Goal: Task Accomplishment & Management: Use online tool/utility

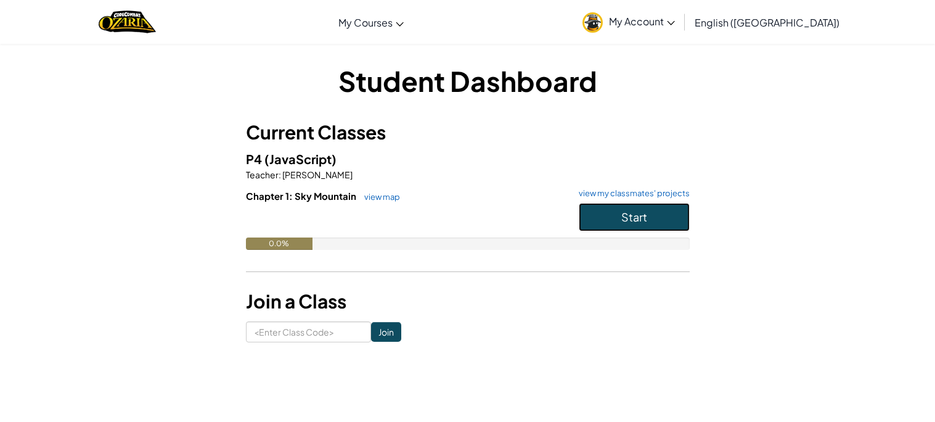
click at [646, 223] on span "Start" at bounding box center [635, 217] width 26 height 14
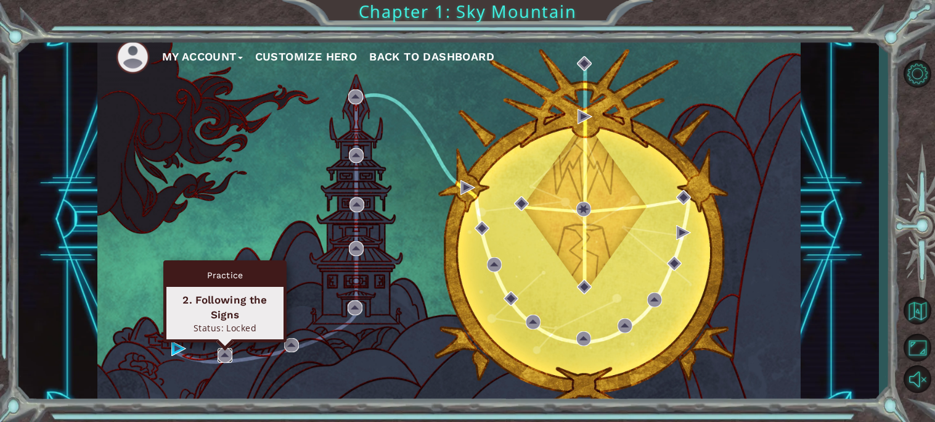
click at [221, 354] on img at bounding box center [225, 355] width 15 height 15
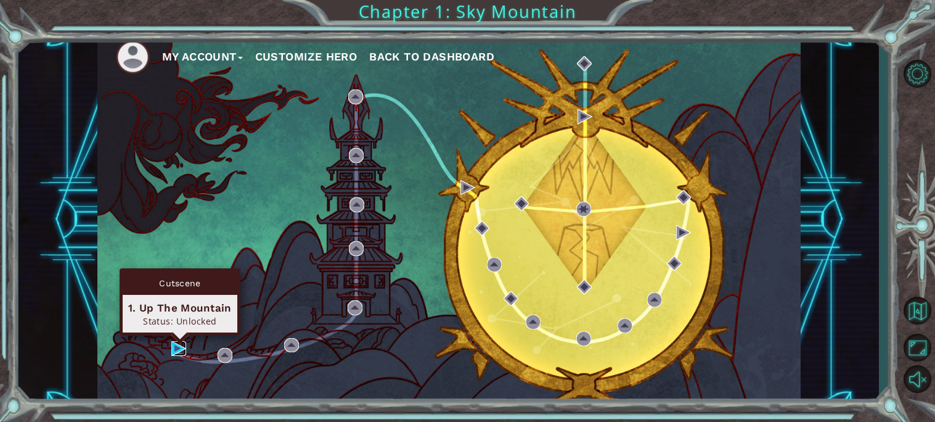
click at [176, 348] on img at bounding box center [178, 348] width 15 height 15
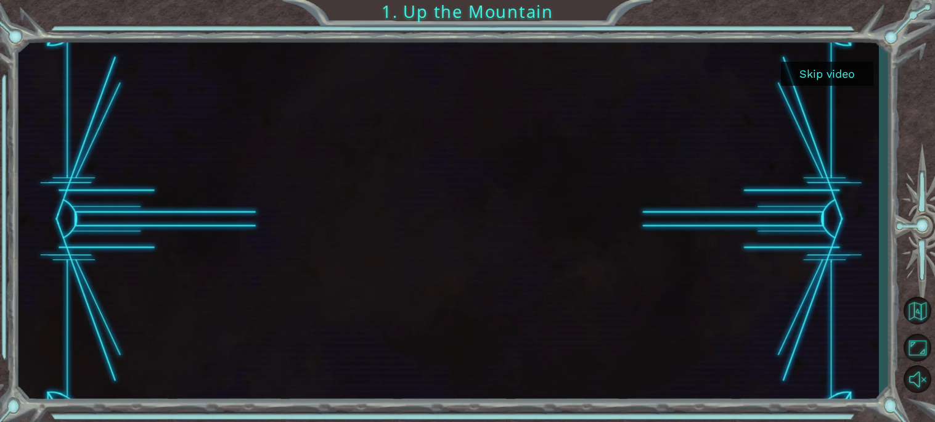
click at [817, 77] on button "Skip video" at bounding box center [827, 74] width 92 height 24
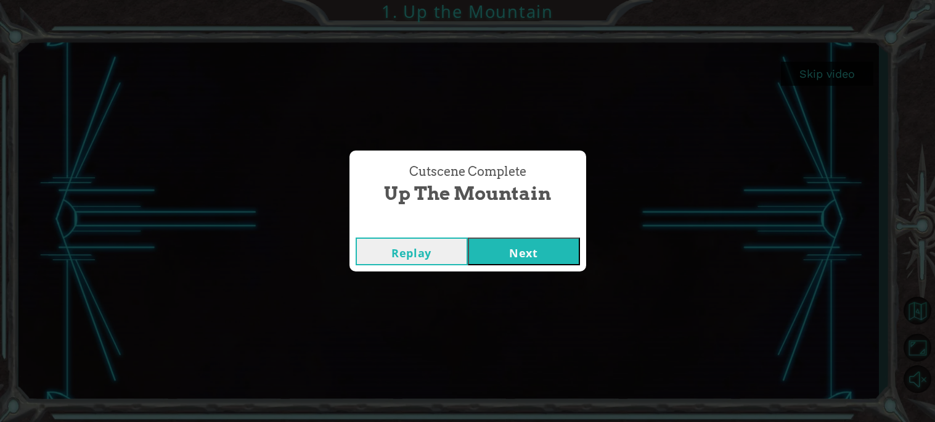
click at [488, 245] on button "Next" at bounding box center [524, 251] width 112 height 28
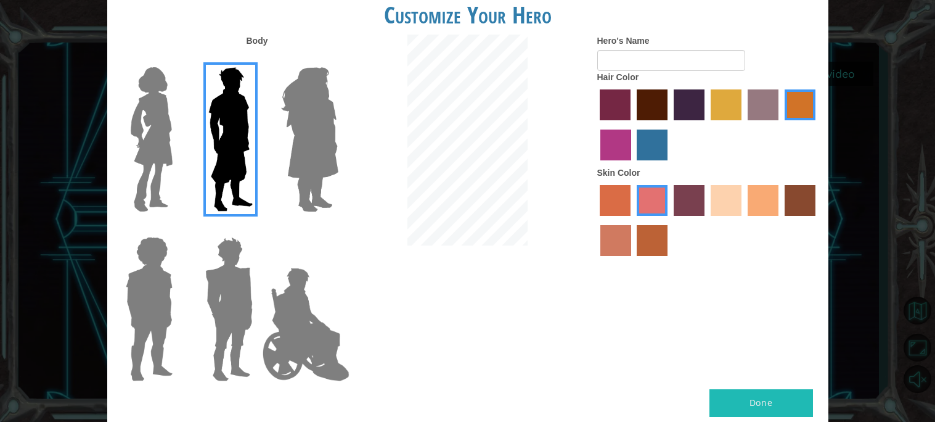
click at [732, 207] on label "sandy beach skin color" at bounding box center [726, 200] width 31 height 31
click at [707, 220] on input "sandy beach skin color" at bounding box center [707, 220] width 0 height 0
click at [649, 147] on label "lachmara hair color" at bounding box center [652, 144] width 31 height 31
click at [633, 165] on input "lachmara hair color" at bounding box center [633, 165] width 0 height 0
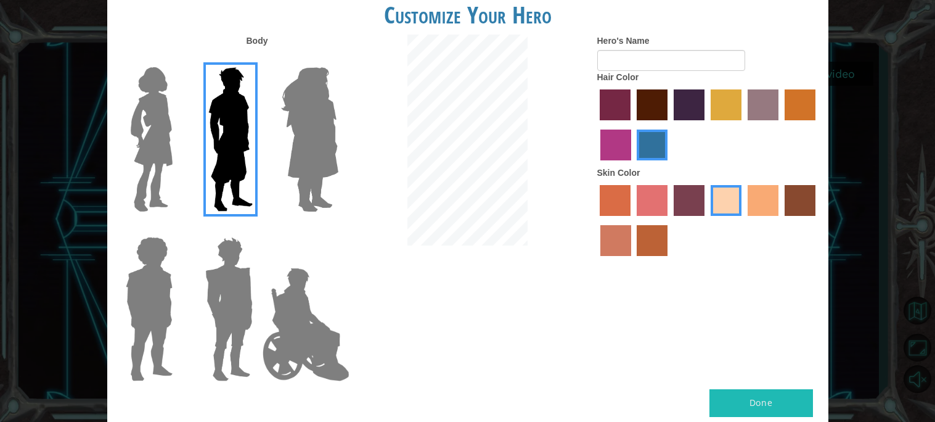
click at [623, 99] on label "paprika hair color" at bounding box center [615, 104] width 31 height 31
click at [596, 125] on input "paprika hair color" at bounding box center [596, 125] width 0 height 0
click at [686, 103] on label "hot purple hair color" at bounding box center [689, 104] width 31 height 31
click at [670, 125] on input "hot purple hair color" at bounding box center [670, 125] width 0 height 0
click at [618, 112] on label "paprika hair color" at bounding box center [615, 104] width 31 height 31
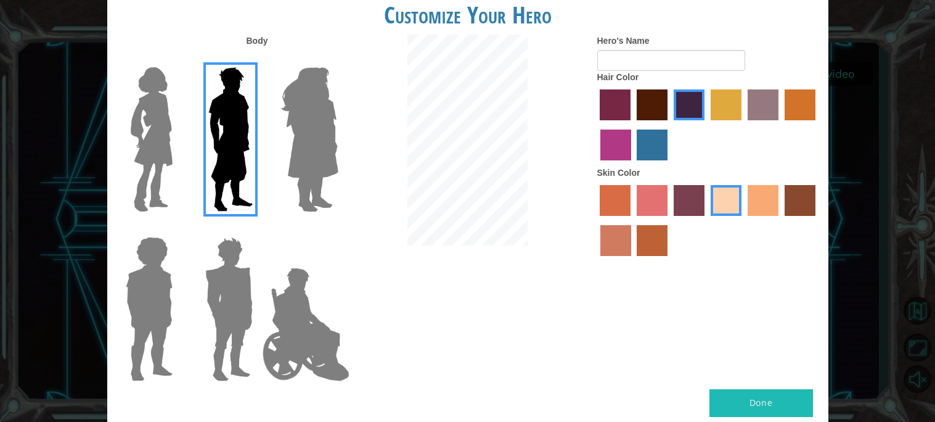
click at [596, 125] on input "paprika hair color" at bounding box center [596, 125] width 0 height 0
click at [652, 111] on label "maroon hair color" at bounding box center [652, 104] width 31 height 31
click at [633, 125] on input "maroon hair color" at bounding box center [633, 125] width 0 height 0
click at [173, 152] on img at bounding box center [152, 139] width 52 height 154
click at [178, 59] on input "Hero Connie" at bounding box center [178, 59] width 0 height 0
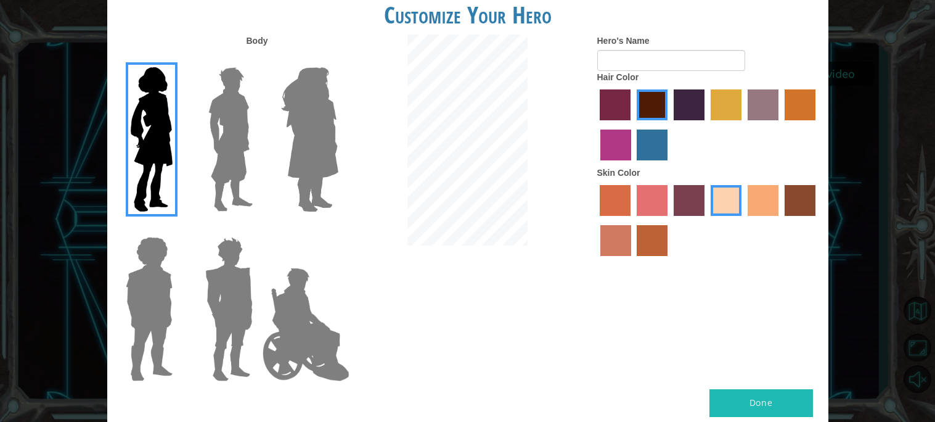
click at [328, 165] on img at bounding box center [309, 139] width 67 height 154
click at [338, 59] on input "Hero Amethyst" at bounding box center [338, 59] width 0 height 0
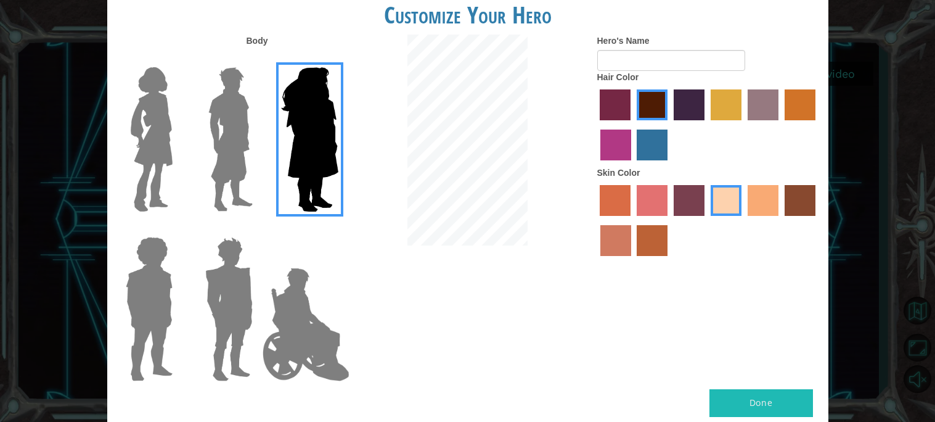
click at [131, 152] on img at bounding box center [152, 139] width 52 height 154
click at [178, 59] on input "Hero Connie" at bounding box center [178, 59] width 0 height 0
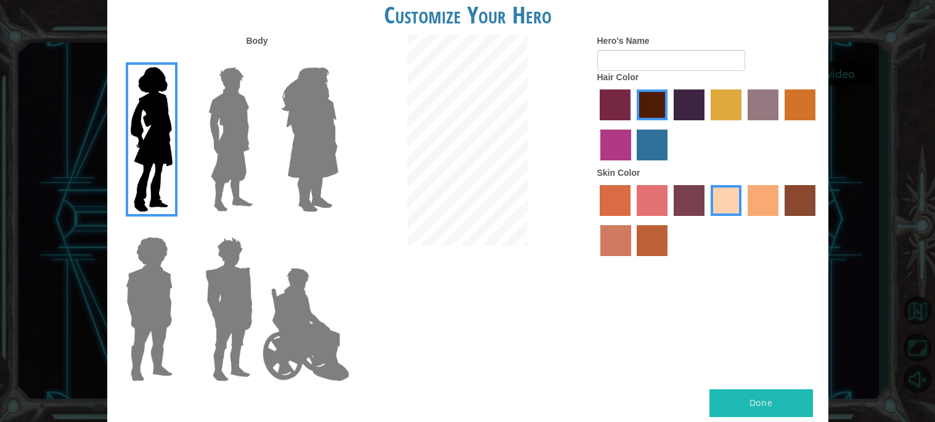
click at [686, 108] on label "hot purple hair color" at bounding box center [689, 104] width 31 height 31
click at [670, 125] on input "hot purple hair color" at bounding box center [670, 125] width 0 height 0
click at [651, 54] on input "Hero's Name" at bounding box center [672, 60] width 148 height 21
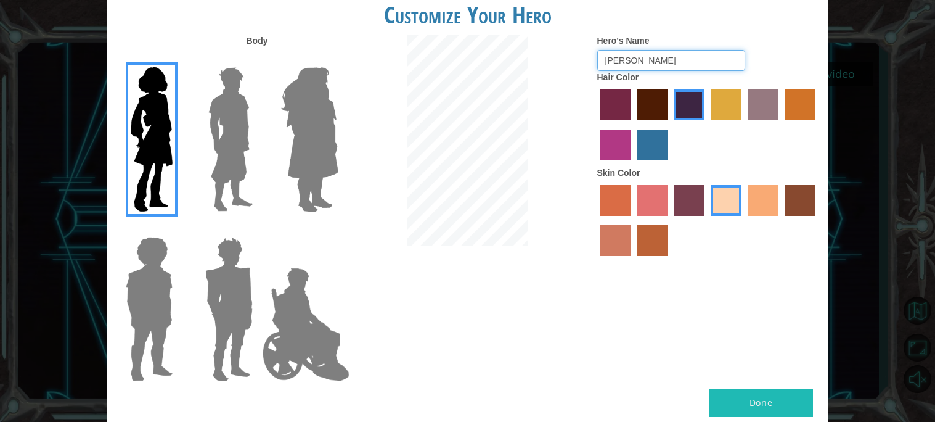
type input "rita"
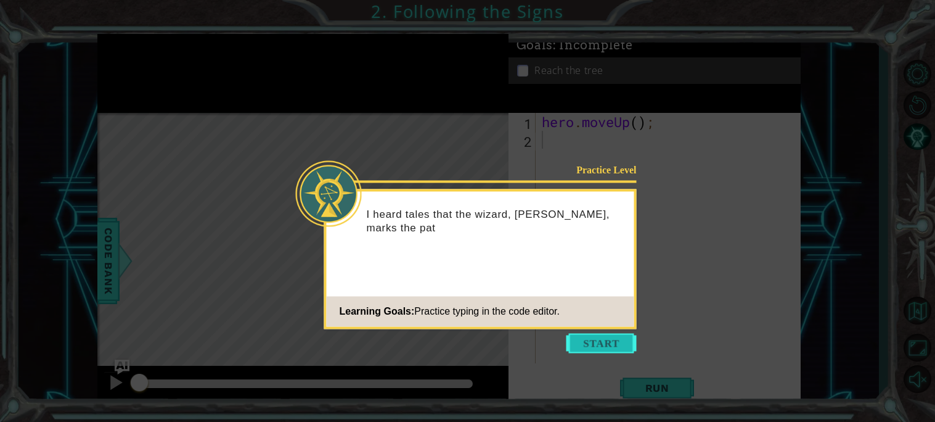
click at [619, 339] on button "Start" at bounding box center [602, 343] width 70 height 20
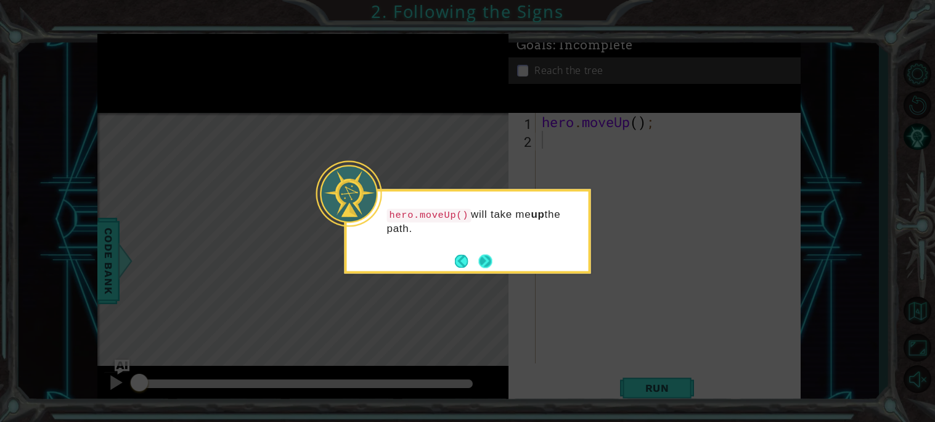
click at [491, 261] on button "Next" at bounding box center [486, 261] width 14 height 14
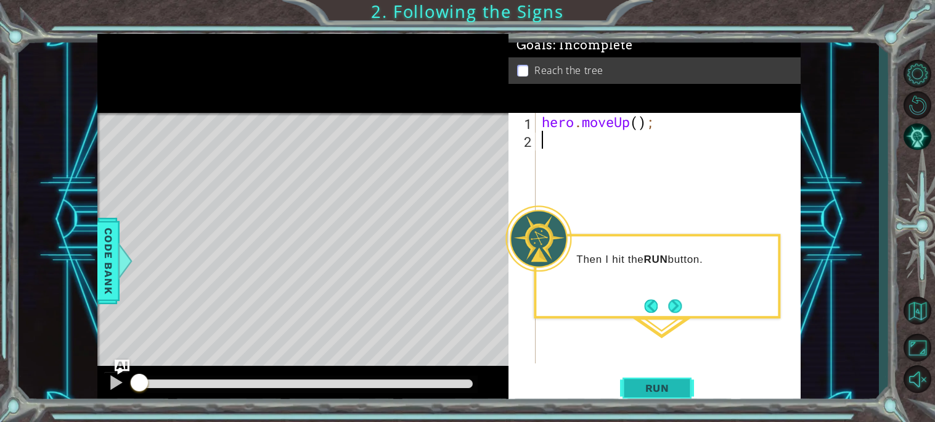
click at [638, 385] on span "Run" at bounding box center [657, 388] width 49 height 12
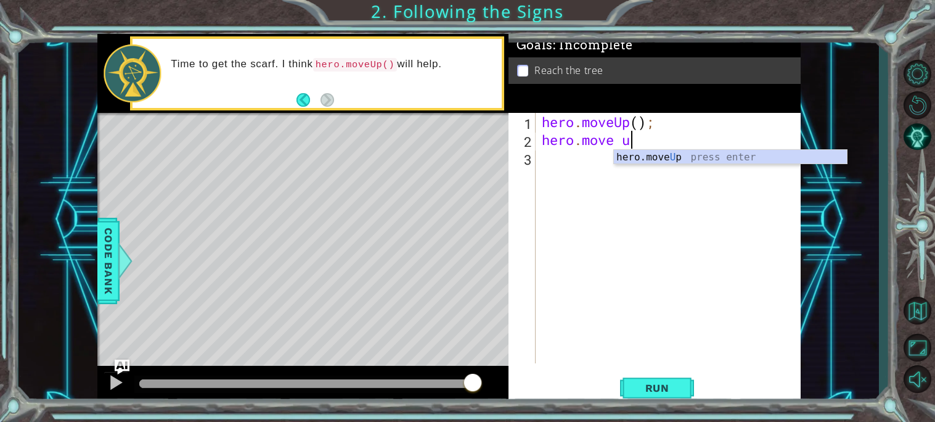
scroll to position [0, 2]
type textarea "hero.move"
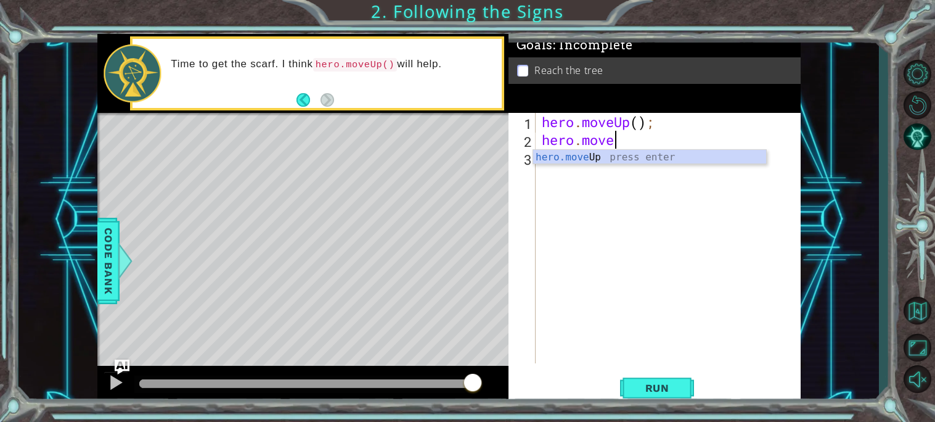
scroll to position [0, 0]
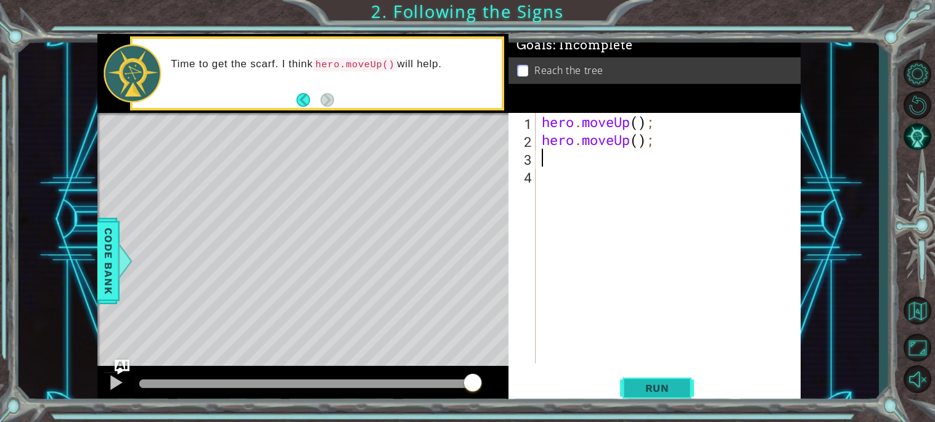
click at [667, 392] on span "Run" at bounding box center [657, 388] width 49 height 12
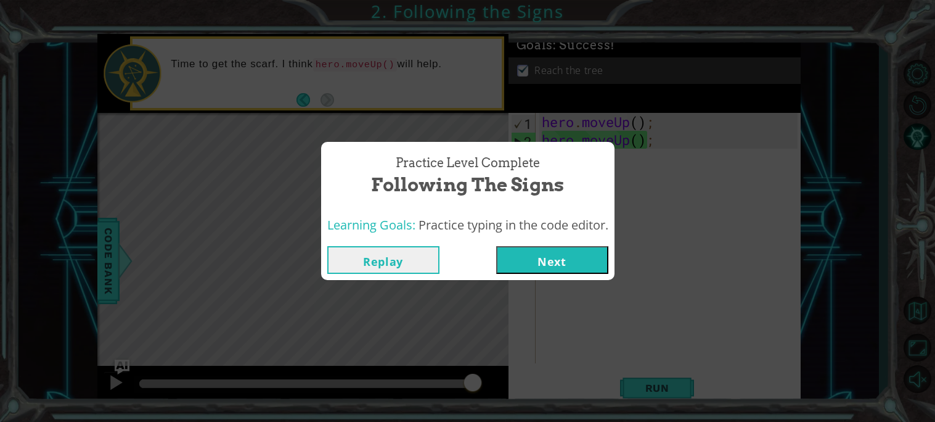
click at [577, 260] on button "Next" at bounding box center [552, 260] width 112 height 28
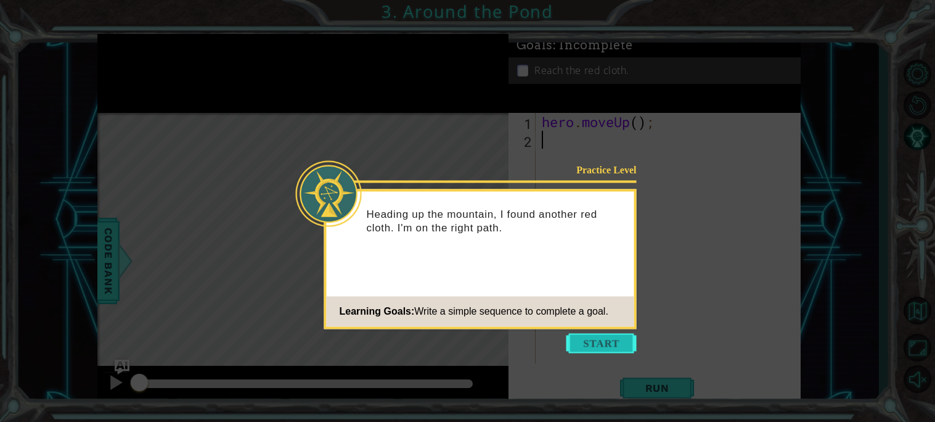
click at [585, 343] on button "Start" at bounding box center [602, 343] width 70 height 20
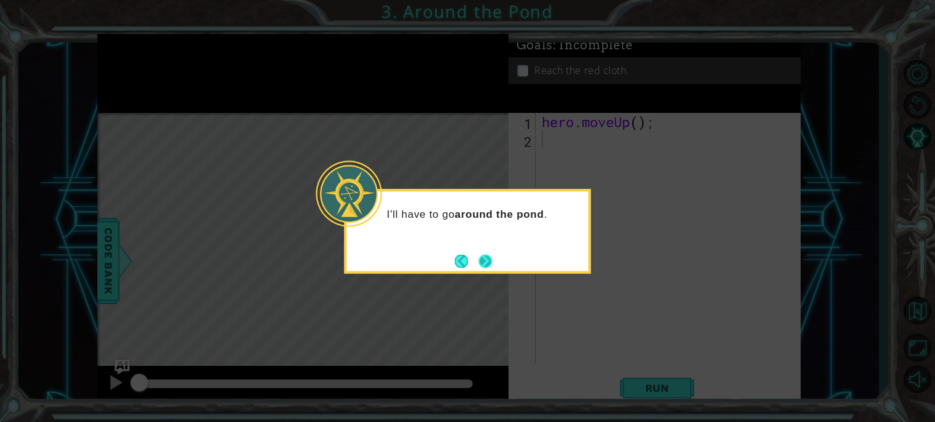
click at [485, 260] on button "Next" at bounding box center [486, 261] width 14 height 14
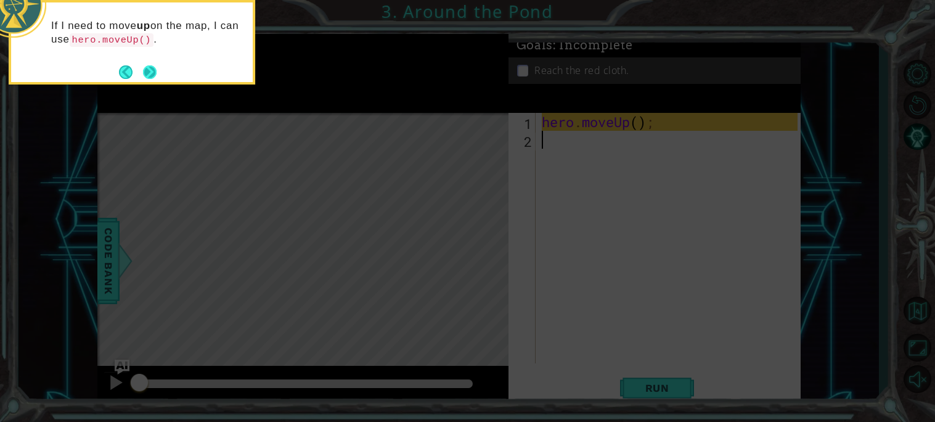
click at [149, 73] on button "Next" at bounding box center [150, 72] width 14 height 14
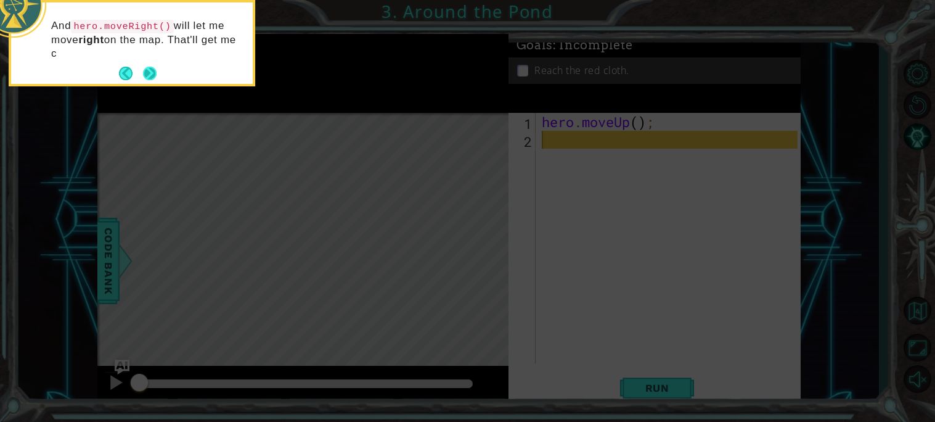
click at [149, 70] on button "Next" at bounding box center [150, 74] width 14 height 14
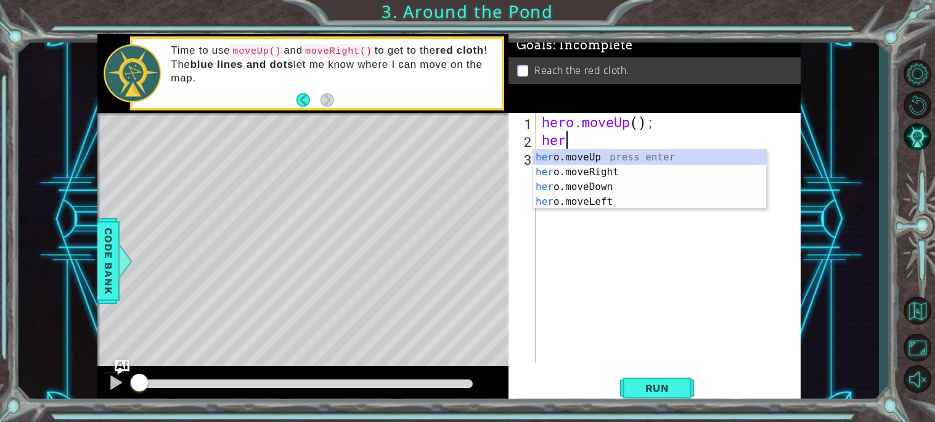
type textarea "hero"
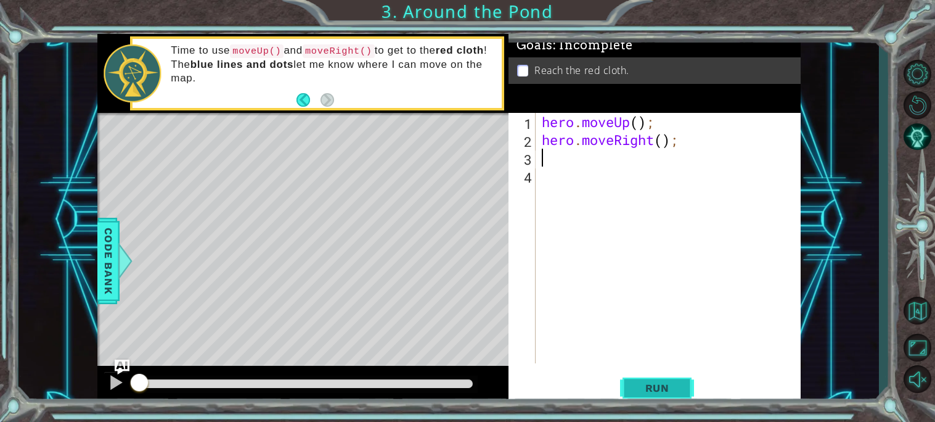
click at [666, 389] on span "Run" at bounding box center [657, 388] width 49 height 12
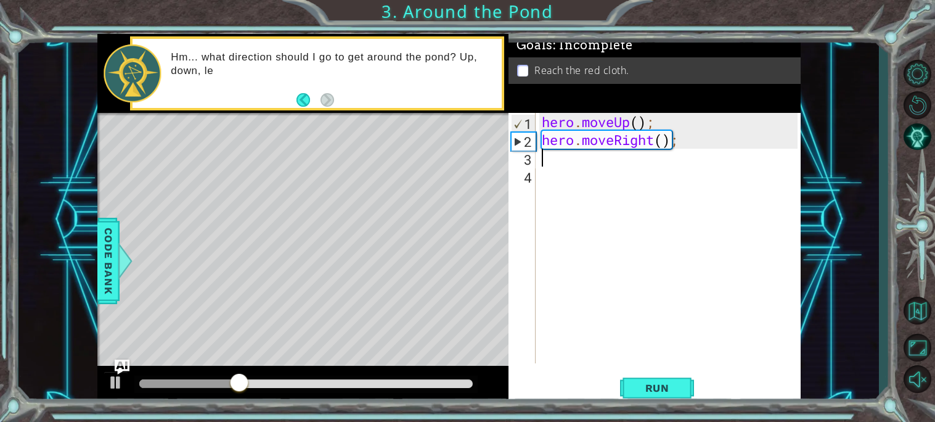
click at [556, 180] on div "hero . moveUp ( ) ; hero . moveRight ( ) ;" at bounding box center [672, 256] width 265 height 286
click at [547, 164] on div "hero . moveUp ( ) ; hero . moveRight ( ) ;" at bounding box center [672, 256] width 265 height 286
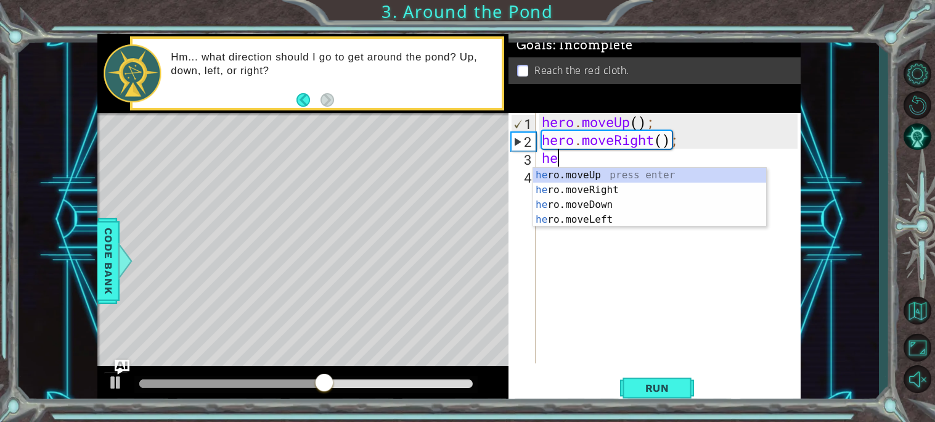
type textarea "hero"
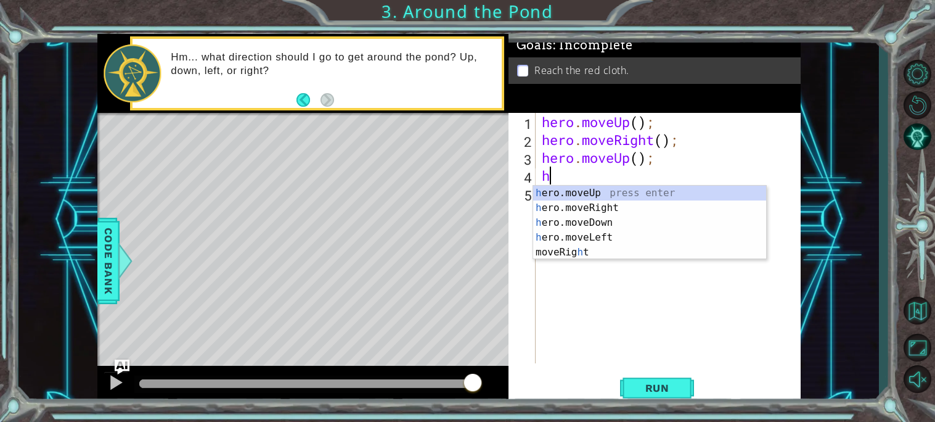
type textarea "he"
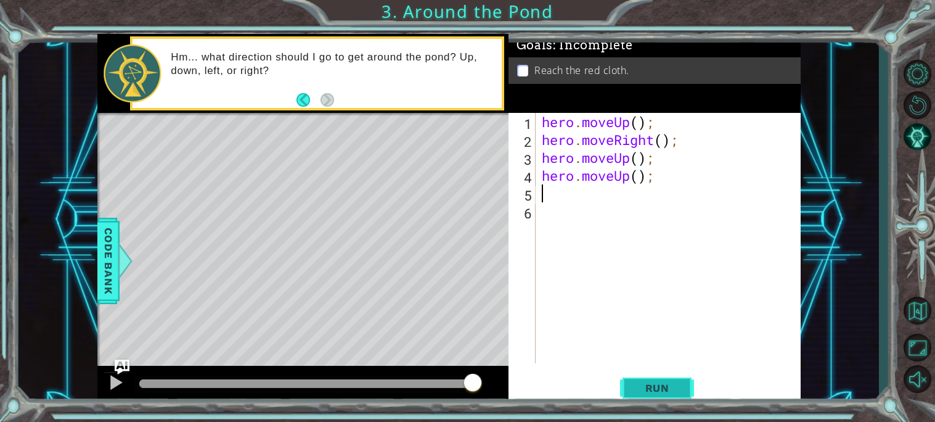
click at [643, 385] on span "Run" at bounding box center [657, 388] width 49 height 12
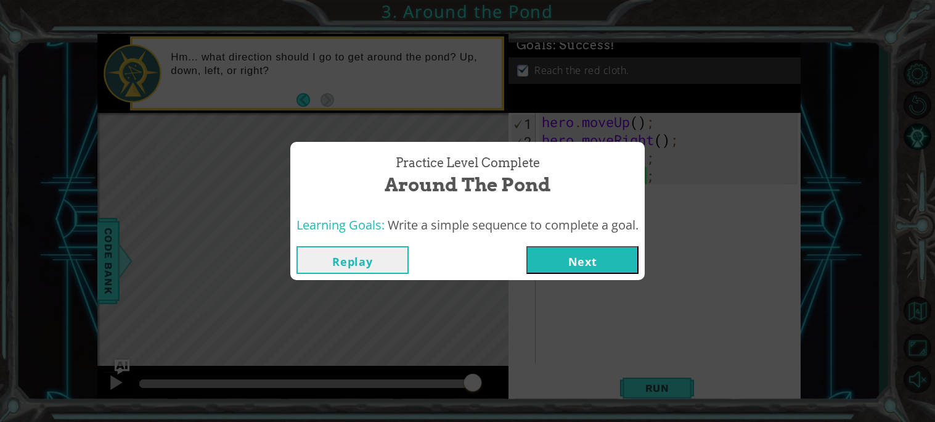
click at [592, 286] on div "Practice Level Complete Around the Pond Learning Goals: Write a simple sequence…" at bounding box center [467, 211] width 935 height 422
click at [576, 258] on button "Next" at bounding box center [583, 260] width 112 height 28
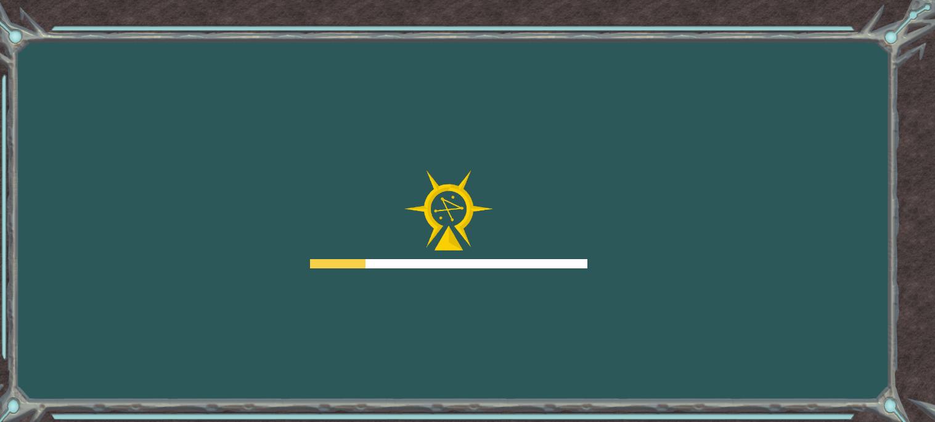
click at [572, 262] on div at bounding box center [448, 263] width 277 height 9
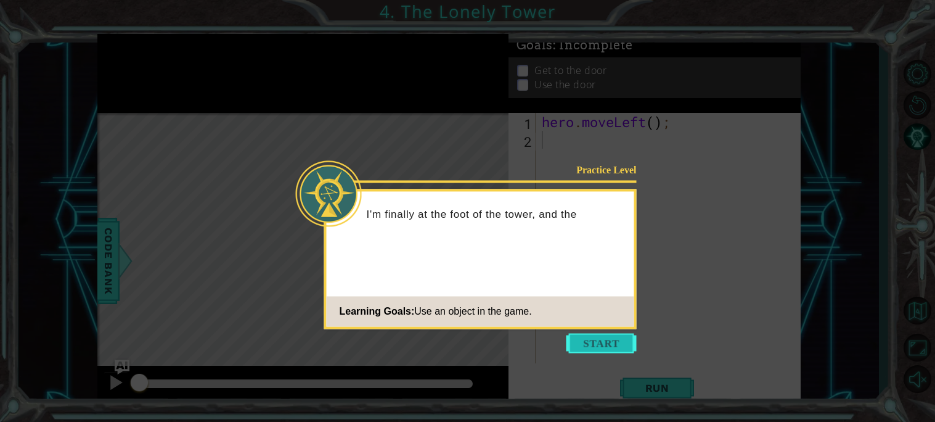
click at [599, 345] on button "Start" at bounding box center [602, 343] width 70 height 20
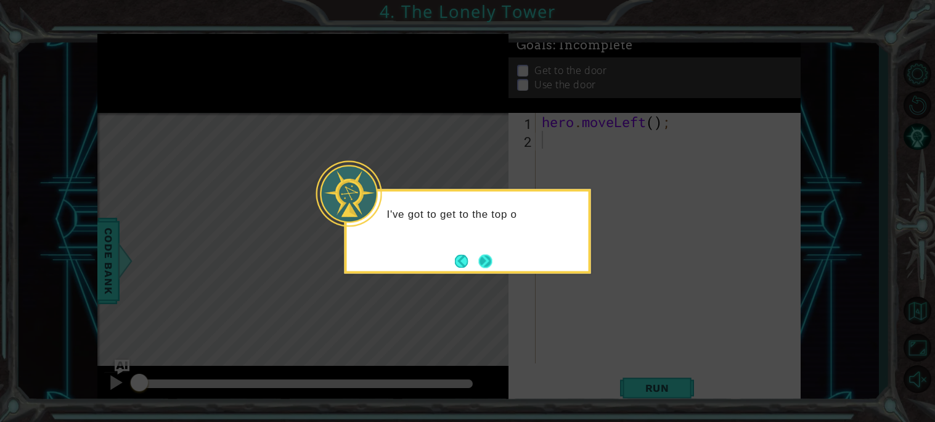
click at [488, 260] on button "Next" at bounding box center [486, 261] width 14 height 14
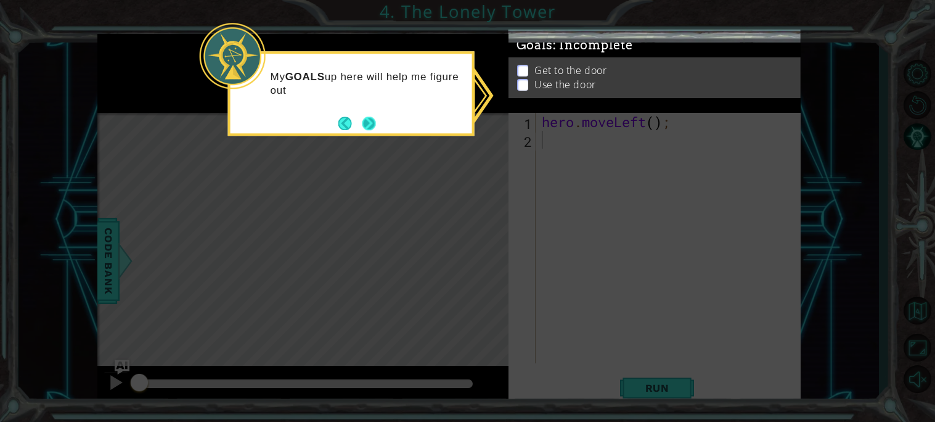
click at [368, 118] on button "Next" at bounding box center [370, 124] width 14 height 14
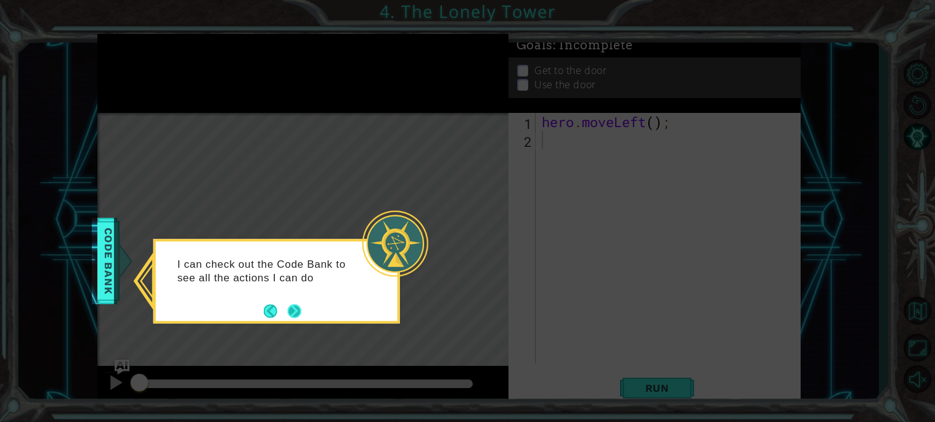
click at [293, 313] on button "Next" at bounding box center [295, 311] width 14 height 14
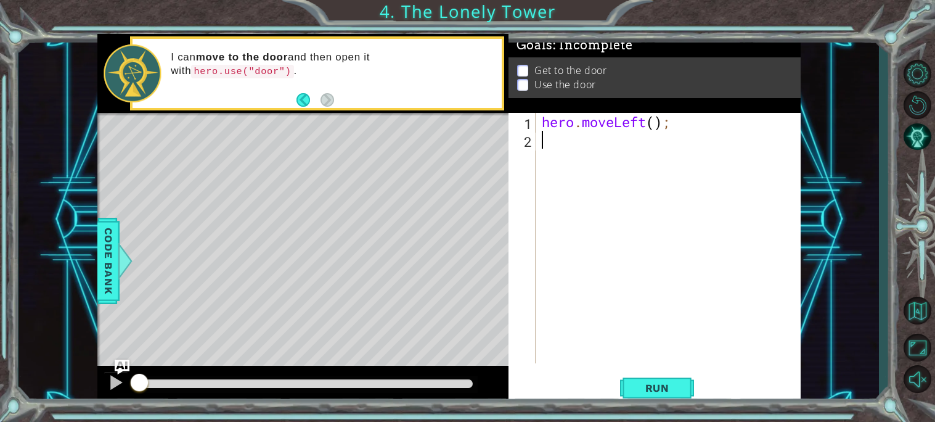
type textarea "h"
type textarea "l"
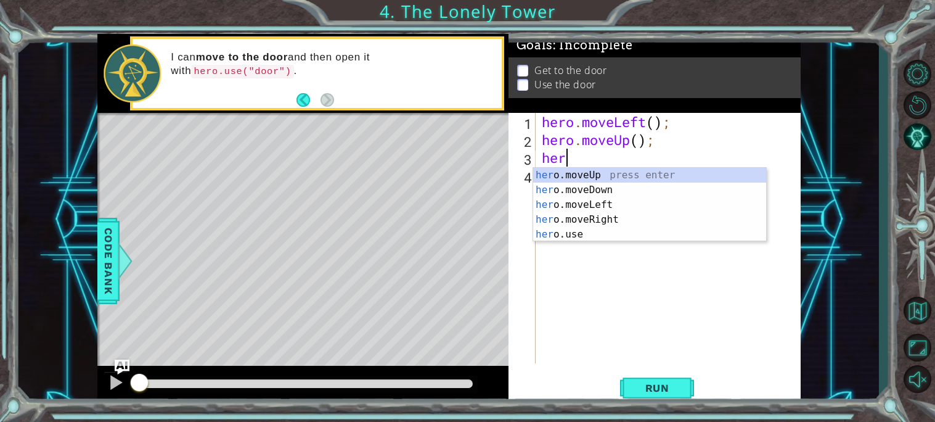
type textarea "hero"
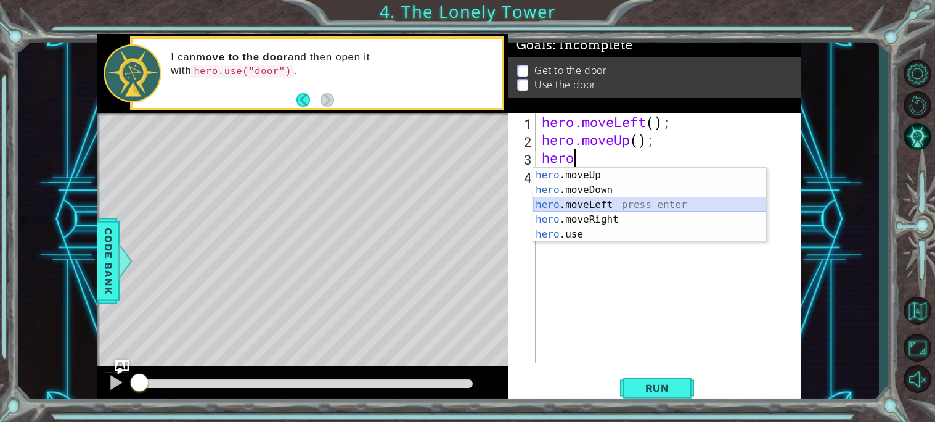
click at [630, 206] on div "hero .moveUp press enter hero .moveDown press enter hero .moveLeft press enter …" at bounding box center [649, 220] width 233 height 104
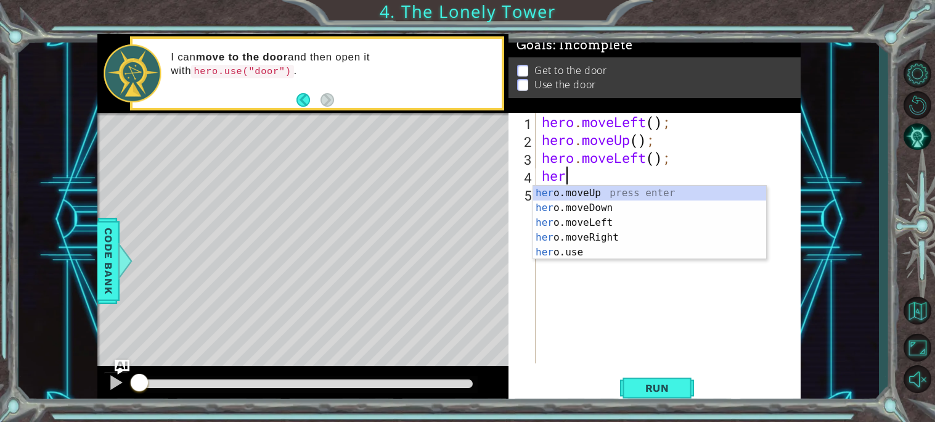
type textarea "hero"
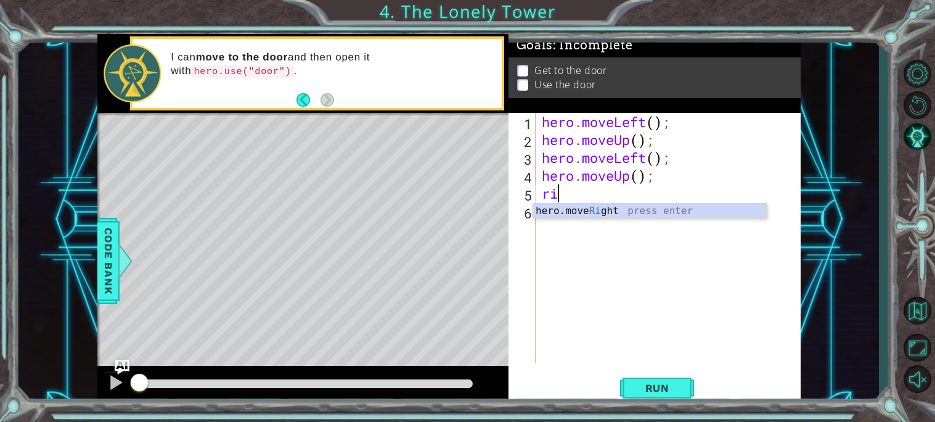
type textarea "r"
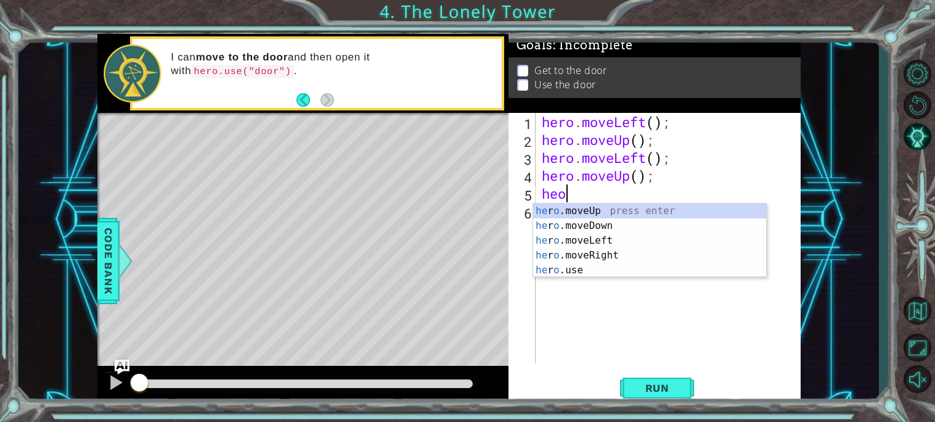
type textarea "heor"
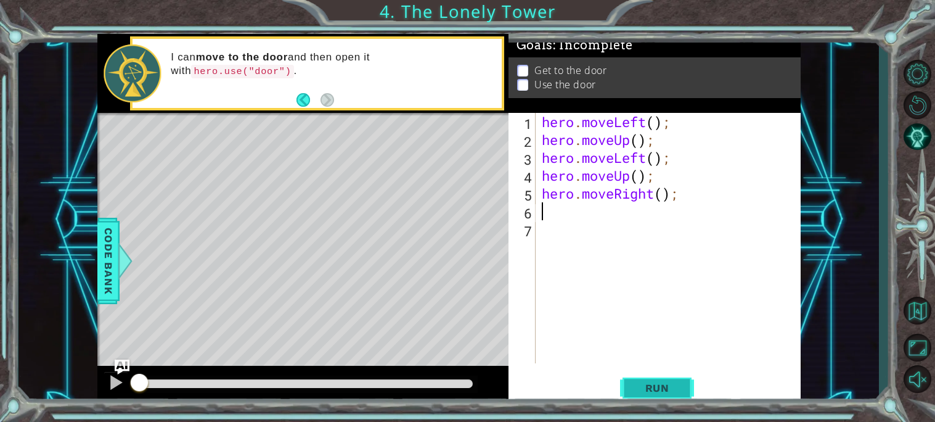
click at [642, 393] on span "Run" at bounding box center [657, 388] width 49 height 12
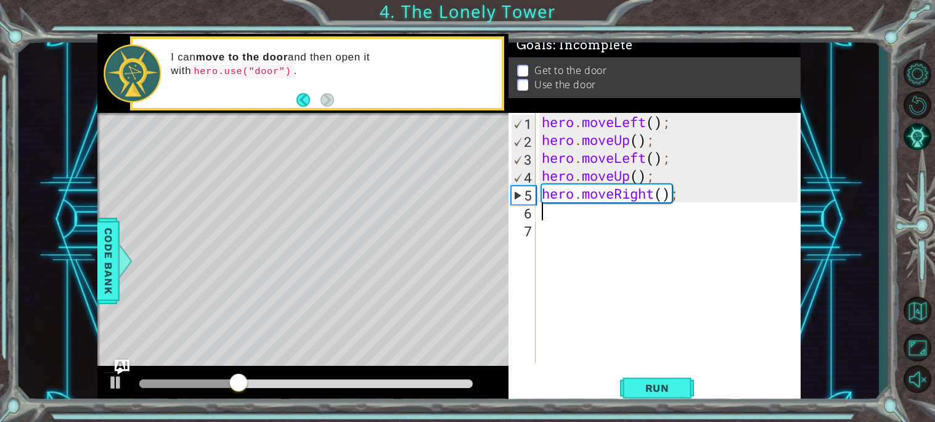
click at [541, 215] on div "hero . moveLeft ( ) ; hero . moveUp ( ) ; hero . moveLeft ( ) ; hero . moveUp (…" at bounding box center [672, 256] width 265 height 286
click at [111, 382] on div at bounding box center [116, 382] width 16 height 16
drag, startPoint x: 282, startPoint y: 376, endPoint x: 342, endPoint y: 381, distance: 60.1
click at [342, 381] on div at bounding box center [305, 384] width 343 height 17
click at [101, 384] on div at bounding box center [302, 385] width 411 height 39
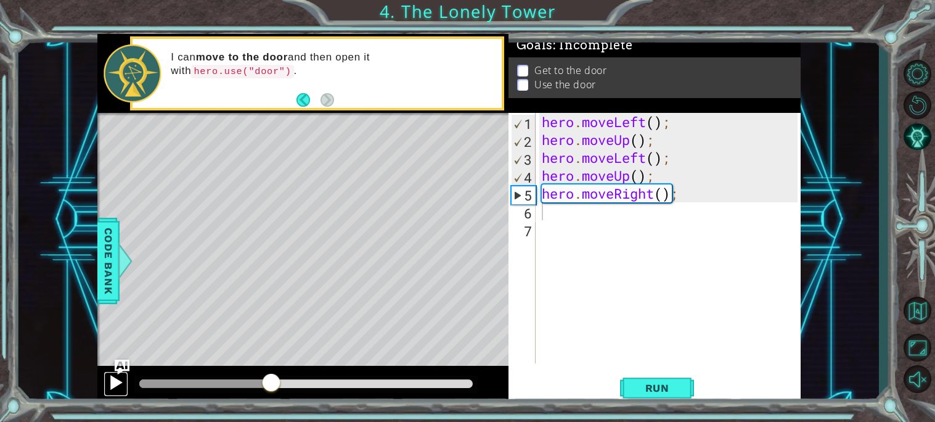
click at [117, 380] on div at bounding box center [116, 382] width 16 height 16
click at [538, 223] on div "1 2 3 4 5 6 7 hero . moveLeft ( ) ; hero . moveUp ( ) ; hero . moveLeft ( ) ; h…" at bounding box center [653, 238] width 289 height 250
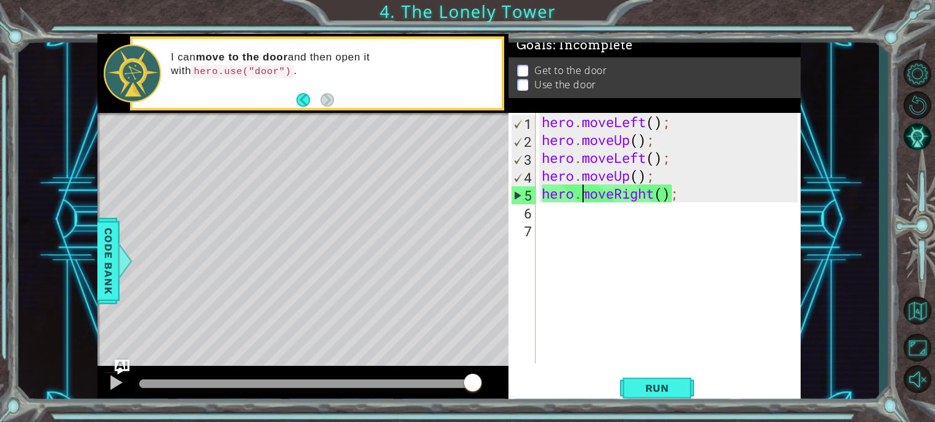
click at [579, 192] on div "hero . moveLeft ( ) ; hero . moveUp ( ) ; hero . moveLeft ( ) ; hero . moveUp (…" at bounding box center [672, 256] width 265 height 286
type textarea "hero.moveRight();"
click at [434, 300] on div "Level Map" at bounding box center [382, 294] width 570 height 363
click at [589, 228] on div "hero . moveLeft ( ) ; hero . moveUp ( ) ; hero . moveLeft ( ) ; hero . moveUp (…" at bounding box center [672, 256] width 265 height 286
click at [575, 223] on div "hero . moveLeft ( ) ; hero . moveUp ( ) ; hero . moveLeft ( ) ; hero . moveUp (…" at bounding box center [672, 256] width 265 height 286
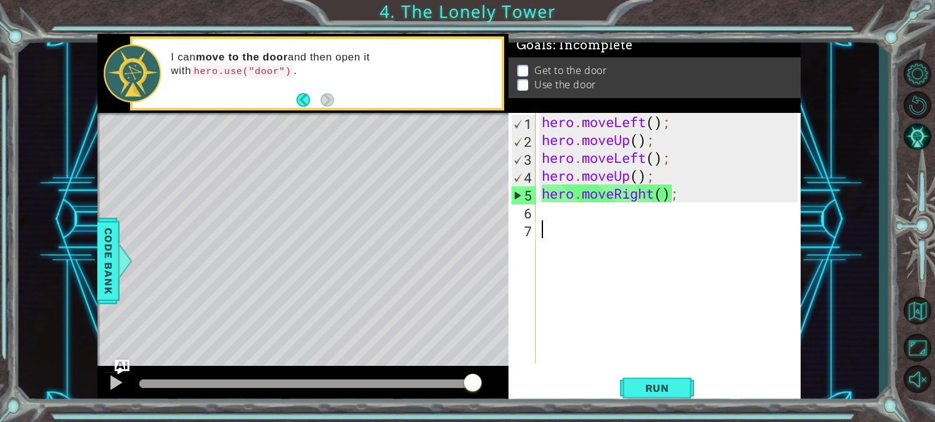
click at [694, 197] on div "hero . moveLeft ( ) ; hero . moveUp ( ) ; hero . moveLeft ( ) ; hero . moveUp (…" at bounding box center [672, 256] width 265 height 286
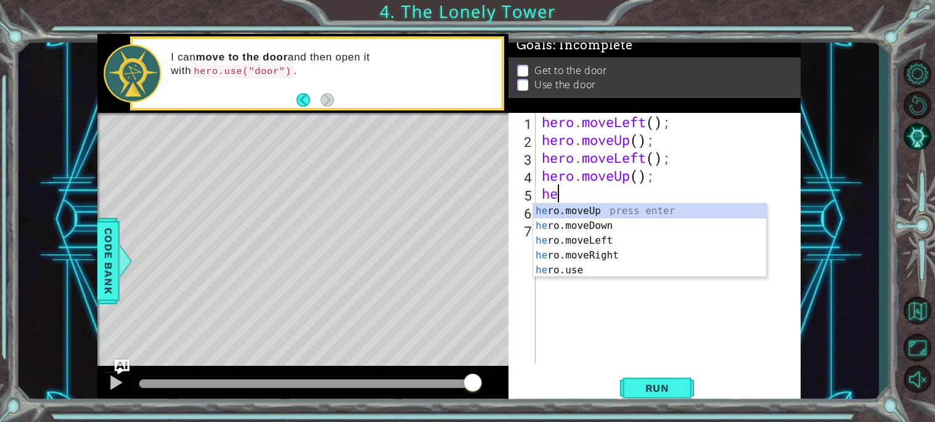
type textarea "h"
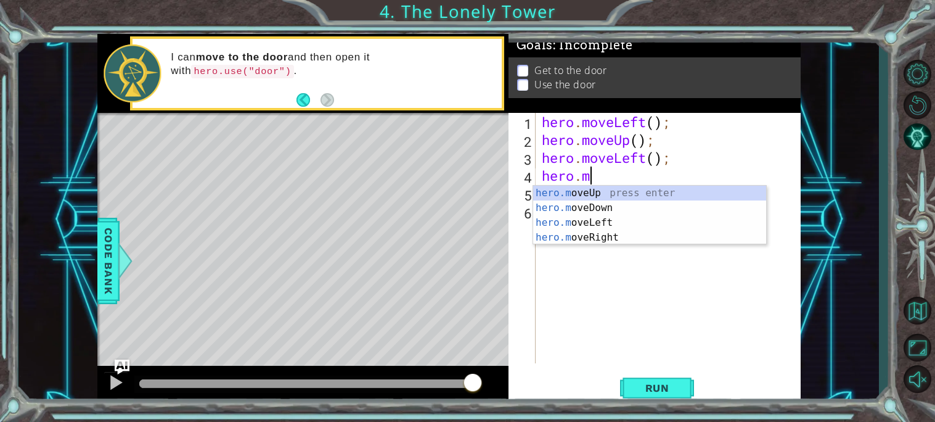
type textarea "h"
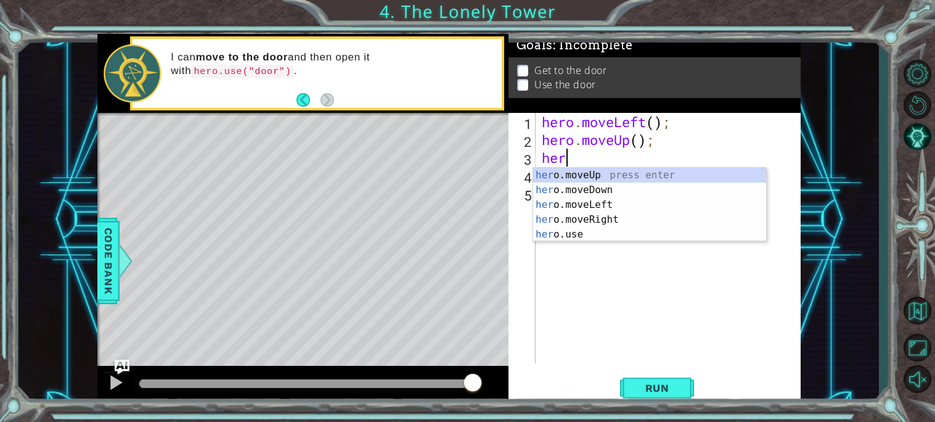
type textarea "h"
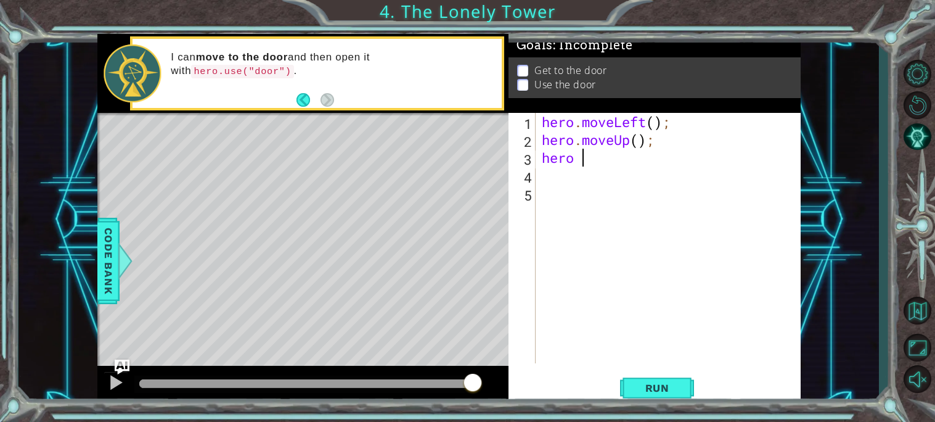
type textarea "hero"
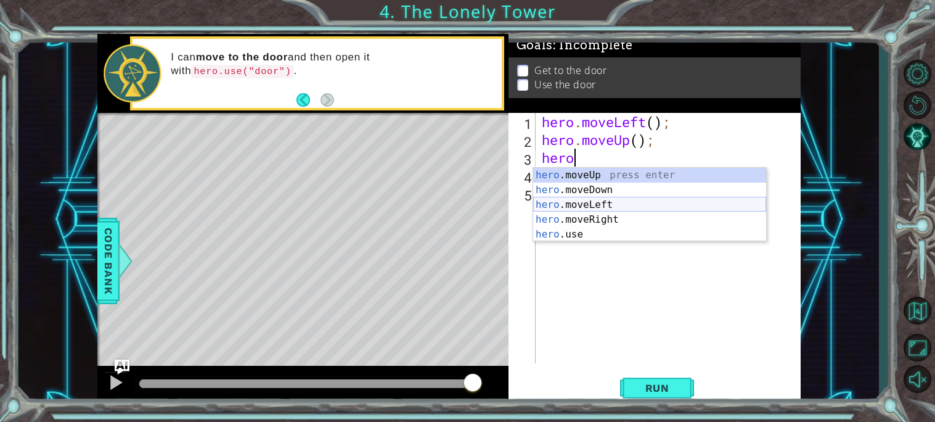
scroll to position [0, 0]
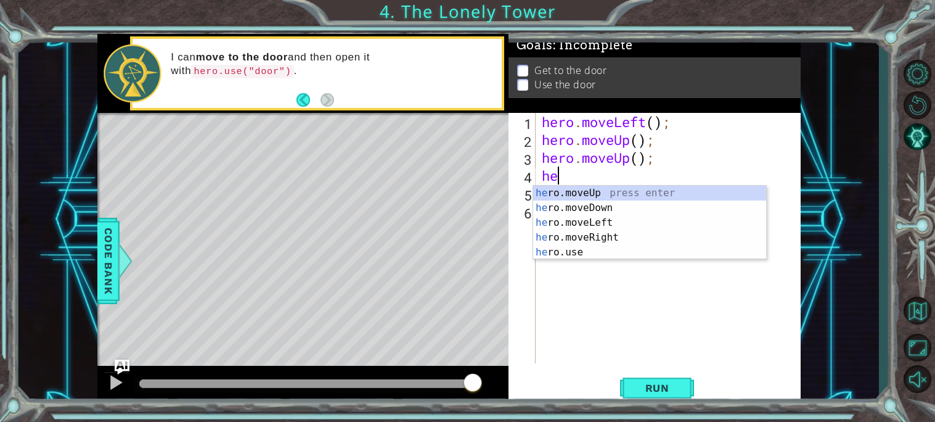
type textarea "hero"
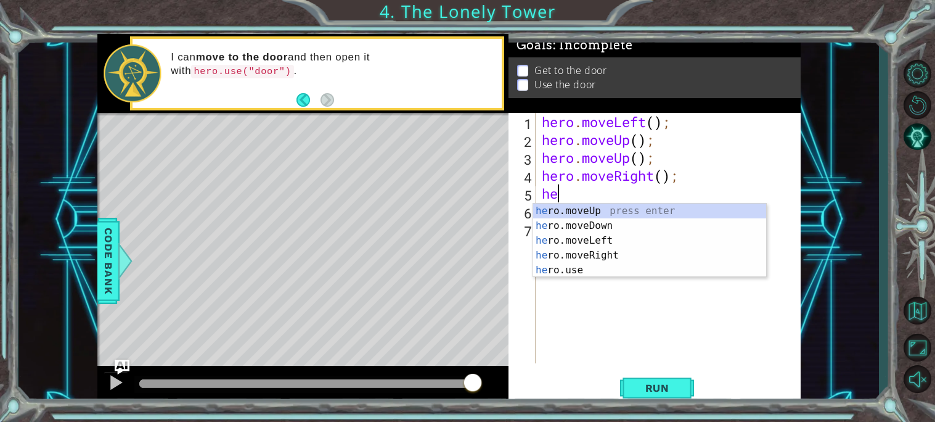
type textarea "her"
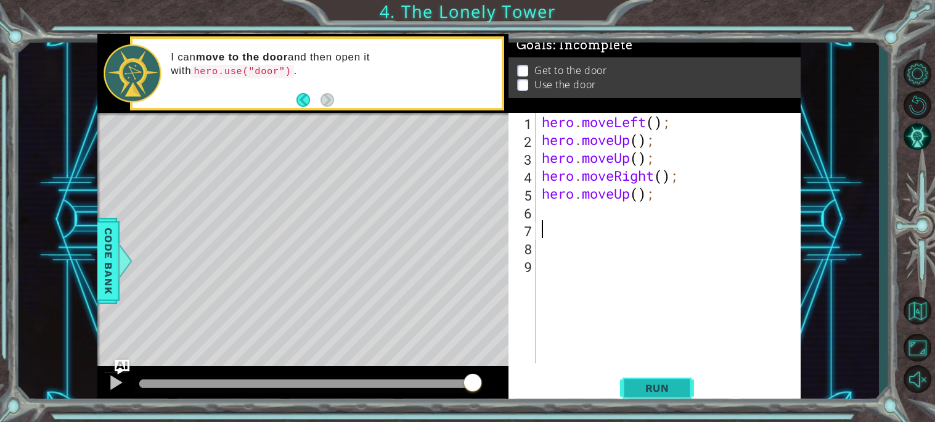
click at [647, 382] on span "Run" at bounding box center [657, 388] width 49 height 12
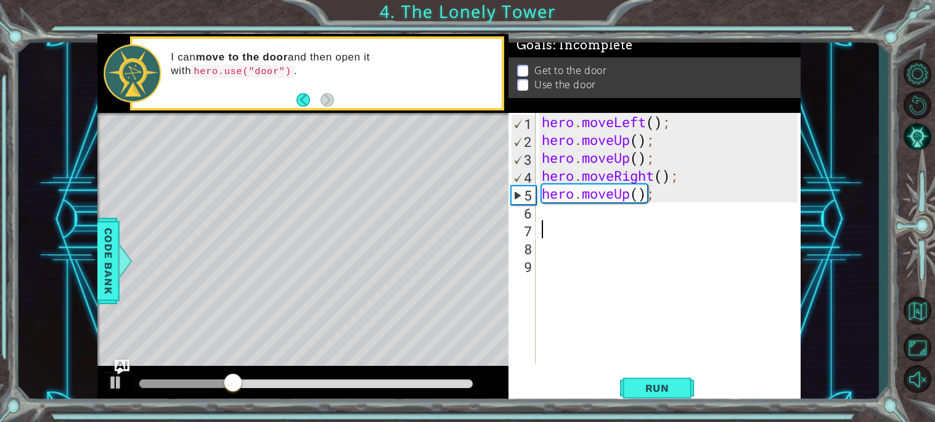
click at [681, 125] on div "hero . moveLeft ( ) ; hero . moveUp ( ) ; hero . moveUp ( ) ; hero . moveRight …" at bounding box center [672, 256] width 265 height 286
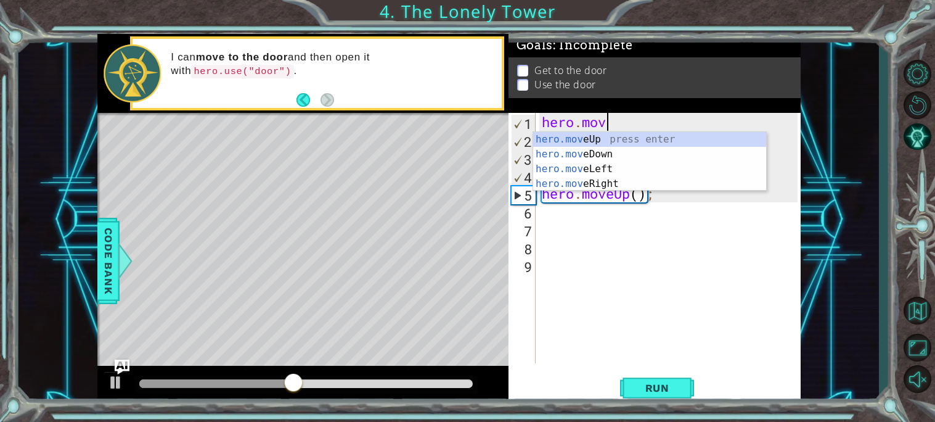
type textarea "hero.mo"
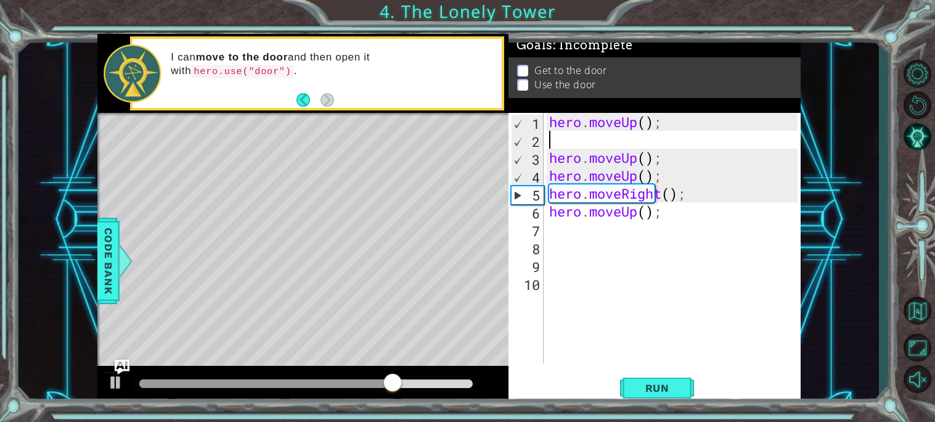
type textarea "he"
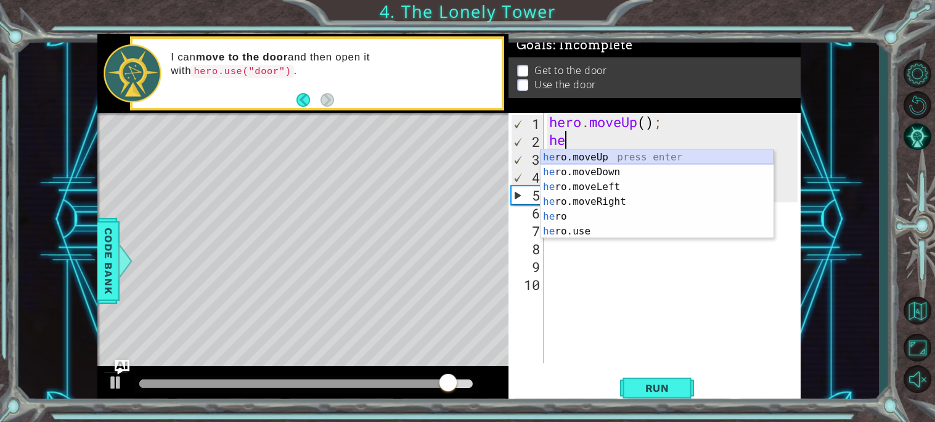
click at [662, 157] on div "he ro.moveUp press enter he ro.moveDown press enter he ro.moveLeft press enter …" at bounding box center [657, 209] width 233 height 118
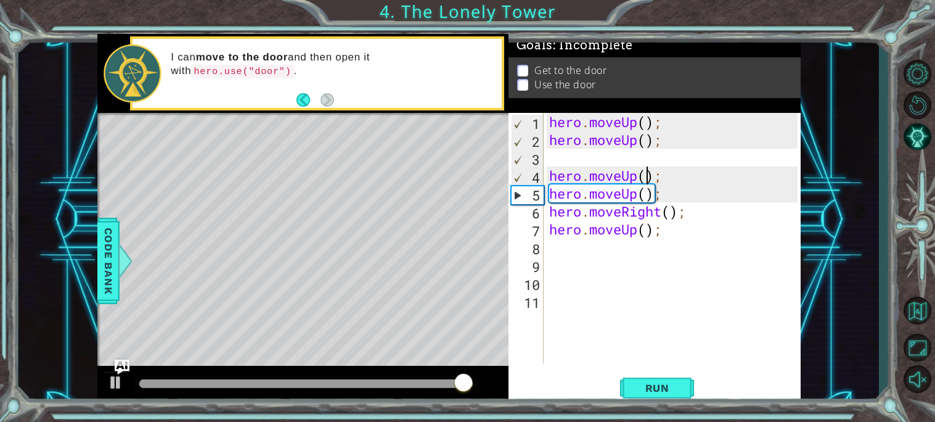
click at [651, 179] on div "hero . moveUp ( ) ; hero . moveUp ( ) ; hero . moveUp ( ) ; hero . moveUp ( ) ;…" at bounding box center [675, 256] width 257 height 286
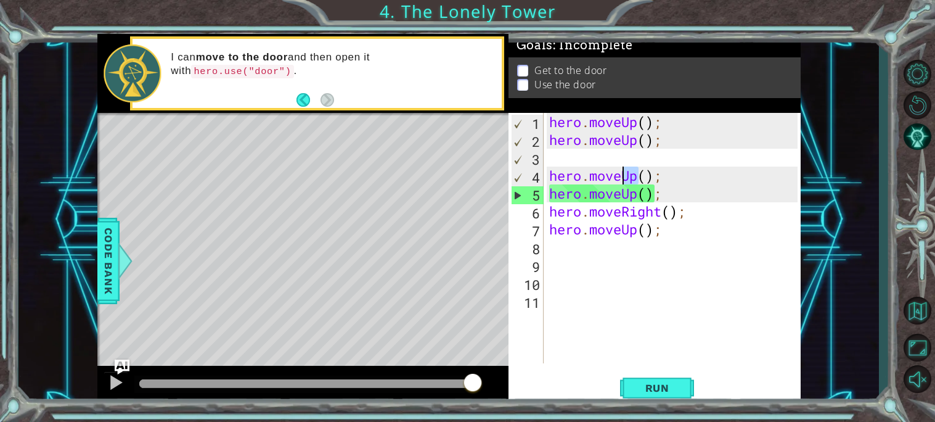
drag, startPoint x: 638, startPoint y: 178, endPoint x: 626, endPoint y: 178, distance: 11.7
click at [626, 178] on div "hero . moveUp ( ) ; hero . moveUp ( ) ; hero . moveUp ( ) ; hero . moveUp ( ) ;…" at bounding box center [675, 256] width 257 height 286
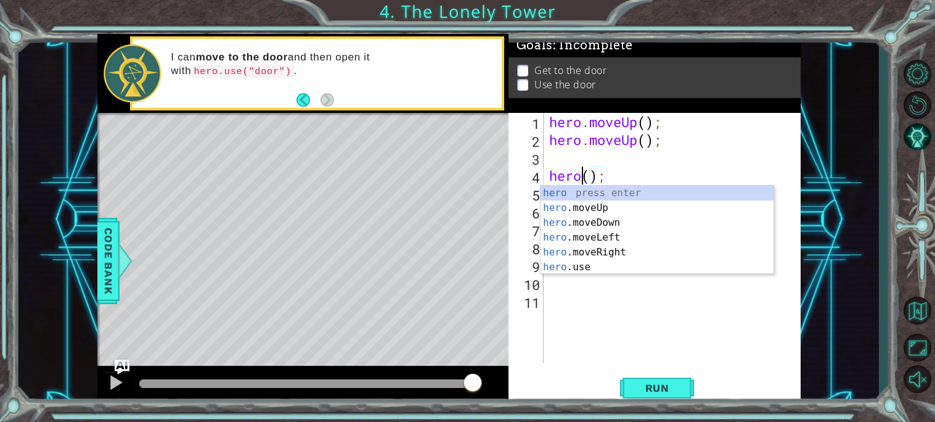
scroll to position [0, 1]
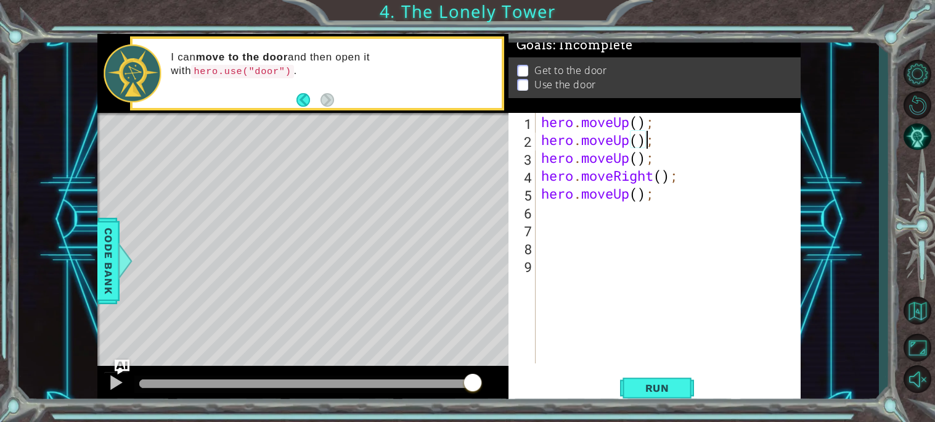
click at [649, 159] on div "hero . moveUp ( ) ; hero . moveUp ( ) ; hero . moveUp ( ) ; hero . moveRight ( …" at bounding box center [671, 256] width 265 height 286
drag, startPoint x: 649, startPoint y: 158, endPoint x: 569, endPoint y: 154, distance: 79.6
click at [569, 154] on div "hero . moveUp ( ) ; hero . moveUp ( ) ; hero . moveUp ( ) ; hero . moveRight ( …" at bounding box center [671, 256] width 265 height 286
click at [667, 150] on div "hero . moveUp ( ) ; hero . moveUp ( ) ; hero . moveUp ( ) ; hero . moveRight ( …" at bounding box center [671, 256] width 265 height 286
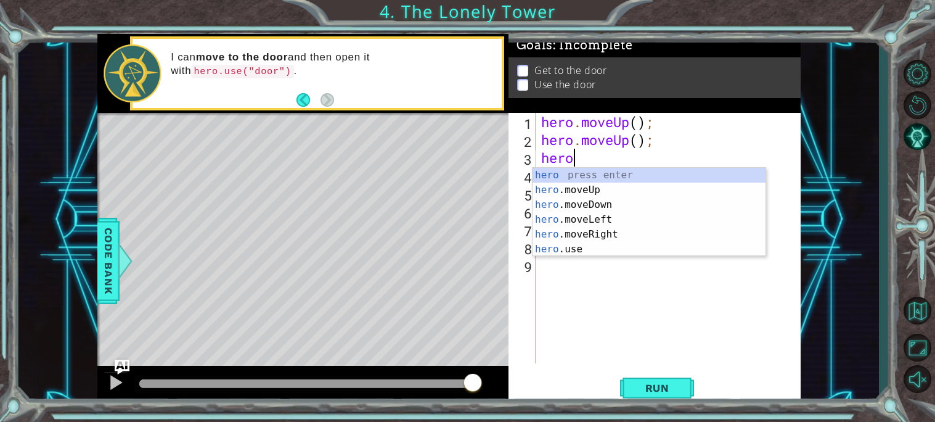
type textarea "hero."
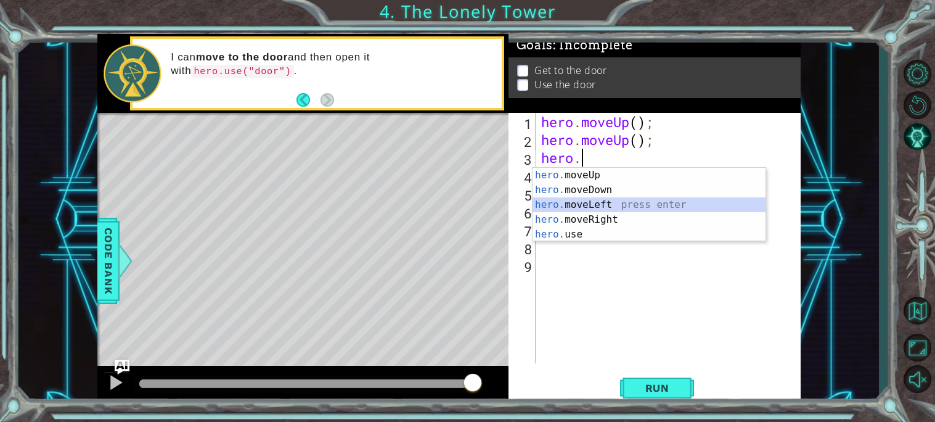
click at [669, 209] on div "hero. moveUp press enter hero. moveDown press enter hero. moveLeft press enter …" at bounding box center [649, 220] width 233 height 104
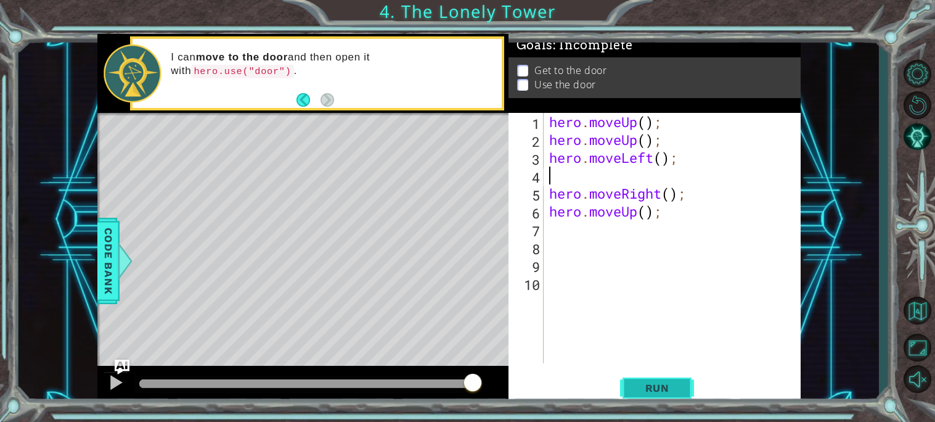
type textarea "h"
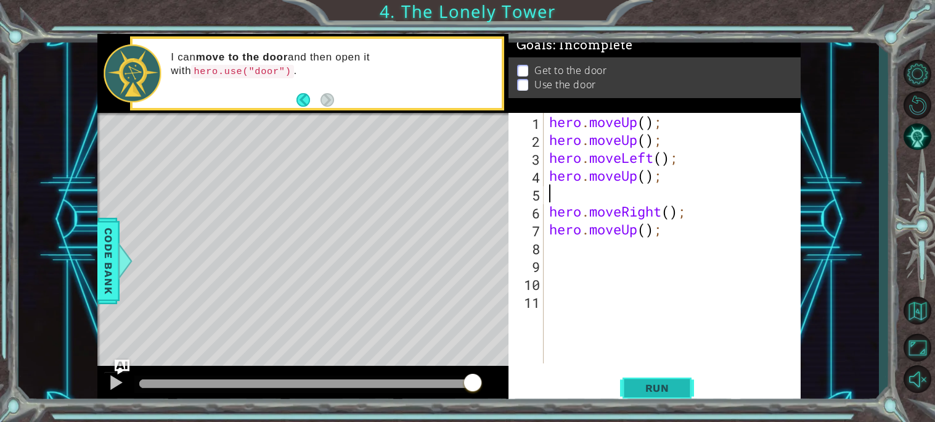
click at [678, 382] on span "Run" at bounding box center [657, 388] width 49 height 12
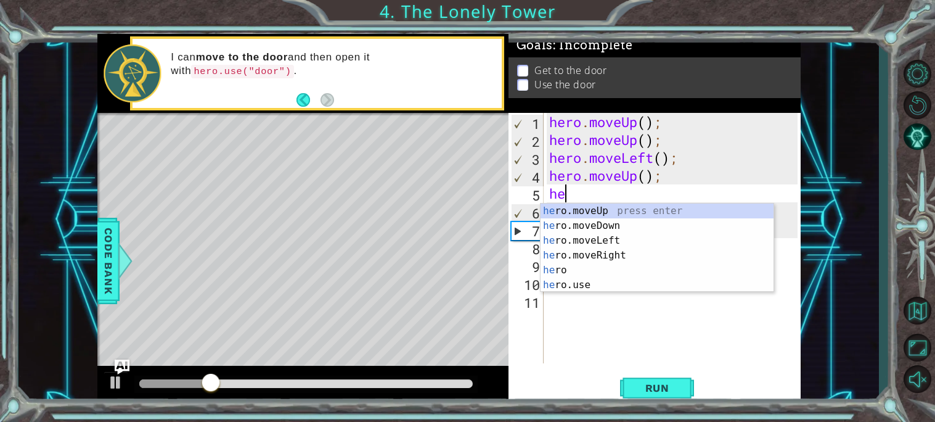
scroll to position [0, 1]
type textarea "hero"
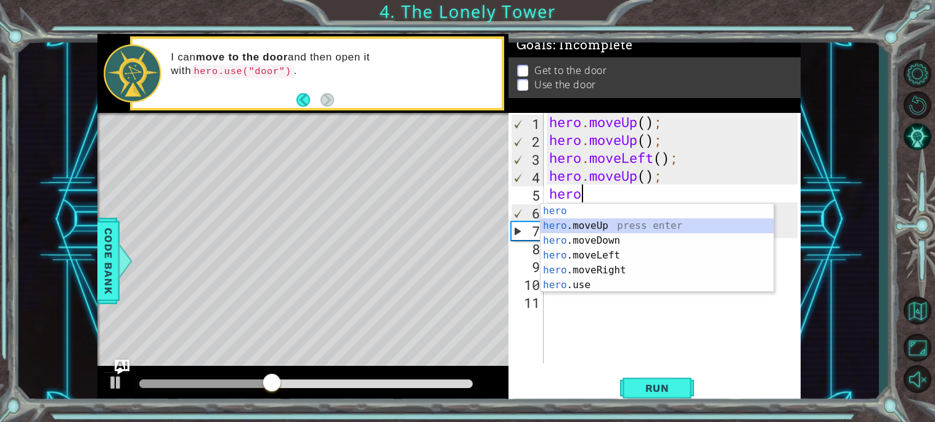
scroll to position [0, 0]
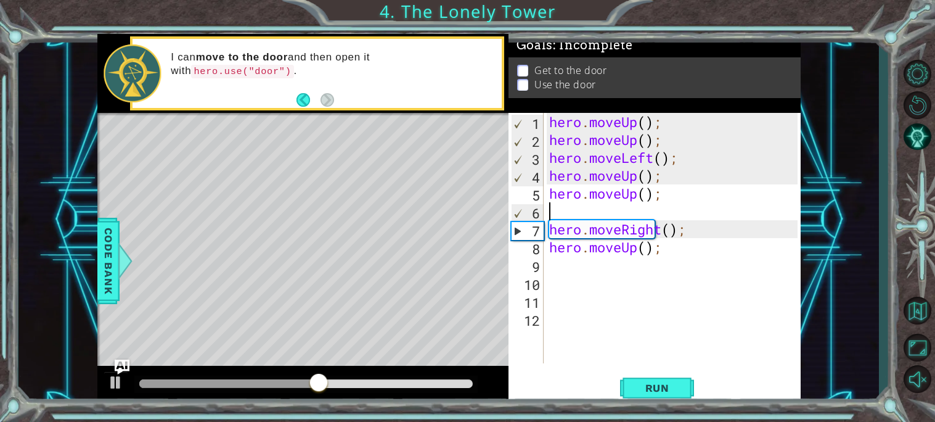
click at [534, 215] on div "6" at bounding box center [528, 213] width 32 height 18
type textarea "hero.moveRight();"
click at [532, 200] on div "5" at bounding box center [527, 195] width 33 height 18
click at [655, 382] on span "Run" at bounding box center [657, 388] width 49 height 12
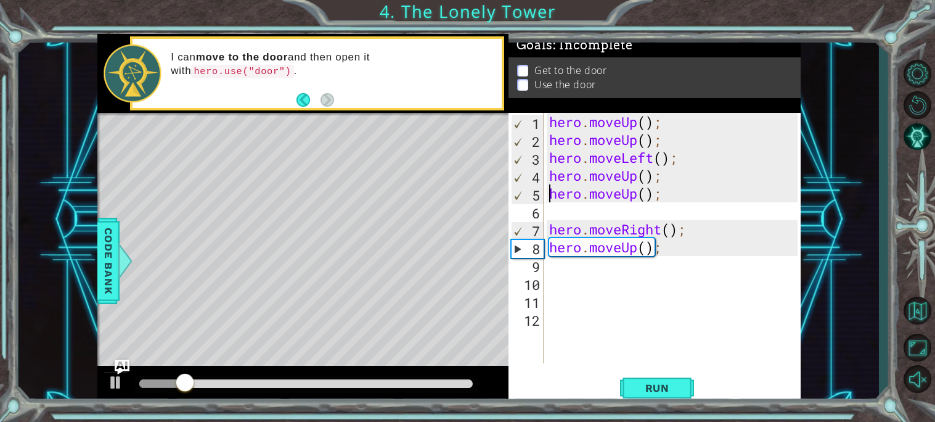
click at [672, 247] on div "hero . moveUp ( ) ; hero . moveUp ( ) ; hero . moveLeft ( ) ; hero . moveUp ( )…" at bounding box center [675, 256] width 257 height 286
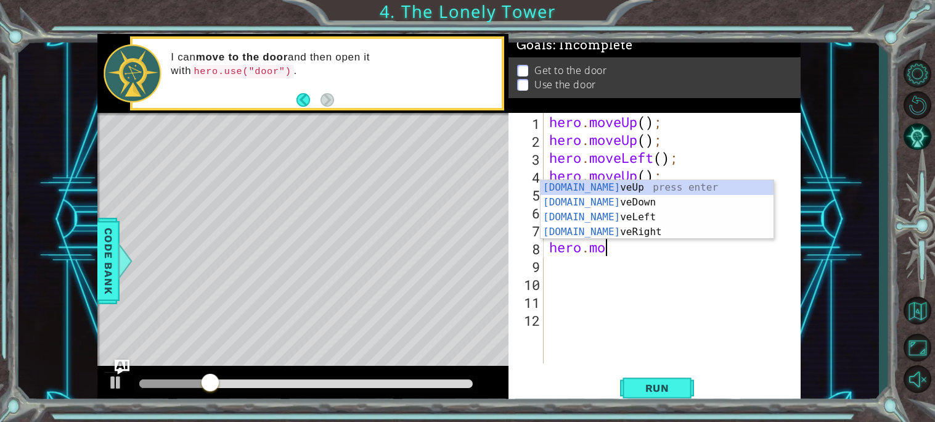
scroll to position [0, 1]
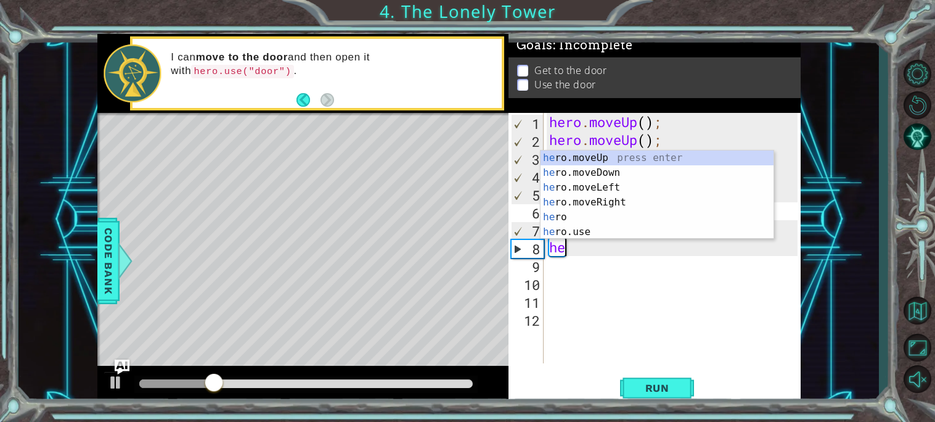
type textarea "h"
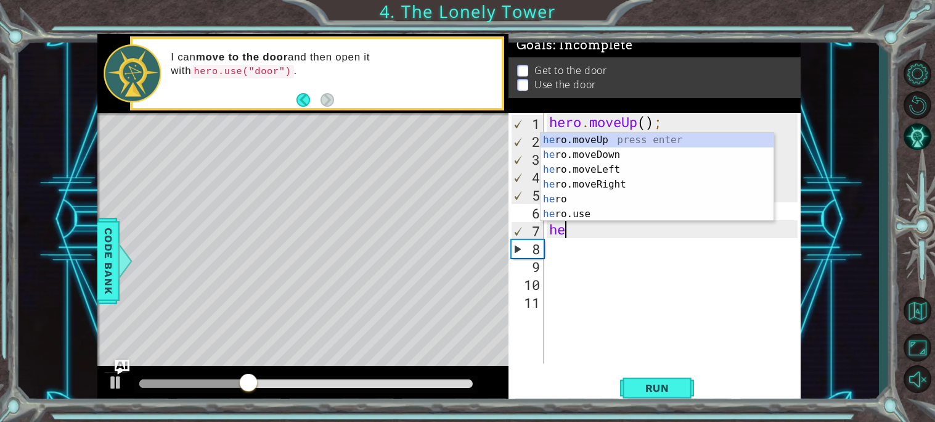
type textarea "h"
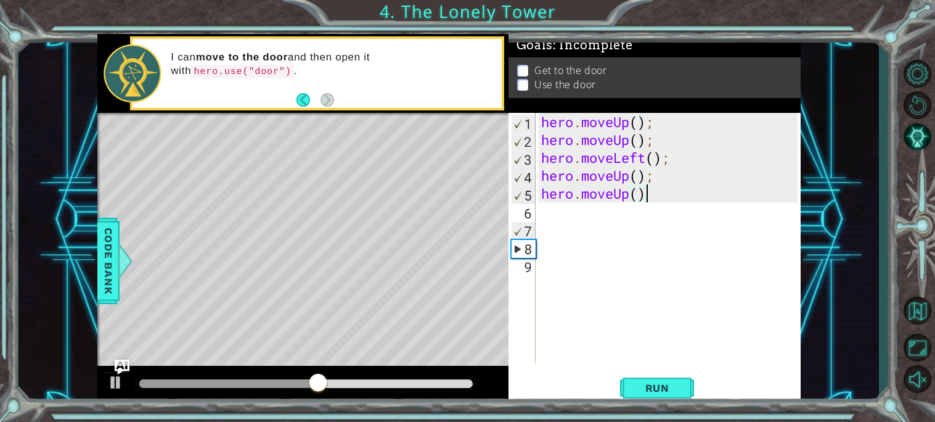
click at [647, 158] on div "hero . moveUp ( ) ; hero . moveUp ( ) ; hero . moveLeft ( ) ; hero . moveUp ( )…" at bounding box center [671, 256] width 265 height 286
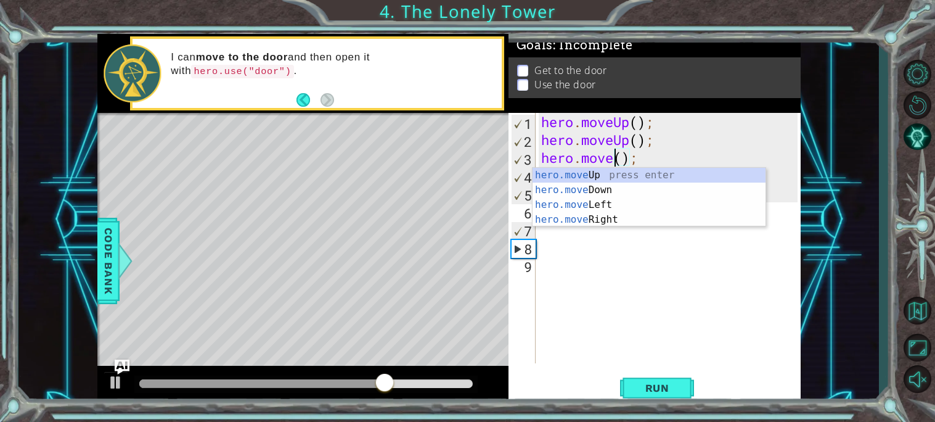
scroll to position [0, 4]
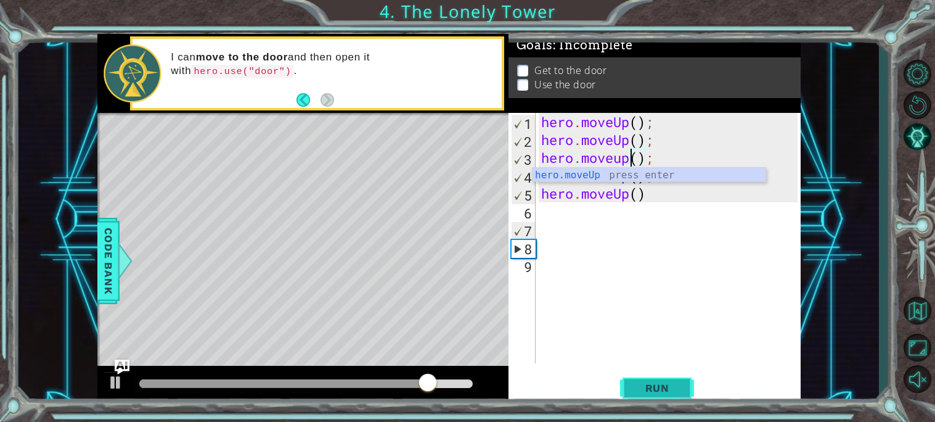
click at [653, 392] on span "Run" at bounding box center [657, 388] width 49 height 12
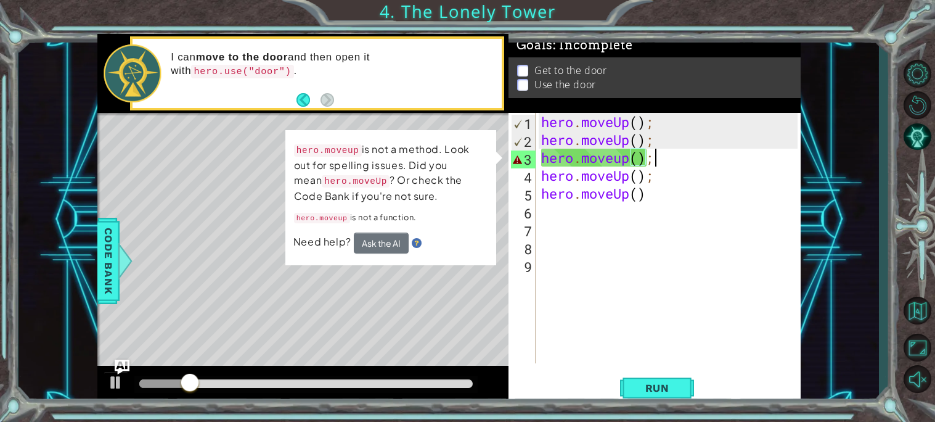
click at [652, 165] on div "hero . moveUp ( ) ; hero . moveUp ( ) ; hero . moveup ( ) ; hero . moveUp ( ) ;…" at bounding box center [671, 256] width 265 height 286
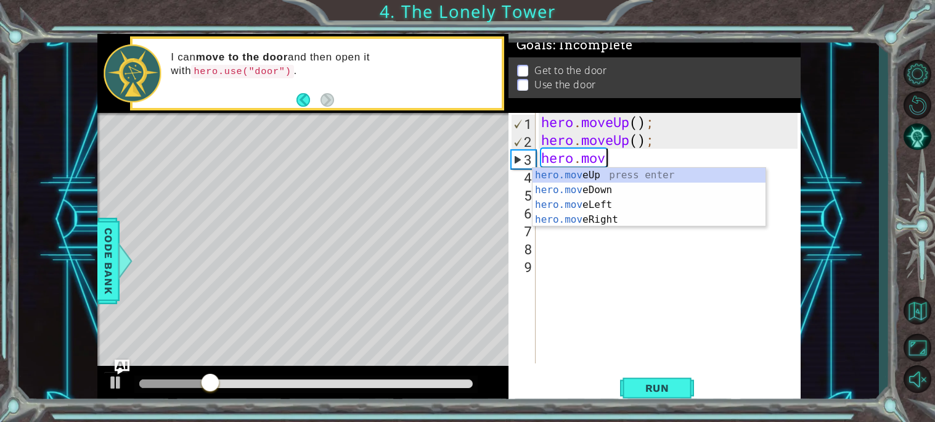
scroll to position [0, 1]
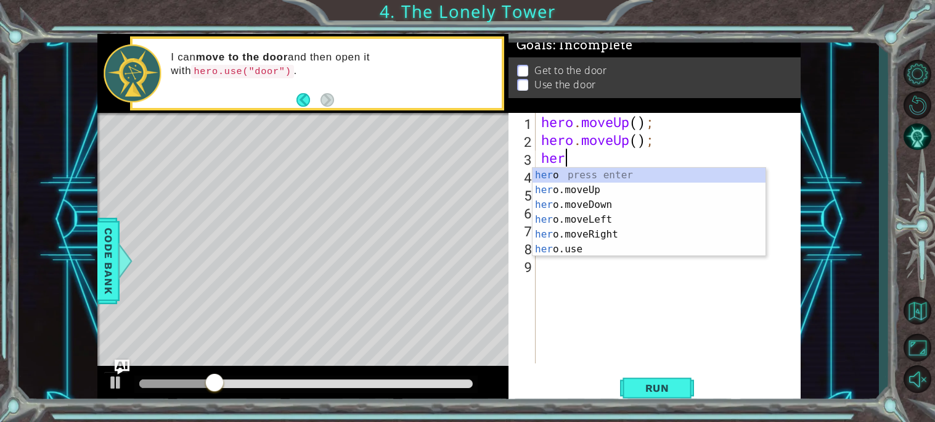
type textarea "h"
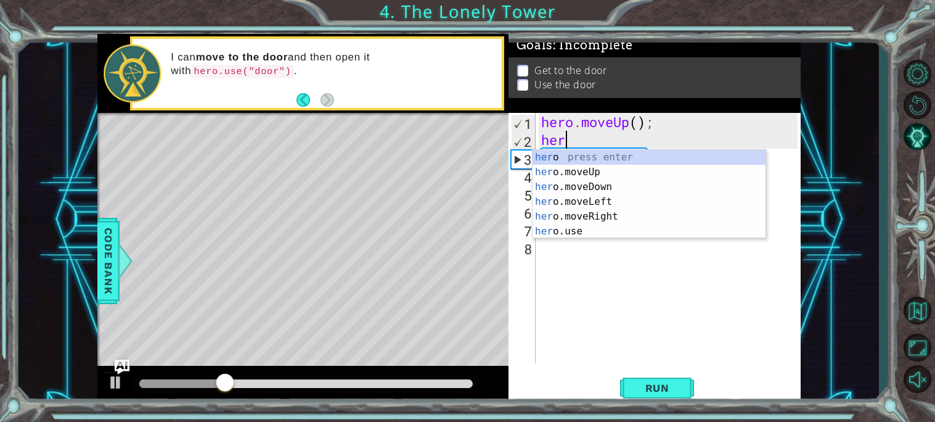
type textarea "h"
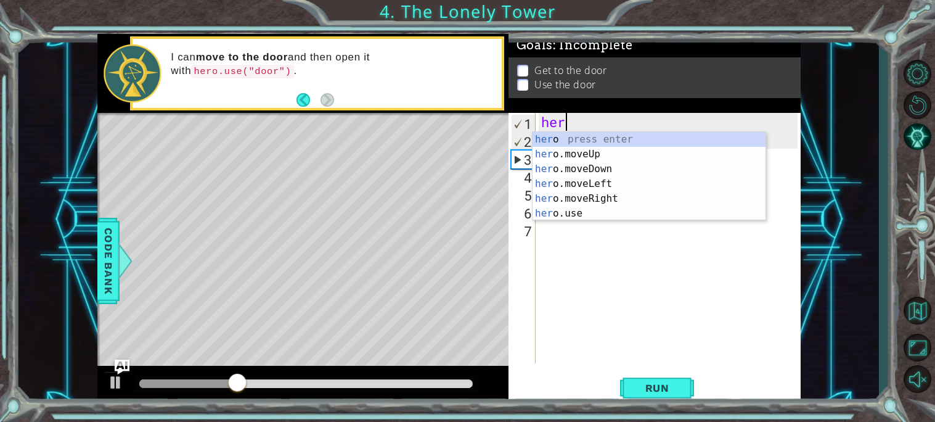
type textarea "h"
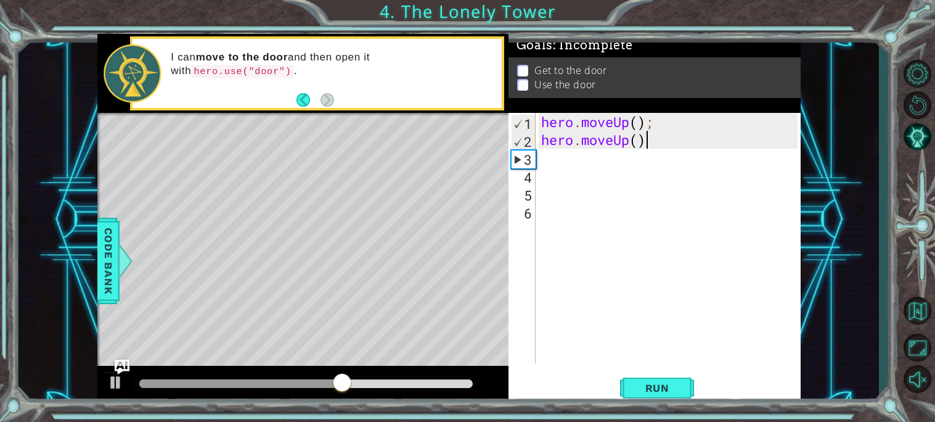
click at [678, 144] on div "hero . moveUp ( ) ; hero . moveUp ( )" at bounding box center [671, 256] width 265 height 286
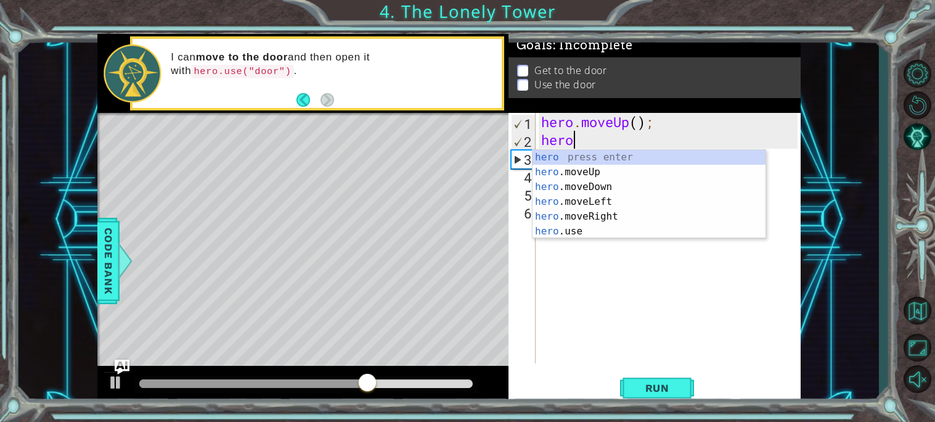
type textarea "h"
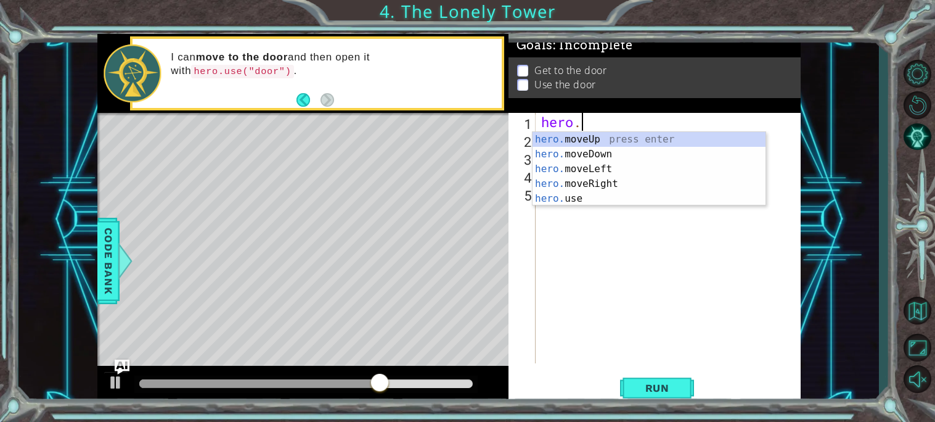
type textarea "h"
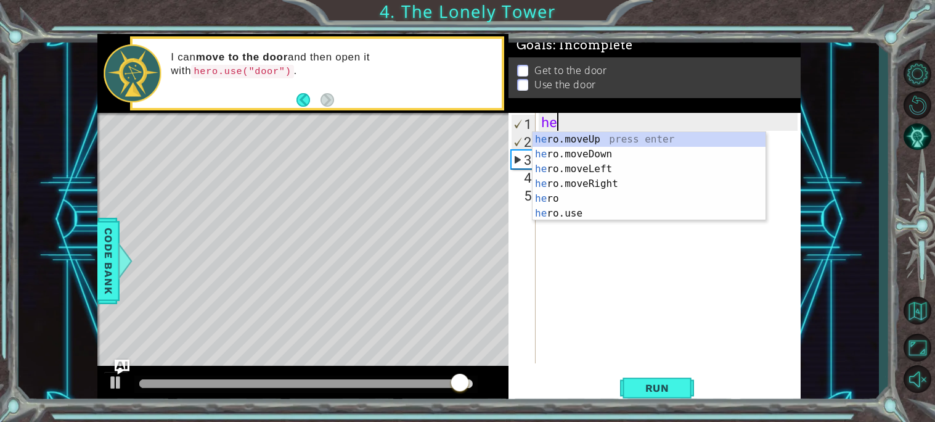
type textarea "hero"
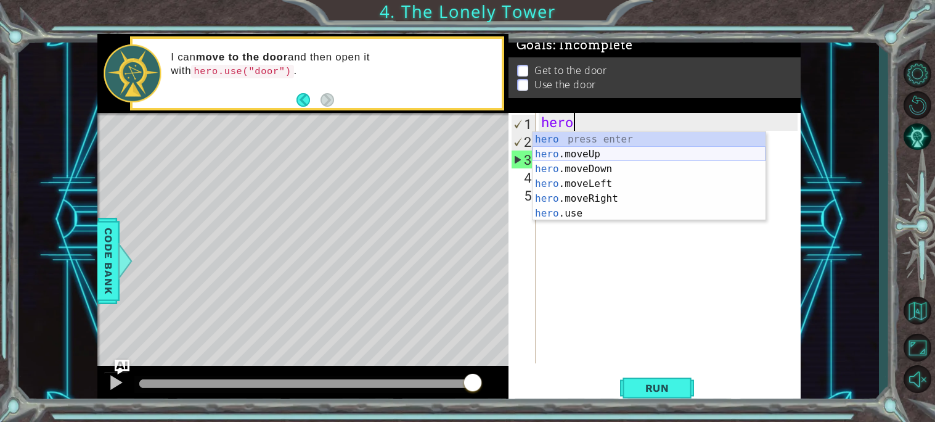
click at [661, 150] on div "hero press enter hero .moveUp press enter hero .moveDown press enter hero .move…" at bounding box center [649, 191] width 233 height 118
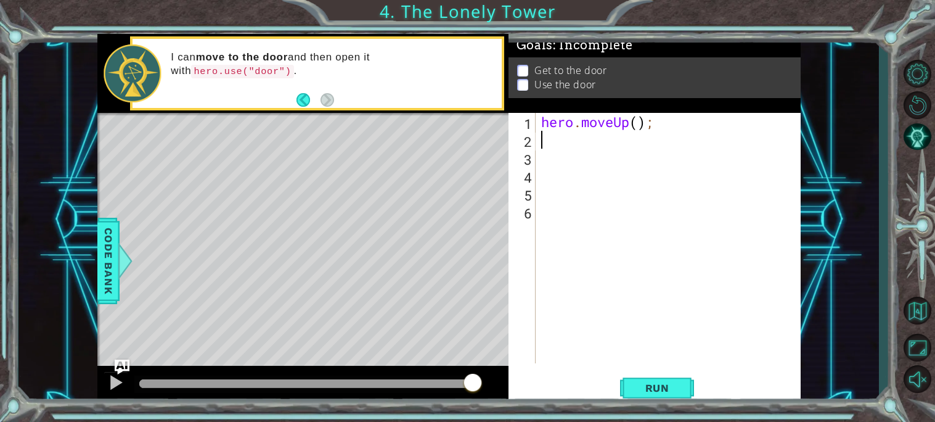
scroll to position [0, 0]
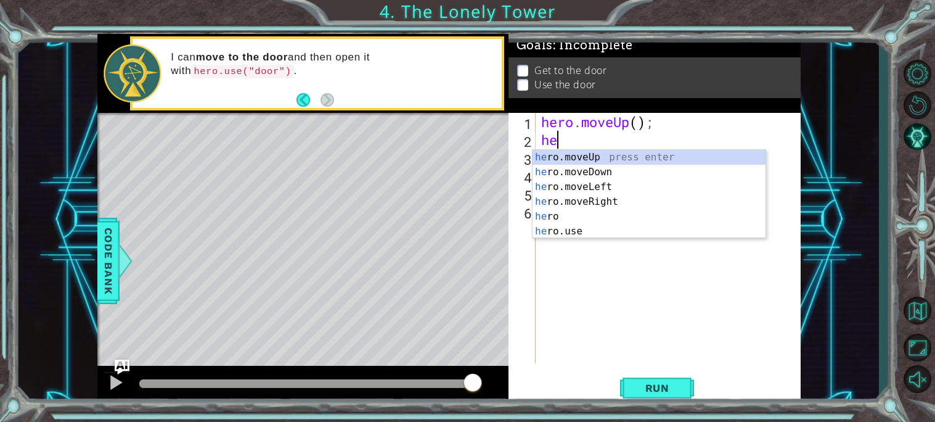
type textarea "hero"
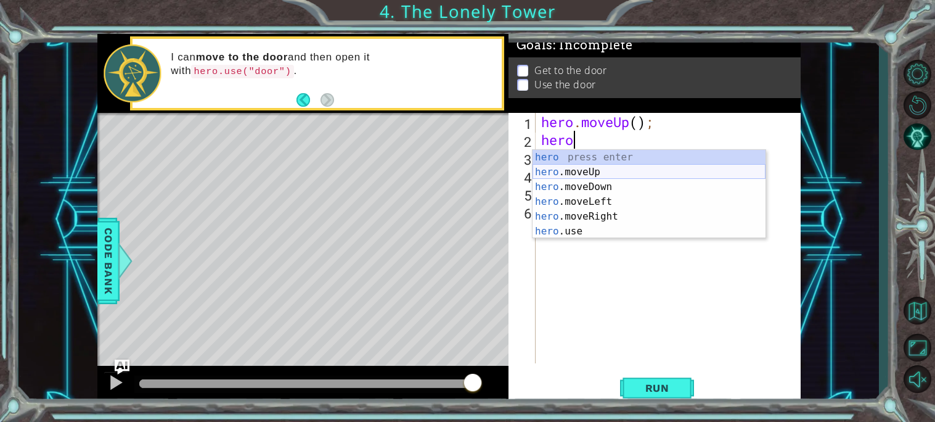
click at [605, 169] on div "hero press enter hero .moveUp press enter hero .moveDown press enter hero .move…" at bounding box center [649, 209] width 233 height 118
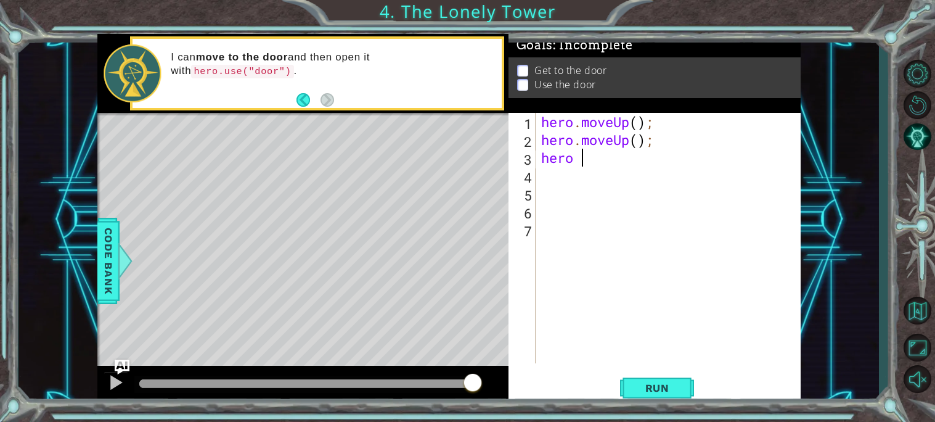
type textarea "hero"
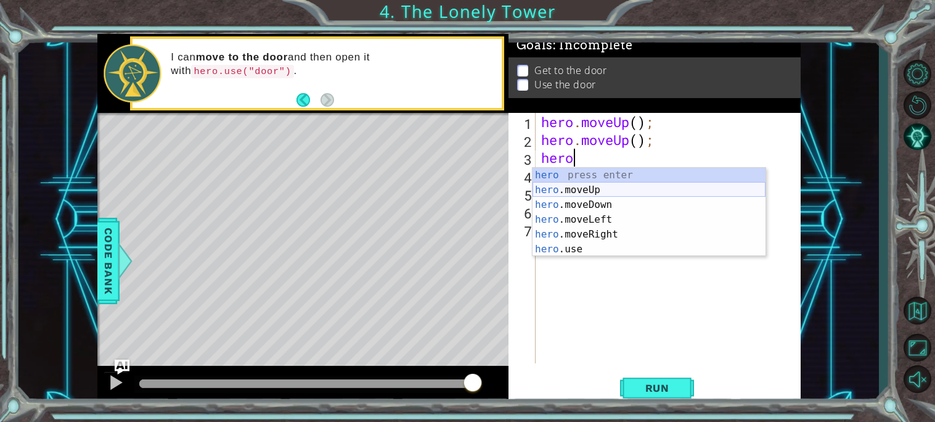
click at [591, 185] on div "hero press enter hero .moveUp press enter hero .moveDown press enter hero .move…" at bounding box center [649, 227] width 233 height 118
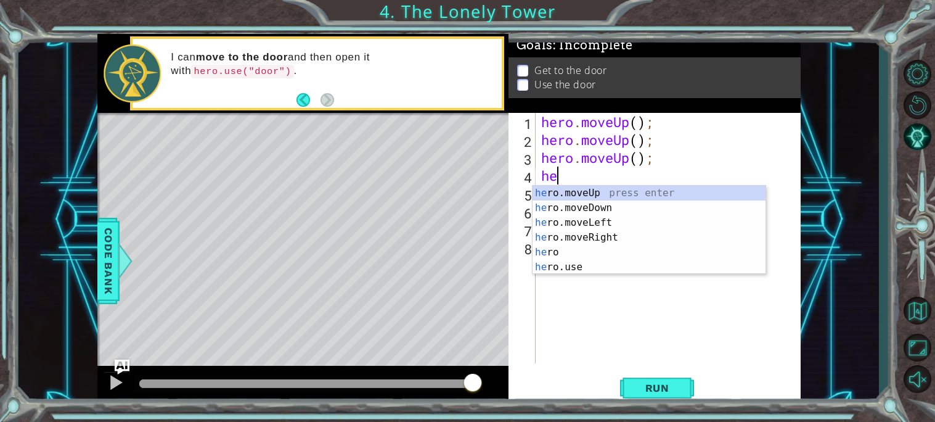
type textarea "her"
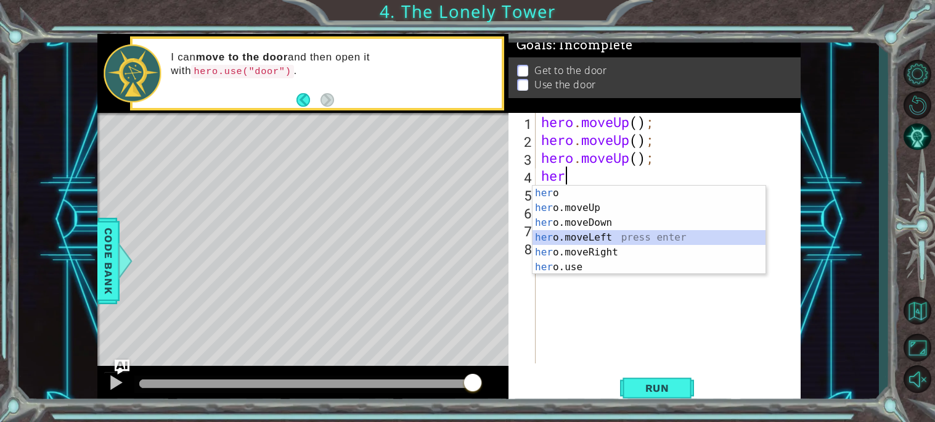
click at [591, 231] on div "her o press enter her o.moveUp press enter her o.moveDown press enter her o.mov…" at bounding box center [649, 245] width 233 height 118
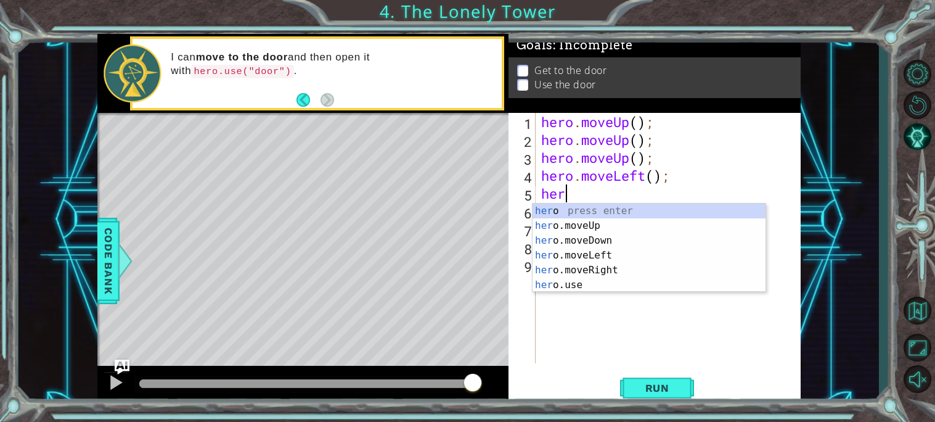
type textarea "hero"
click at [577, 220] on div "hero press enter hero .moveUp press enter hero .moveDown press enter hero .move…" at bounding box center [649, 262] width 233 height 118
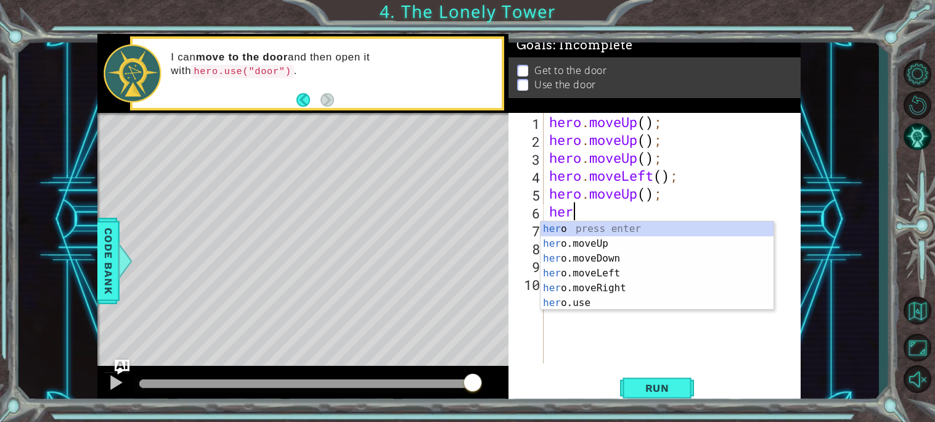
type textarea "hero"
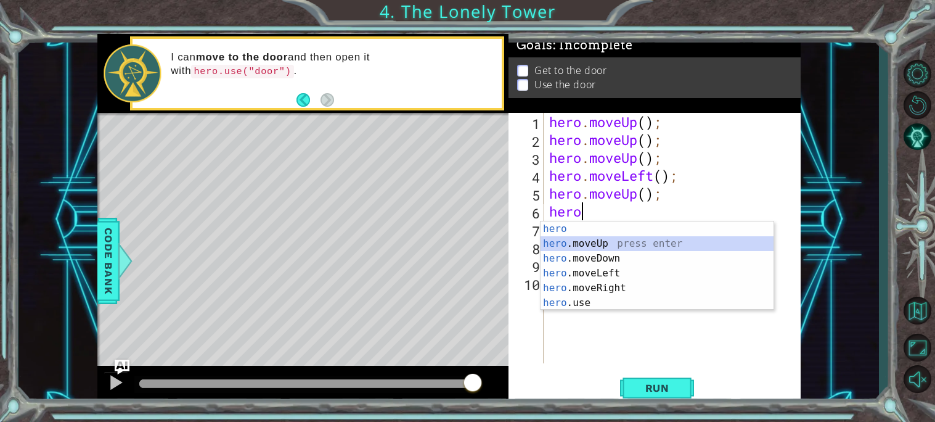
click at [585, 245] on div "hero press enter hero .moveUp press enter hero .moveDown press enter hero .move…" at bounding box center [657, 280] width 233 height 118
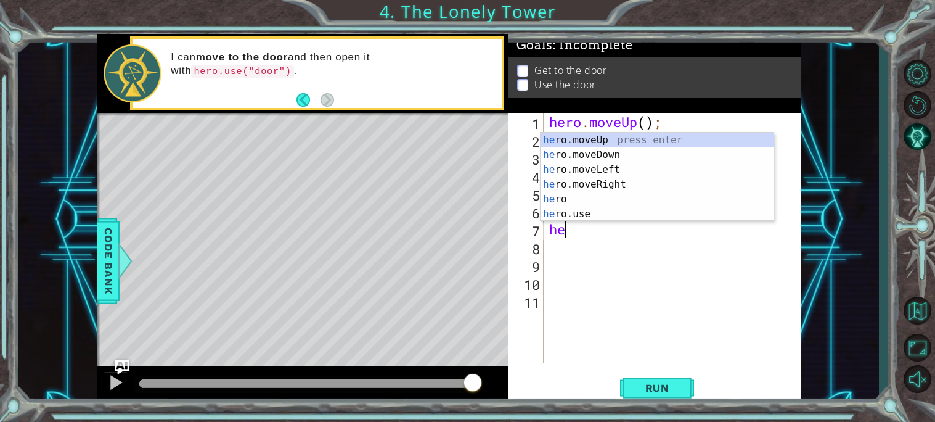
type textarea "her"
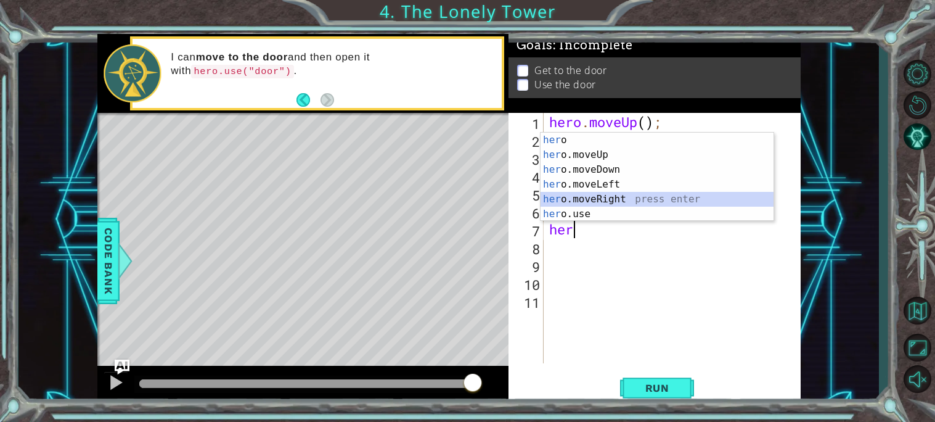
click at [580, 195] on div "her o press enter her o.moveUp press enter her o.moveDown press enter her o.mov…" at bounding box center [657, 192] width 233 height 118
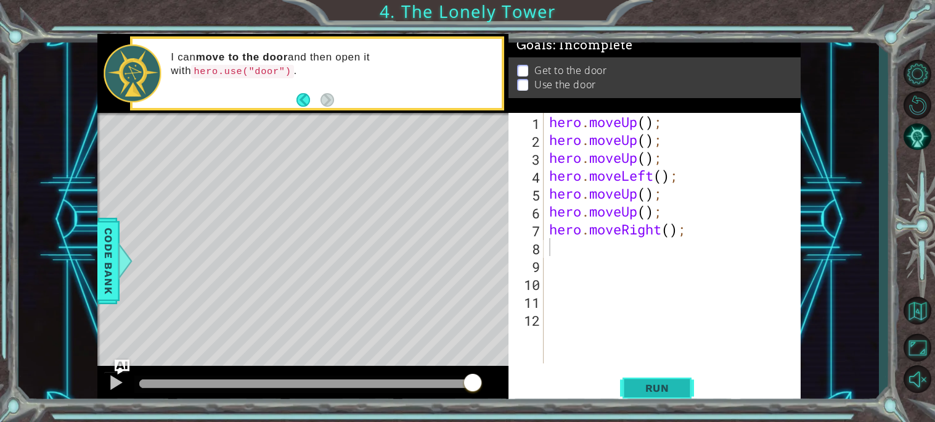
click at [670, 388] on span "Run" at bounding box center [657, 388] width 49 height 12
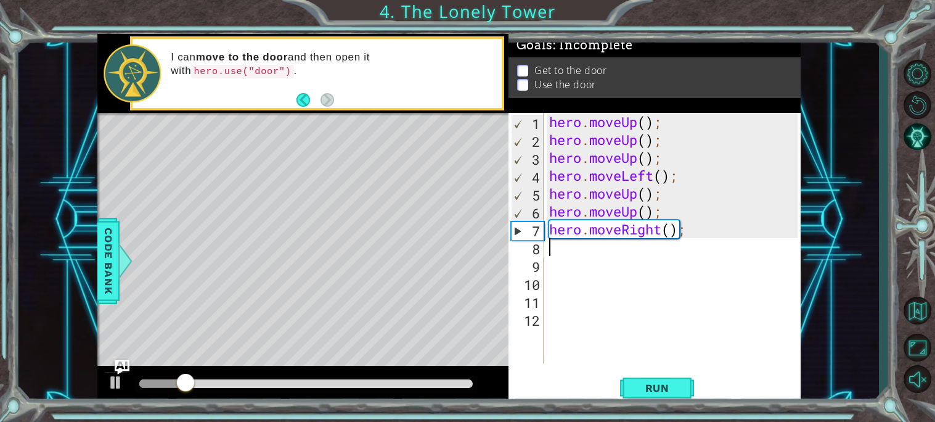
click at [559, 149] on div "hero . moveUp ( ) ; hero . moveUp ( ) ; hero . moveUp ( ) ; hero . moveLeft ( )…" at bounding box center [675, 256] width 257 height 286
click at [684, 233] on div "hero . moveUp ( ) ; hero . moveUp ( ) ; hero . moveUp ( ) ; hero . moveLeft ( )…" at bounding box center [675, 256] width 257 height 286
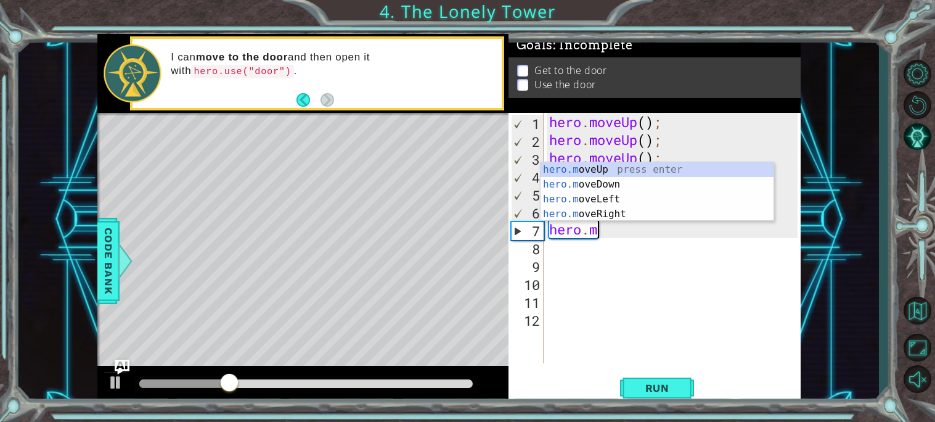
type textarea "h"
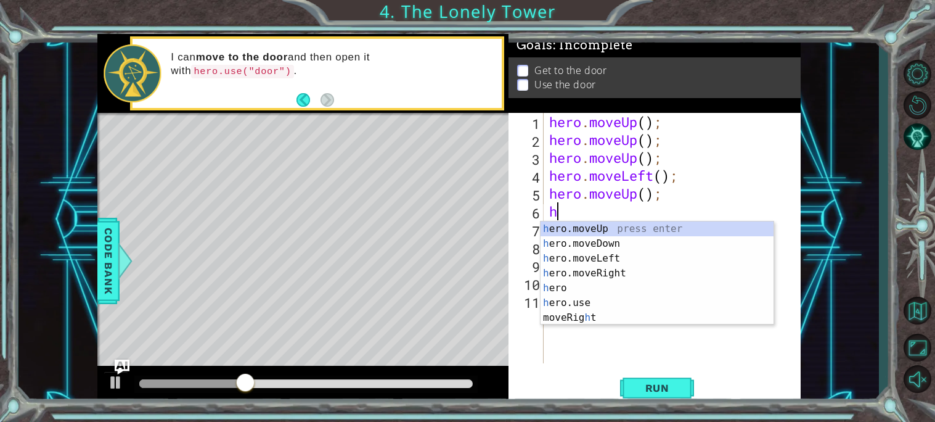
type textarea "h"
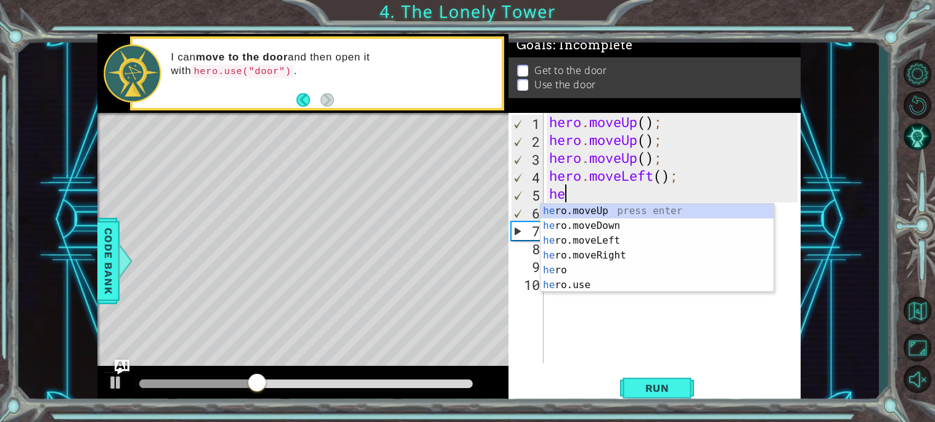
type textarea "h"
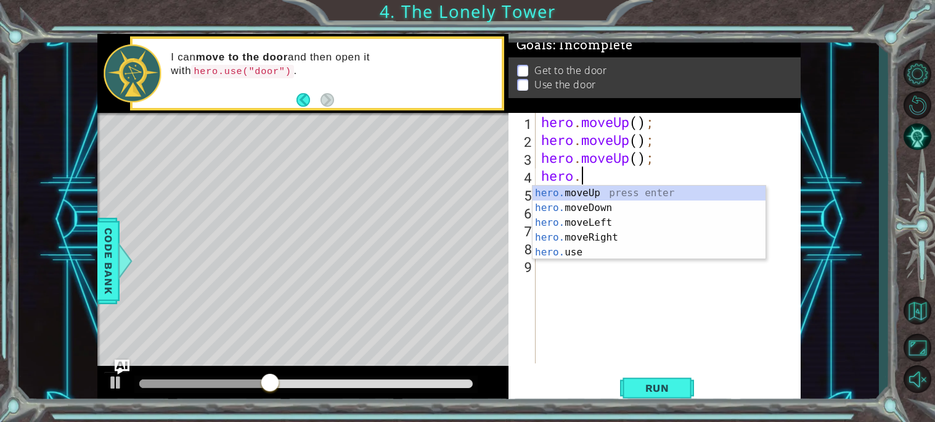
type textarea "h"
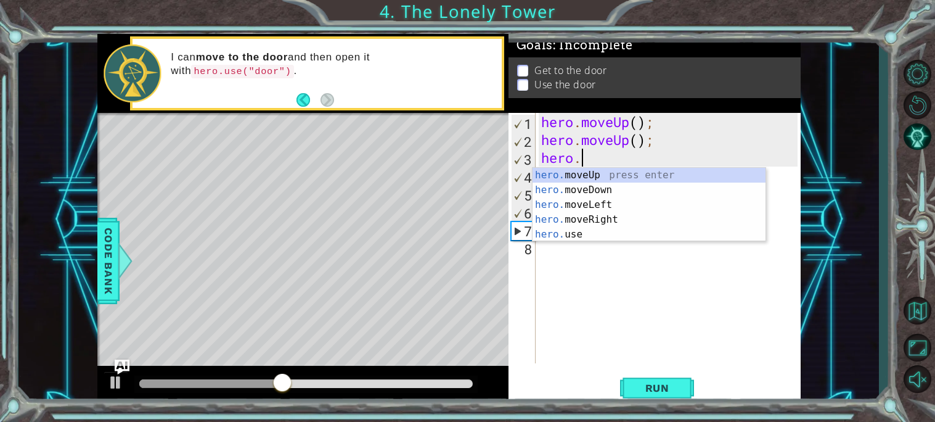
type textarea "h"
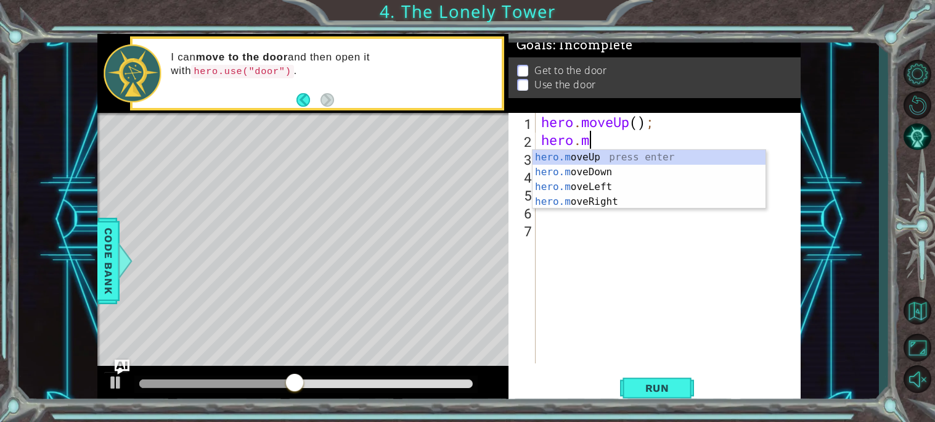
type textarea "h"
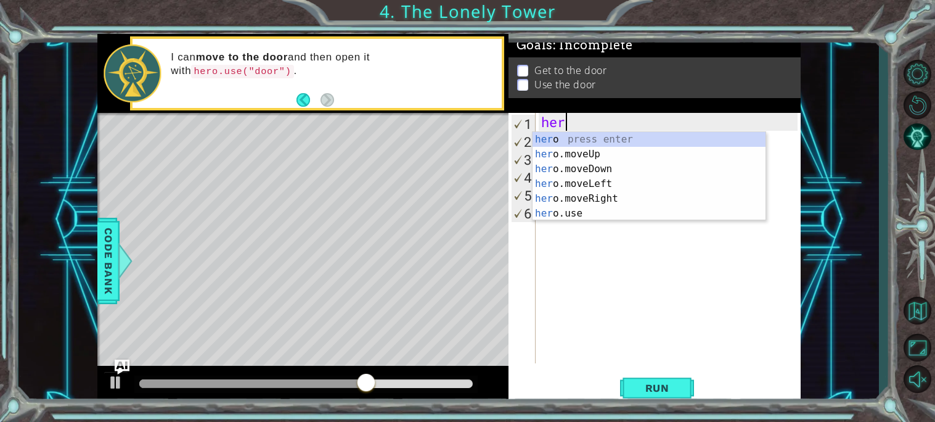
type textarea "h"
type textarea "hero"
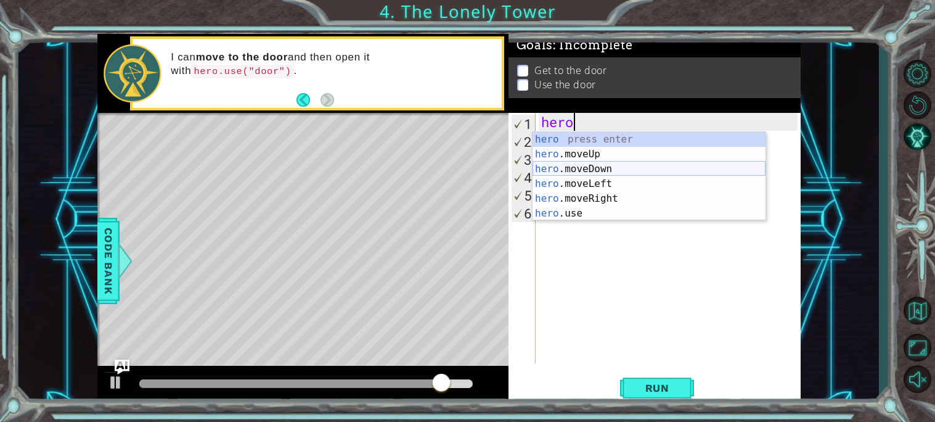
click at [610, 178] on div "hero press enter hero .moveUp press enter hero .moveDown press enter hero .move…" at bounding box center [649, 191] width 233 height 118
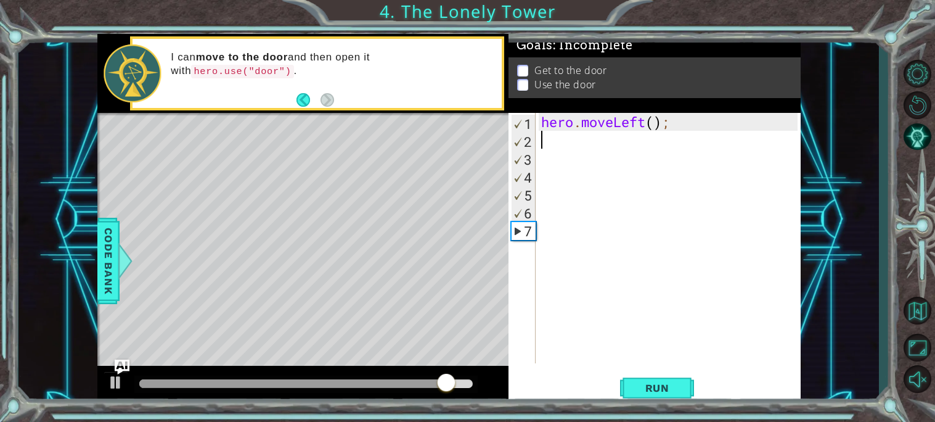
scroll to position [0, 0]
click at [653, 379] on button "Run" at bounding box center [657, 387] width 74 height 29
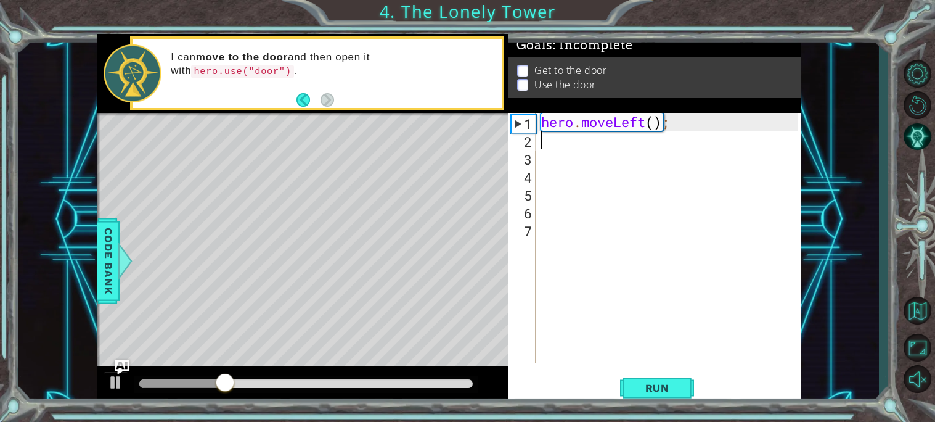
click at [614, 125] on div "hero . moveLeft ( ) ;" at bounding box center [671, 256] width 265 height 286
click at [651, 127] on div "hero . moveLeft ( ) ;" at bounding box center [671, 256] width 265 height 286
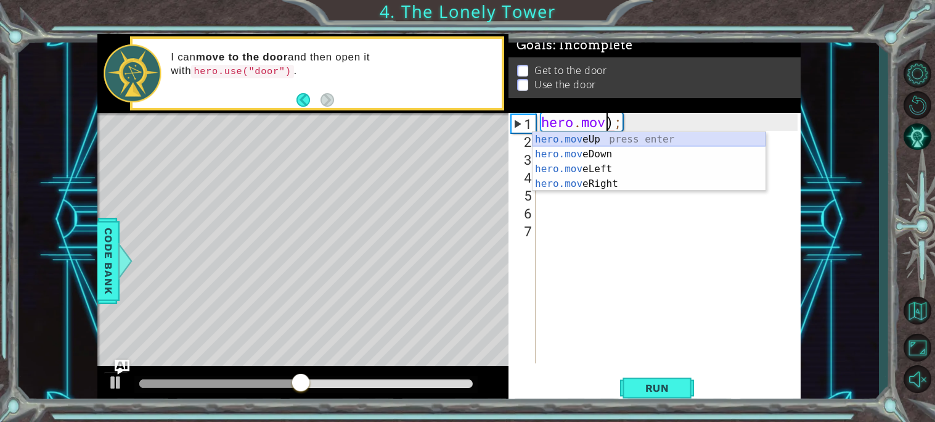
click at [588, 134] on div "hero.mov eUp press enter hero.mov eDown press enter hero.mov eLeft press enter …" at bounding box center [649, 176] width 233 height 89
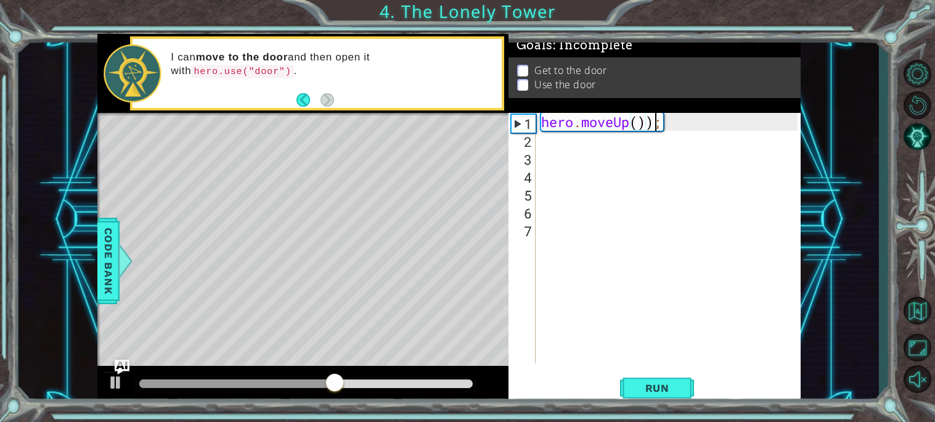
click at [656, 122] on div "hero . moveUp ( )) ;" at bounding box center [671, 256] width 265 height 286
type textarea "hero.moveUp();"
click at [577, 150] on div "hero . moveUp ( ) ;" at bounding box center [671, 256] width 265 height 286
click at [557, 139] on div "hero . moveUp ( ) ;" at bounding box center [671, 256] width 265 height 286
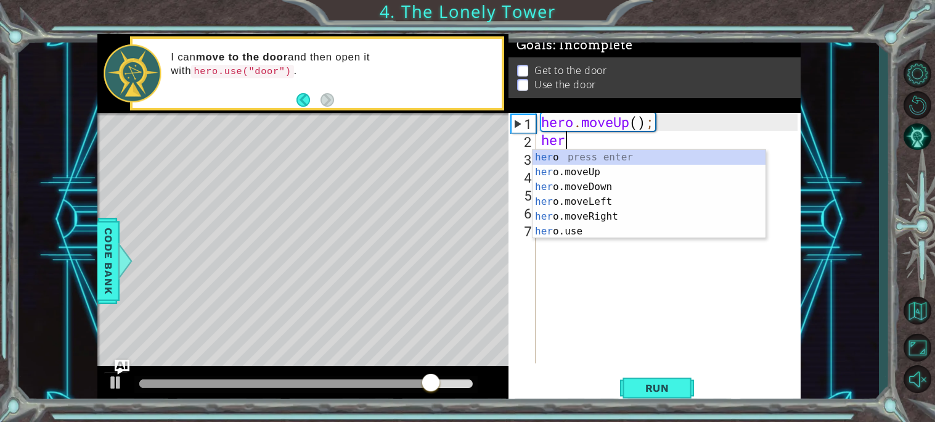
type textarea "hero"
click at [577, 203] on div "hero press enter hero .moveUp press enter hero .moveDown press enter hero .move…" at bounding box center [649, 209] width 233 height 118
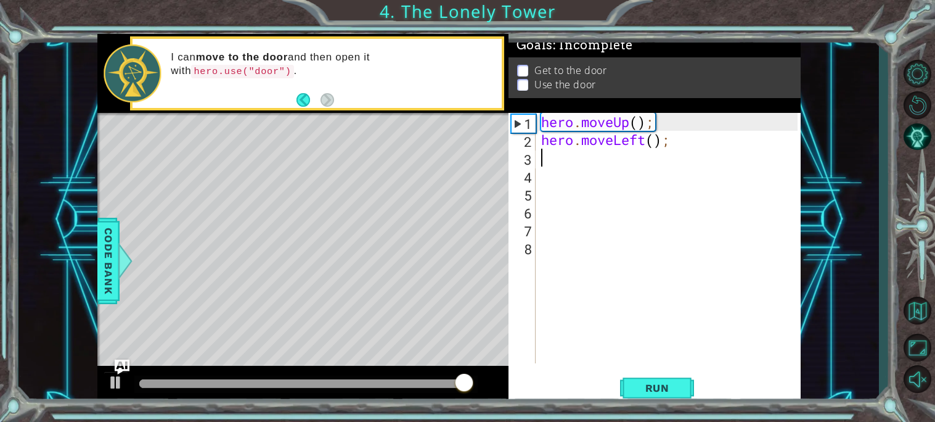
scroll to position [0, 0]
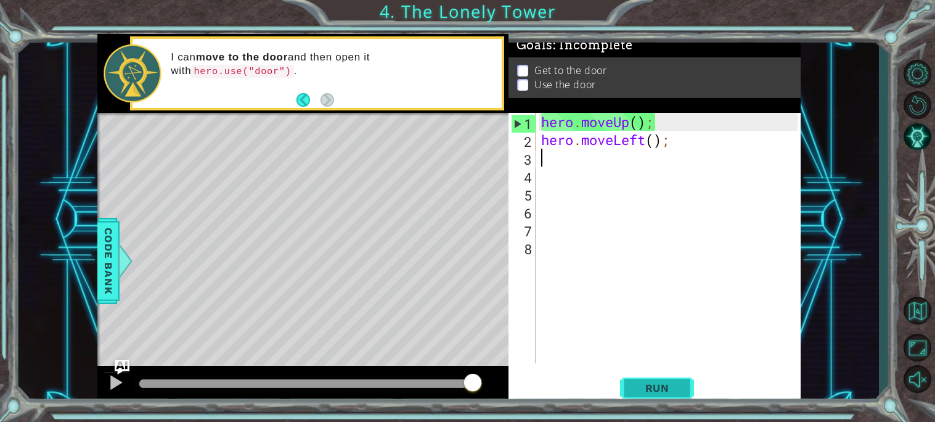
click at [643, 382] on span "Run" at bounding box center [657, 388] width 49 height 12
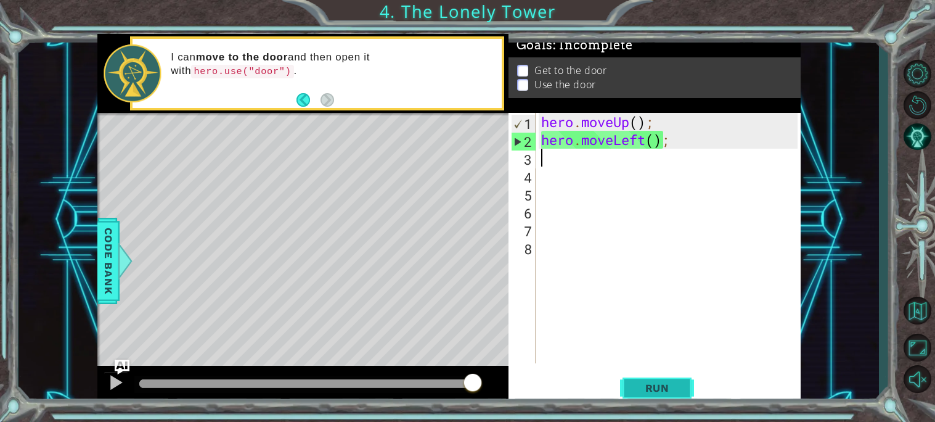
click at [667, 385] on span "Run" at bounding box center [657, 388] width 49 height 12
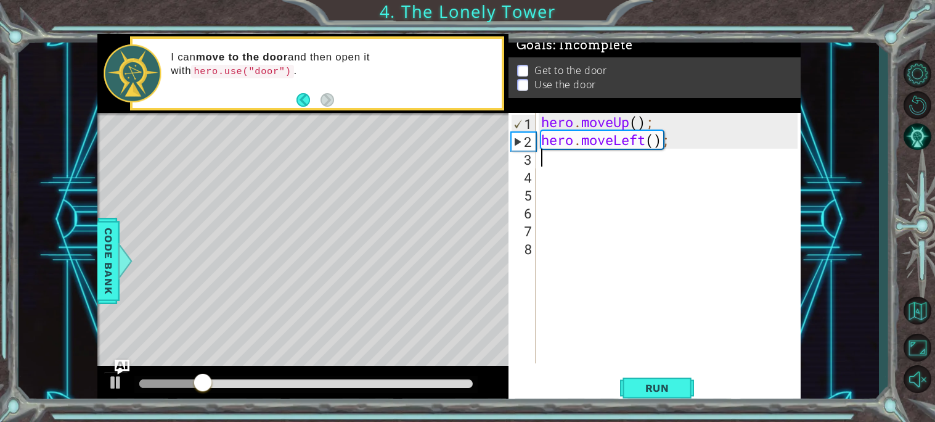
click at [664, 123] on div "hero . moveUp ( ) ; hero . moveLeft ( ) ;" at bounding box center [671, 256] width 265 height 286
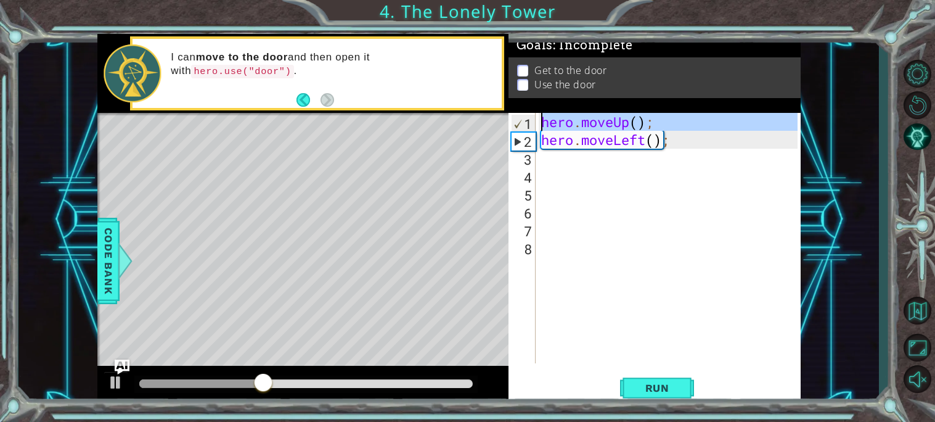
click at [524, 123] on div "1" at bounding box center [524, 124] width 24 height 18
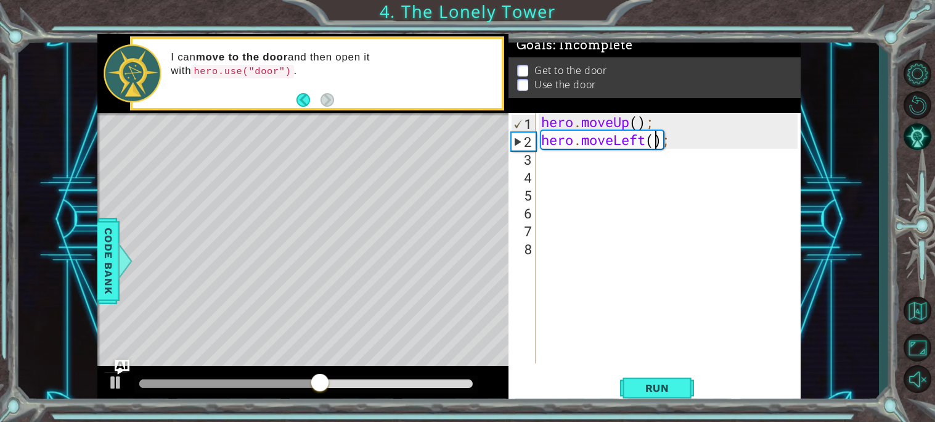
click at [658, 141] on div "hero . moveUp ( ) ; hero . moveLeft ( ) ;" at bounding box center [671, 256] width 265 height 286
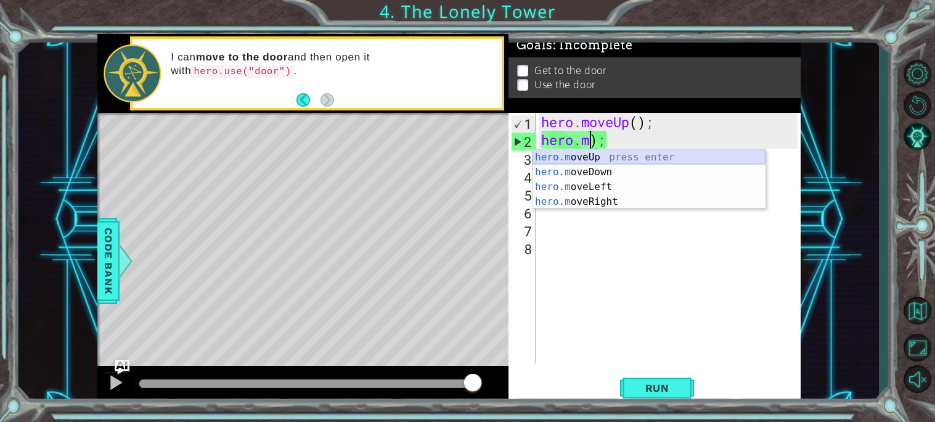
click at [665, 158] on div "hero.m oveUp press enter hero.m oveDown press enter hero.m oveLeft press enter …" at bounding box center [649, 194] width 233 height 89
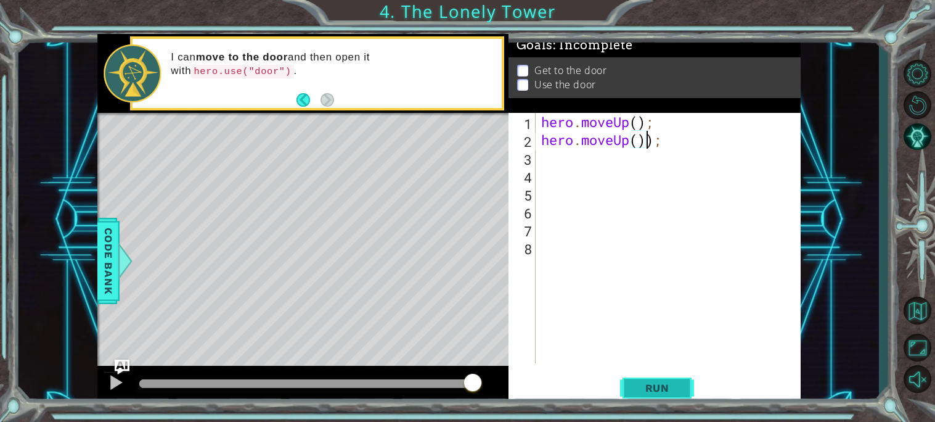
click at [659, 393] on span "Run" at bounding box center [657, 388] width 49 height 12
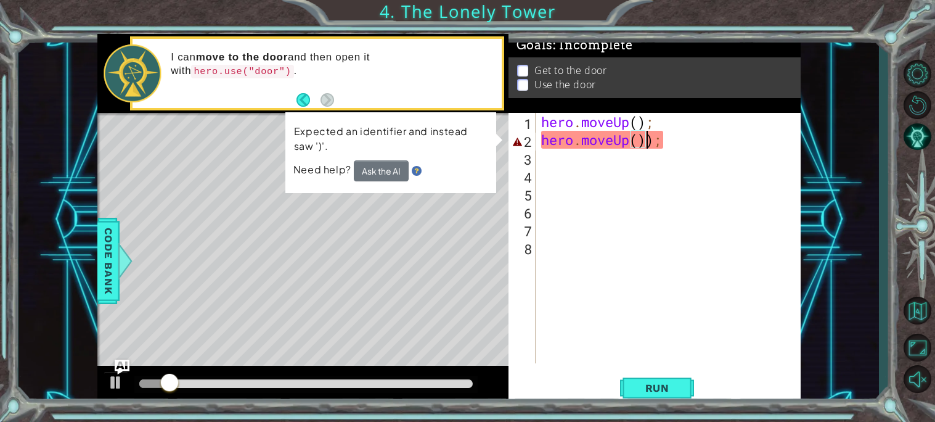
click at [660, 145] on div "hero . moveUp ( ) ; hero . moveUp ( )) ;" at bounding box center [671, 256] width 265 height 286
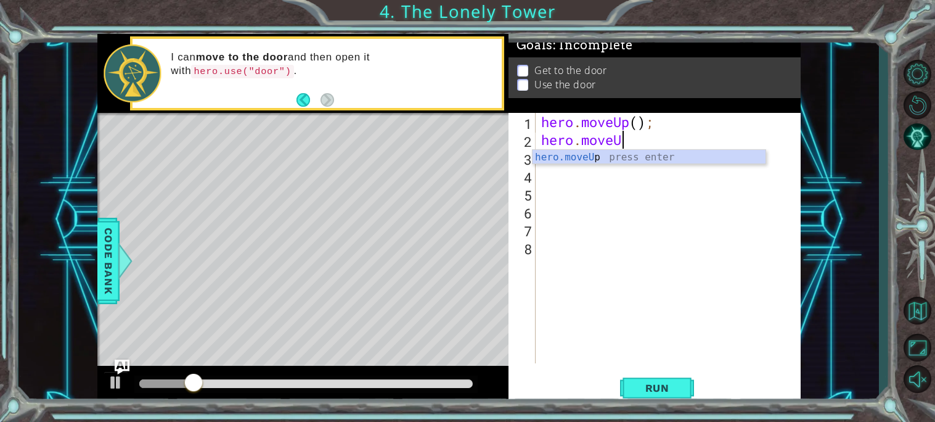
type textarea "hero.mo"
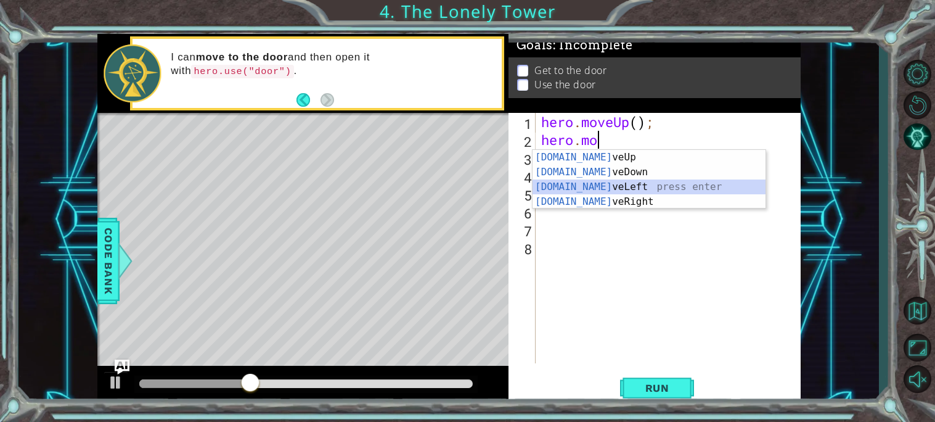
click at [668, 183] on div "hero.mo veUp press enter hero.mo veDown press enter hero.mo veLeft press enter …" at bounding box center [649, 194] width 233 height 89
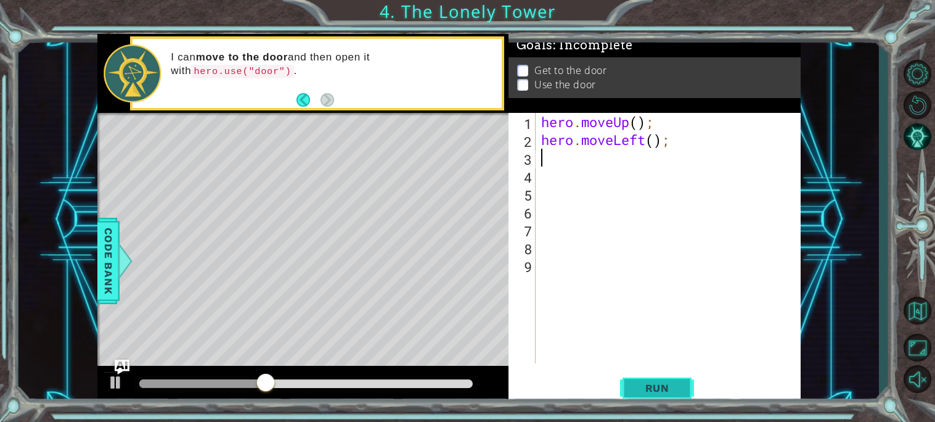
click at [663, 380] on button "Run" at bounding box center [657, 387] width 74 height 29
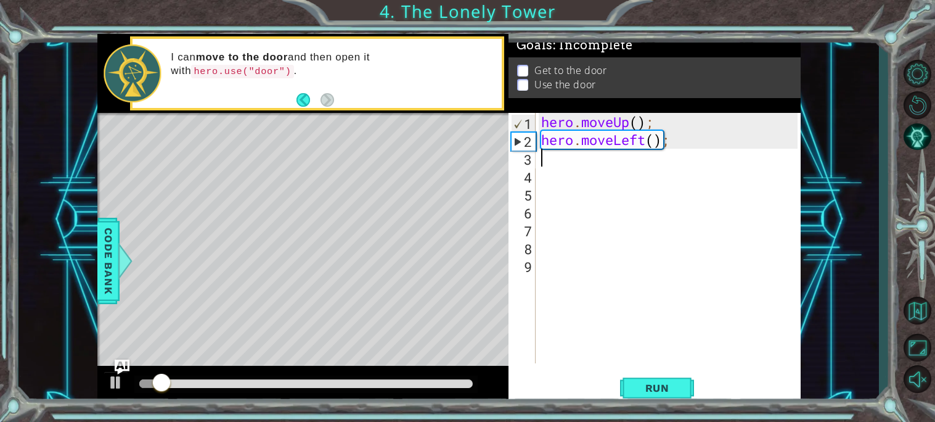
click at [633, 140] on div "hero . moveUp ( ) ; hero . moveLeft ( ) ;" at bounding box center [671, 256] width 265 height 286
click at [640, 141] on div "hero . moveUp ( ) ; hero . moveLeft ( ) ;" at bounding box center [671, 256] width 265 height 286
drag, startPoint x: 647, startPoint y: 141, endPoint x: 616, endPoint y: 139, distance: 31.5
click at [616, 139] on div "hero . moveUp ( ) ; hero . moveLeft ( ) ;" at bounding box center [671, 256] width 265 height 286
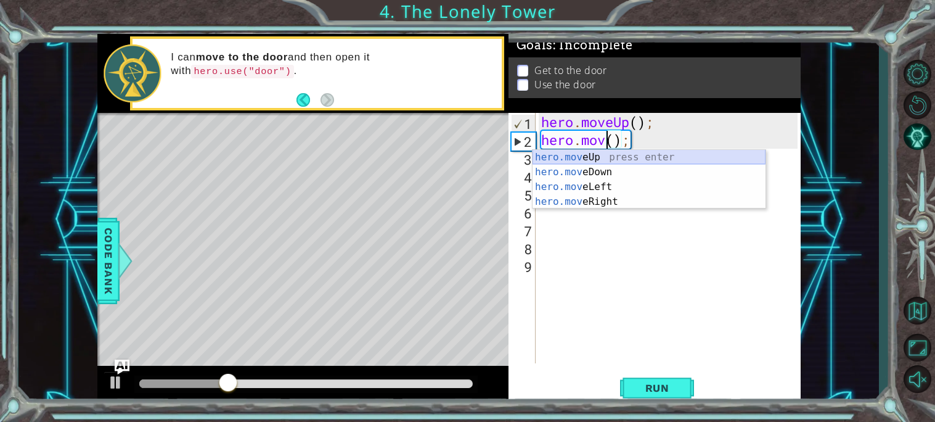
click at [631, 150] on div "hero.mov eUp press enter hero.mov eDown press enter hero.mov eLeft press enter …" at bounding box center [649, 194] width 233 height 89
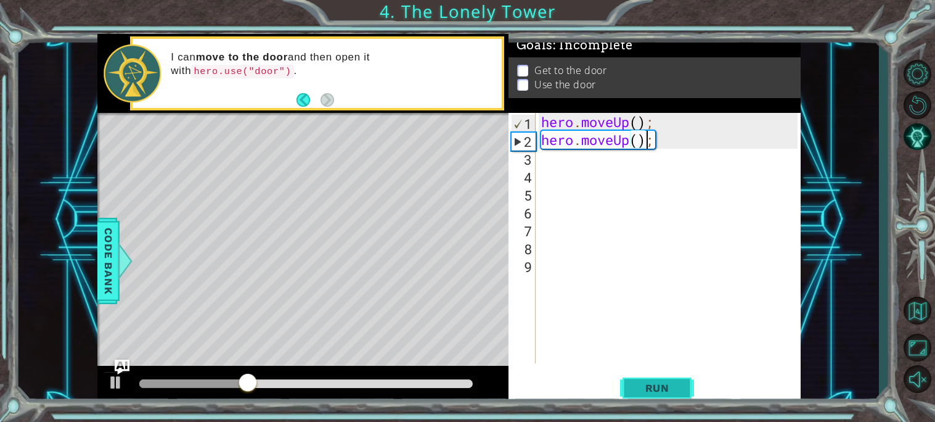
click at [647, 382] on span "Run" at bounding box center [657, 388] width 49 height 12
drag, startPoint x: 633, startPoint y: 139, endPoint x: 614, endPoint y: 139, distance: 19.1
click at [614, 139] on div "hero . moveUp ( ) ; hero . moveUp ( ) ;" at bounding box center [671, 256] width 265 height 286
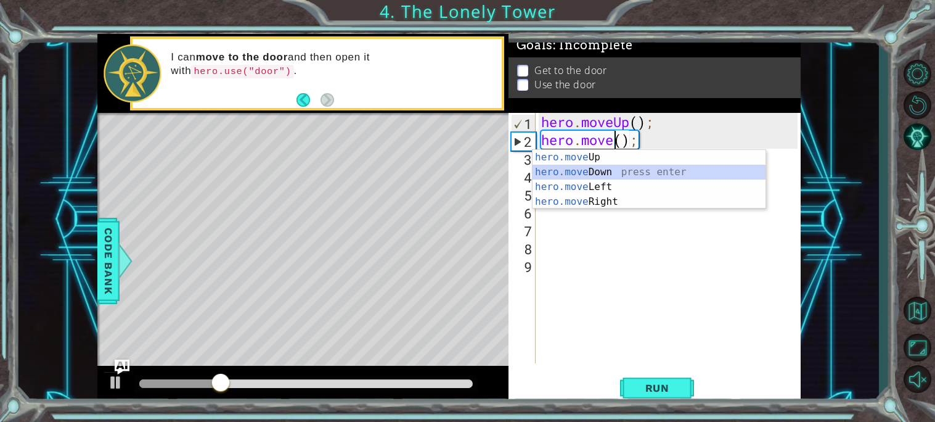
click at [625, 170] on div "hero.move Up press enter hero.move Down press enter hero.move Left press enter …" at bounding box center [649, 194] width 233 height 89
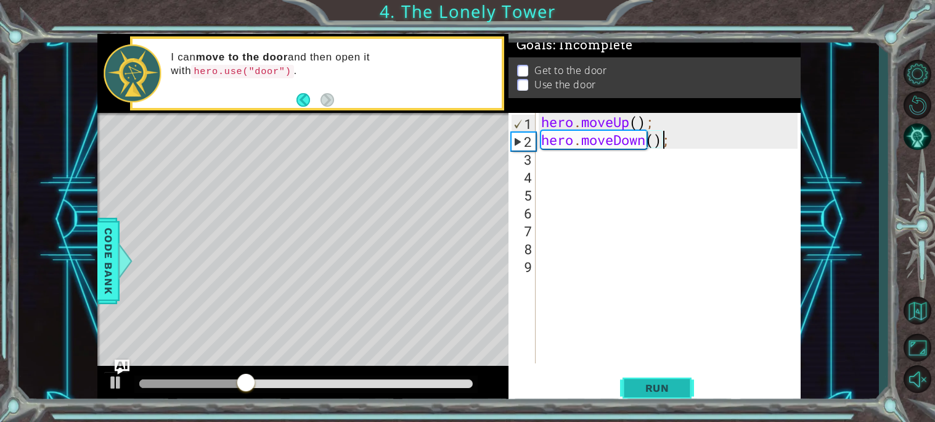
click at [634, 388] on span "Run" at bounding box center [657, 388] width 49 height 12
drag, startPoint x: 652, startPoint y: 144, endPoint x: 616, endPoint y: 146, distance: 35.8
click at [616, 146] on div "hero . moveUp ( ) ; hero . moveDown ( ) ;" at bounding box center [671, 256] width 265 height 286
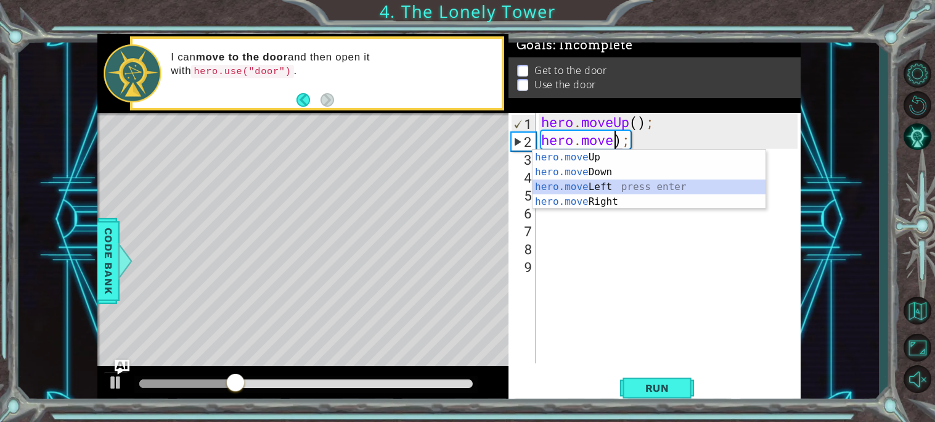
click at [622, 183] on div "hero.move Up press enter hero.move Down press enter hero.move Left press enter …" at bounding box center [649, 194] width 233 height 89
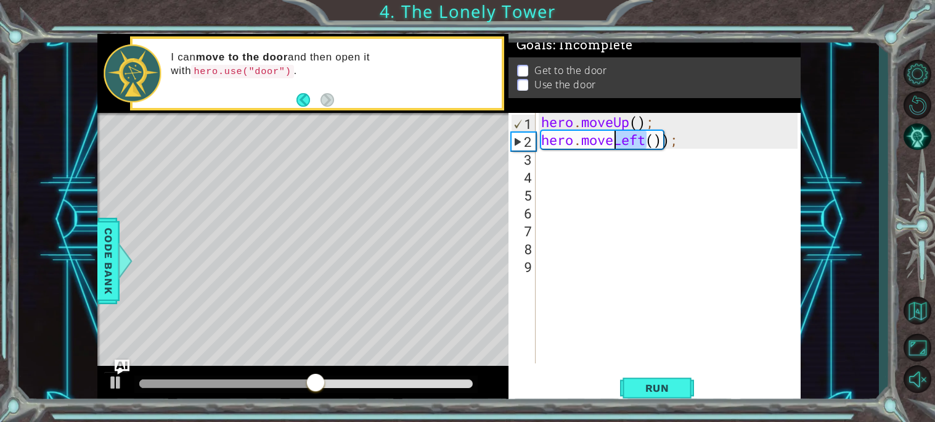
drag, startPoint x: 646, startPoint y: 139, endPoint x: 618, endPoint y: 142, distance: 27.9
click at [618, 142] on div "hero . moveUp ( ) ; hero . moveLeft ( )) ;" at bounding box center [671, 256] width 265 height 286
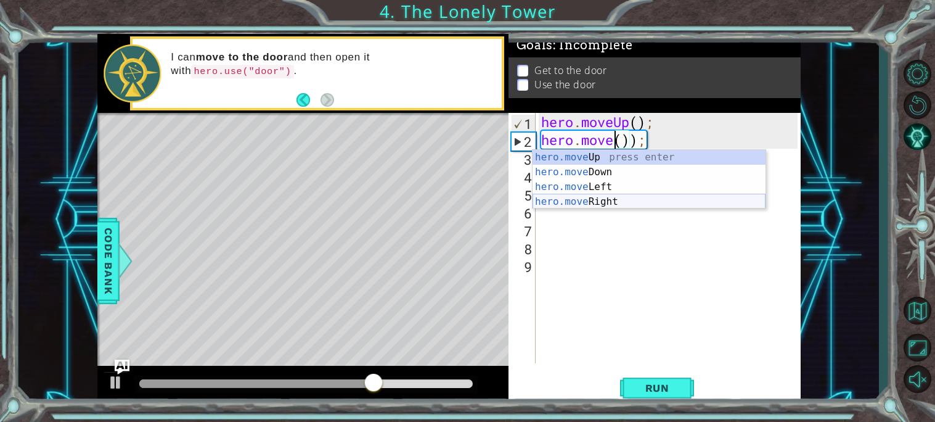
click at [628, 199] on div "hero.move Up press enter hero.move Down press enter hero.move Left press enter …" at bounding box center [649, 194] width 233 height 89
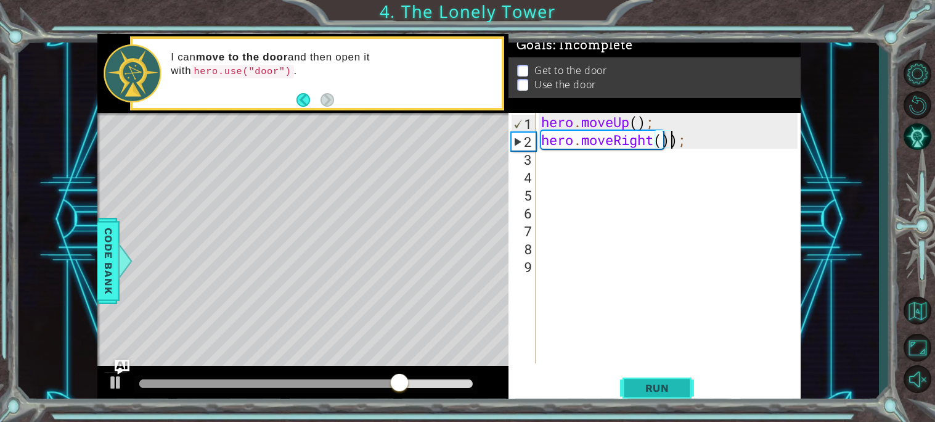
click at [669, 385] on span "Run" at bounding box center [657, 388] width 49 height 12
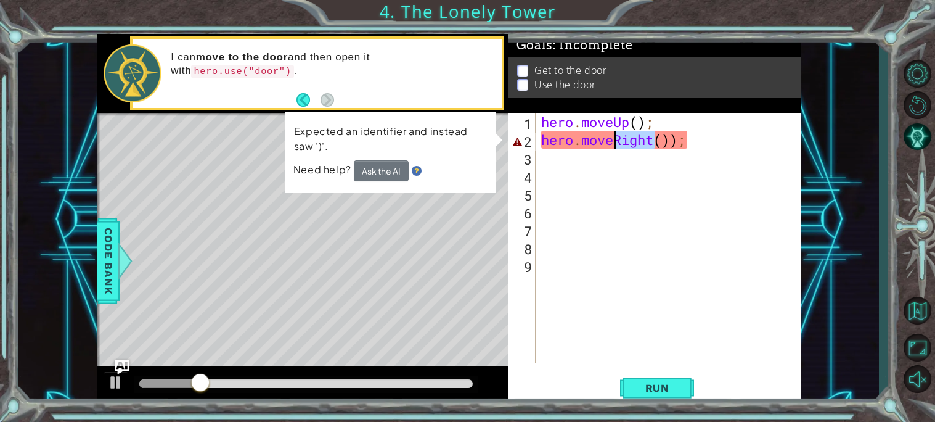
drag, startPoint x: 654, startPoint y: 141, endPoint x: 615, endPoint y: 138, distance: 38.3
click at [615, 138] on div "hero . moveUp ( ) ; hero . moveRight ( )) ;" at bounding box center [671, 256] width 265 height 286
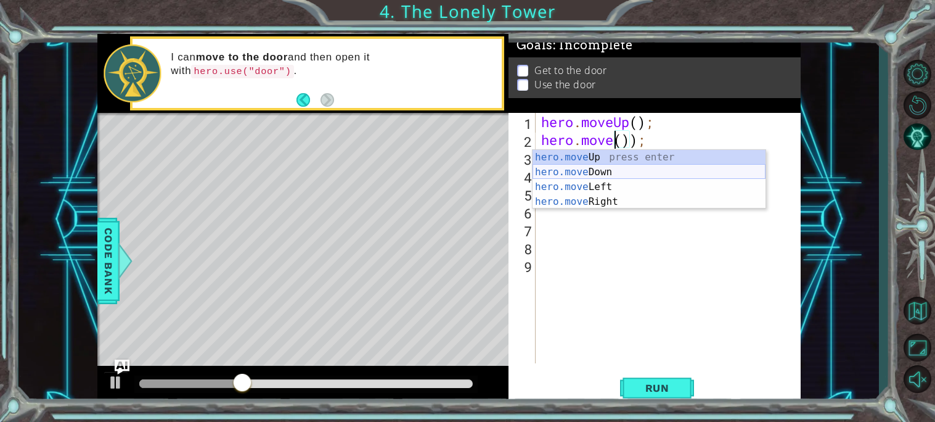
click at [646, 180] on div "hero.move Up press enter hero.move Down press enter hero.move Left press enter …" at bounding box center [649, 194] width 233 height 89
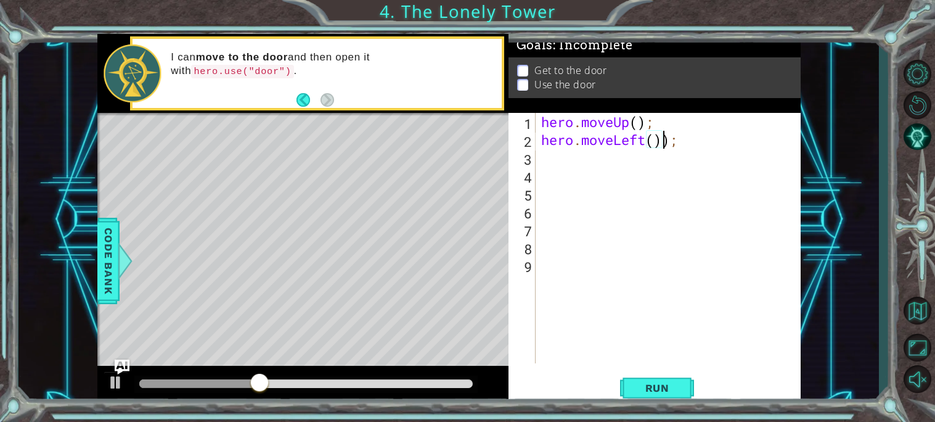
click at [668, 141] on div "hero . moveUp ( ) ; hero . moveLeft ( )) ;" at bounding box center [671, 256] width 265 height 286
type textarea ";"
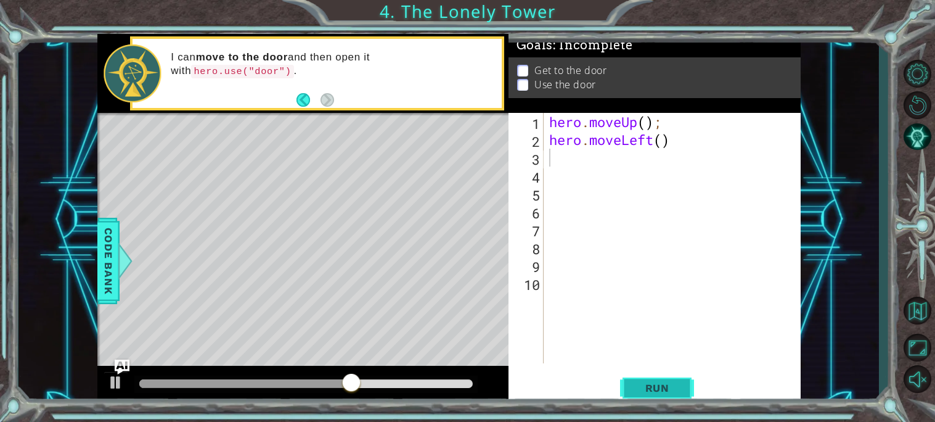
click at [659, 387] on span "Run" at bounding box center [657, 388] width 49 height 12
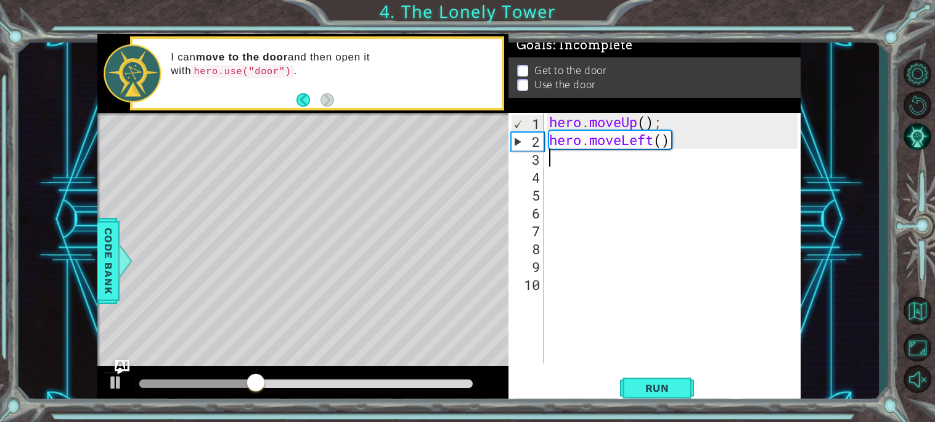
click at [683, 141] on div "hero . moveUp ( ) ; hero . moveLeft ( )" at bounding box center [675, 256] width 257 height 286
drag, startPoint x: 655, startPoint y: 142, endPoint x: 623, endPoint y: 140, distance: 32.1
click at [623, 140] on div "hero . moveUp ( ) ; hero . moveLeft ( )" at bounding box center [675, 256] width 257 height 286
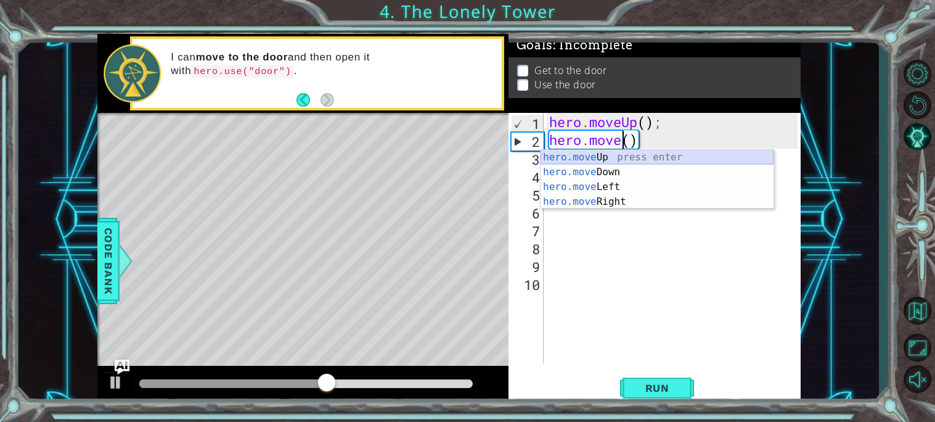
click at [631, 153] on div "hero.move Up press enter hero.move Down press enter hero.move Left press enter …" at bounding box center [657, 194] width 233 height 89
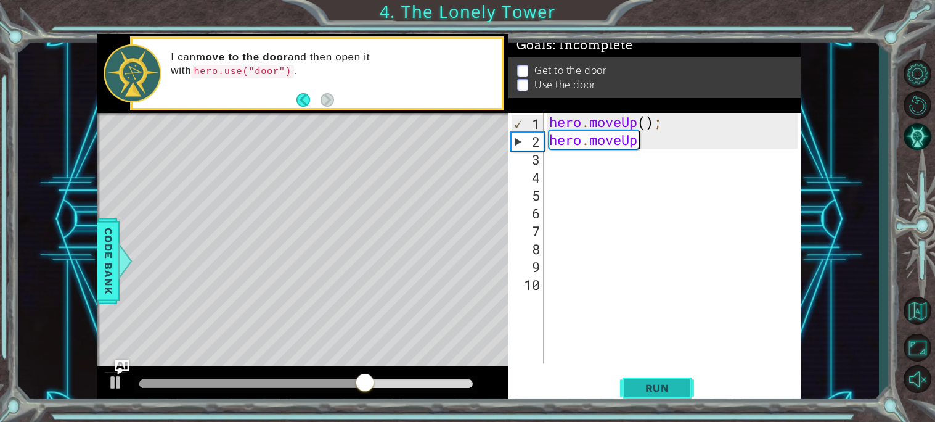
click at [650, 384] on span "Run" at bounding box center [657, 388] width 49 height 12
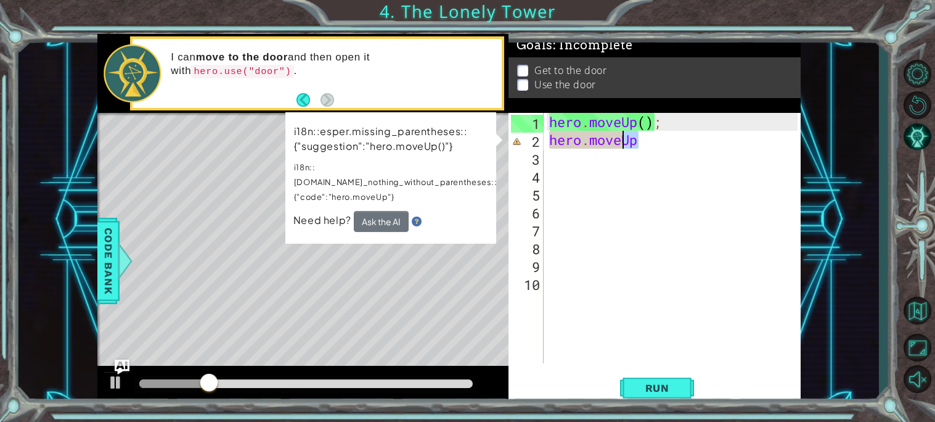
drag, startPoint x: 644, startPoint y: 144, endPoint x: 620, endPoint y: 142, distance: 24.1
click at [620, 142] on div "hero . moveUp ( ) ; hero . moveUp" at bounding box center [675, 256] width 257 height 286
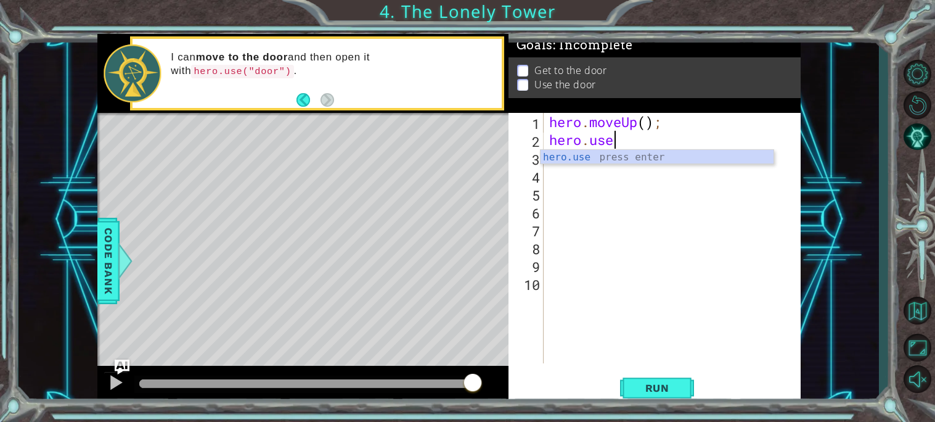
scroll to position [0, 2]
click at [664, 162] on div "hero.use press enter" at bounding box center [657, 172] width 233 height 44
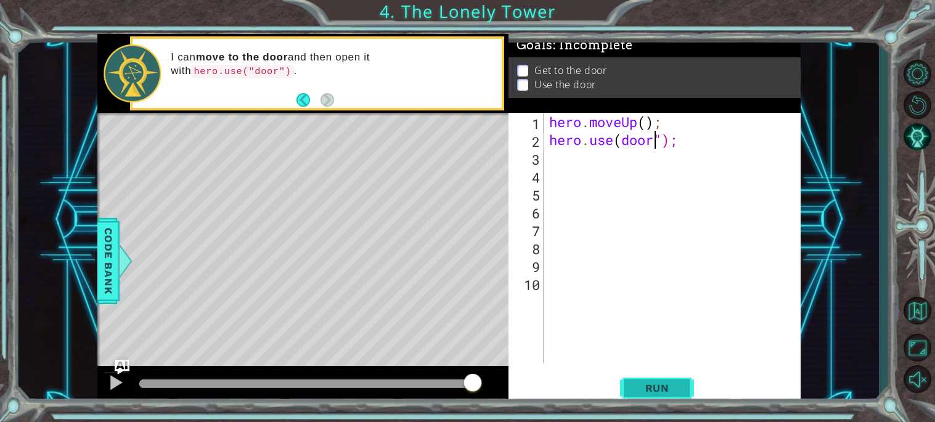
click at [669, 396] on button "Run" at bounding box center [657, 387] width 74 height 29
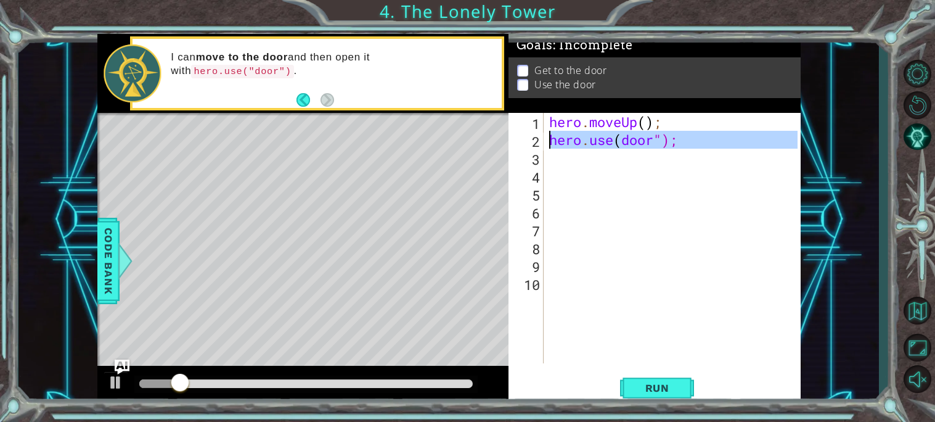
drag, startPoint x: 675, startPoint y: 152, endPoint x: 545, endPoint y: 144, distance: 130.4
click at [545, 144] on div "hero.use(door"); 1 2 3 4 5 6 7 8 9 10 hero . moveUp ( ) ; hero . use ( door ");…" at bounding box center [653, 238] width 289 height 250
type textarea "hero.use(door");"
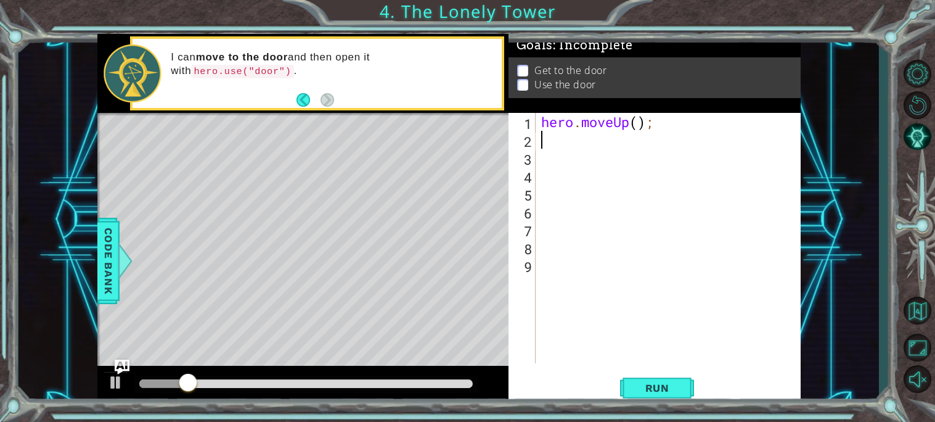
scroll to position [0, 0]
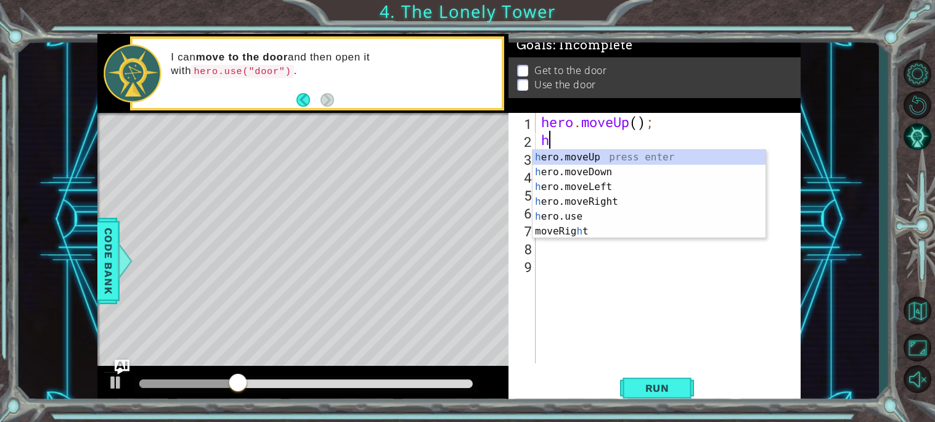
type textarea "he"
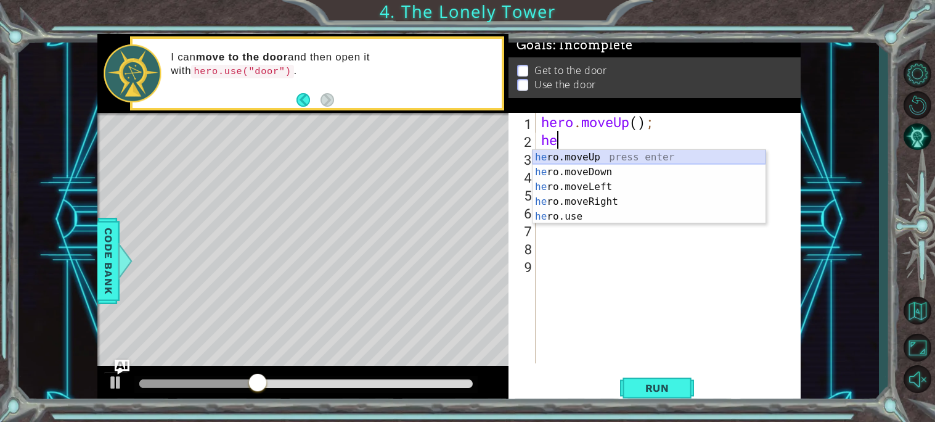
click at [566, 155] on div "he ro.moveUp press enter he ro.moveDown press enter he ro.moveLeft press enter …" at bounding box center [649, 202] width 233 height 104
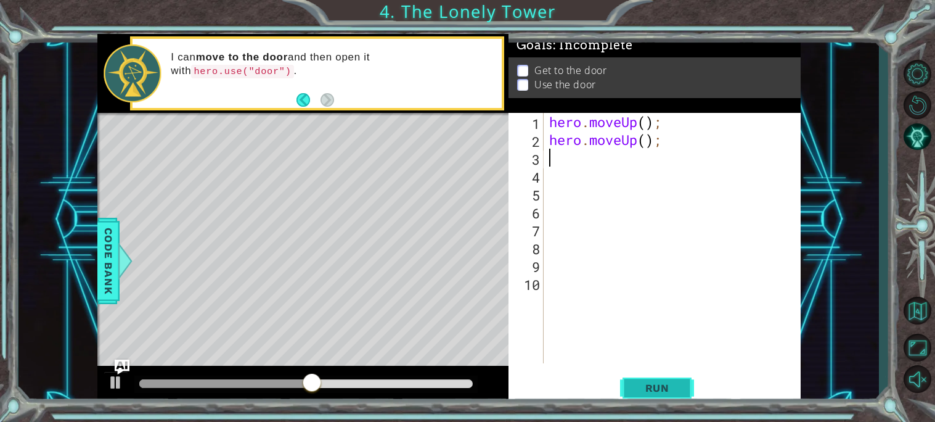
click at [632, 391] on button "Run" at bounding box center [657, 387] width 74 height 29
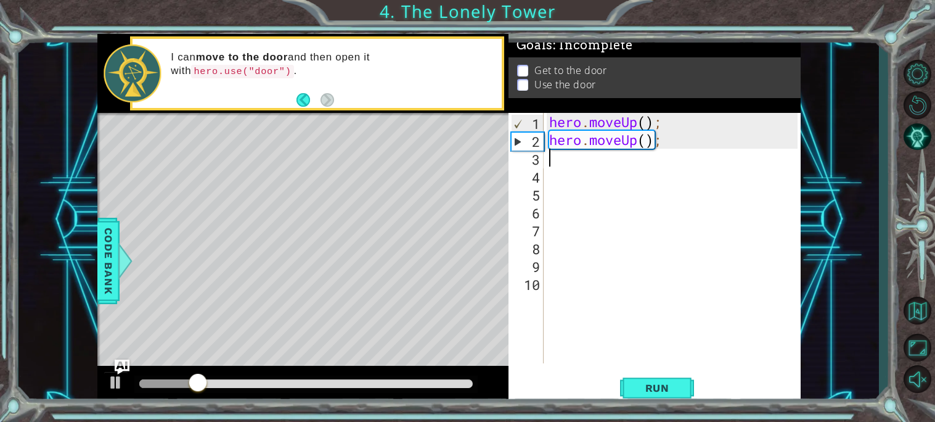
click at [683, 129] on div "hero . moveUp ( ) ; hero . moveUp ( ) ;" at bounding box center [675, 256] width 257 height 286
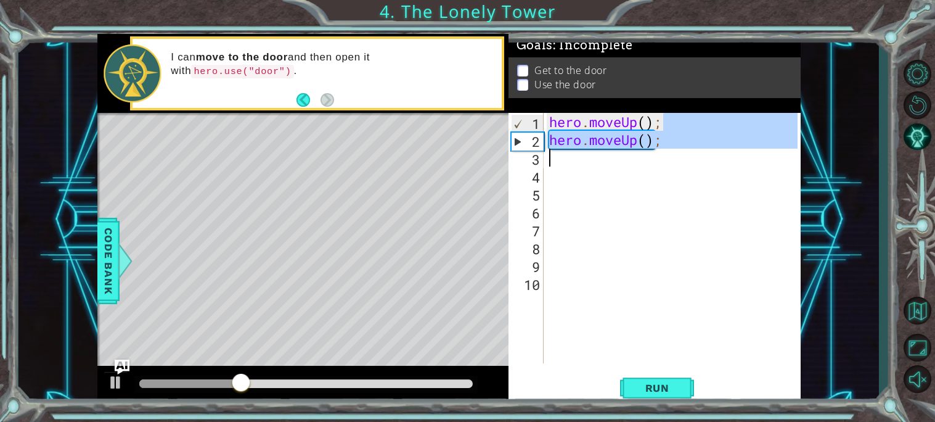
drag, startPoint x: 670, startPoint y: 125, endPoint x: 663, endPoint y: 153, distance: 28.6
click at [663, 153] on div "hero . moveUp ( ) ; hero . moveUp ( ) ;" at bounding box center [675, 256] width 257 height 286
type textarea "hero.moveUp();"
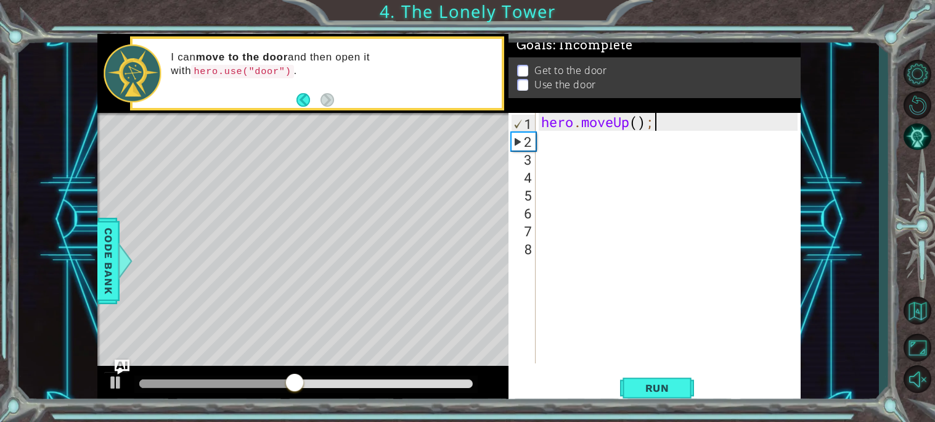
click at [525, 76] on p at bounding box center [522, 82] width 11 height 12
click at [535, 96] on div "Get to the door Use the door" at bounding box center [655, 78] width 292 height 40
click at [537, 99] on div "Goals : Incomplete Get to the door Use the door" at bounding box center [655, 74] width 292 height 79
click at [548, 142] on div "hero . moveUp ( ) ;" at bounding box center [671, 256] width 265 height 286
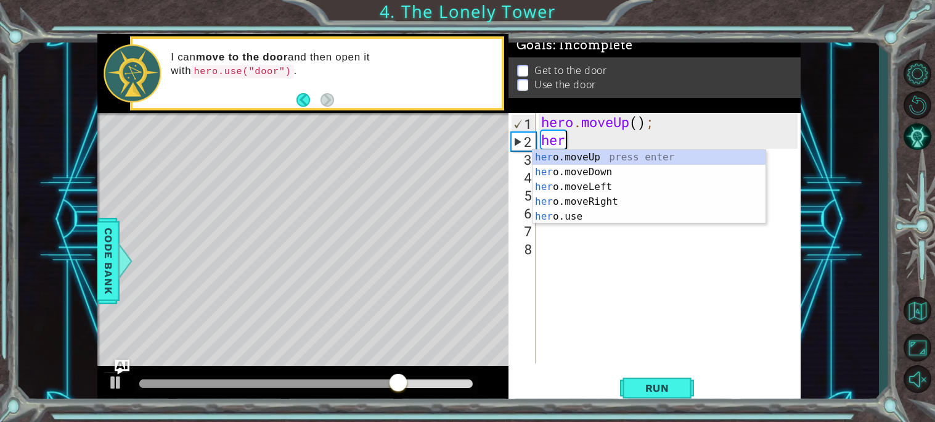
type textarea "hero"
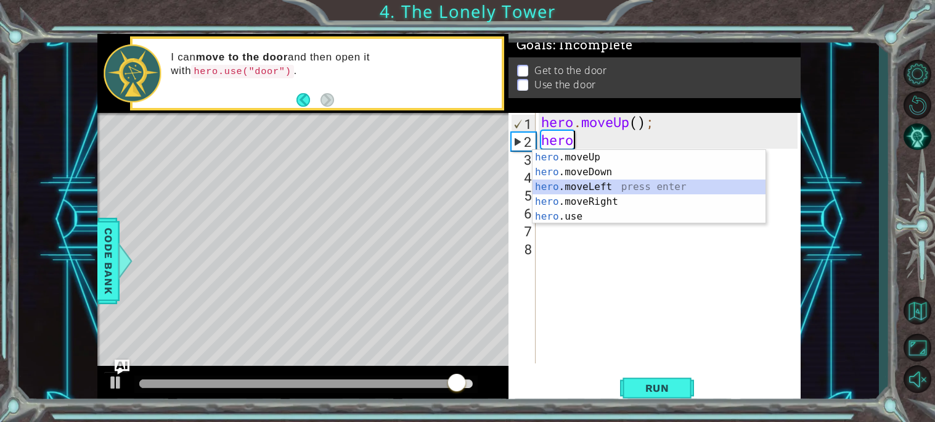
click at [569, 184] on div "hero .moveUp press enter hero .moveDown press enter hero .moveLeft press enter …" at bounding box center [649, 202] width 233 height 104
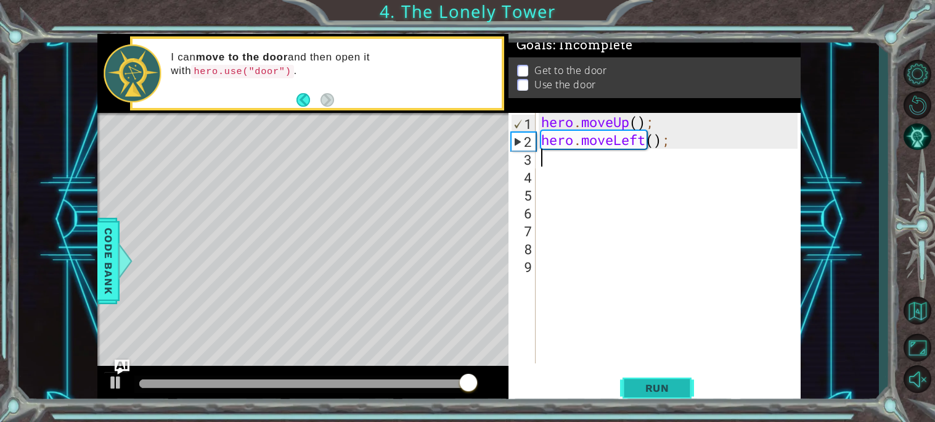
click at [633, 390] on span "Run" at bounding box center [657, 388] width 49 height 12
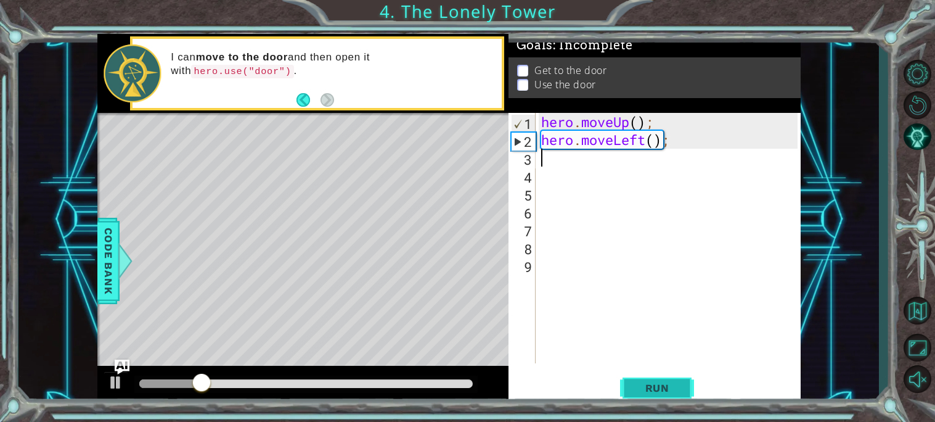
click at [667, 389] on span "Run" at bounding box center [657, 388] width 49 height 12
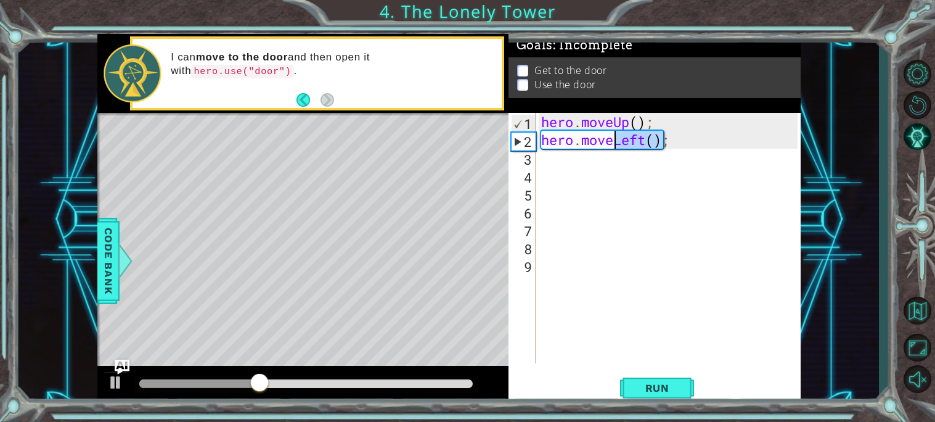
drag, startPoint x: 663, startPoint y: 137, endPoint x: 616, endPoint y: 138, distance: 46.9
click at [616, 138] on div "hero . moveUp ( ) ; hero . moveLeft ( ) ;" at bounding box center [671, 256] width 265 height 286
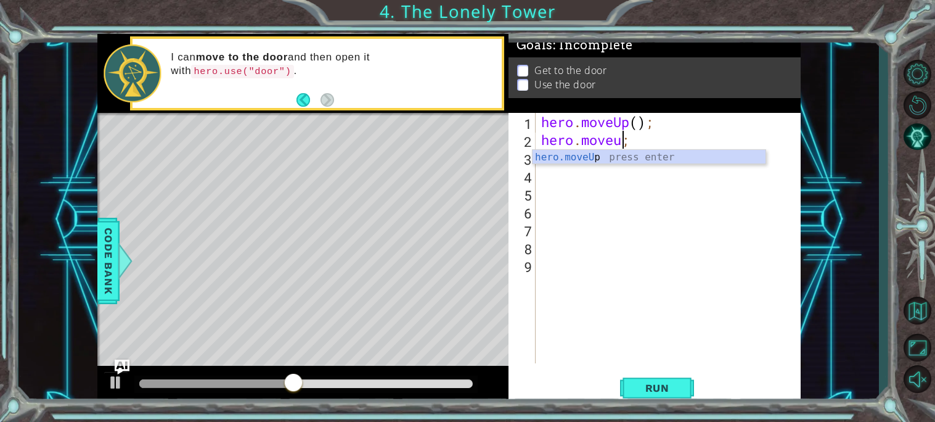
scroll to position [0, 3]
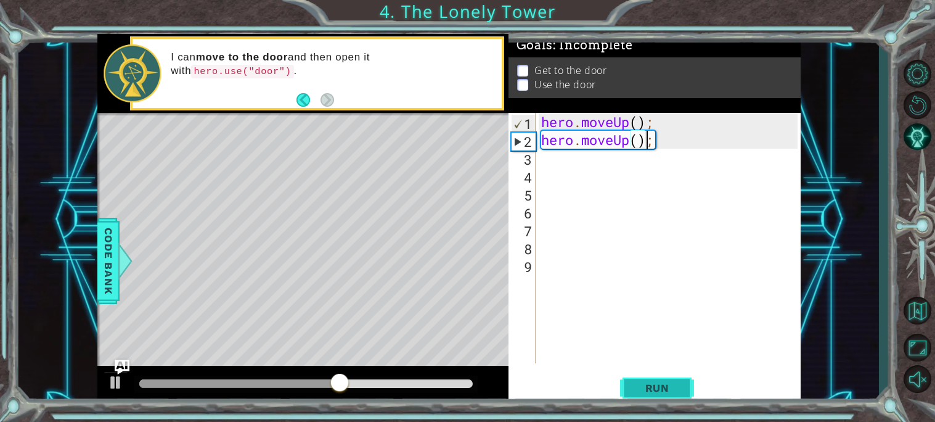
click at [647, 373] on button "Run" at bounding box center [657, 387] width 74 height 29
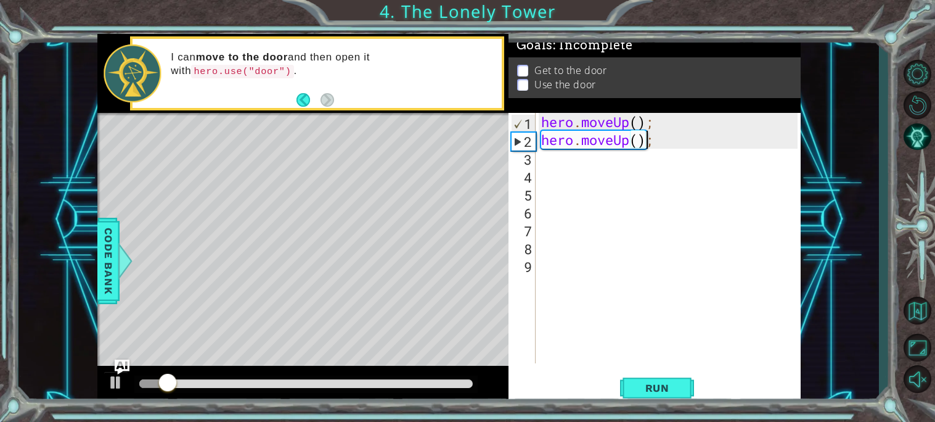
click at [519, 128] on div "1" at bounding box center [524, 124] width 24 height 18
click at [688, 126] on div "hero . moveUp ( ) ; hero . moveUp ( ) ;" at bounding box center [671, 256] width 265 height 286
click at [687, 139] on div "hero . moveUp ( ) ; hero . moveUp ( ) ;" at bounding box center [671, 256] width 265 height 286
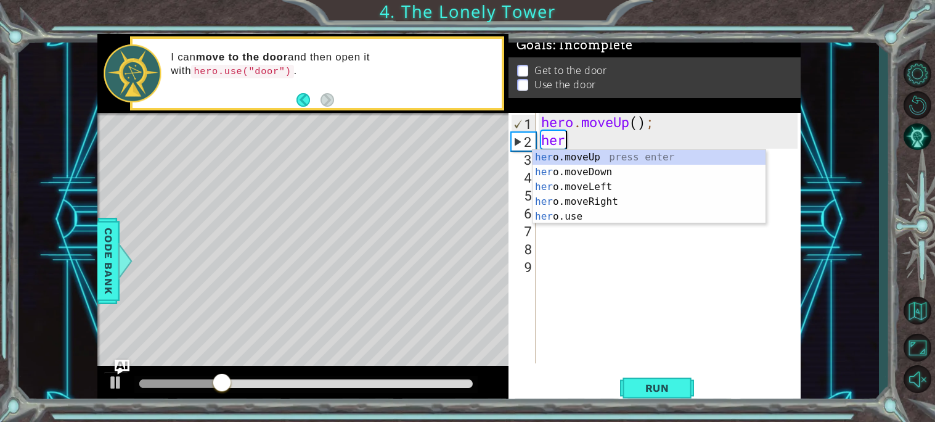
scroll to position [0, 0]
type textarea "h"
type textarea "hero.moveUp();"
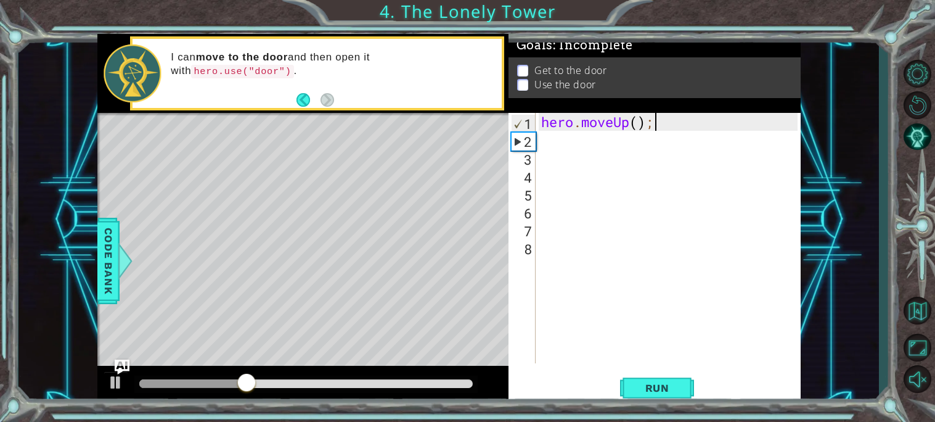
click at [587, 138] on div "hero . moveUp ( ) ;" at bounding box center [671, 256] width 265 height 286
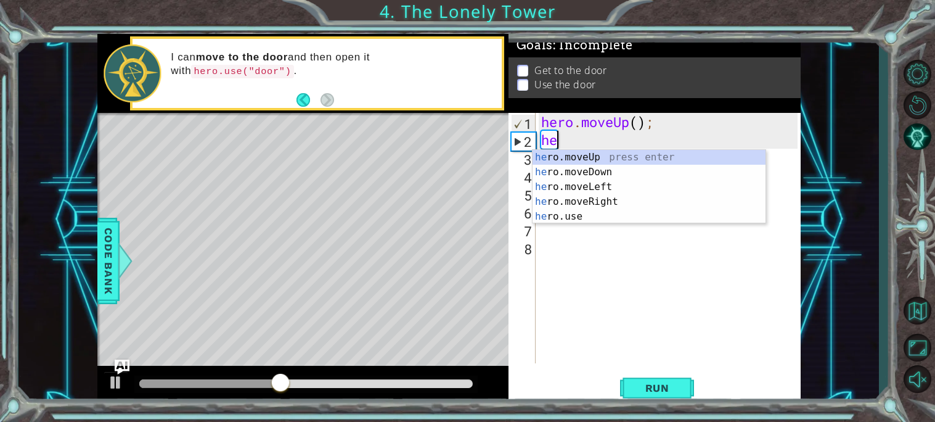
scroll to position [0, 1]
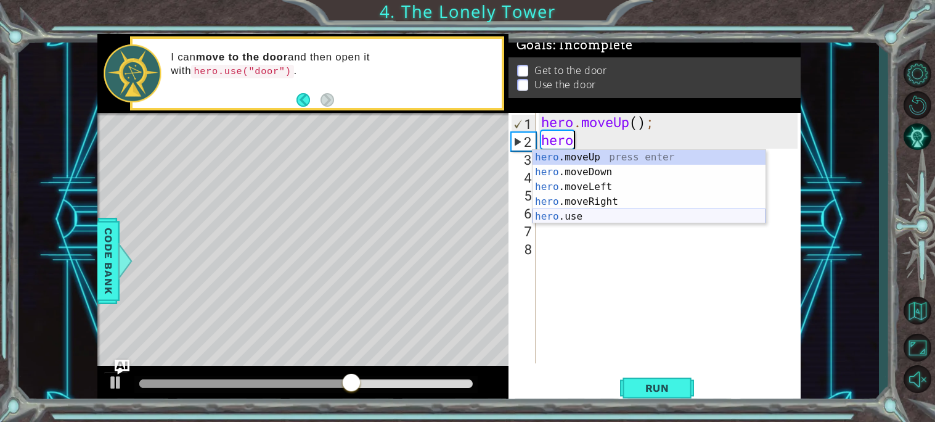
click at [602, 211] on div "hero .moveUp press enter hero .moveDown press enter hero .moveLeft press enter …" at bounding box center [649, 202] width 233 height 104
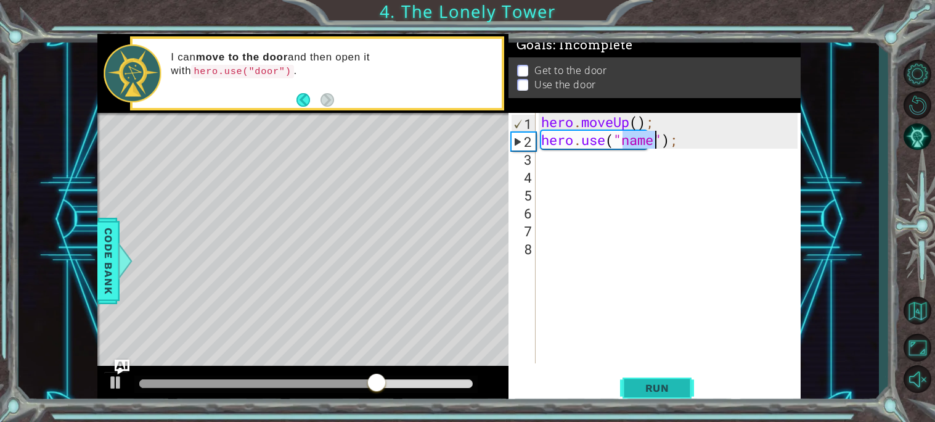
click at [643, 384] on span "Run" at bounding box center [657, 388] width 49 height 12
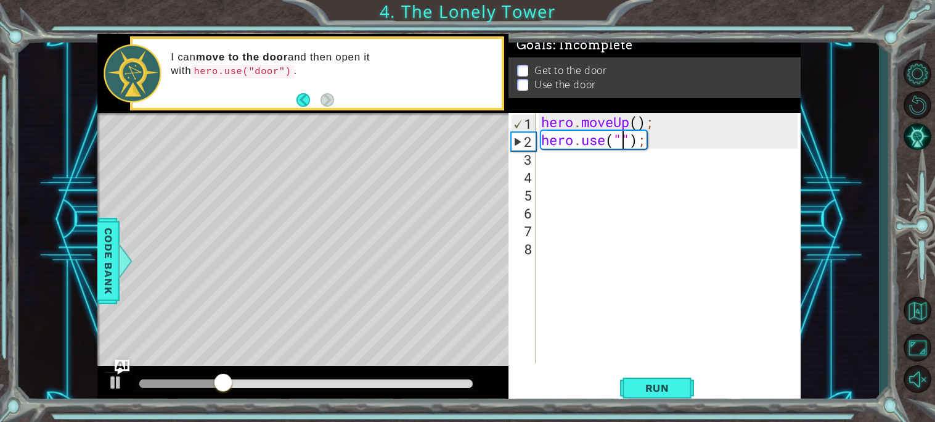
scroll to position [0, 4]
type textarea "hero.use("door");"
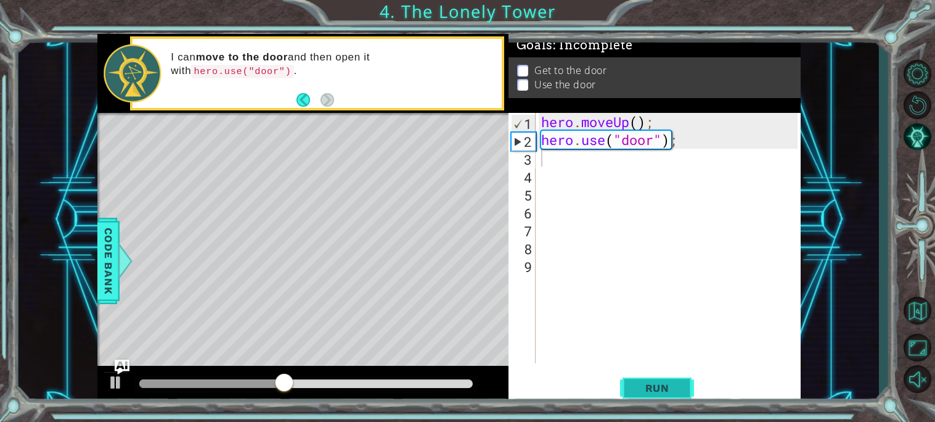
click at [658, 389] on span "Run" at bounding box center [657, 388] width 49 height 12
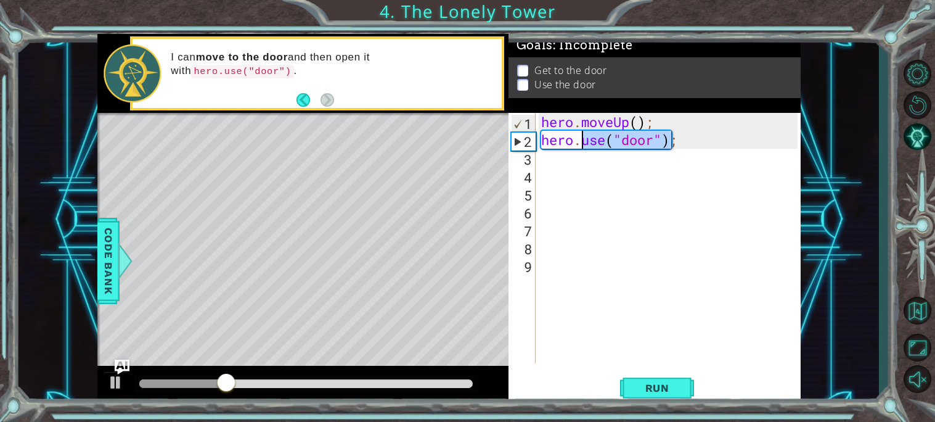
drag, startPoint x: 675, startPoint y: 145, endPoint x: 584, endPoint y: 140, distance: 90.8
click at [584, 140] on div "hero . moveUp ( ) ; hero . use ( "door" ) ;" at bounding box center [671, 256] width 265 height 286
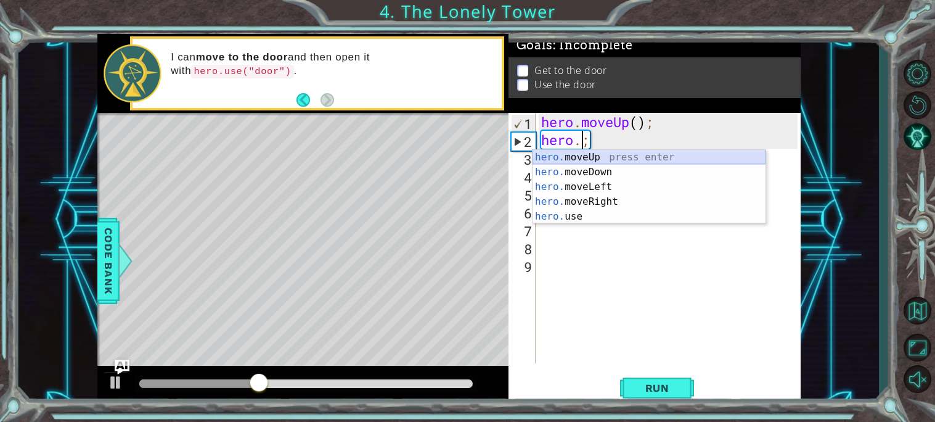
click at [598, 155] on div "hero. moveUp press enter hero. moveDown press enter hero. moveLeft press enter …" at bounding box center [649, 202] width 233 height 104
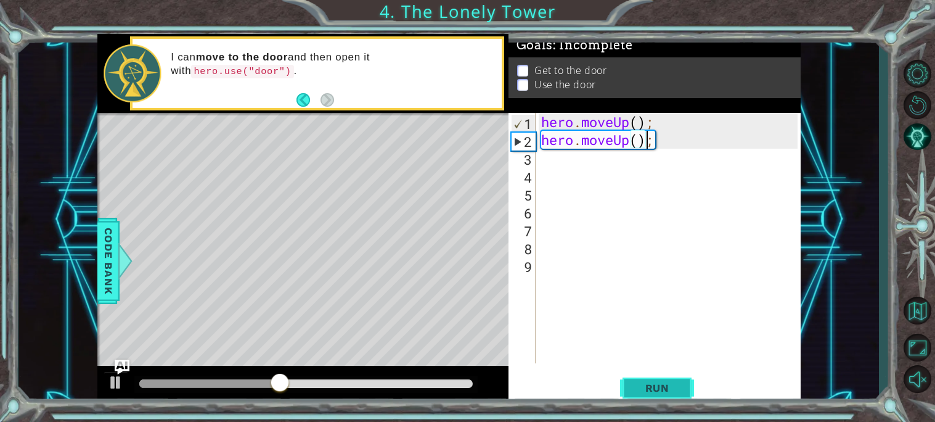
click at [652, 393] on span "Run" at bounding box center [657, 388] width 49 height 12
drag, startPoint x: 630, startPoint y: 142, endPoint x: 617, endPoint y: 141, distance: 13.6
click at [617, 141] on div "hero . moveUp ( ) ; hero . moveUp ( ) ;" at bounding box center [671, 256] width 265 height 286
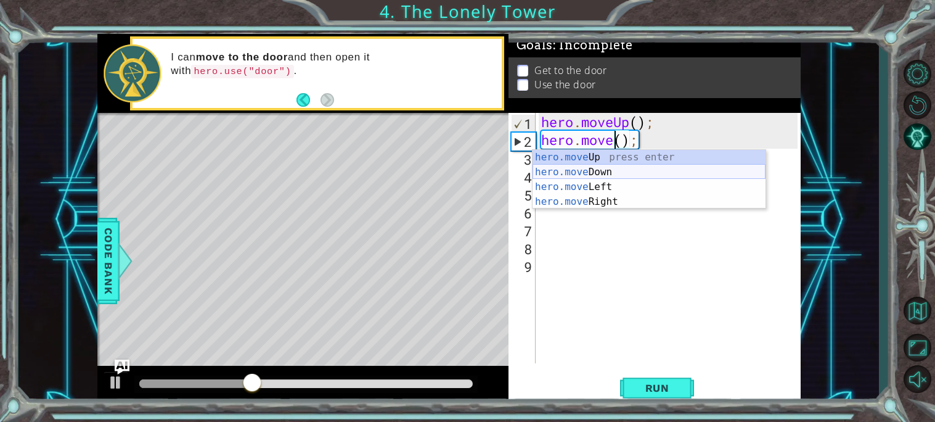
click at [621, 170] on div "hero.move Up press enter hero.move Down press enter hero.move Left press enter …" at bounding box center [649, 194] width 233 height 89
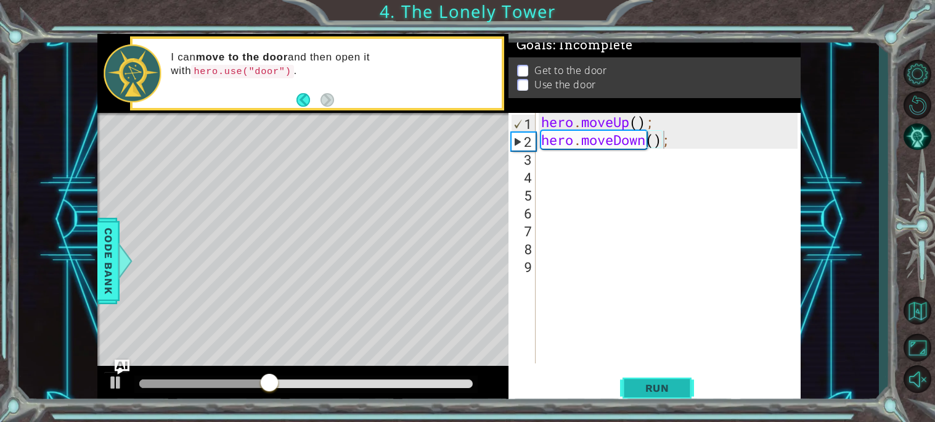
click at [631, 379] on button "Run" at bounding box center [657, 387] width 74 height 29
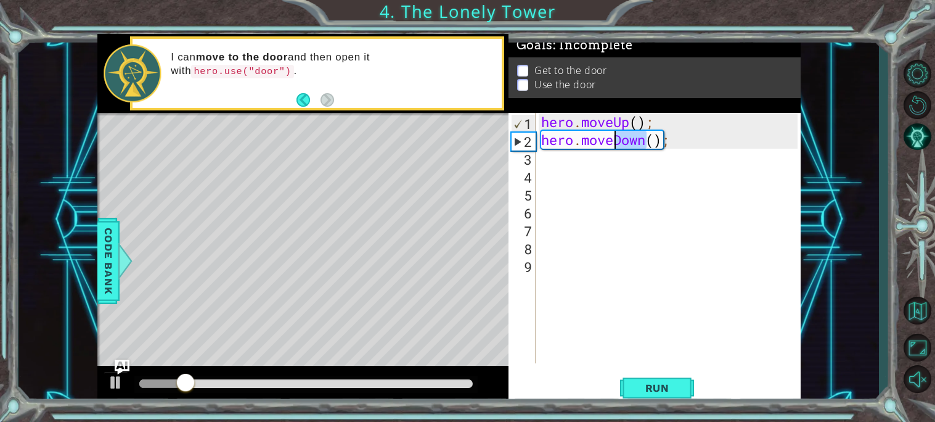
drag, startPoint x: 646, startPoint y: 142, endPoint x: 613, endPoint y: 141, distance: 32.7
click at [613, 141] on div "hero . moveUp ( ) ; hero . moveDown ( ) ;" at bounding box center [671, 256] width 265 height 286
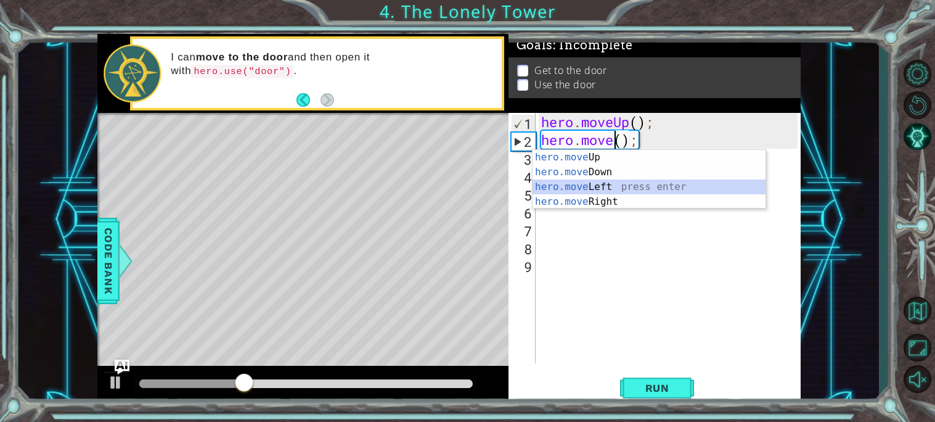
click at [607, 187] on div "hero.move Up press enter hero.move Down press enter hero.move Left press enter …" at bounding box center [649, 194] width 233 height 89
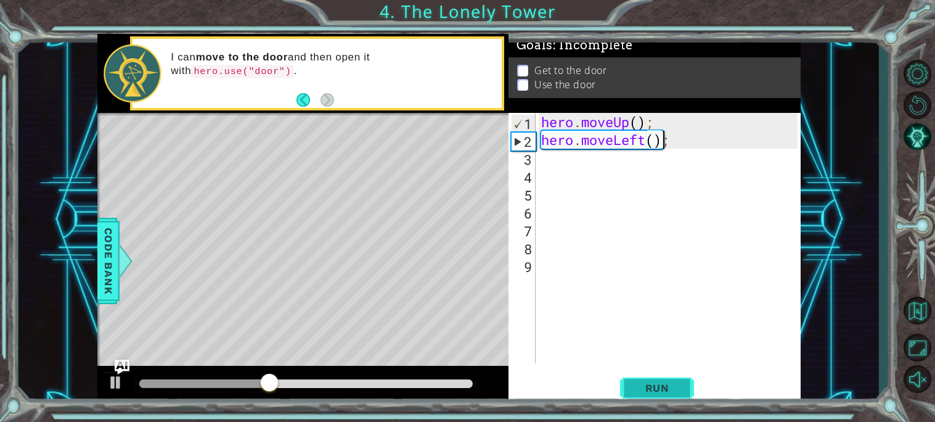
click at [652, 390] on span "Run" at bounding box center [657, 388] width 49 height 12
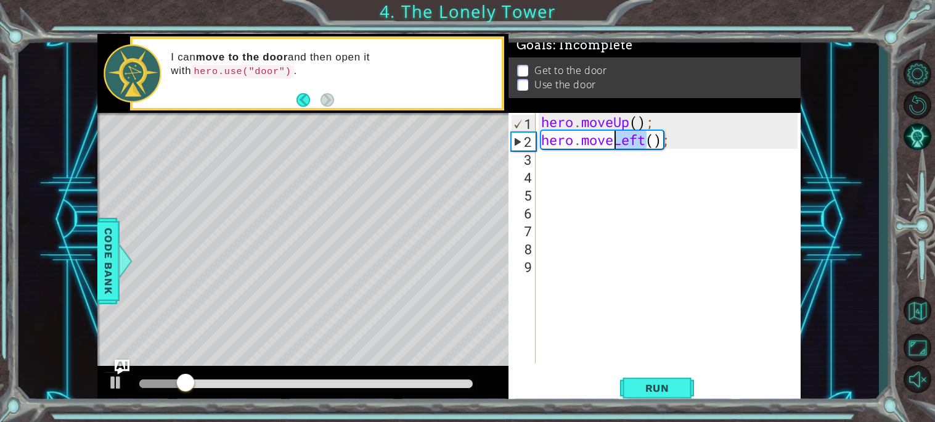
drag, startPoint x: 646, startPoint y: 140, endPoint x: 614, endPoint y: 147, distance: 32.8
click at [614, 147] on div "hero . moveUp ( ) ; hero . moveLeft ( ) ;" at bounding box center [671, 256] width 265 height 286
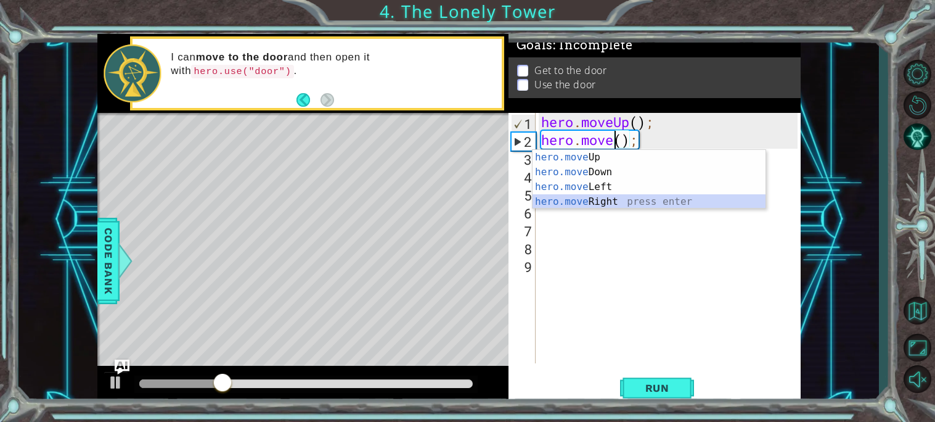
click at [615, 200] on div "hero.move Up press enter hero.move Down press enter hero.move Left press enter …" at bounding box center [649, 194] width 233 height 89
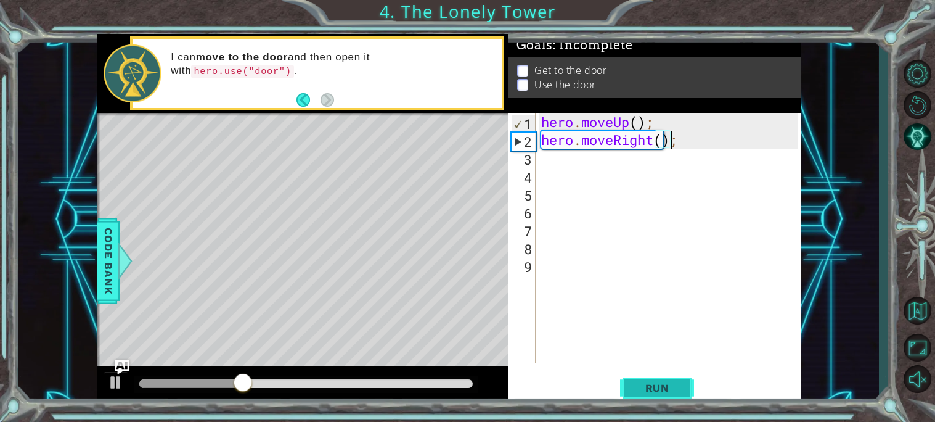
click at [672, 388] on span "Run" at bounding box center [657, 388] width 49 height 12
click at [370, 318] on div "Level Map" at bounding box center [382, 294] width 570 height 363
drag, startPoint x: 654, startPoint y: 141, endPoint x: 615, endPoint y: 139, distance: 38.9
click at [615, 139] on div "hero . moveUp ( ) ; hero . moveRight ( ) ;" at bounding box center [671, 256] width 265 height 286
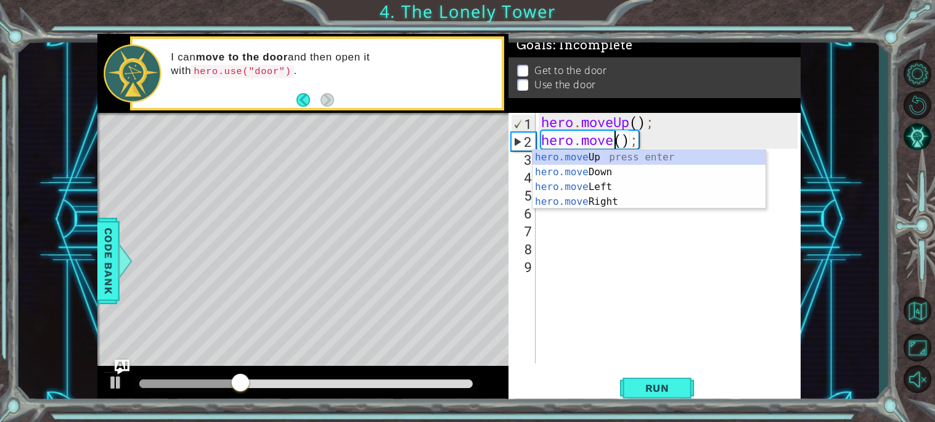
scroll to position [0, 4]
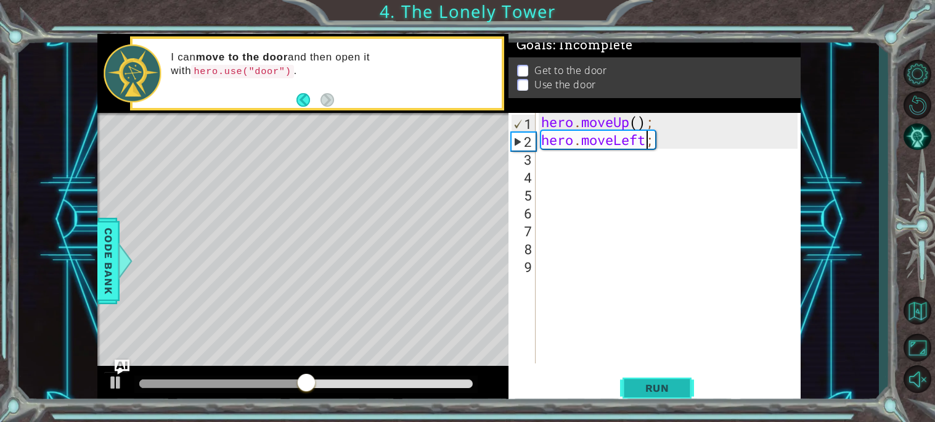
type textarea "hero.moveLeft;"
click at [668, 373] on button "Run" at bounding box center [657, 387] width 74 height 29
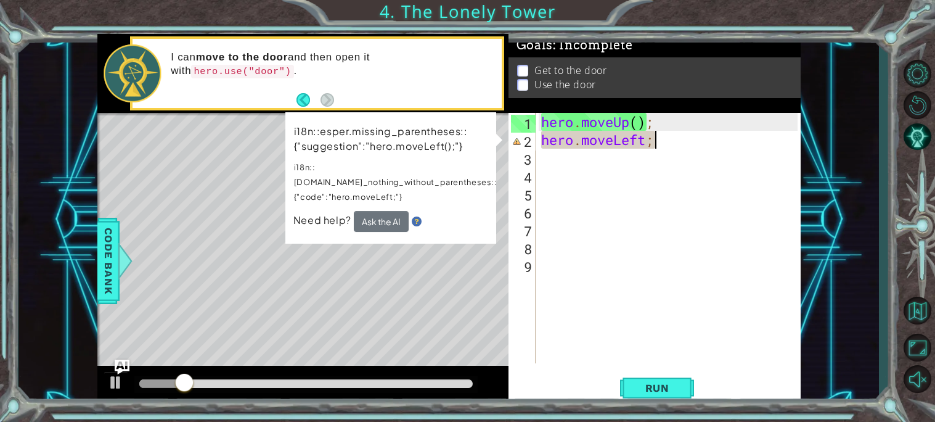
click at [653, 140] on div "hero . moveUp ( ) ; hero . moveLeft ;" at bounding box center [671, 256] width 265 height 286
click at [648, 140] on div "hero . moveUp ( ) ; hero . moveLeft ;" at bounding box center [671, 256] width 265 height 286
drag, startPoint x: 658, startPoint y: 138, endPoint x: 528, endPoint y: 142, distance: 129.6
click at [528, 142] on div "hero.moveLeft; 1 2 3 4 5 6 7 8 9 hero . moveUp ( ) ; hero . moveLeft ; הההההההה…" at bounding box center [653, 238] width 289 height 250
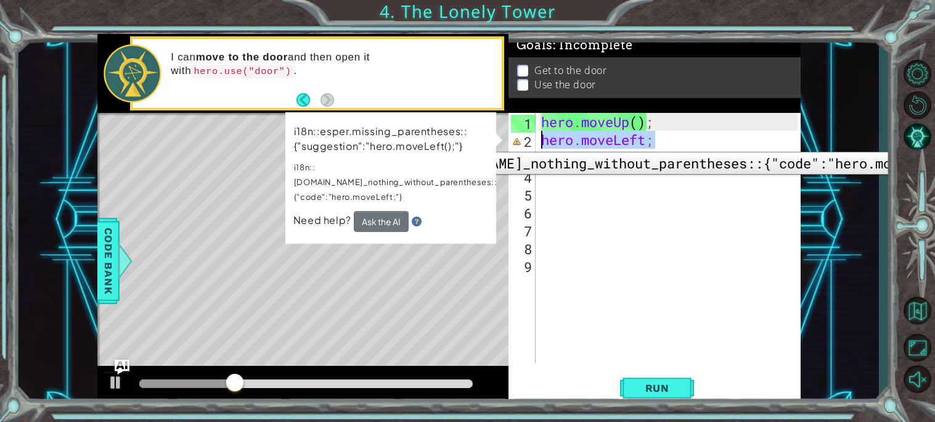
scroll to position [0, 0]
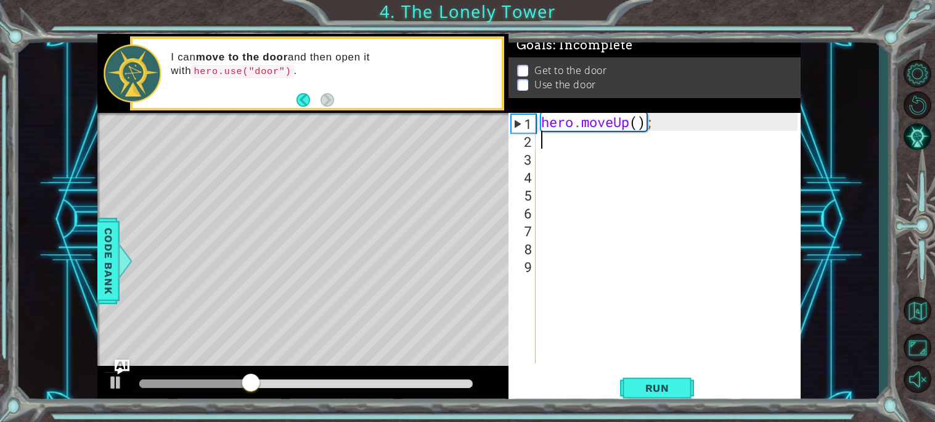
click at [550, 154] on div "hero . moveUp ( ) ;" at bounding box center [671, 256] width 265 height 286
click at [546, 137] on div "hero . moveUp ( ) ;" at bounding box center [671, 256] width 265 height 286
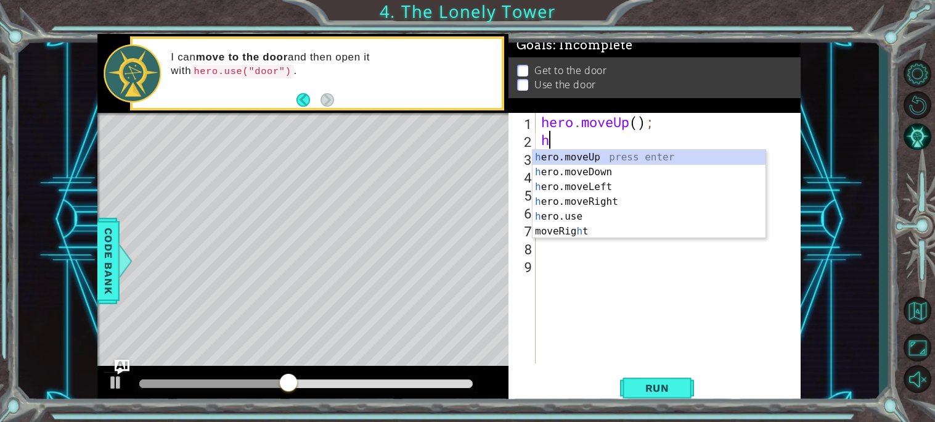
type textarea "he"
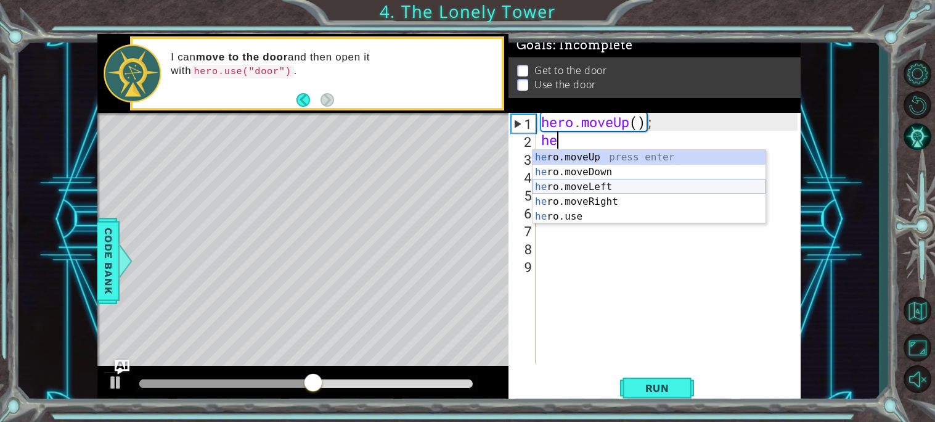
click at [606, 182] on div "he ro.moveUp press enter he ro.moveDown press enter he ro.moveLeft press enter …" at bounding box center [649, 202] width 233 height 104
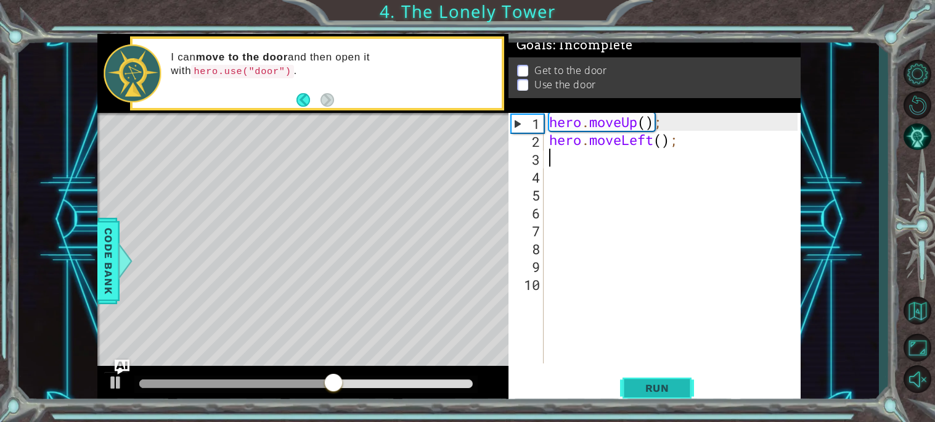
click at [638, 384] on span "Run" at bounding box center [657, 388] width 49 height 12
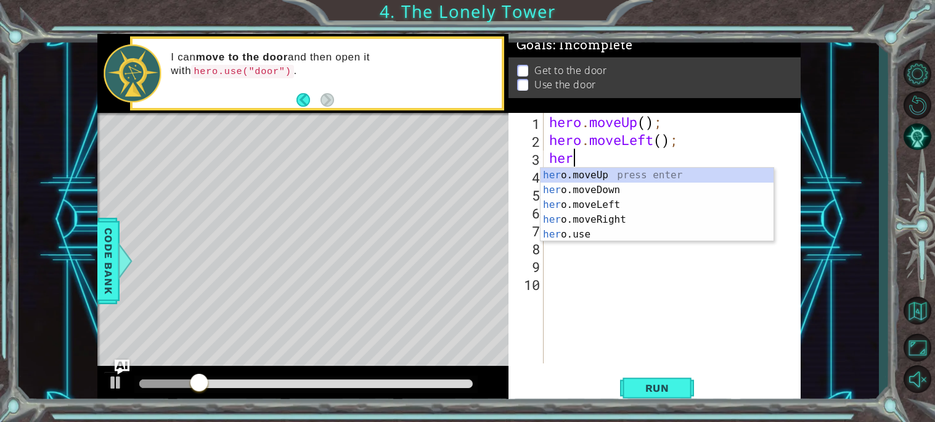
scroll to position [0, 1]
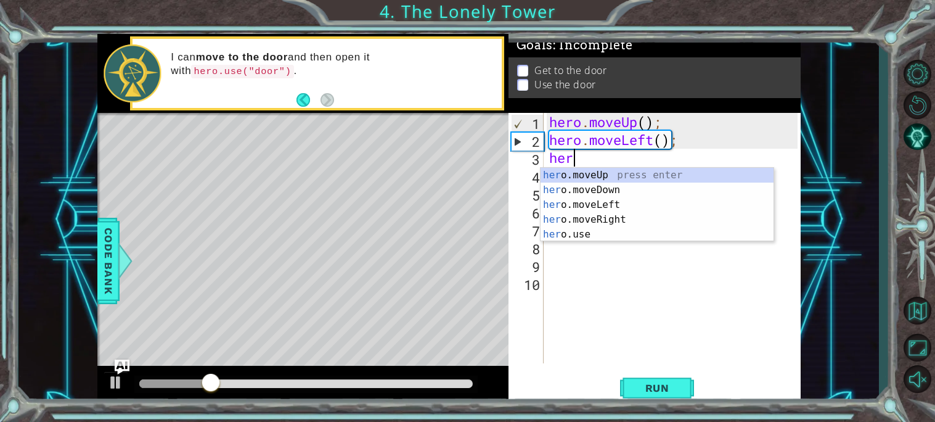
type textarea "hero"
click at [581, 173] on div "hero .moveUp press enter hero .moveDown press enter hero .moveLeft press enter …" at bounding box center [657, 220] width 233 height 104
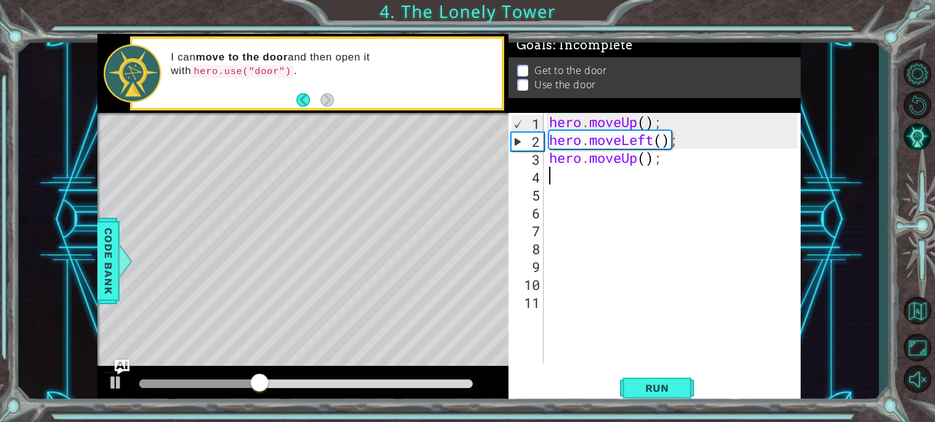
scroll to position [0, 0]
click at [630, 389] on button "Run" at bounding box center [657, 387] width 74 height 29
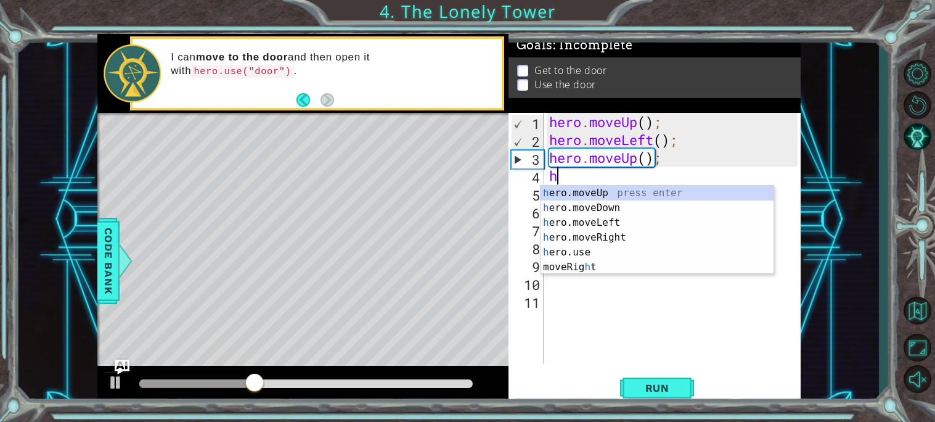
type textarea "he"
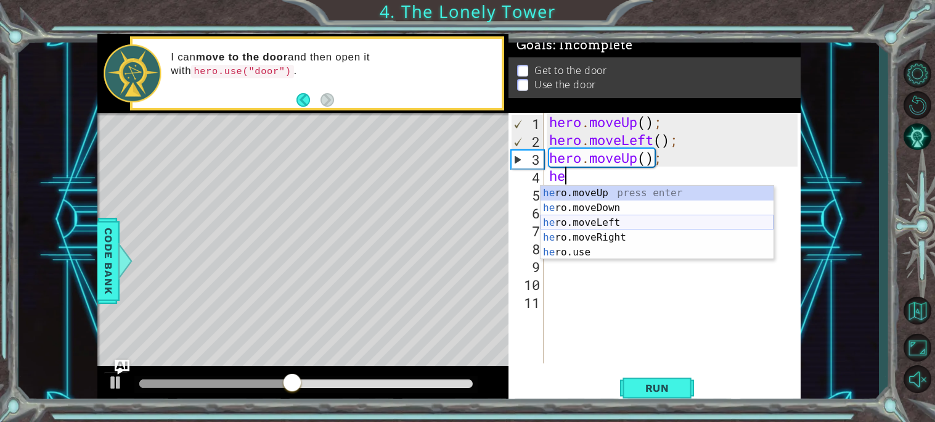
click at [575, 220] on div "he ro.moveUp press enter he ro.moveDown press enter he ro.moveLeft press enter …" at bounding box center [657, 238] width 233 height 104
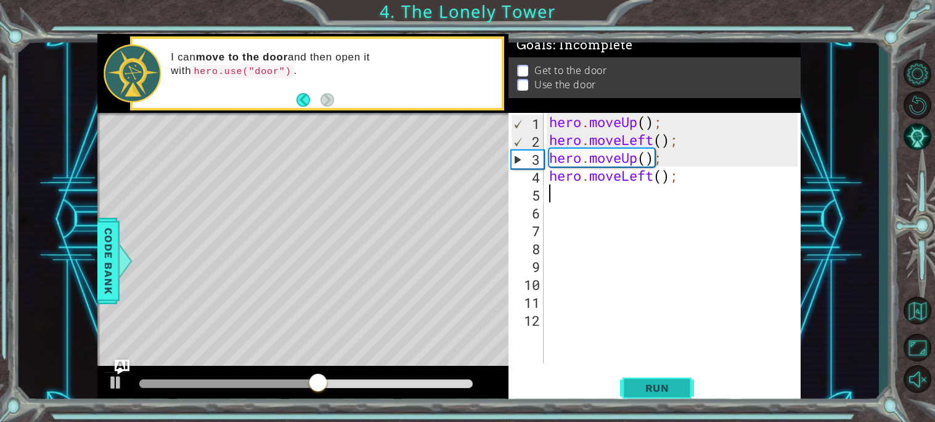
click at [649, 390] on span "Run" at bounding box center [657, 388] width 49 height 12
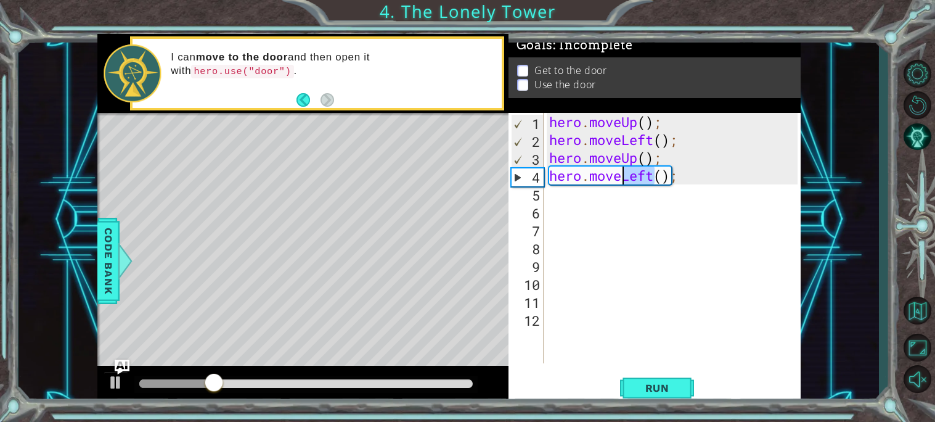
drag, startPoint x: 657, startPoint y: 175, endPoint x: 625, endPoint y: 176, distance: 32.1
click at [625, 176] on div "hero . moveUp ( ) ; hero . moveLeft ( ) ; hero . moveUp ( ) ; hero . moveLeft (…" at bounding box center [675, 256] width 257 height 286
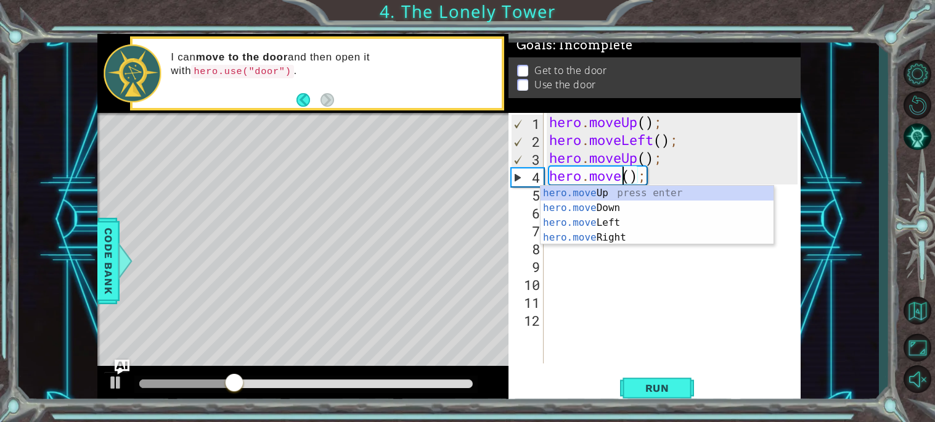
scroll to position [0, 3]
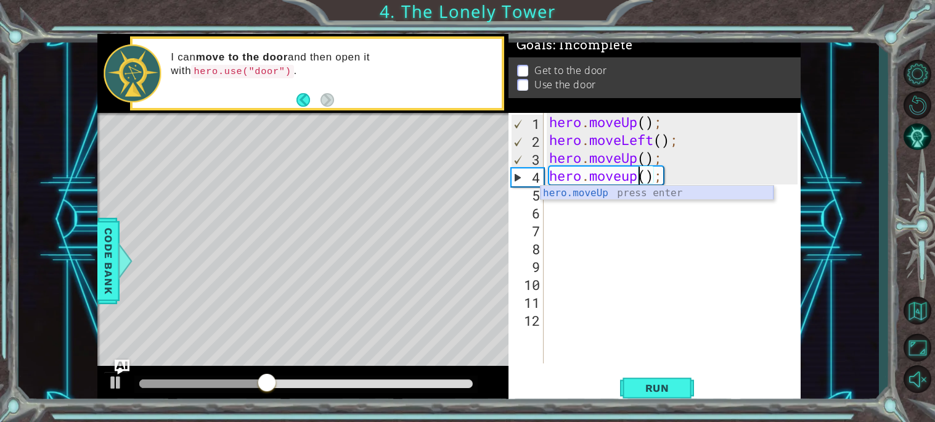
click at [628, 195] on div "hero.moveUp press enter" at bounding box center [657, 208] width 233 height 44
type textarea "hero.moveUp;"
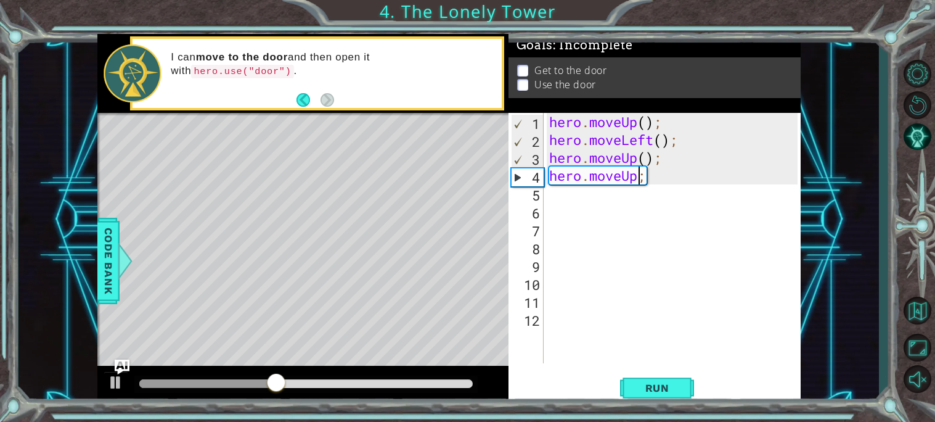
click at [591, 197] on div "hero . moveUp ( ) ; hero . moveLeft ( ) ; hero . moveUp ( ) ; hero . moveUp ;" at bounding box center [675, 256] width 257 height 286
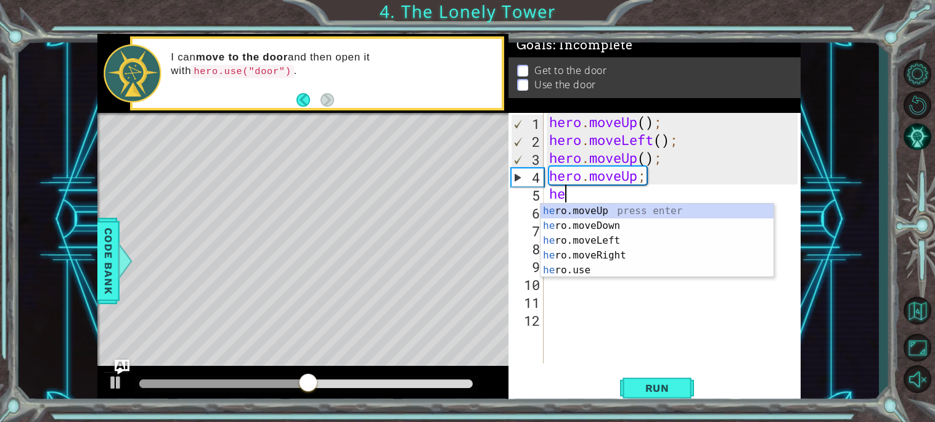
type textarea "hero"
click at [606, 239] on div "hero .moveUp press enter hero .moveDown press enter hero .moveLeft press enter …" at bounding box center [657, 255] width 233 height 104
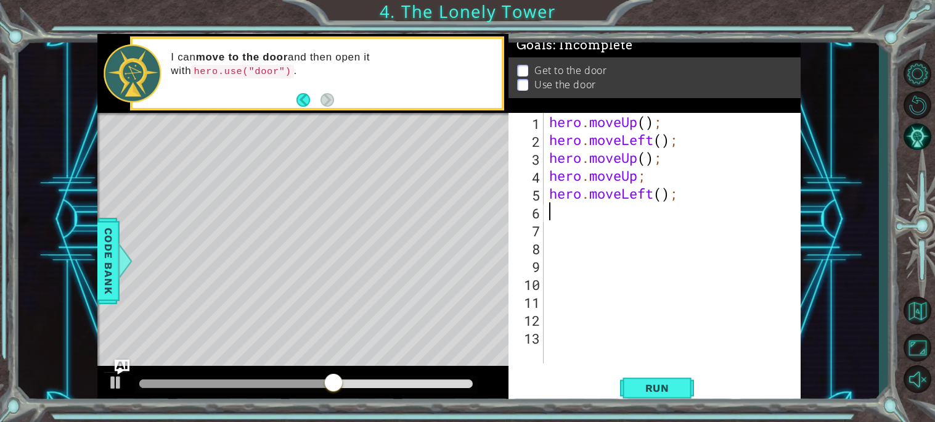
scroll to position [0, 0]
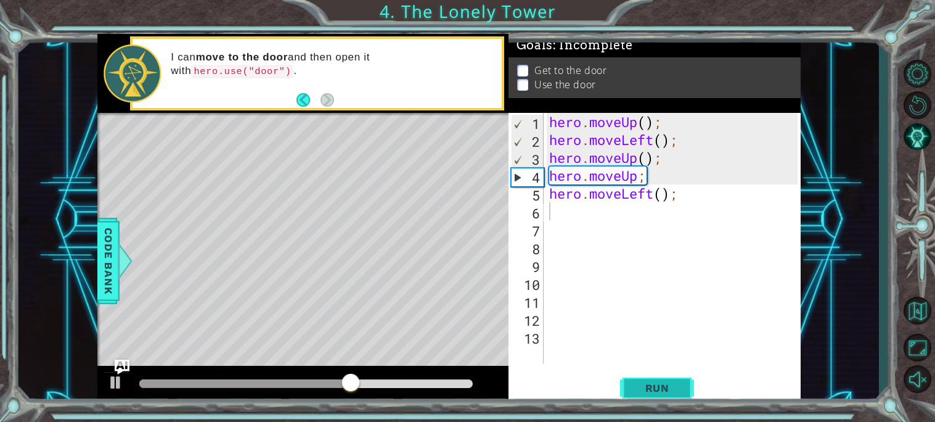
click at [646, 390] on span "Run" at bounding box center [657, 388] width 49 height 12
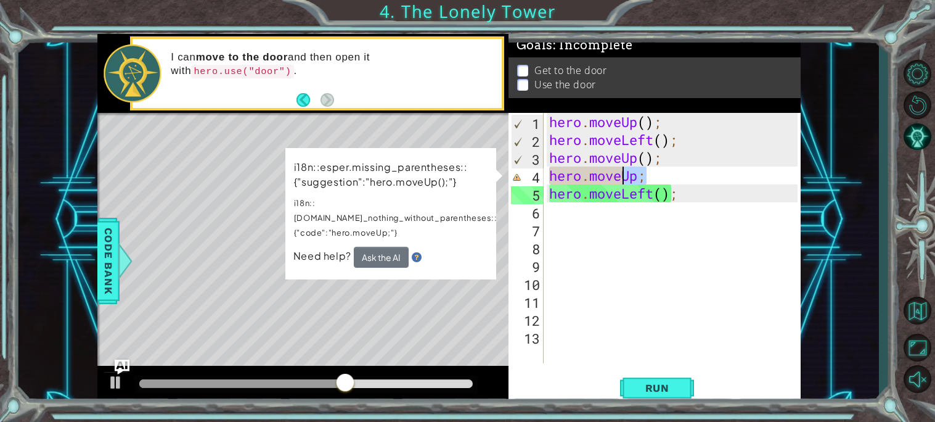
drag, startPoint x: 651, startPoint y: 178, endPoint x: 621, endPoint y: 179, distance: 29.7
click at [621, 179] on div "hero . moveUp ( ) ; hero . moveLeft ( ) ; hero . moveUp ( ) ; hero . moveUp ; h…" at bounding box center [675, 256] width 257 height 286
type textarea "hero.move"
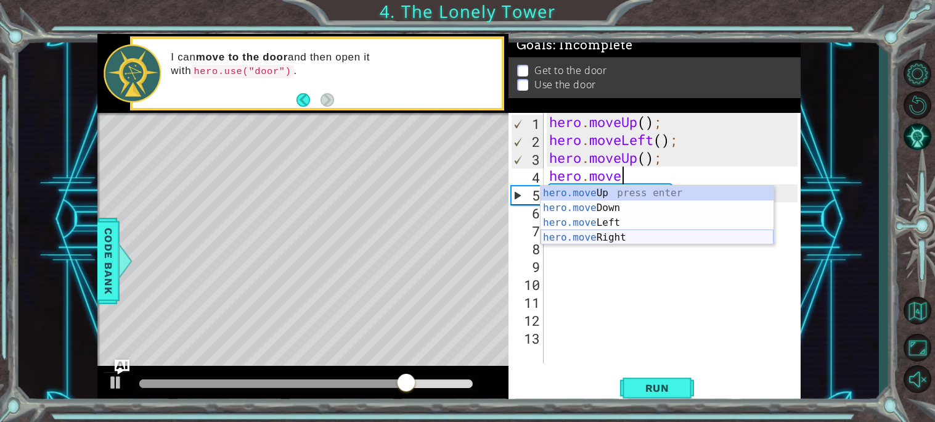
click at [617, 237] on div "hero.move Up press enter hero.move Down press enter hero.move Left press enter …" at bounding box center [657, 230] width 233 height 89
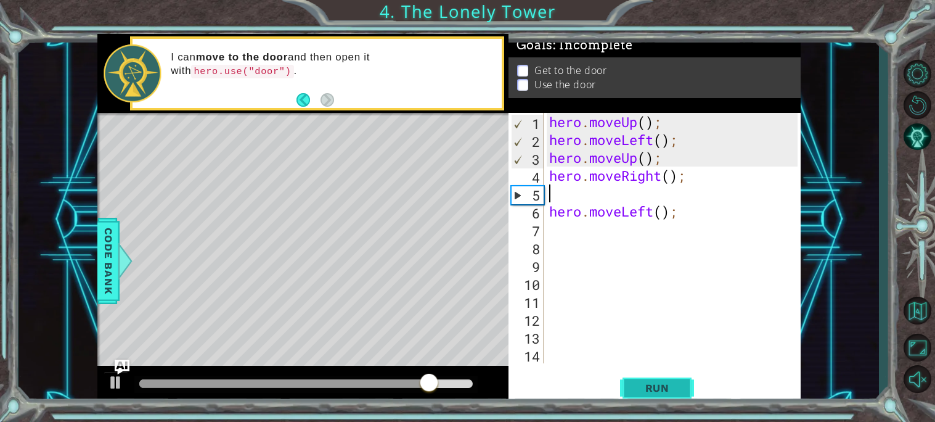
click at [654, 380] on button "Run" at bounding box center [657, 387] width 74 height 29
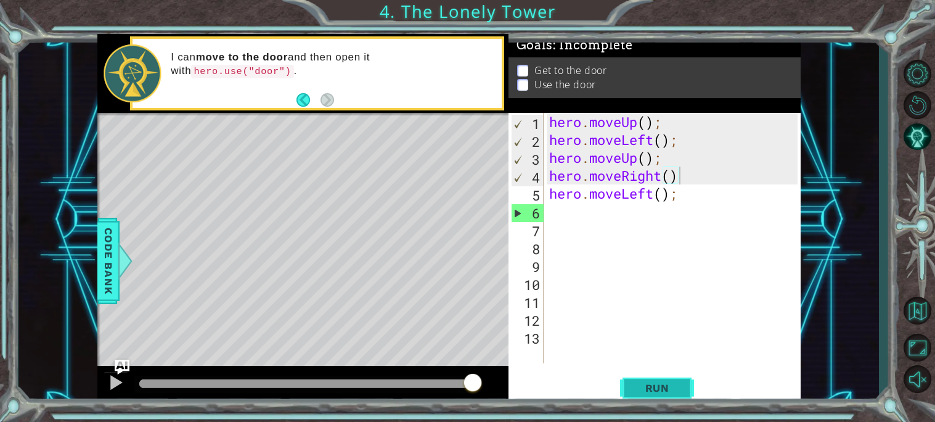
click at [666, 385] on span "Run" at bounding box center [657, 388] width 49 height 12
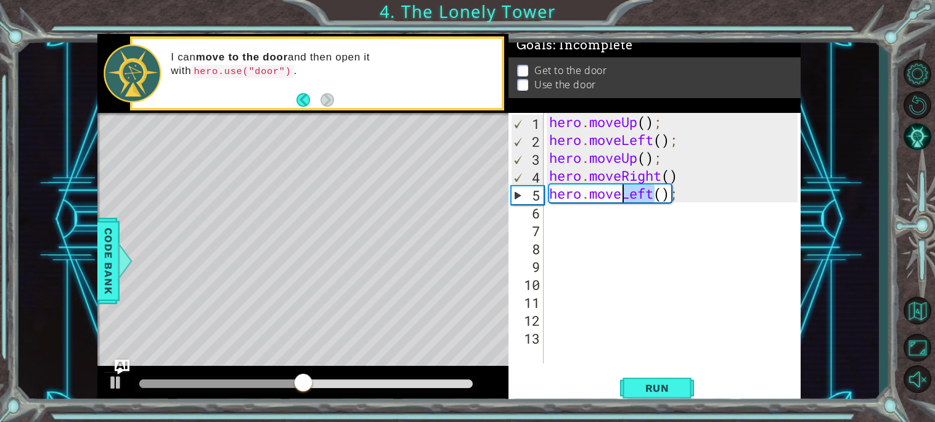
drag, startPoint x: 659, startPoint y: 200, endPoint x: 623, endPoint y: 199, distance: 35.2
click at [623, 199] on div "hero . moveUp ( ) ; hero . moveLeft ( ) ; hero . moveUp ( ) ; hero . moveRight …" at bounding box center [675, 256] width 257 height 286
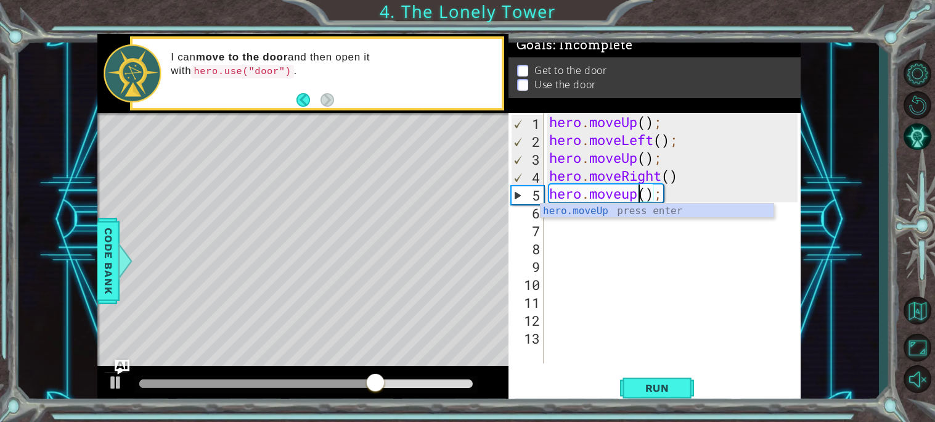
scroll to position [0, 3]
click at [595, 215] on div "hero.moveUp press enter" at bounding box center [657, 225] width 233 height 44
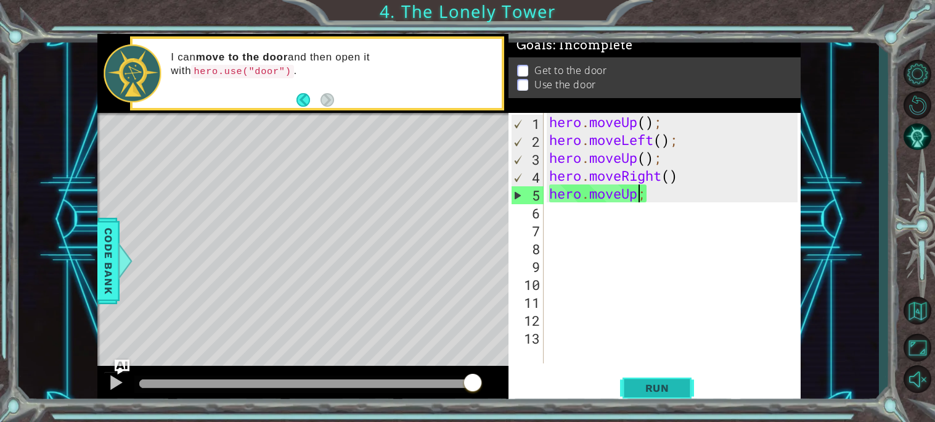
type textarea "hero.moveUp;"
click at [652, 379] on button "Run" at bounding box center [657, 387] width 74 height 29
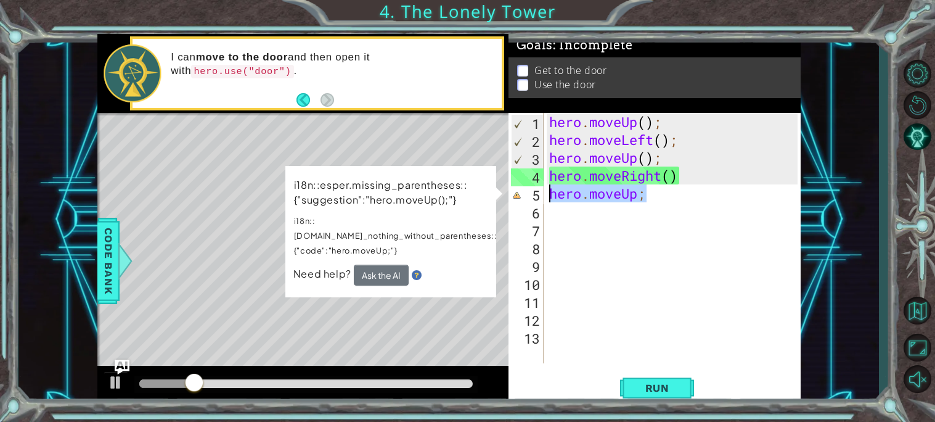
drag, startPoint x: 649, startPoint y: 199, endPoint x: 548, endPoint y: 200, distance: 100.5
click at [548, 200] on div "hero . moveUp ( ) ; hero . moveLeft ( ) ; hero . moveUp ( ) ; hero . moveRight …" at bounding box center [675, 256] width 257 height 286
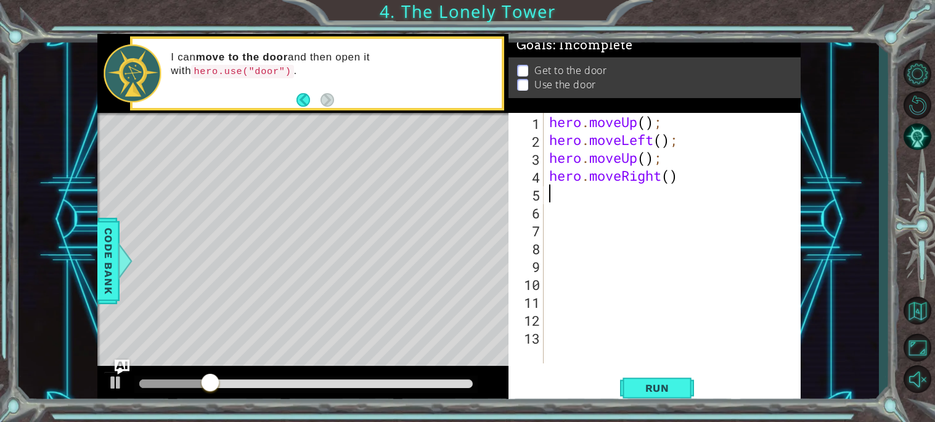
scroll to position [0, 0]
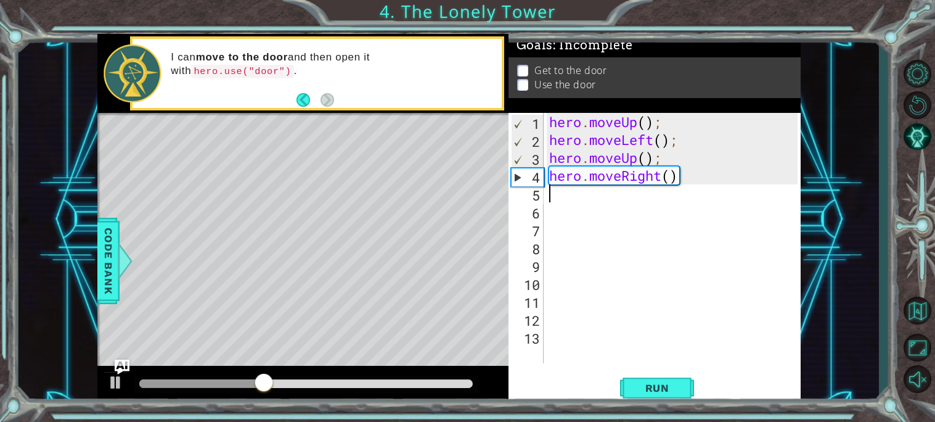
type textarea "h"
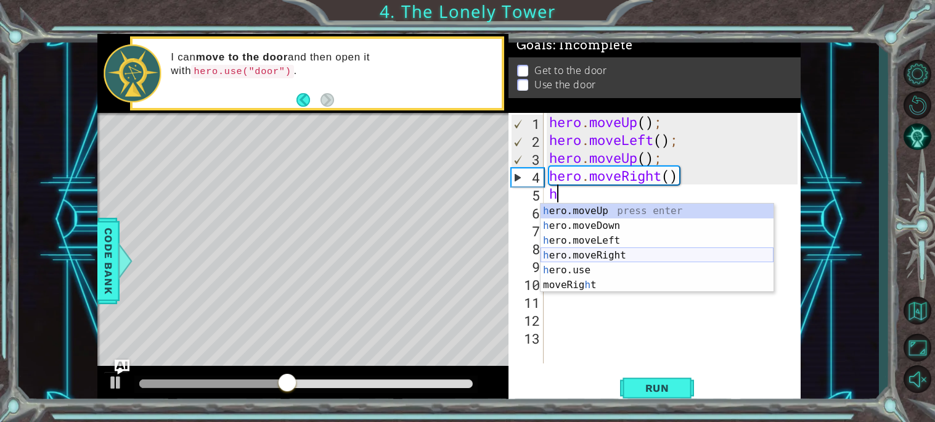
click at [609, 250] on div "h ero.moveUp press enter h ero.moveDown press enter h ero.moveLeft press enter …" at bounding box center [657, 262] width 233 height 118
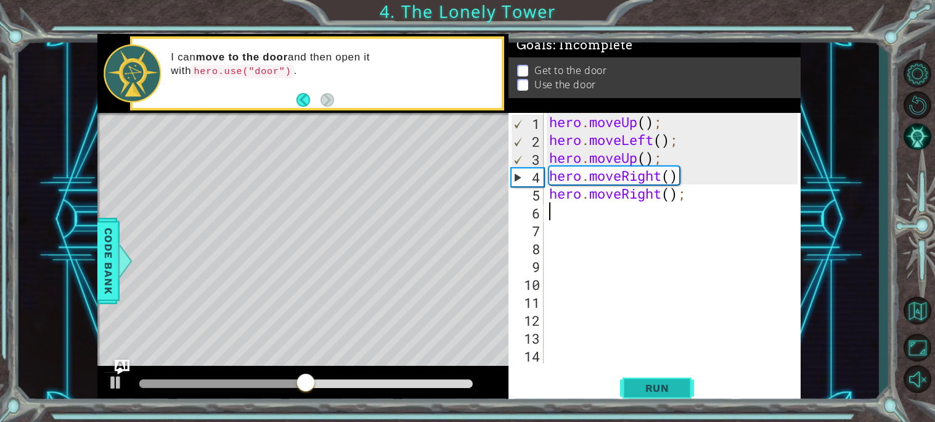
click at [639, 386] on span "Run" at bounding box center [657, 388] width 49 height 12
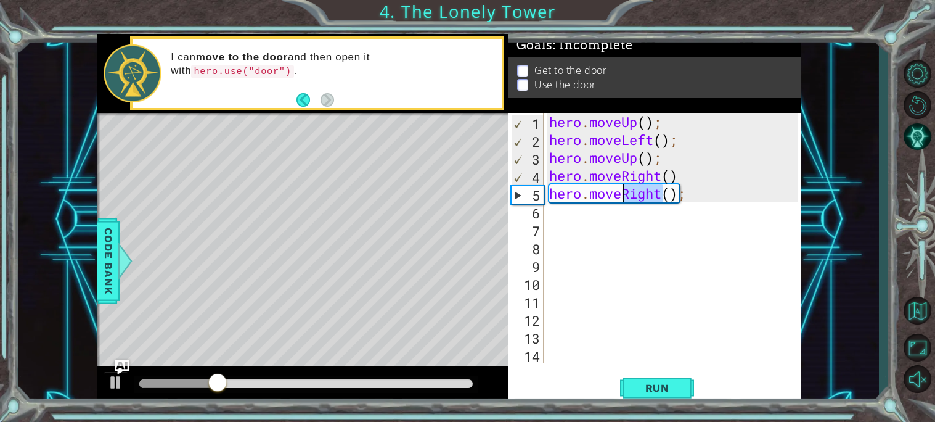
drag, startPoint x: 666, startPoint y: 193, endPoint x: 624, endPoint y: 194, distance: 41.9
click at [624, 194] on div "hero . moveUp ( ) ; hero . moveLeft ( ) ; hero . moveUp ( ) ; hero . moveRight …" at bounding box center [675, 256] width 257 height 286
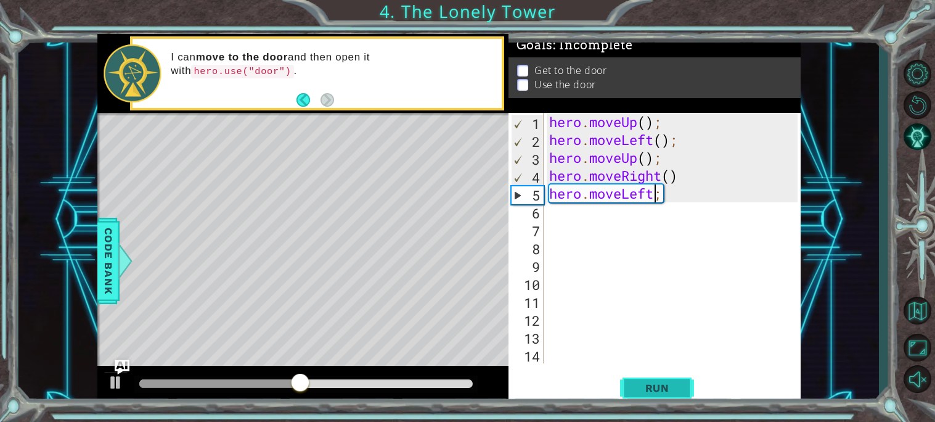
click at [641, 390] on span "Run" at bounding box center [657, 388] width 49 height 12
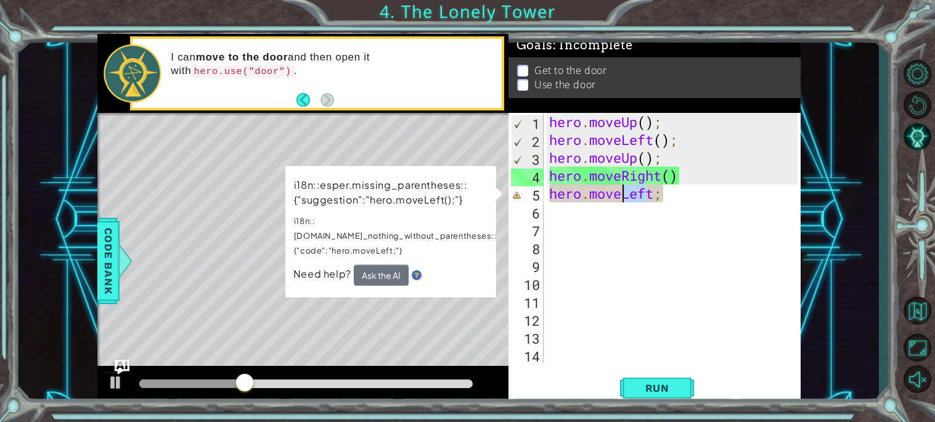
drag, startPoint x: 649, startPoint y: 195, endPoint x: 618, endPoint y: 193, distance: 30.3
click at [618, 193] on div "hero . moveUp ( ) ; hero . moveLeft ( ) ; hero . moveUp ( ) ; hero . moveRight …" at bounding box center [675, 256] width 257 height 286
drag, startPoint x: 657, startPoint y: 191, endPoint x: 623, endPoint y: 197, distance: 33.8
click at [623, 197] on div "hero . moveUp ( ) ; hero . moveLeft ( ) ; hero . moveUp ( ) ; hero . moveRight …" at bounding box center [675, 256] width 257 height 286
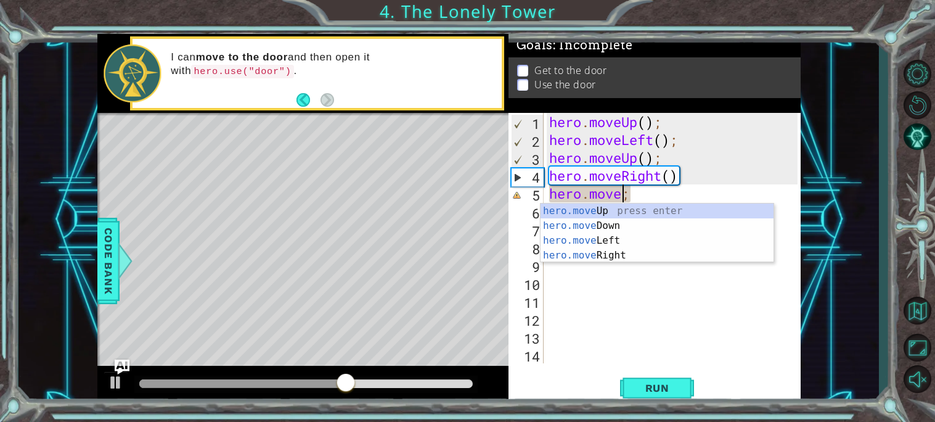
scroll to position [0, 2]
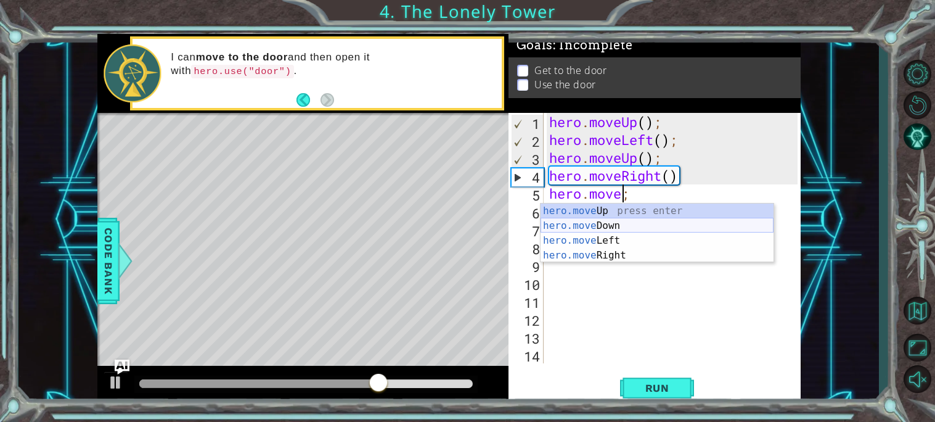
click at [622, 230] on div "hero.move Up press enter hero.move Down press enter hero.move Left press enter …" at bounding box center [657, 247] width 233 height 89
type textarea "hero.moveDown();"
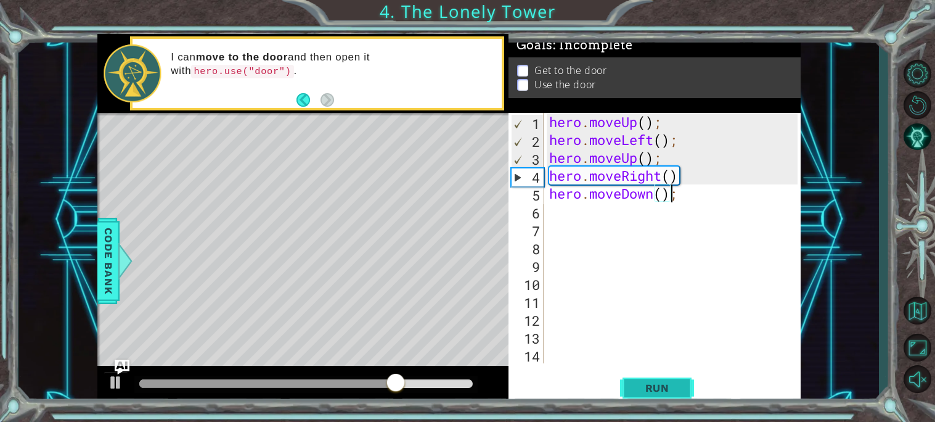
click at [654, 390] on span "Run" at bounding box center [657, 388] width 49 height 12
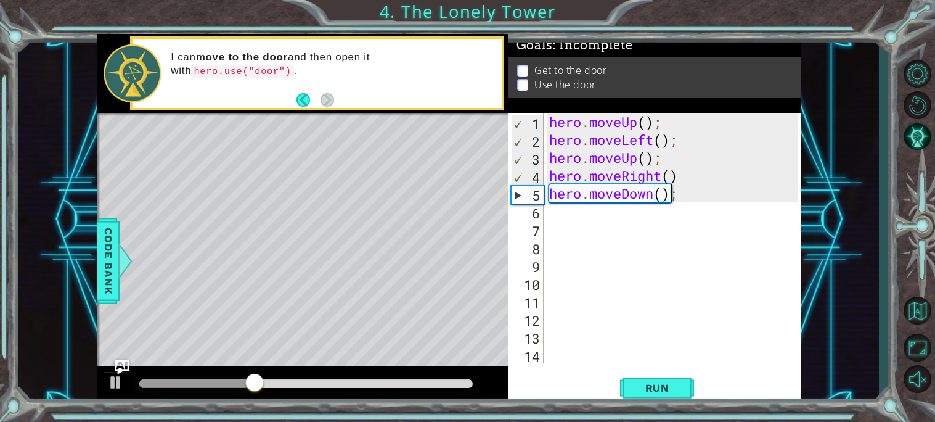
click at [612, 210] on div "hero . moveUp ( ) ; hero . moveLeft ( ) ; hero . moveUp ( ) ; hero . moveRight …" at bounding box center [675, 256] width 257 height 286
type textarea "h"
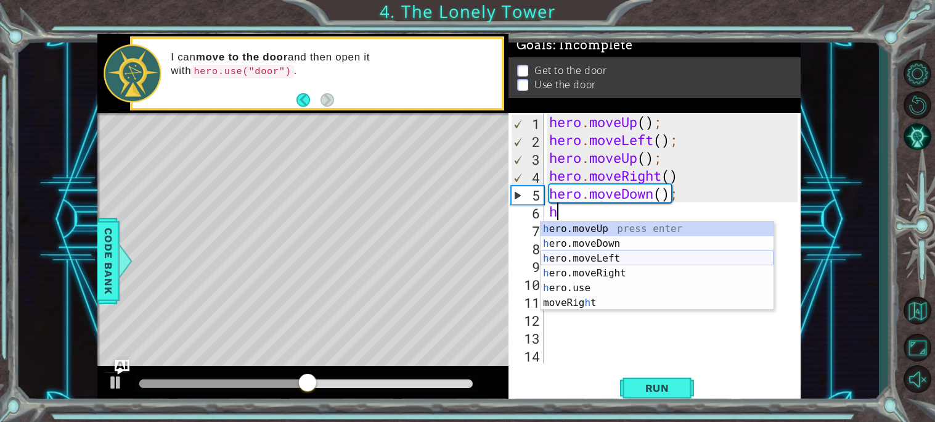
click at [619, 256] on div "h ero.moveUp press enter h ero.moveDown press enter h ero.moveLeft press enter …" at bounding box center [657, 280] width 233 height 118
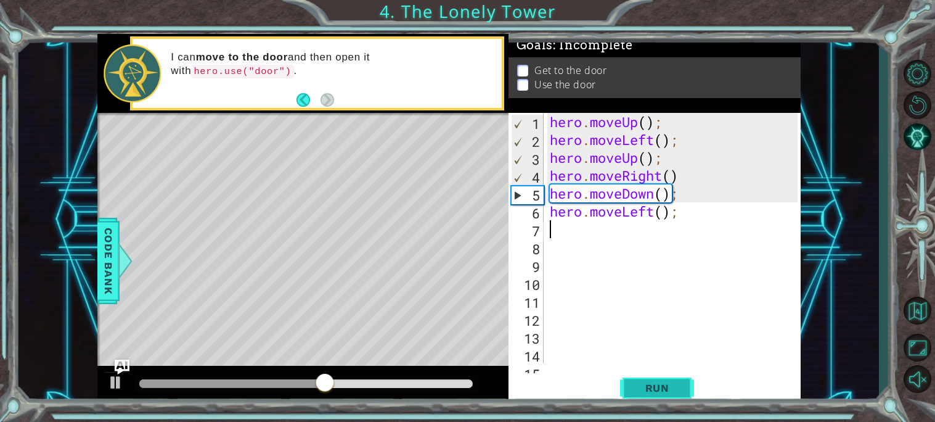
click at [644, 384] on span "Run" at bounding box center [657, 388] width 49 height 12
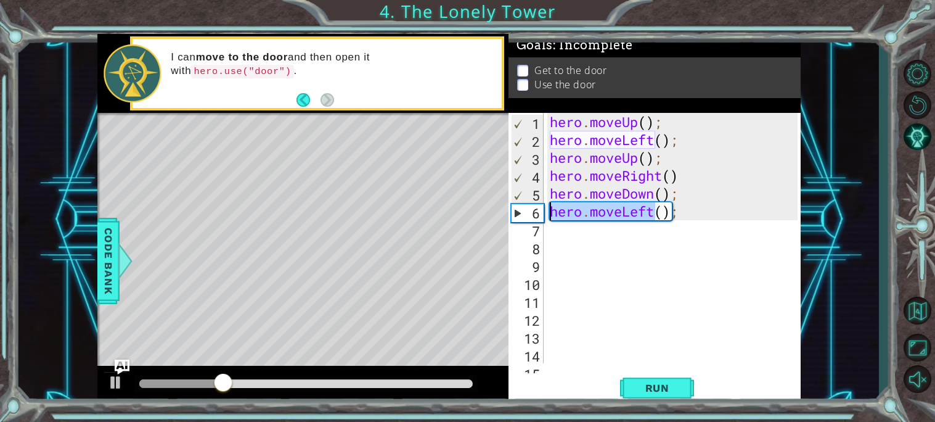
drag, startPoint x: 652, startPoint y: 212, endPoint x: 538, endPoint y: 219, distance: 114.9
click at [538, 219] on div "1 2 3 4 5 6 7 8 9 10 11 12 13 14 15 hero . moveUp ( ) ; hero . moveLeft ( ) ; h…" at bounding box center [653, 238] width 289 height 250
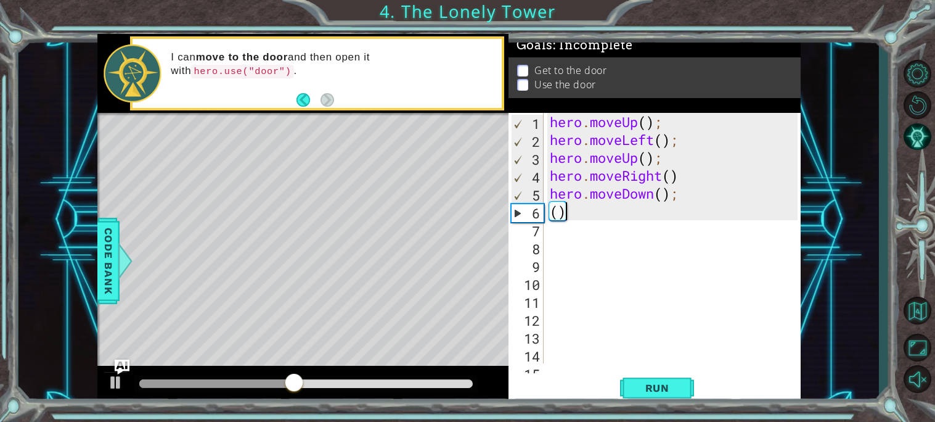
type textarea "("
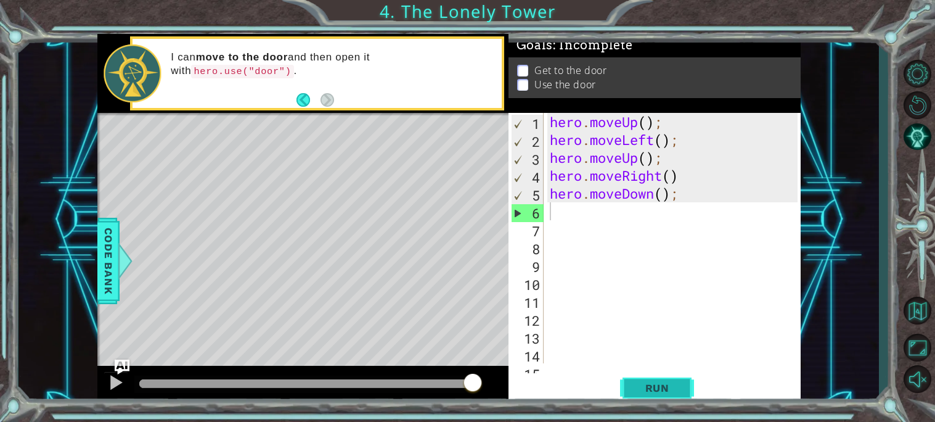
click at [639, 385] on span "Run" at bounding box center [657, 388] width 49 height 12
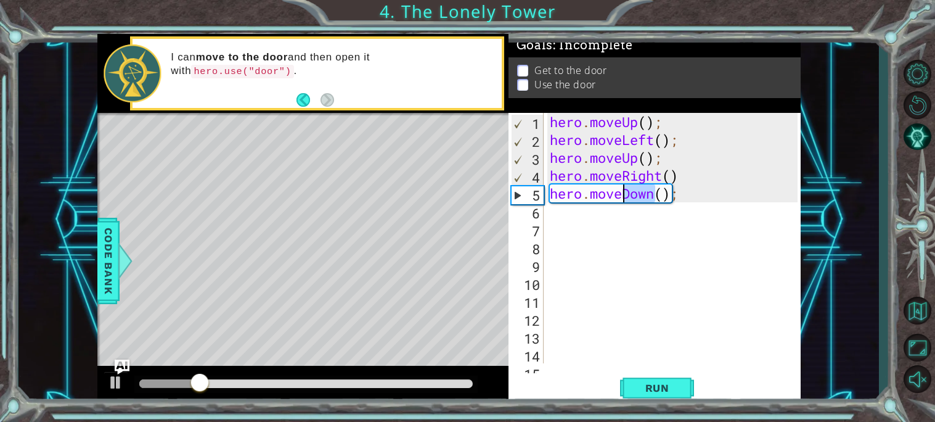
drag, startPoint x: 655, startPoint y: 197, endPoint x: 625, endPoint y: 191, distance: 30.2
click at [625, 191] on div "hero . moveUp ( ) ; hero . moveLeft ( ) ; hero . moveUp ( ) ; hero . moveRight …" at bounding box center [676, 256] width 257 height 286
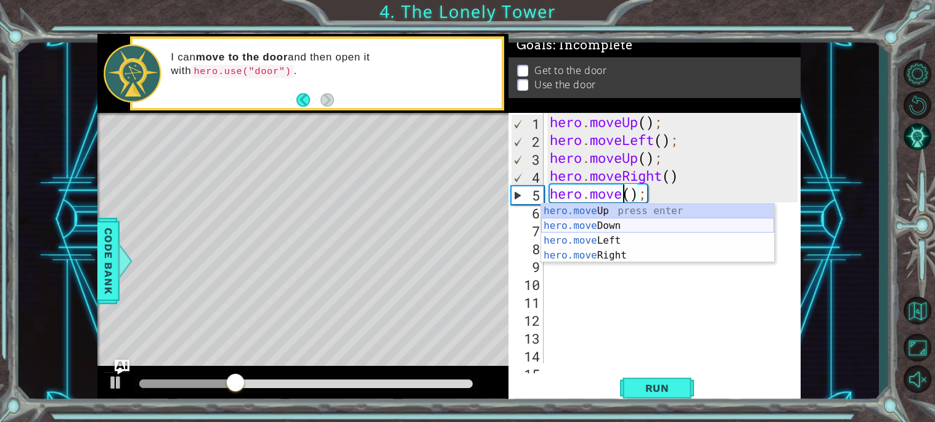
click at [638, 239] on div "hero.move Up press enter hero.move Down press enter hero.move Left press enter …" at bounding box center [657, 247] width 233 height 89
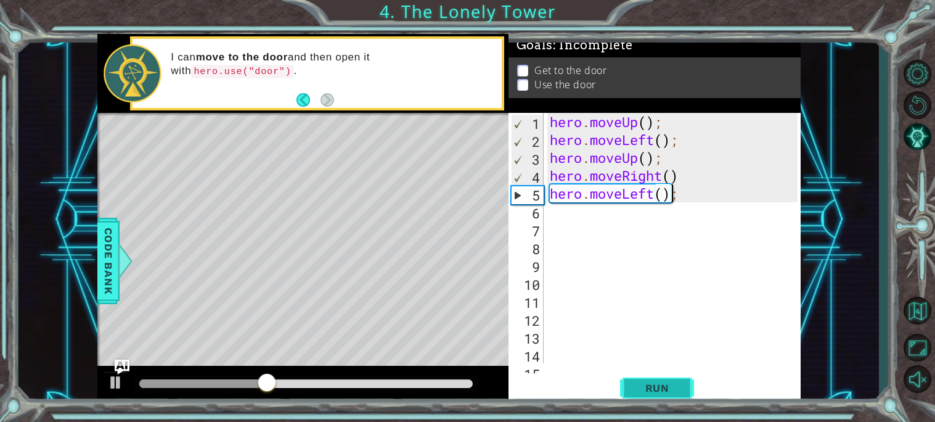
click at [630, 393] on button "Run" at bounding box center [657, 387] width 74 height 29
drag, startPoint x: 654, startPoint y: 188, endPoint x: 625, endPoint y: 195, distance: 30.5
click at [625, 195] on div "hero . moveUp ( ) ; hero . moveLeft ( ) ; hero . moveUp ( ) ; hero . moveRight …" at bounding box center [676, 256] width 257 height 286
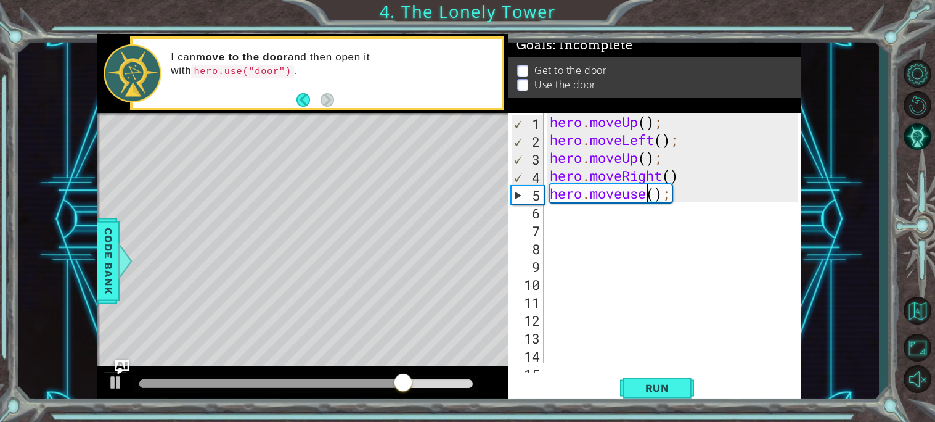
scroll to position [0, 1]
click at [636, 382] on span "Run" at bounding box center [657, 388] width 49 height 12
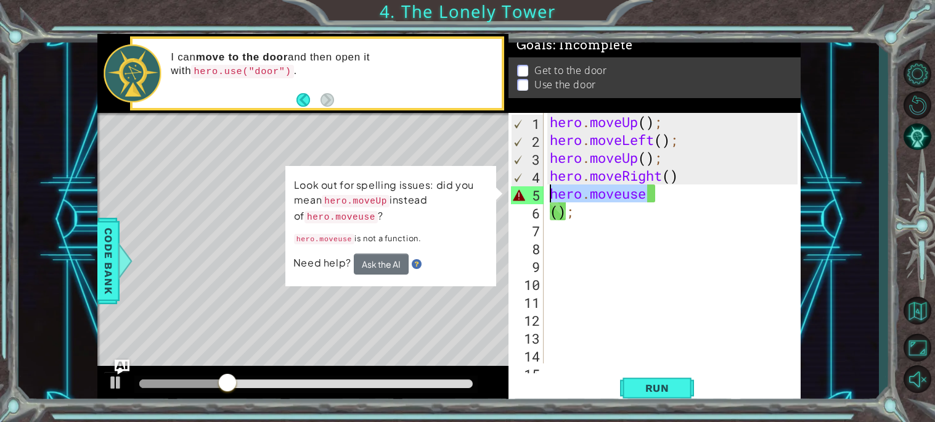
drag, startPoint x: 690, startPoint y: 196, endPoint x: 548, endPoint y: 197, distance: 142.4
click at [548, 197] on div "hero . moveUp ( ) ; hero . moveLeft ( ) ; hero . moveUp ( ) ; hero . moveRight …" at bounding box center [676, 256] width 257 height 286
type textarea "hero.moveuse"
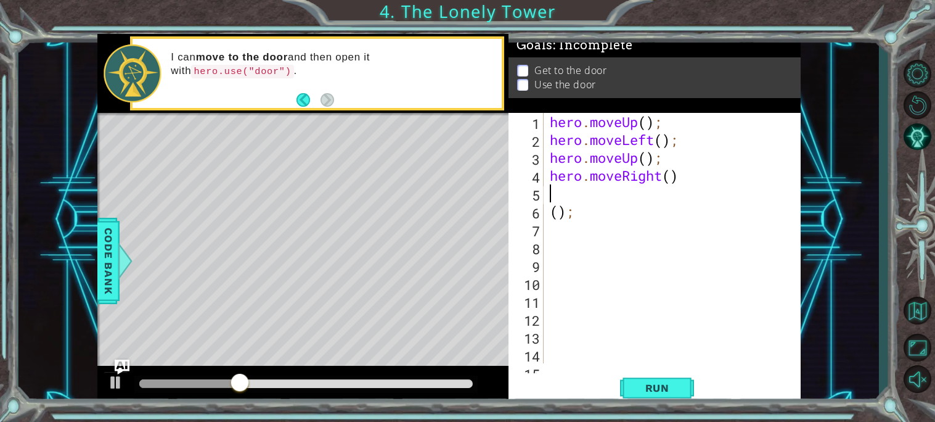
scroll to position [0, 0]
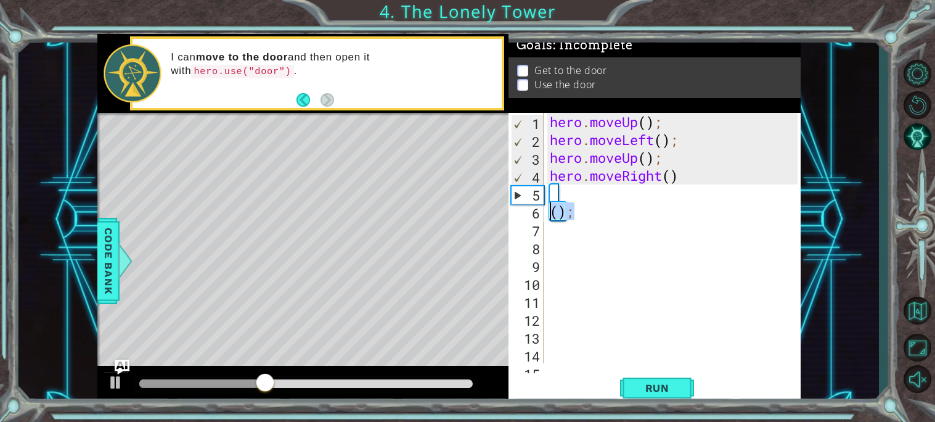
drag, startPoint x: 574, startPoint y: 216, endPoint x: 542, endPoint y: 216, distance: 32.1
click at [542, 216] on div "1 2 3 4 5 6 7 8 9 10 11 12 13 14 15 hero . moveUp ( ) ; hero . moveLeft ( ) ; h…" at bounding box center [653, 238] width 289 height 250
type textarea "();"
click at [554, 189] on div "hero . moveUp ( ) ; hero . moveLeft ( ) ; hero . moveUp ( ) ; hero . moveRight …" at bounding box center [676, 256] width 257 height 286
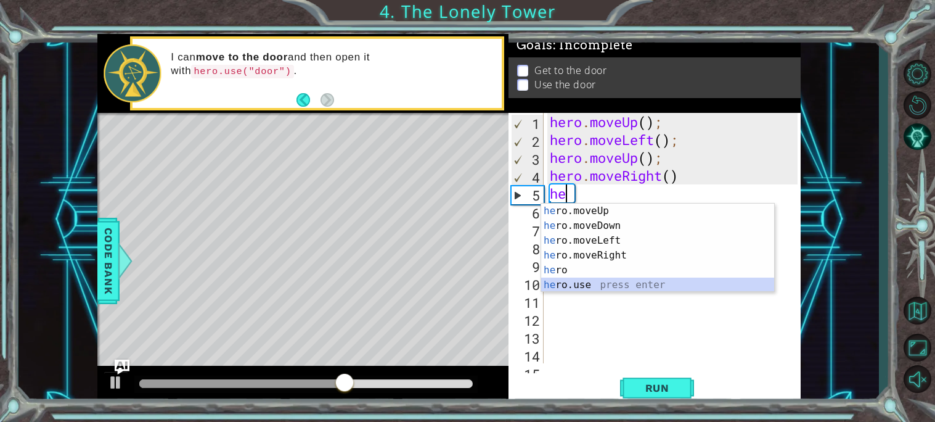
click at [591, 282] on div "he ro.moveUp press enter he ro.moveDown press enter he ro.moveLeft press enter …" at bounding box center [657, 262] width 233 height 118
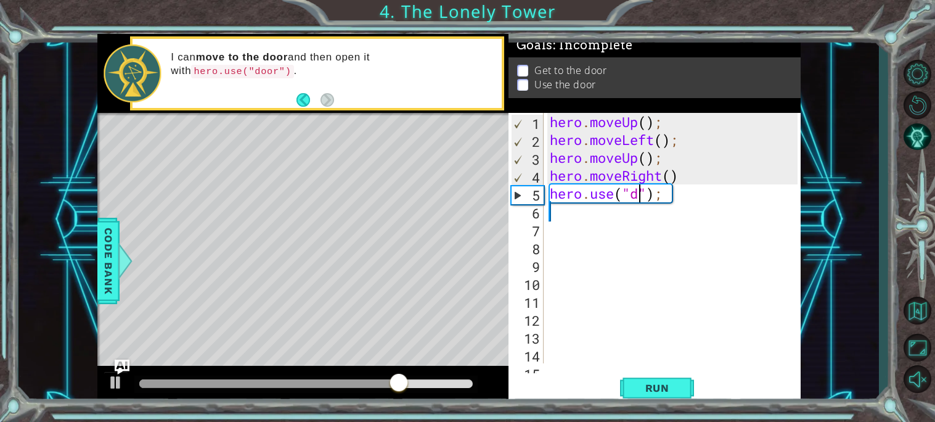
scroll to position [0, 4]
click at [652, 386] on span "Run" at bounding box center [657, 388] width 49 height 12
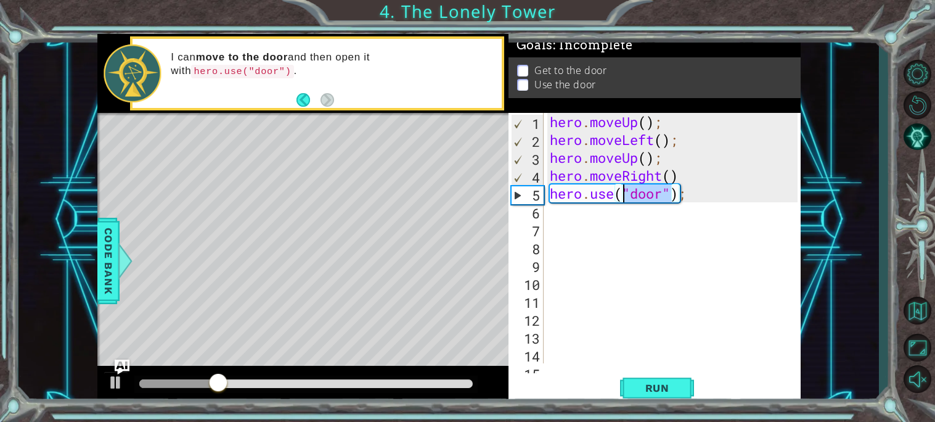
drag, startPoint x: 669, startPoint y: 196, endPoint x: 620, endPoint y: 195, distance: 49.3
click at [620, 195] on div "hero . moveUp ( ) ; hero . moveLeft ( ) ; hero . moveUp ( ) ; hero . moveRight …" at bounding box center [676, 256] width 257 height 286
drag, startPoint x: 620, startPoint y: 195, endPoint x: 596, endPoint y: 189, distance: 24.8
click at [596, 189] on div "hero . moveUp ( ) ; hero . moveLeft ( ) ; hero . moveUp ( ) ; hero . moveRight …" at bounding box center [676, 256] width 257 height 286
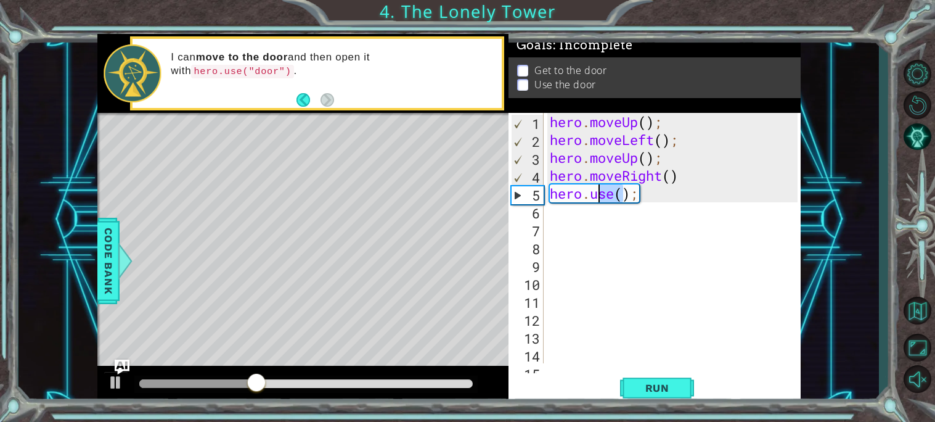
click at [588, 190] on div "hero . moveUp ( ) ; hero . moveLeft ( ) ; hero . moveUp ( ) ; hero . moveRight …" at bounding box center [676, 256] width 257 height 286
drag, startPoint x: 588, startPoint y: 190, endPoint x: 640, endPoint y: 186, distance: 52.6
click at [640, 186] on div "hero . moveUp ( ) ; hero . moveLeft ( ) ; hero . moveUp ( ) ; hero . moveRight …" at bounding box center [676, 256] width 257 height 286
type textarea "hero."
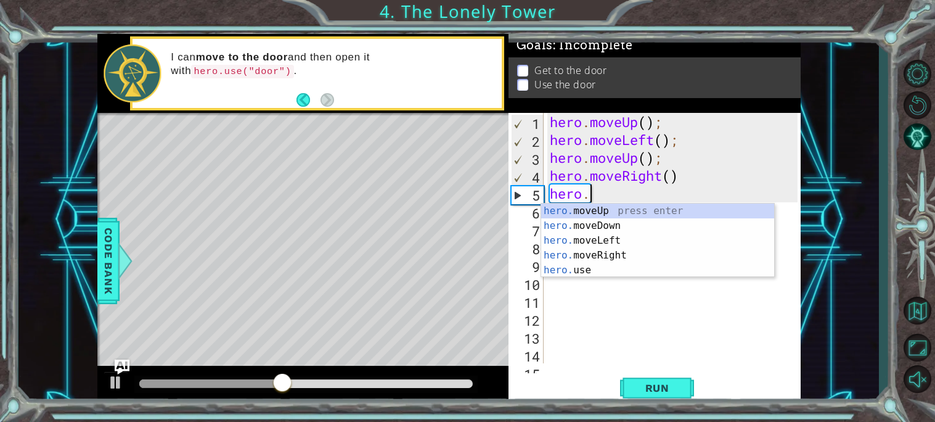
scroll to position [0, 1]
click at [633, 203] on div "hero. moveUp press enter hero. moveDown press enter hero. moveLeft press enter …" at bounding box center [657, 255] width 233 height 104
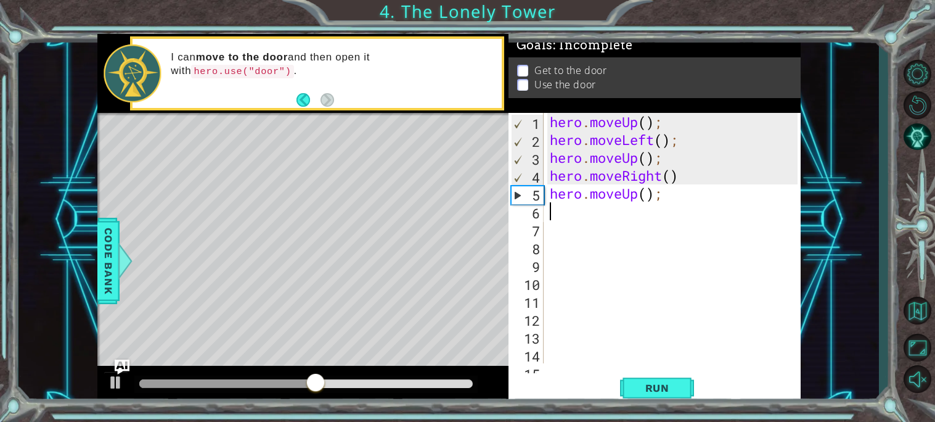
scroll to position [0, 0]
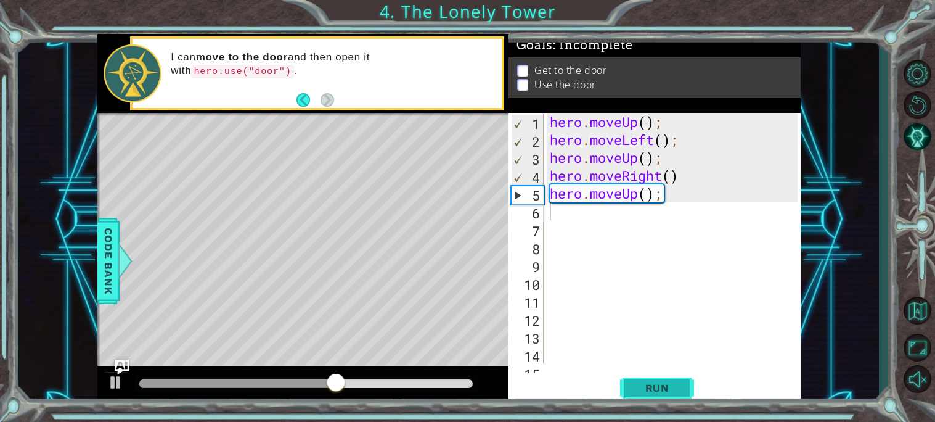
click at [662, 385] on span "Run" at bounding box center [657, 388] width 49 height 12
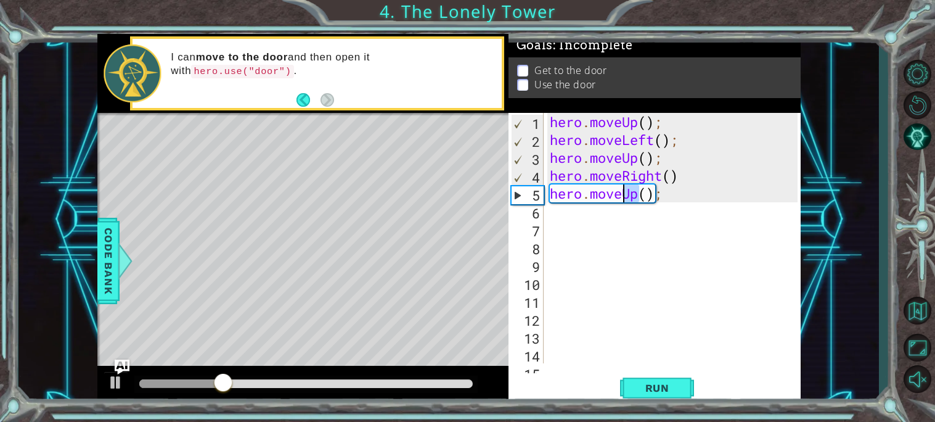
drag, startPoint x: 636, startPoint y: 195, endPoint x: 623, endPoint y: 195, distance: 12.9
click at [623, 195] on div "hero . moveUp ( ) ; hero . moveLeft ( ) ; hero . moveUp ( ) ; hero . moveRight …" at bounding box center [676, 256] width 257 height 286
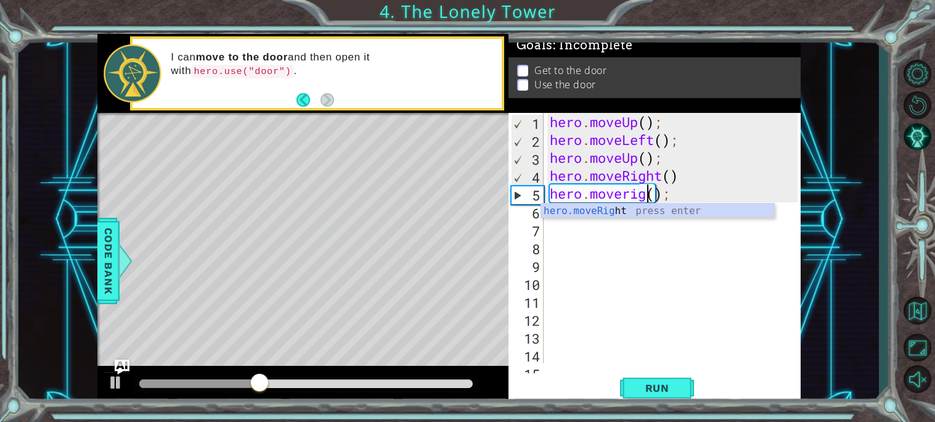
scroll to position [0, 4]
click at [626, 206] on div "hero.moveRight press enter" at bounding box center [657, 225] width 233 height 44
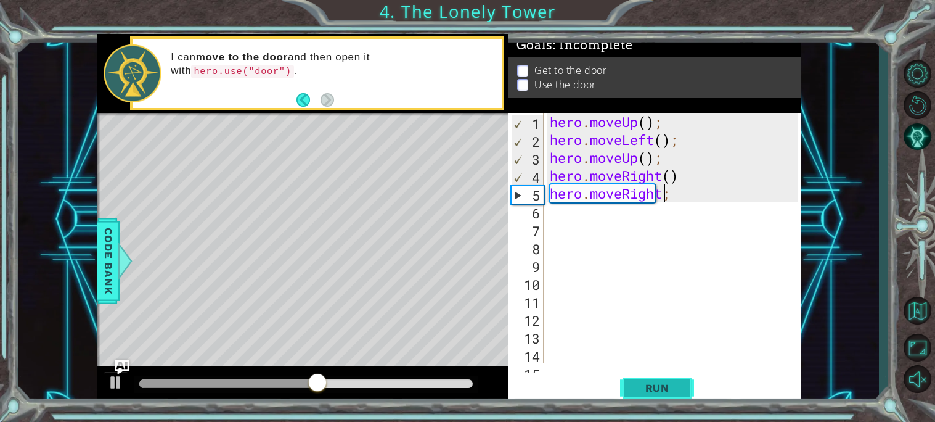
click at [657, 384] on span "Run" at bounding box center [657, 388] width 49 height 12
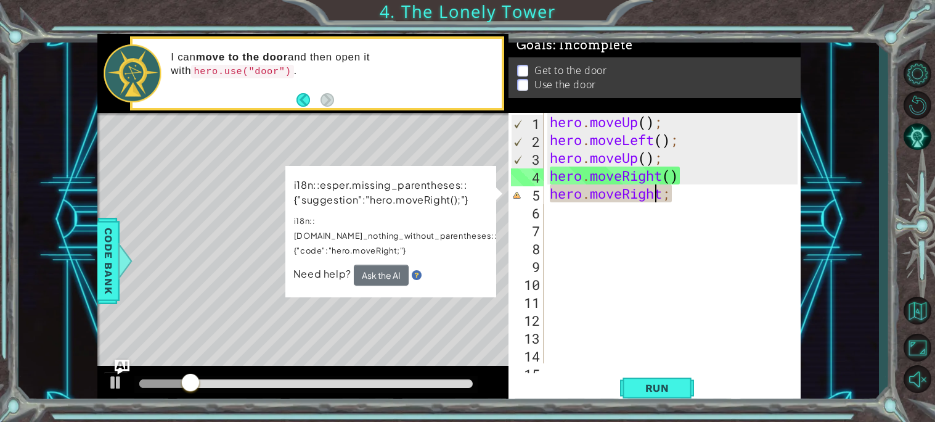
click at [657, 195] on div "hero . moveUp ( ) ; hero . moveLeft ( ) ; hero . moveUp ( ) ; hero . moveRight …" at bounding box center [676, 256] width 257 height 286
drag, startPoint x: 662, startPoint y: 194, endPoint x: 626, endPoint y: 196, distance: 35.8
click at [626, 196] on div "hero . moveUp ( ) ; hero . moveLeft ( ) ; hero . moveUp ( ) ; hero . moveRight …" at bounding box center [676, 256] width 257 height 286
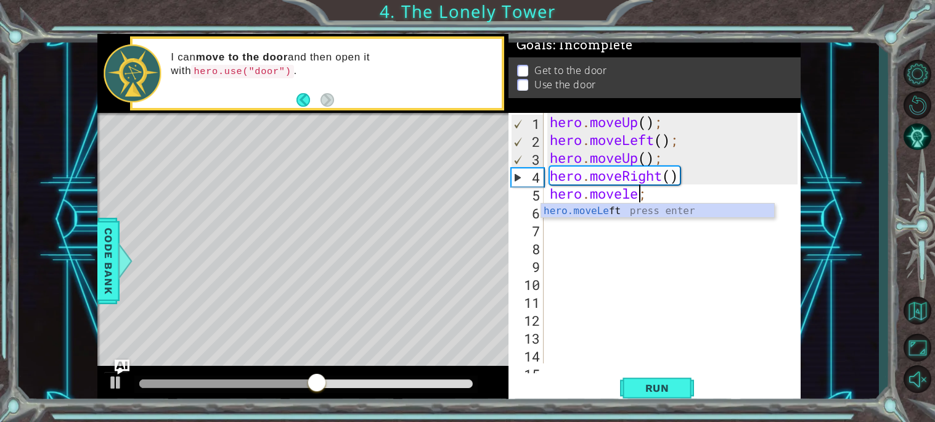
scroll to position [0, 3]
click at [628, 205] on div "hero.moveLe ft press enter" at bounding box center [657, 225] width 233 height 44
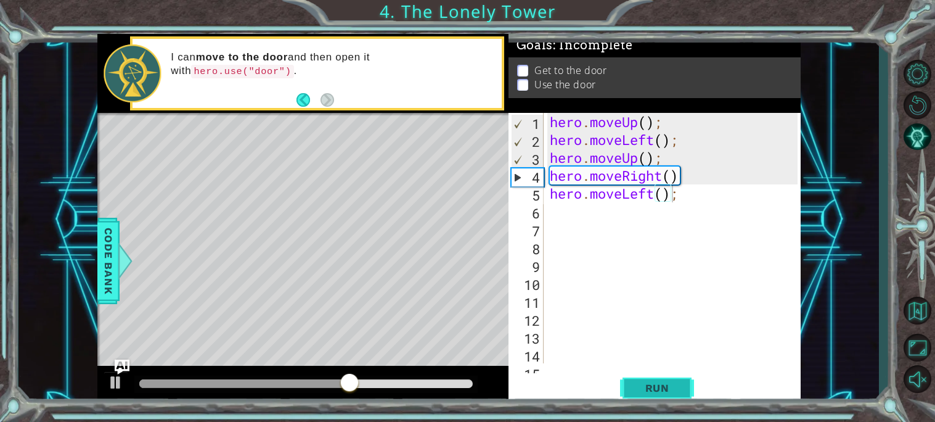
click at [649, 377] on button "Run" at bounding box center [657, 387] width 74 height 29
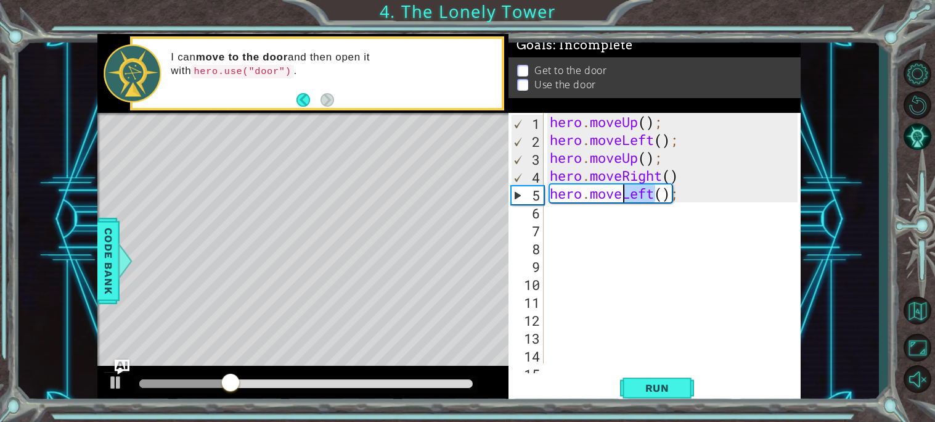
drag, startPoint x: 657, startPoint y: 191, endPoint x: 625, endPoint y: 194, distance: 32.2
click at [625, 194] on div "hero . moveUp ( ) ; hero . moveLeft ( ) ; hero . moveUp ( ) ; hero . moveRight …" at bounding box center [676, 256] width 257 height 286
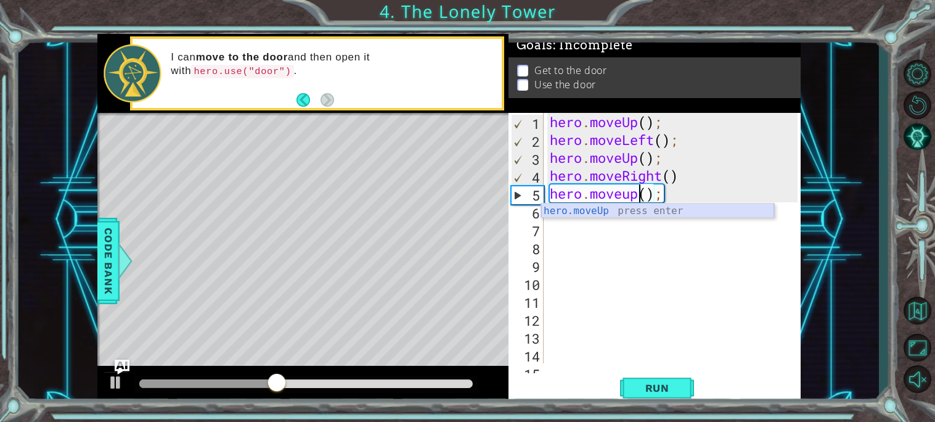
click at [631, 205] on div "hero.moveUp press enter" at bounding box center [657, 225] width 233 height 44
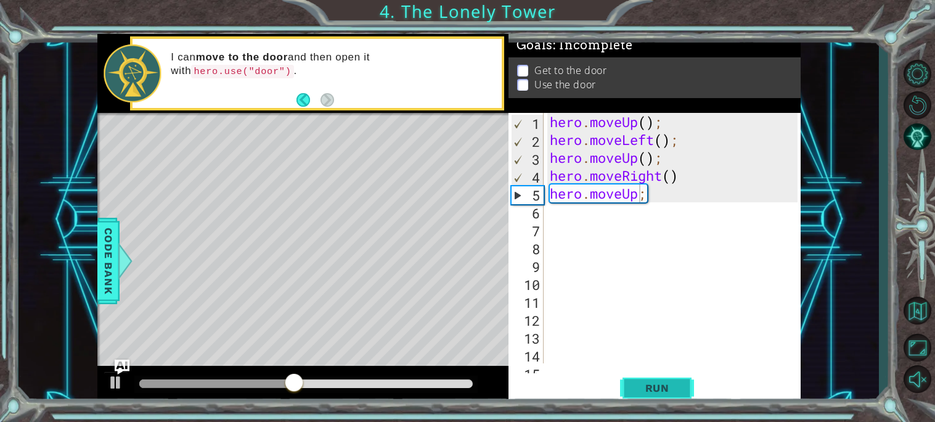
click at [653, 390] on span "Run" at bounding box center [657, 388] width 49 height 12
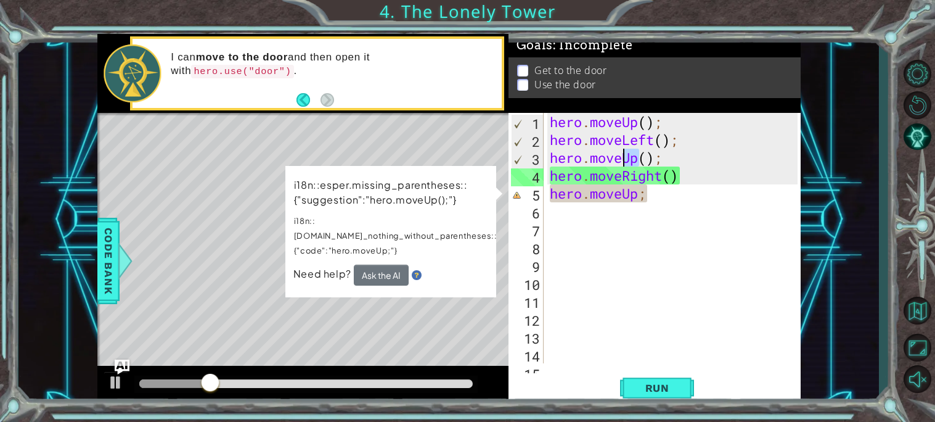
drag, startPoint x: 640, startPoint y: 158, endPoint x: 623, endPoint y: 158, distance: 16.6
click at [623, 158] on div "hero . moveUp ( ) ; hero . moveLeft ( ) ; hero . moveUp ( ) ; hero . moveRight …" at bounding box center [676, 256] width 257 height 286
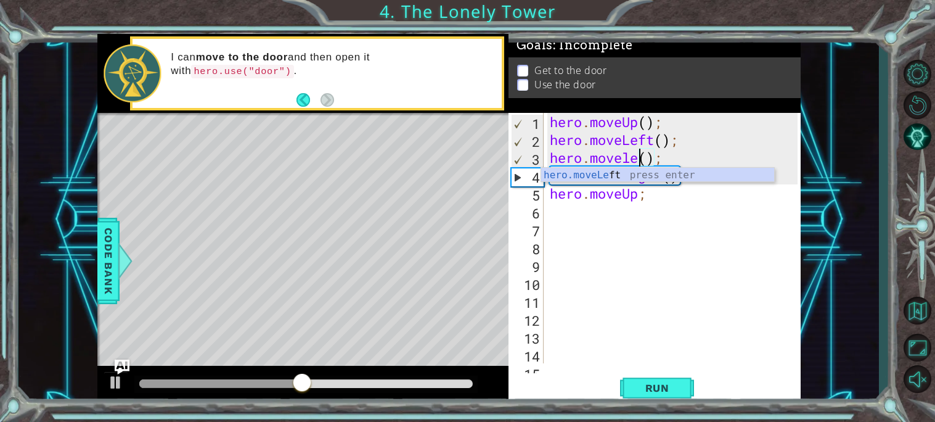
scroll to position [0, 4]
click at [655, 394] on button "Run" at bounding box center [657, 387] width 74 height 29
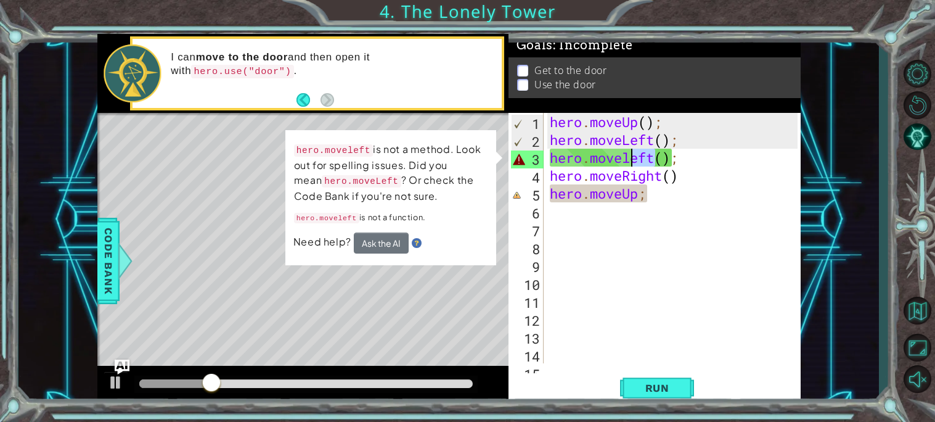
drag, startPoint x: 654, startPoint y: 155, endPoint x: 628, endPoint y: 157, distance: 26.6
click at [628, 157] on div "hero . moveUp ( ) ; hero . moveLeft ( ) ; hero . moveleft ( ) ; hero . moveRigh…" at bounding box center [676, 256] width 257 height 286
click at [628, 157] on div "hero . moveUp ( ) ; hero . moveLeft ( ) ; hero . moveleft ( ) ; hero . moveRigh…" at bounding box center [673, 238] width 250 height 250
drag, startPoint x: 628, startPoint y: 157, endPoint x: 651, endPoint y: 158, distance: 23.4
click at [651, 158] on div "hero . moveUp ( ) ; hero . moveLeft ( ) ; hero . moveleft ( ) ; hero . moveRigh…" at bounding box center [676, 256] width 257 height 286
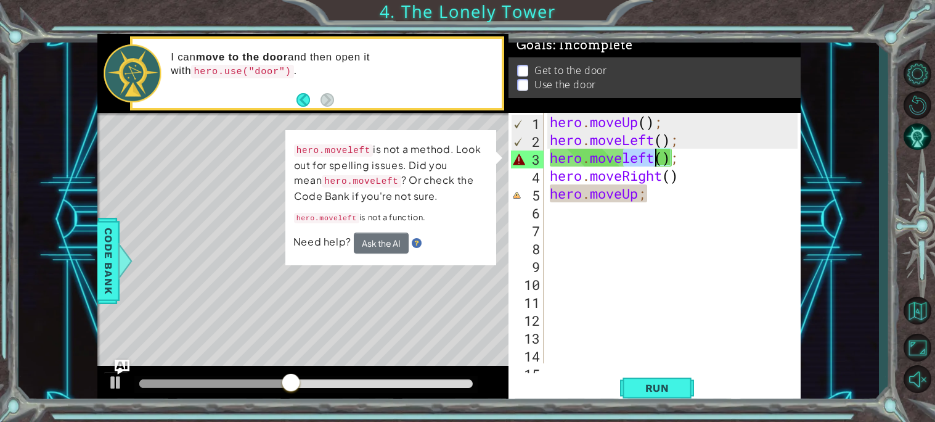
drag, startPoint x: 625, startPoint y: 158, endPoint x: 656, endPoint y: 158, distance: 31.5
click at [656, 158] on div "hero . moveUp ( ) ; hero . moveLeft ( ) ; hero . moveleft ( ) ; hero . moveRigh…" at bounding box center [676, 256] width 257 height 286
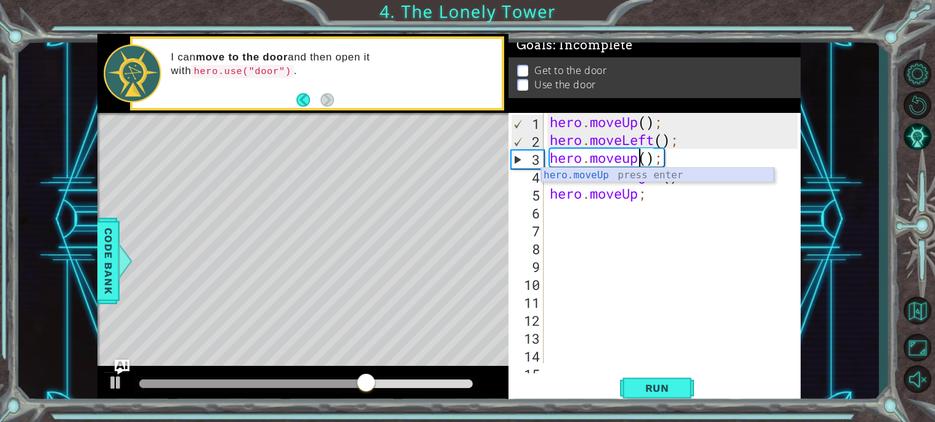
click at [660, 168] on div "hero.moveUp press enter" at bounding box center [657, 190] width 233 height 44
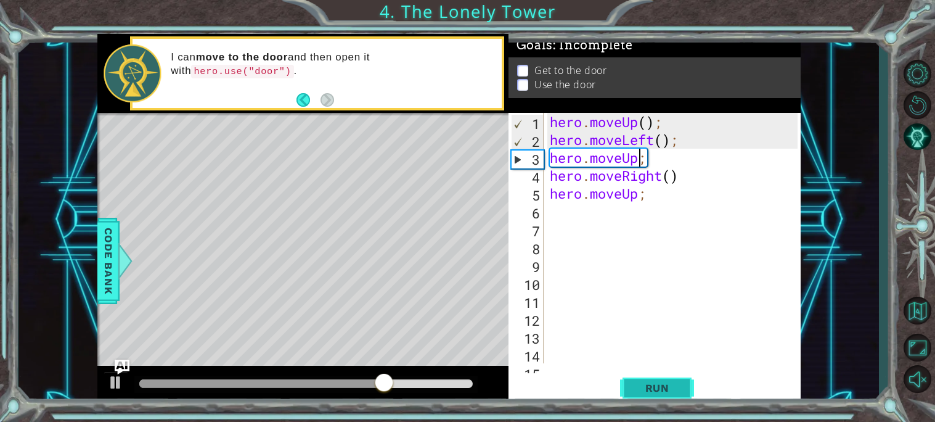
click at [655, 385] on span "Run" at bounding box center [657, 388] width 49 height 12
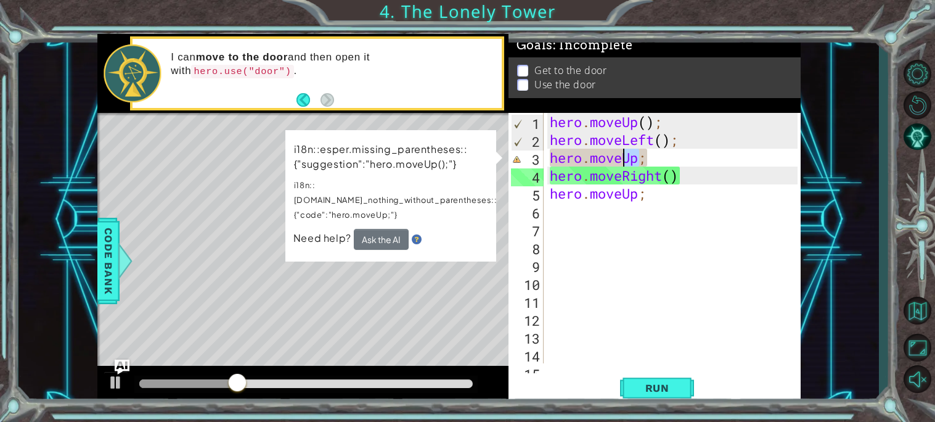
drag, startPoint x: 638, startPoint y: 158, endPoint x: 622, endPoint y: 161, distance: 15.7
click at [622, 161] on div "hero . moveUp ( ) ; hero . moveLeft ( ) ; hero . moveUp ; hero . moveRight ( ) …" at bounding box center [676, 256] width 257 height 286
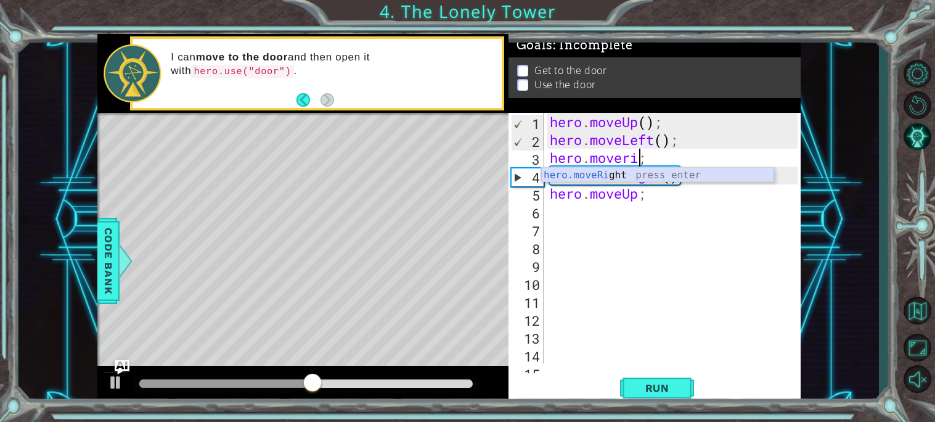
click at [630, 176] on div "hero.moveRi ght press enter" at bounding box center [657, 190] width 233 height 44
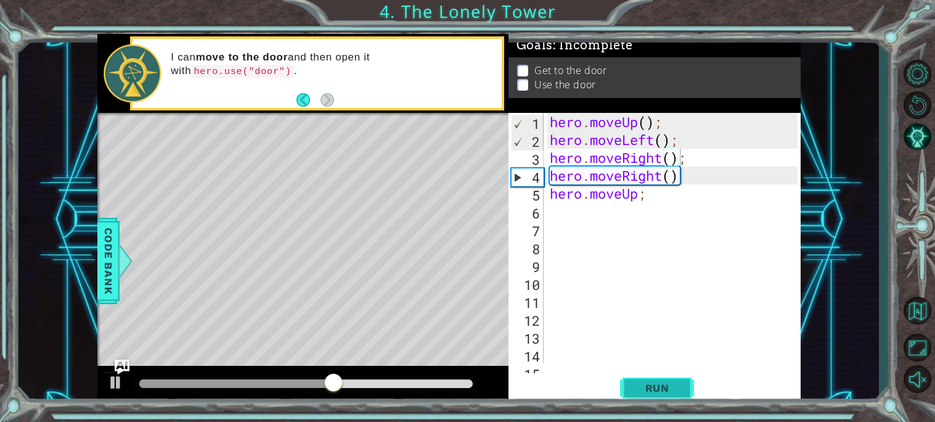
click at [660, 374] on button "Run" at bounding box center [657, 387] width 74 height 29
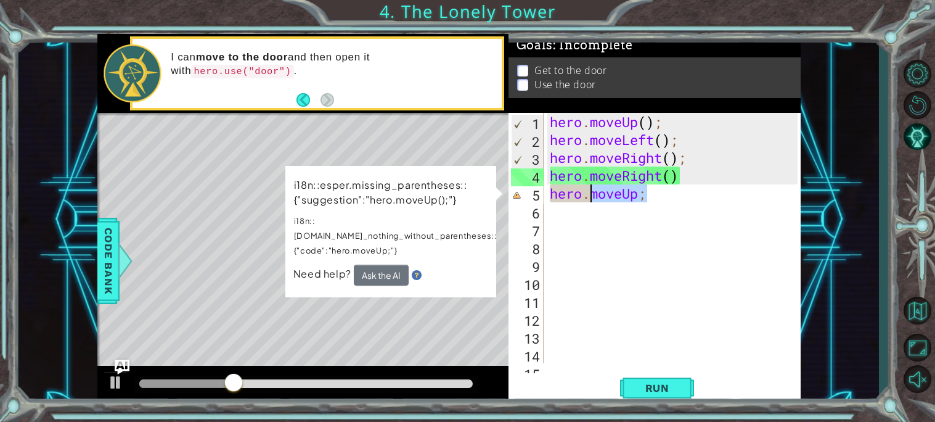
drag, startPoint x: 646, startPoint y: 199, endPoint x: 593, endPoint y: 196, distance: 53.7
click at [593, 196] on div "hero . moveUp ( ) ; hero . moveLeft ( ) ; hero . moveRight ( ) ; hero . moveRig…" at bounding box center [676, 256] width 257 height 286
type textarea "hero.moveUp;"
click at [655, 228] on div "hero . moveUp ( ) ; hero . moveLeft ( ) ; hero . moveRight ( ) ; hero . moveRig…" at bounding box center [676, 256] width 257 height 286
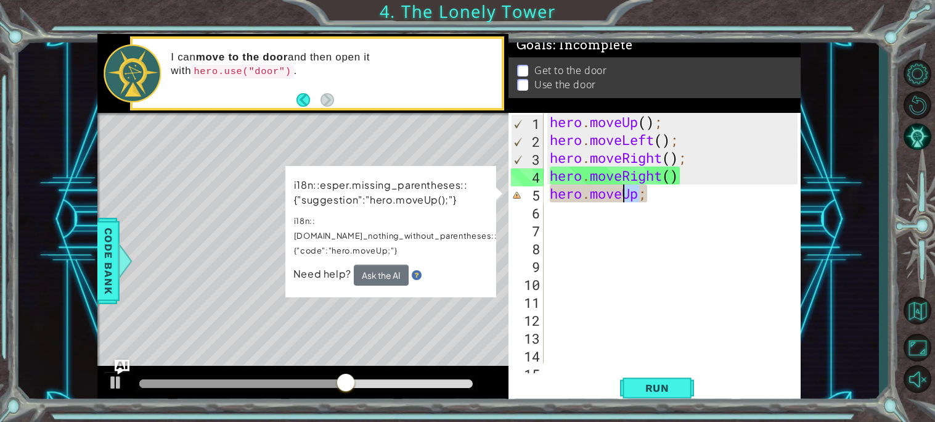
drag, startPoint x: 643, startPoint y: 192, endPoint x: 625, endPoint y: 192, distance: 17.9
click at [625, 192] on div "hero . moveUp ( ) ; hero . moveLeft ( ) ; hero . moveRight ( ) ; hero . moveRig…" at bounding box center [676, 256] width 257 height 286
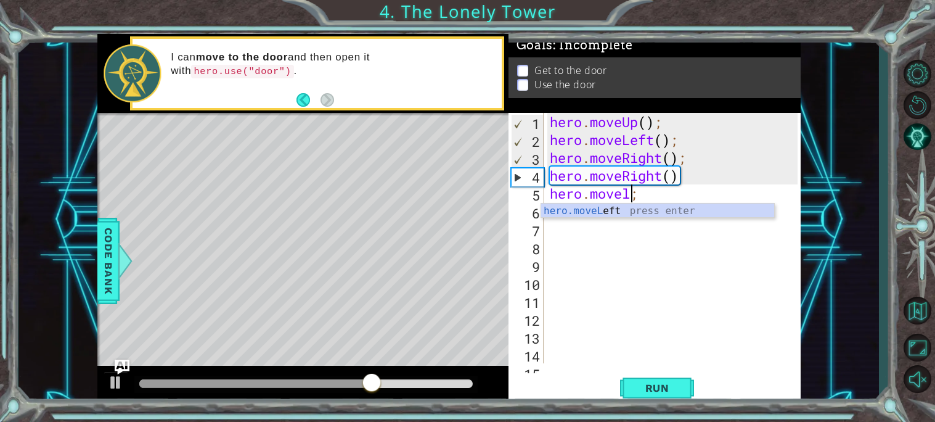
scroll to position [0, 3]
click at [634, 209] on div "hero.moveLe ft press enter" at bounding box center [657, 225] width 233 height 44
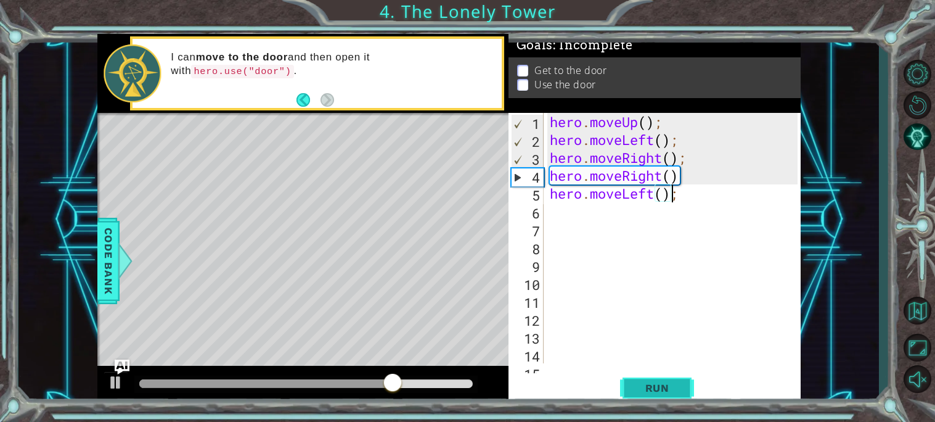
type textarea "hero.moveLeft();"
click at [657, 384] on span "Run" at bounding box center [657, 388] width 49 height 12
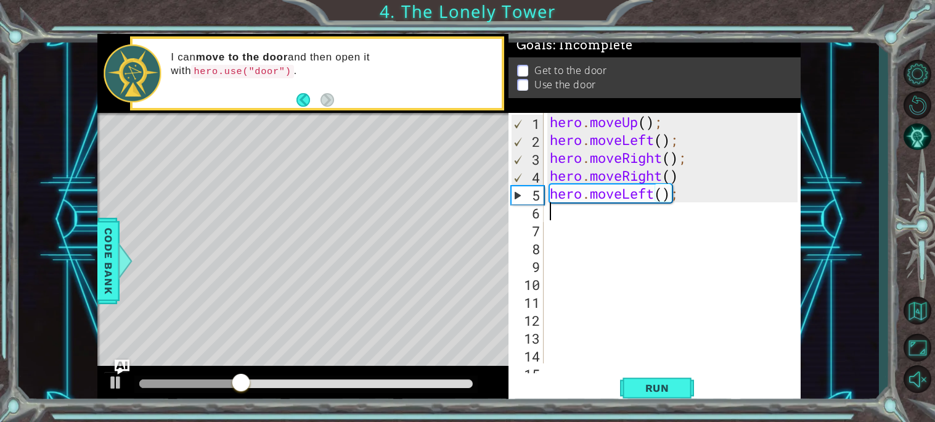
click at [558, 211] on div "hero . moveUp ( ) ; hero . moveLeft ( ) ; hero . moveRight ( ) ; hero . moveRig…" at bounding box center [676, 256] width 257 height 286
type textarea "h"
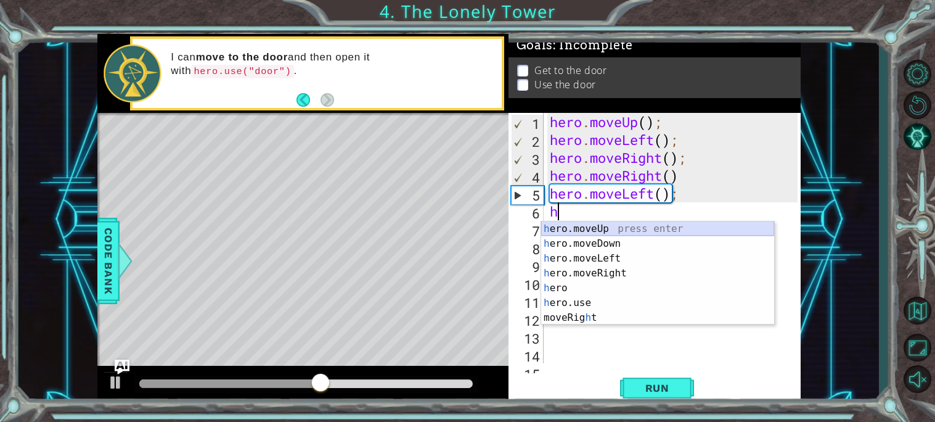
click at [567, 223] on div "h ero.moveUp press enter h ero.moveDown press enter h ero.moveLeft press enter …" at bounding box center [657, 287] width 233 height 133
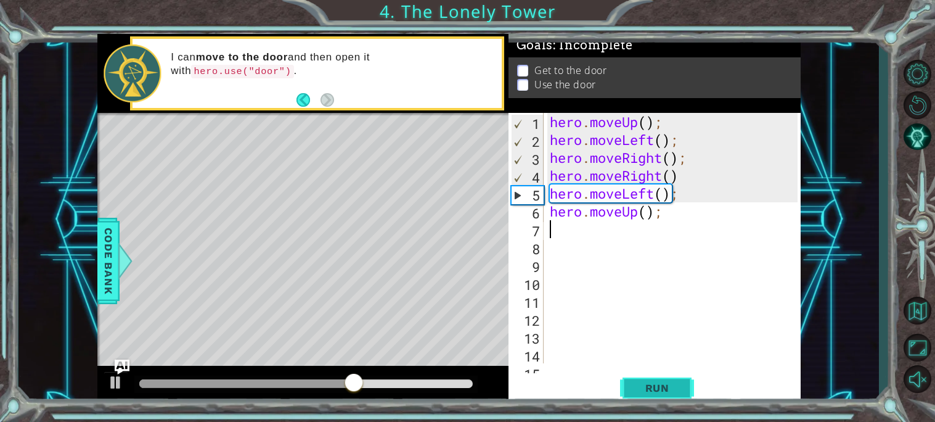
click at [638, 387] on span "Run" at bounding box center [657, 388] width 49 height 12
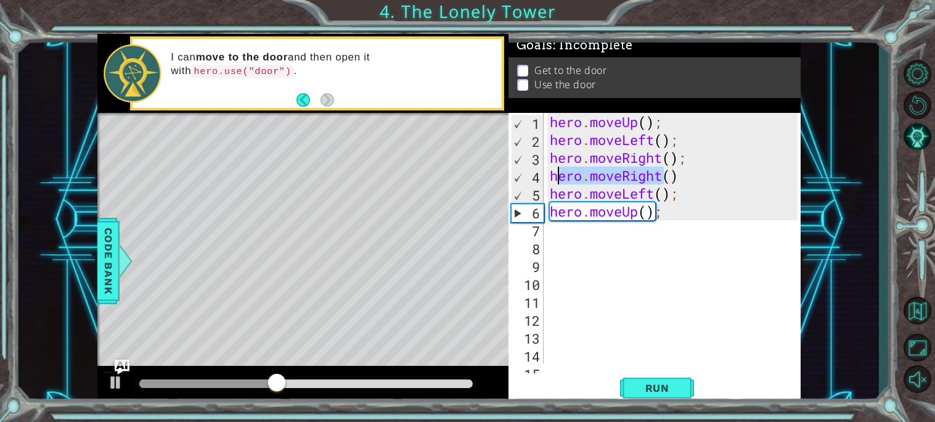
drag, startPoint x: 664, startPoint y: 180, endPoint x: 552, endPoint y: 177, distance: 111.7
click at [552, 177] on div "hero . moveUp ( ) ; hero . moveLeft ( ) ; hero . moveRight ( ) ; hero . moveRig…" at bounding box center [676, 256] width 257 height 286
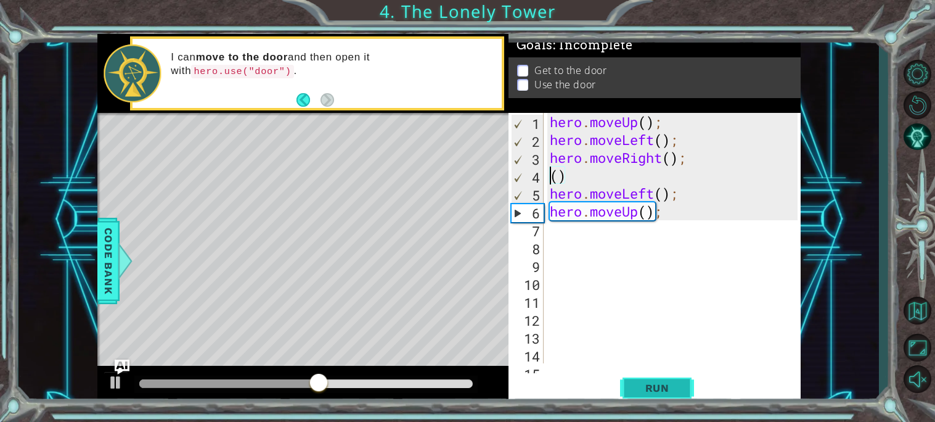
click at [671, 395] on button "Run" at bounding box center [657, 387] width 74 height 29
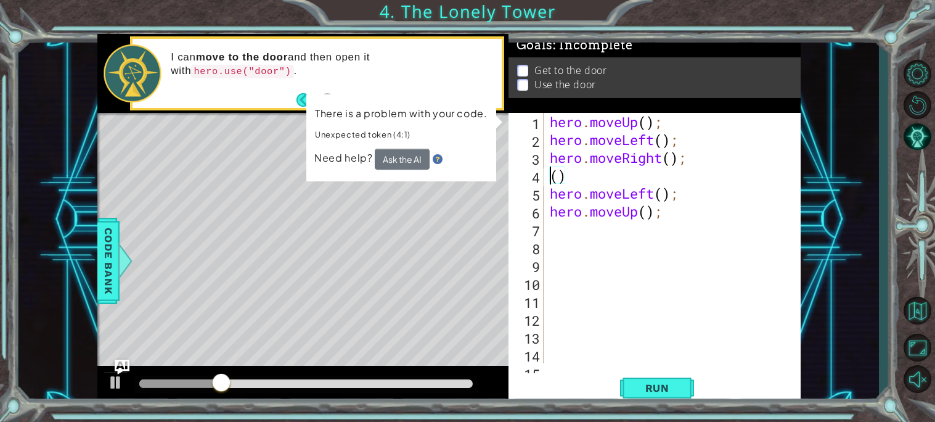
click at [667, 208] on div "hero . moveUp ( ) ; hero . moveLeft ( ) ; hero . moveRight ( ) ; ( ) hero . mov…" at bounding box center [676, 256] width 257 height 286
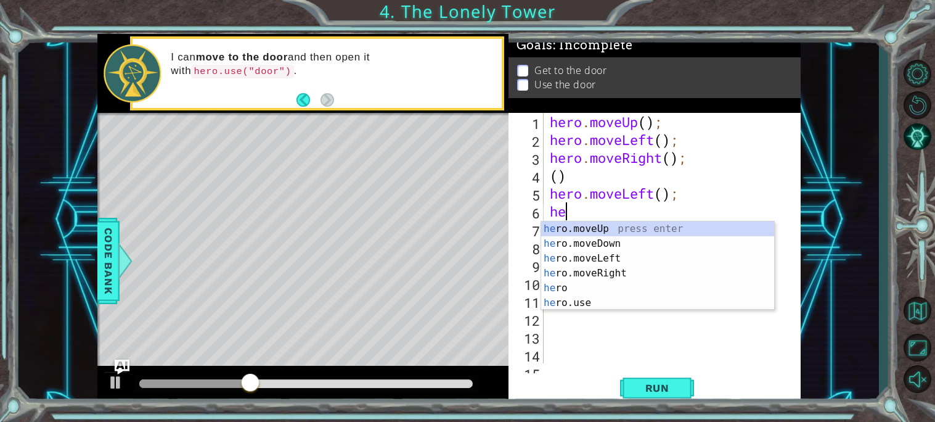
type textarea "h"
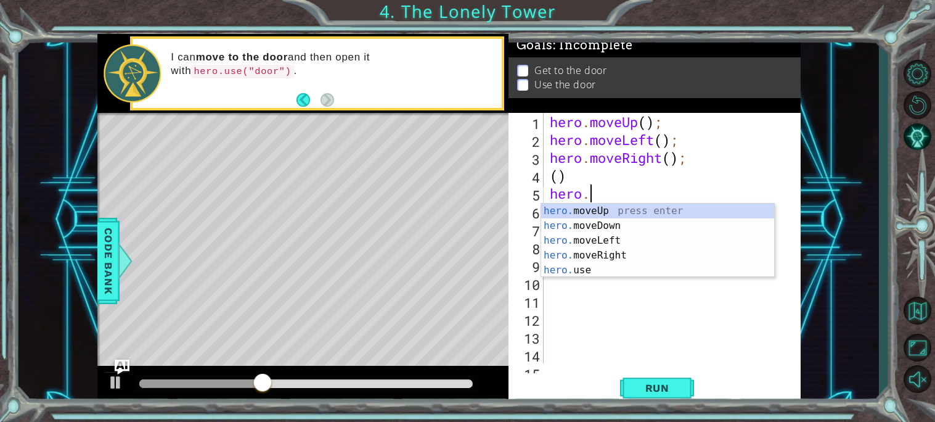
type textarea "h"
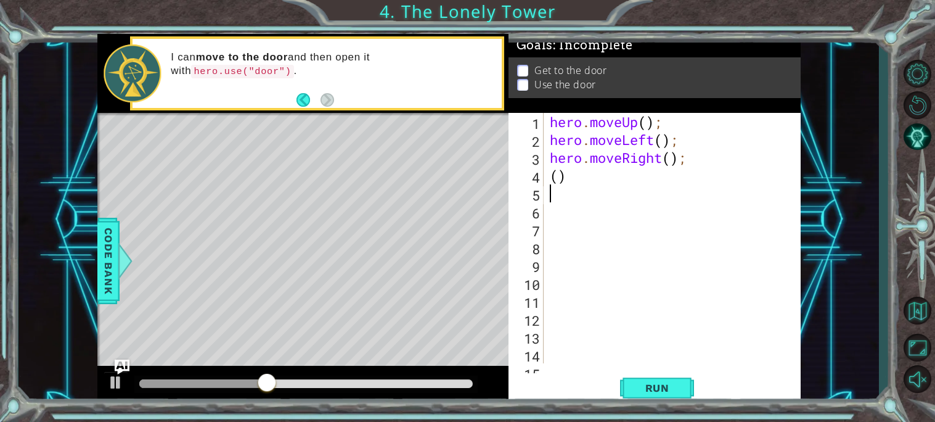
type textarea "("
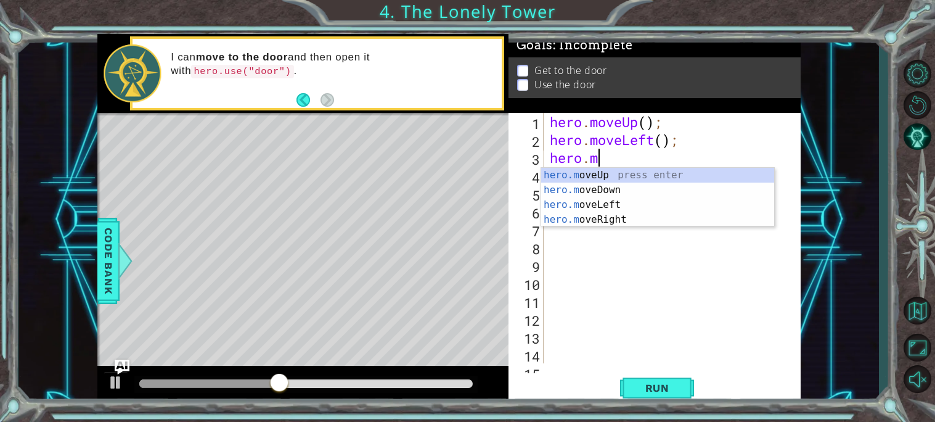
type textarea "h"
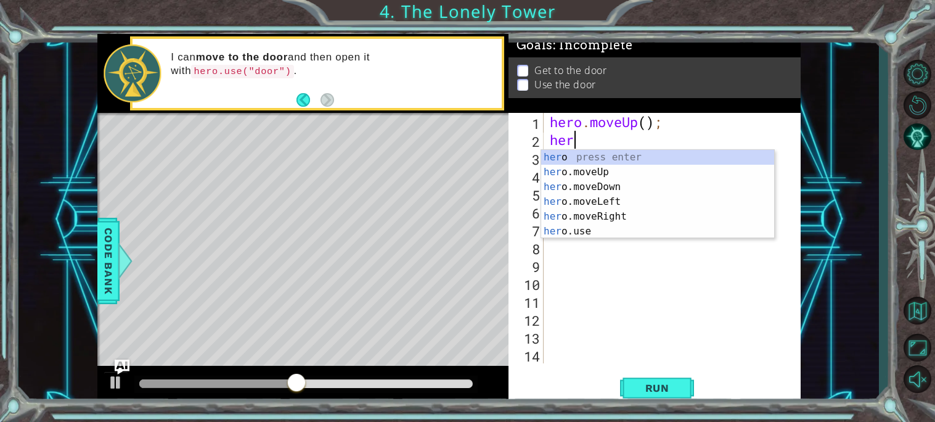
type textarea "h"
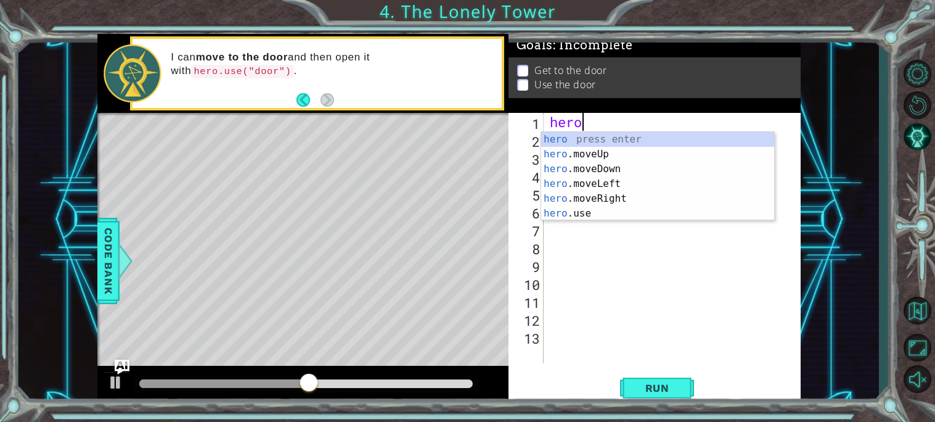
type textarea "h"
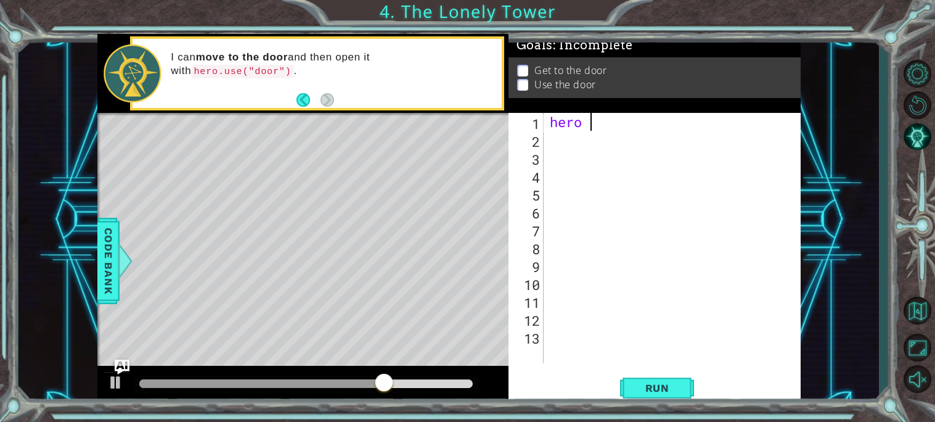
type textarea "hero"
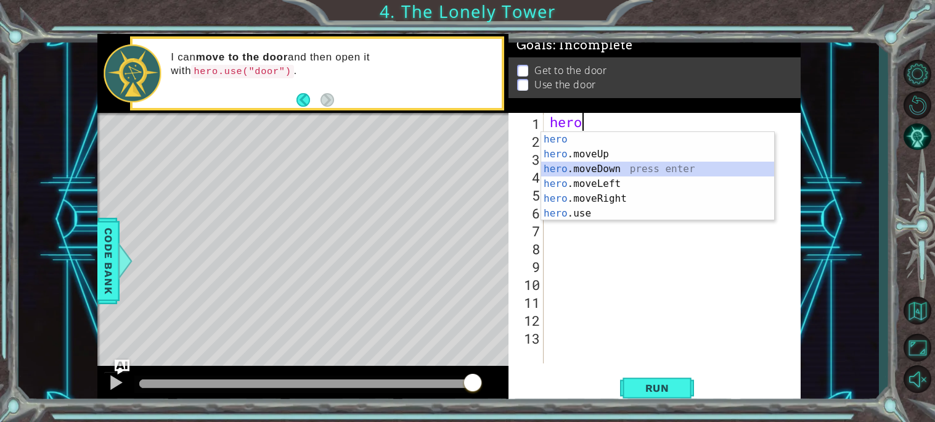
click at [641, 176] on div "hero press enter hero .moveUp press enter hero .moveDown press enter hero .move…" at bounding box center [657, 191] width 233 height 118
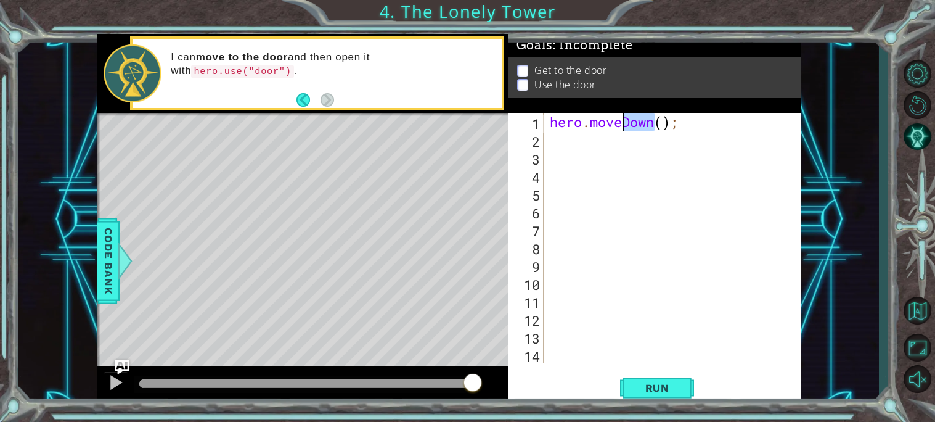
drag, startPoint x: 655, startPoint y: 124, endPoint x: 625, endPoint y: 123, distance: 30.9
click at [625, 123] on div "hero . moveDown ( ) ;" at bounding box center [676, 256] width 257 height 286
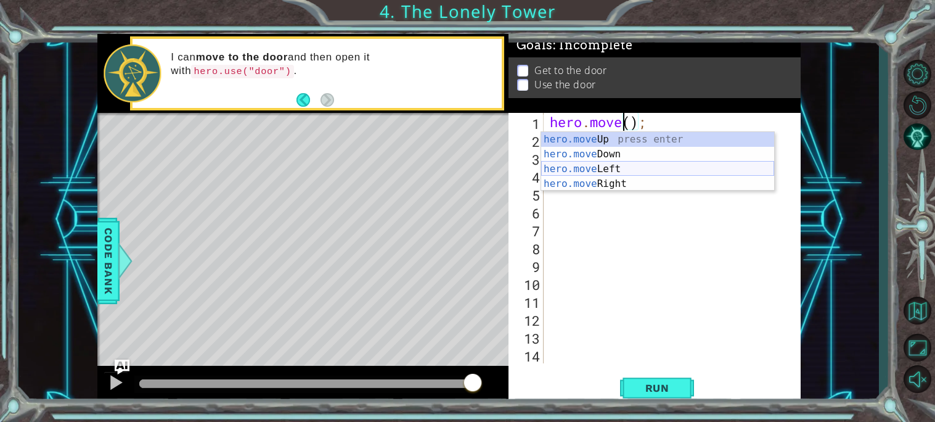
click at [630, 163] on div "hero.move Up press enter hero.move Down press enter hero.move Left press enter …" at bounding box center [657, 176] width 233 height 89
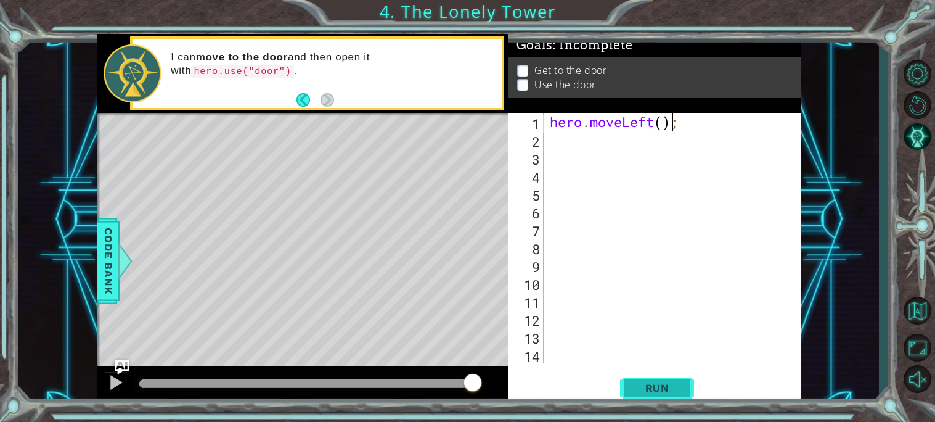
type textarea "hero.moveLeft();"
click at [654, 385] on span "Run" at bounding box center [657, 388] width 49 height 12
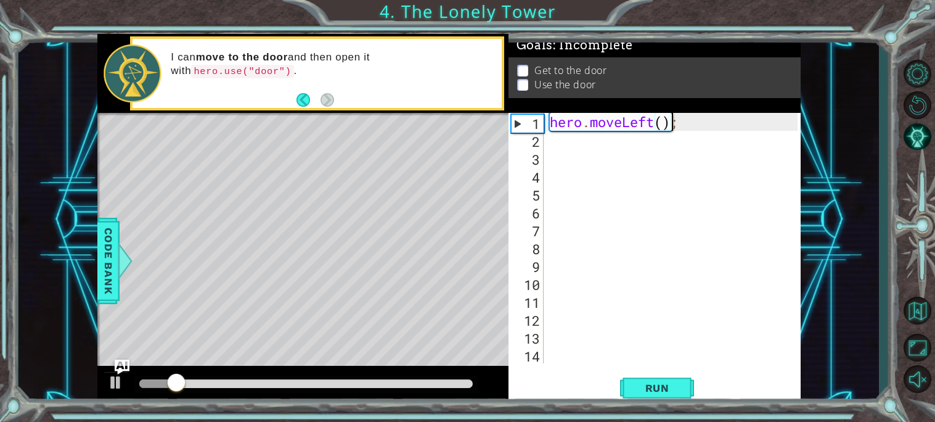
click at [575, 140] on div "hero . moveLeft ( ) ;" at bounding box center [676, 256] width 257 height 286
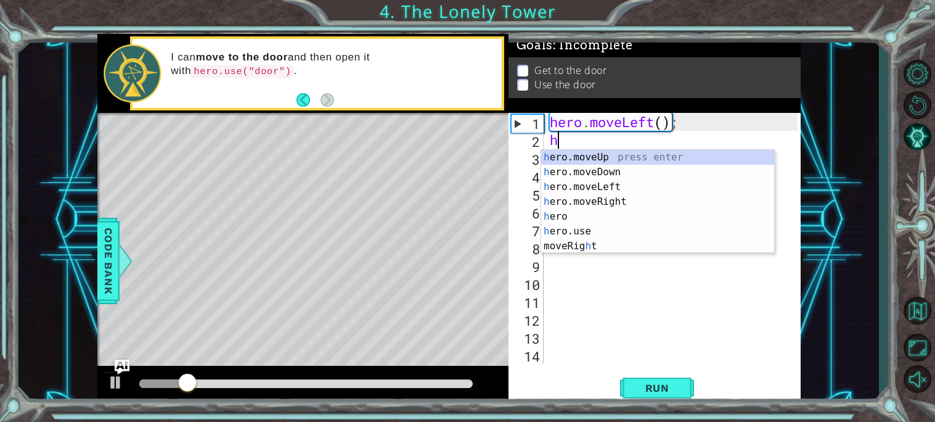
type textarea "he"
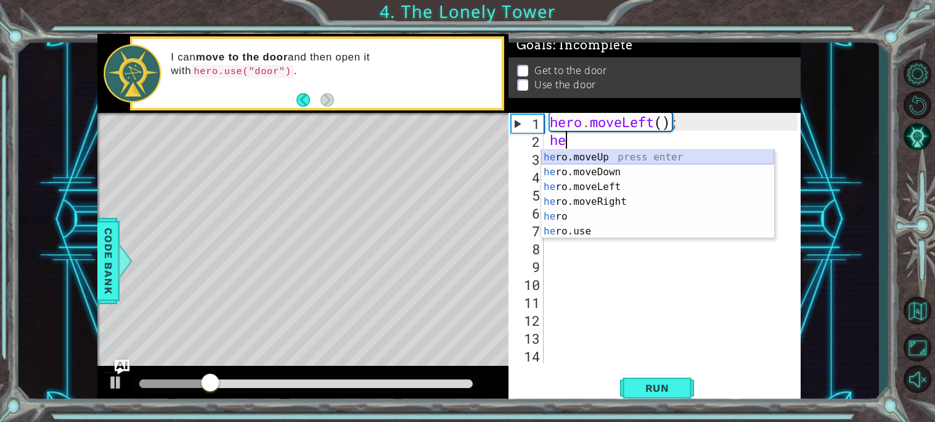
click at [581, 151] on div "he ro.moveUp press enter he ro.moveDown press enter he ro.moveLeft press enter …" at bounding box center [657, 209] width 233 height 118
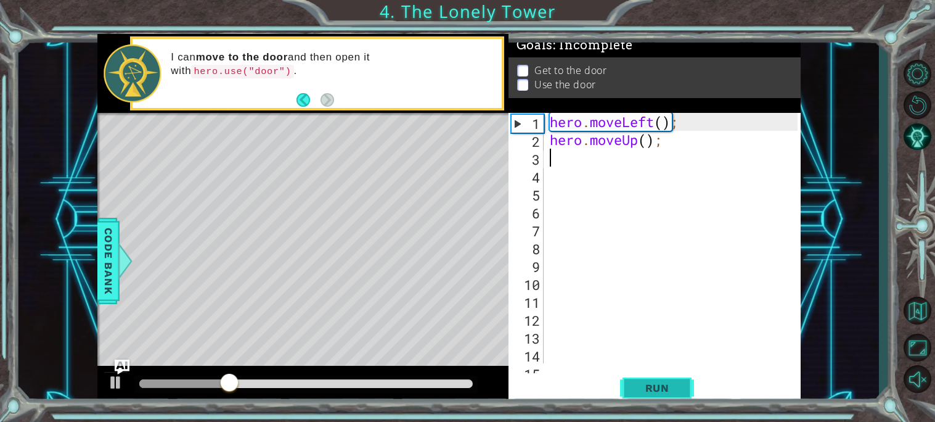
click at [645, 385] on span "Run" at bounding box center [657, 388] width 49 height 12
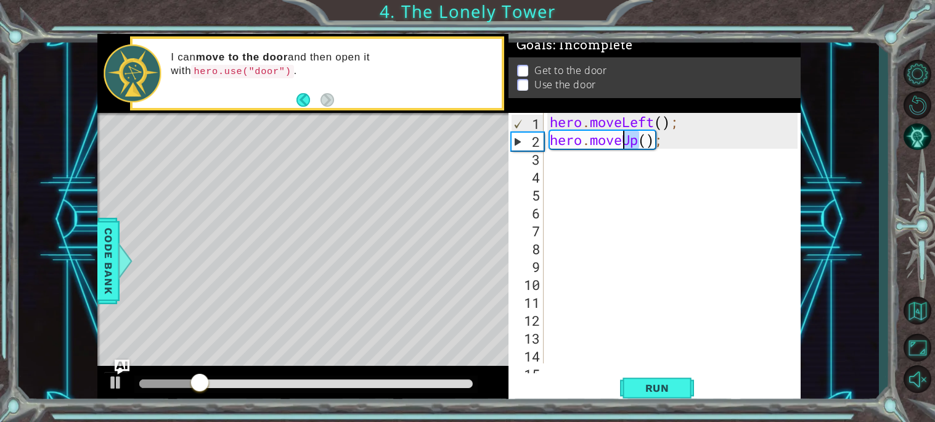
drag, startPoint x: 637, startPoint y: 144, endPoint x: 620, endPoint y: 142, distance: 17.4
click at [620, 142] on div "hero . moveLeft ( ) ; hero . moveUp ( ) ;" at bounding box center [676, 256] width 257 height 286
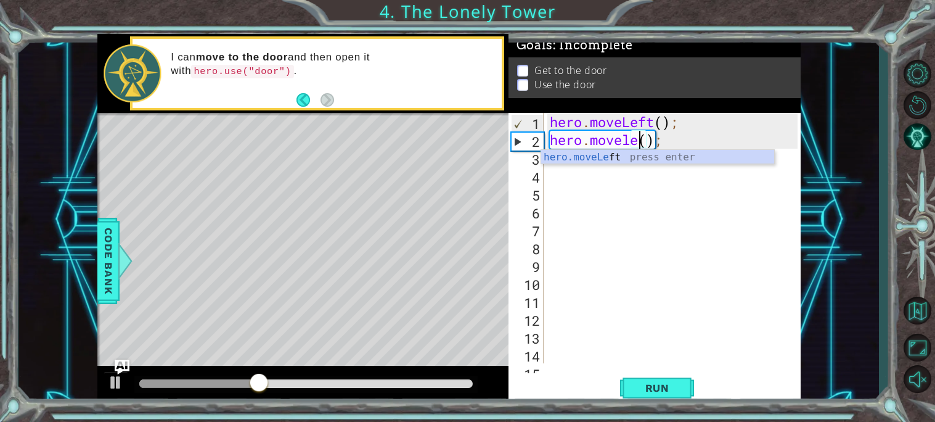
scroll to position [0, 3]
click at [624, 154] on div "hero.moveLe ft press enter" at bounding box center [657, 172] width 233 height 44
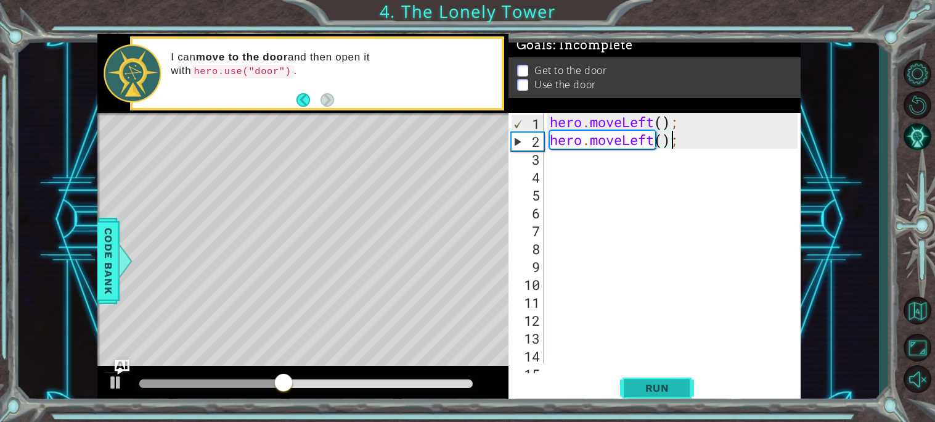
type textarea "hero.moveLeft();"
click at [647, 390] on span "Run" at bounding box center [657, 388] width 49 height 12
click at [556, 166] on div "hero . moveLeft ( ) ; hero . moveLeft ( ) ;" at bounding box center [676, 256] width 257 height 286
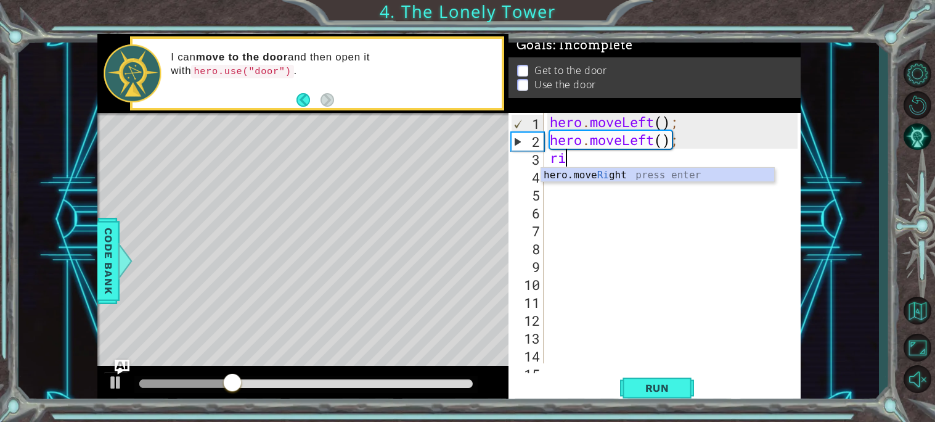
type textarea "righ"
click at [565, 177] on div "hero.move Righ t press enter" at bounding box center [657, 190] width 233 height 44
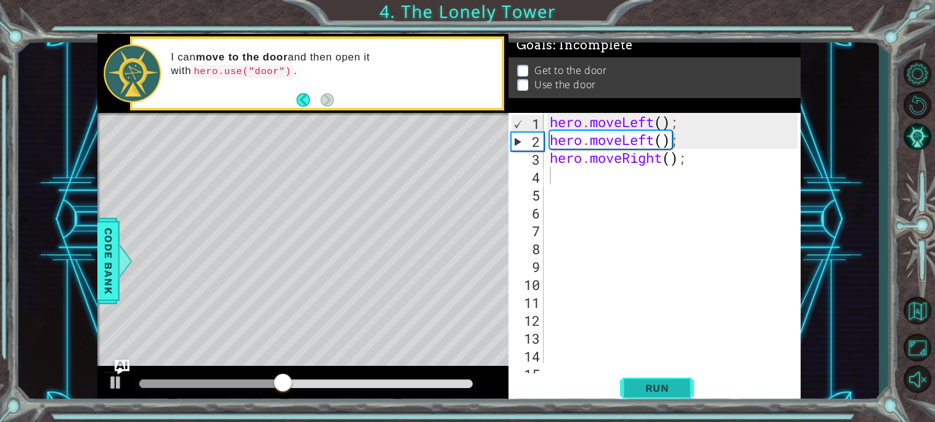
click at [669, 384] on span "Run" at bounding box center [657, 388] width 49 height 12
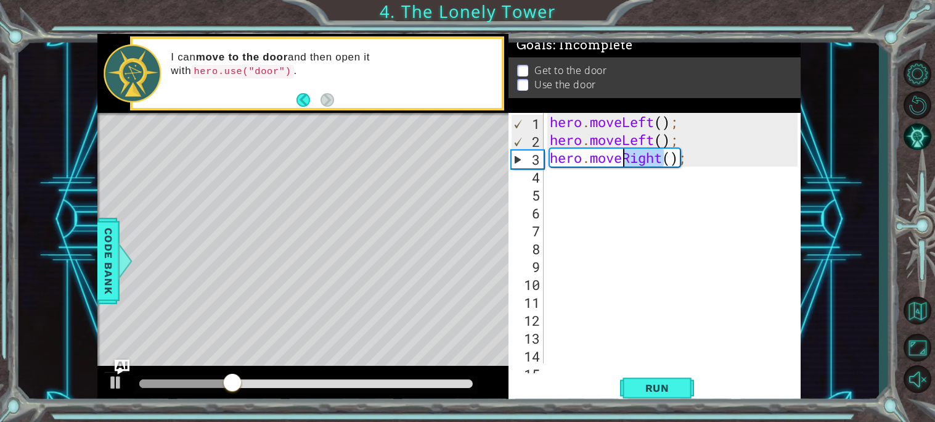
drag, startPoint x: 664, startPoint y: 155, endPoint x: 625, endPoint y: 158, distance: 39.0
click at [625, 158] on div "hero . moveLeft ( ) ; hero . moveLeft ( ) ; hero . moveRight ( ) ;" at bounding box center [676, 256] width 257 height 286
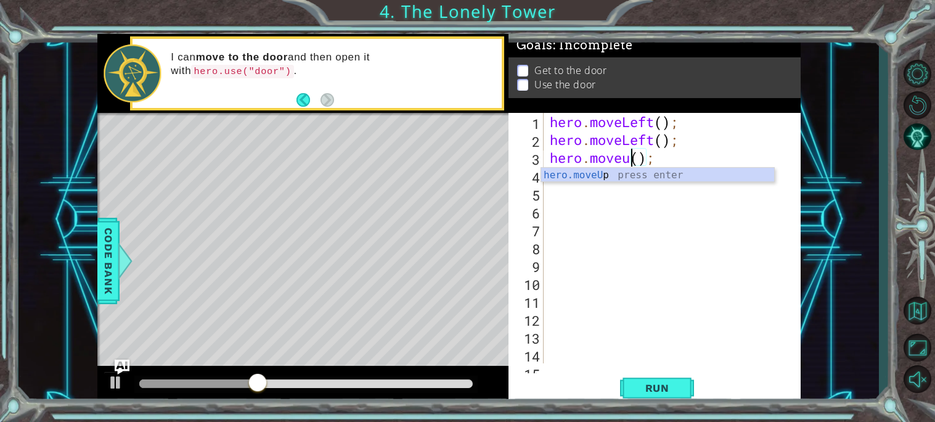
scroll to position [0, 3]
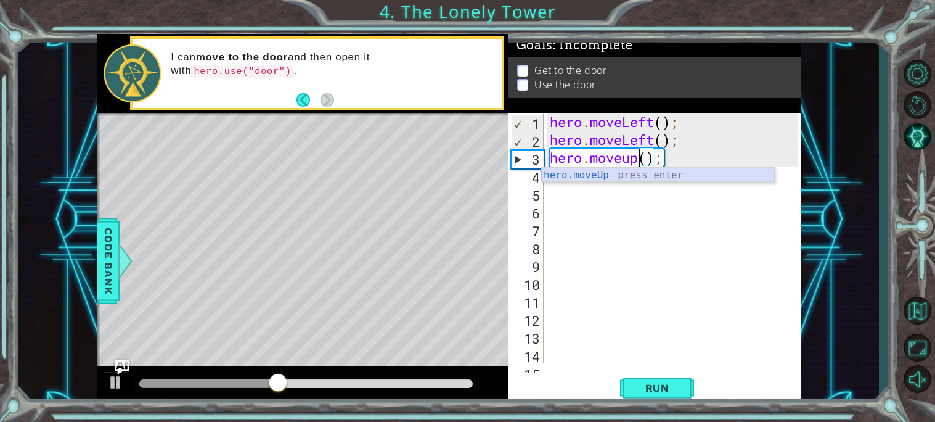
click at [628, 172] on div "hero.moveUp press enter" at bounding box center [657, 190] width 233 height 44
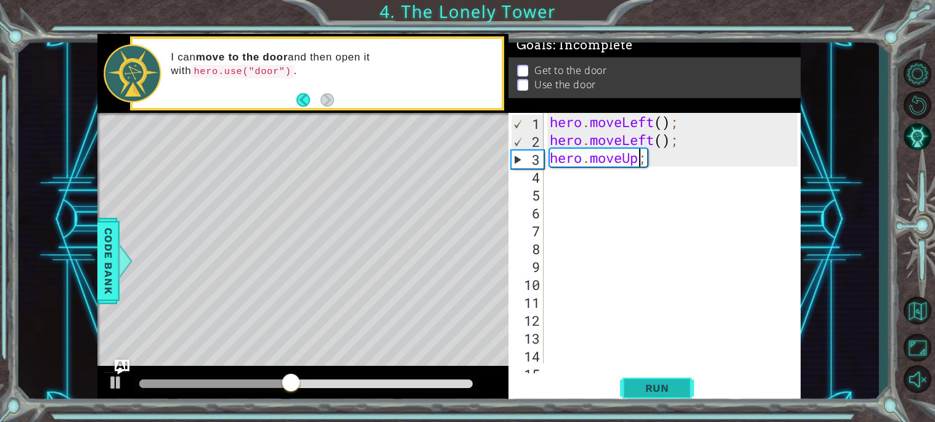
click at [636, 390] on span "Run" at bounding box center [657, 388] width 49 height 12
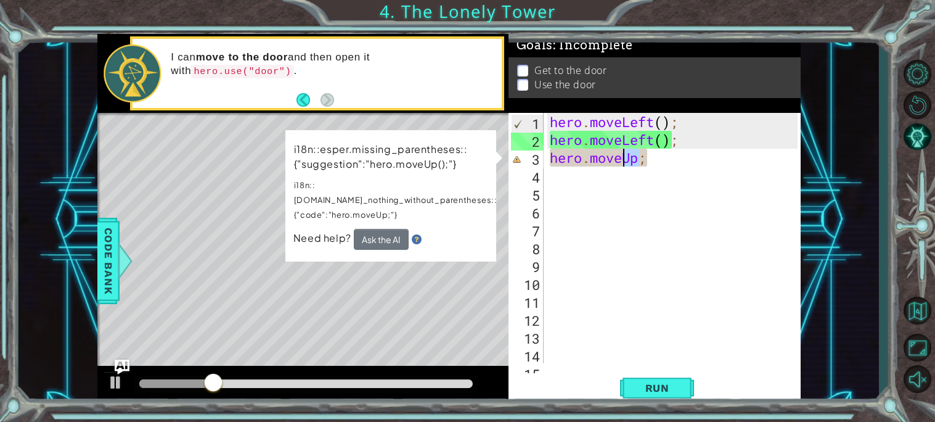
drag, startPoint x: 639, startPoint y: 160, endPoint x: 622, endPoint y: 158, distance: 17.4
click at [622, 158] on div "hero . moveLeft ( ) ; hero . moveLeft ( ) ; hero . moveUp ;" at bounding box center [676, 256] width 257 height 286
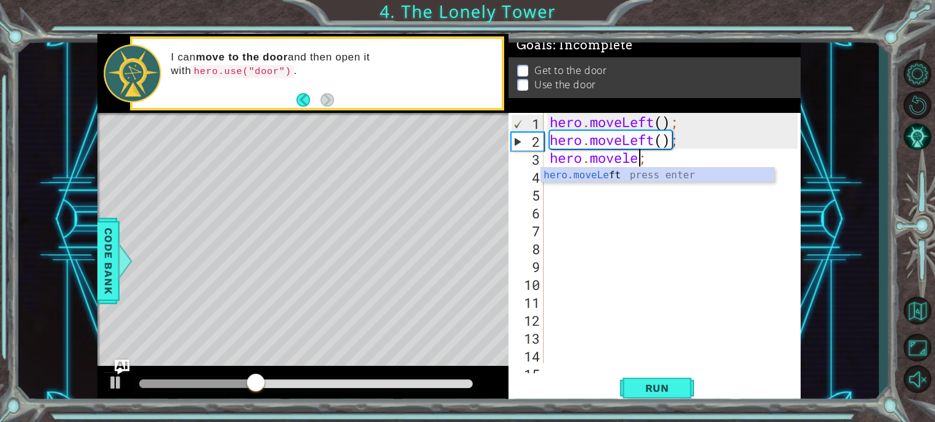
scroll to position [0, 4]
click at [623, 392] on button "Run" at bounding box center [657, 387] width 74 height 29
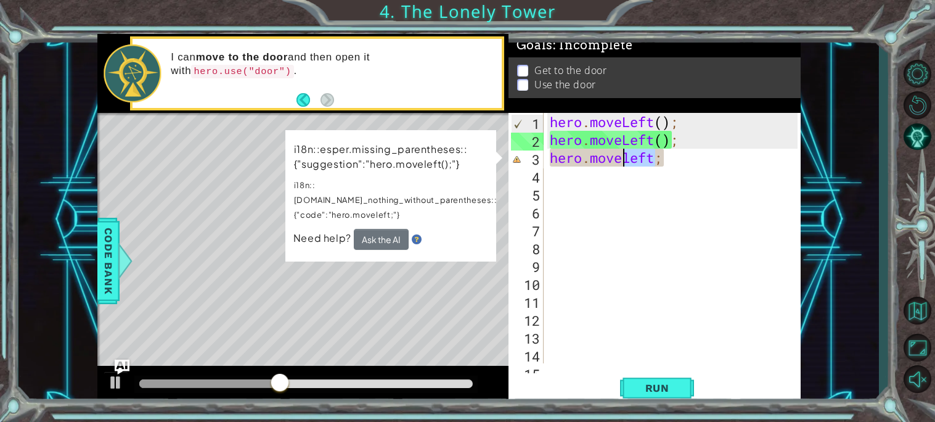
drag, startPoint x: 657, startPoint y: 156, endPoint x: 623, endPoint y: 157, distance: 34.5
click at [623, 157] on div "hero . moveLeft ( ) ; hero . moveLeft ( ) ; hero . moveleft ;" at bounding box center [676, 256] width 257 height 286
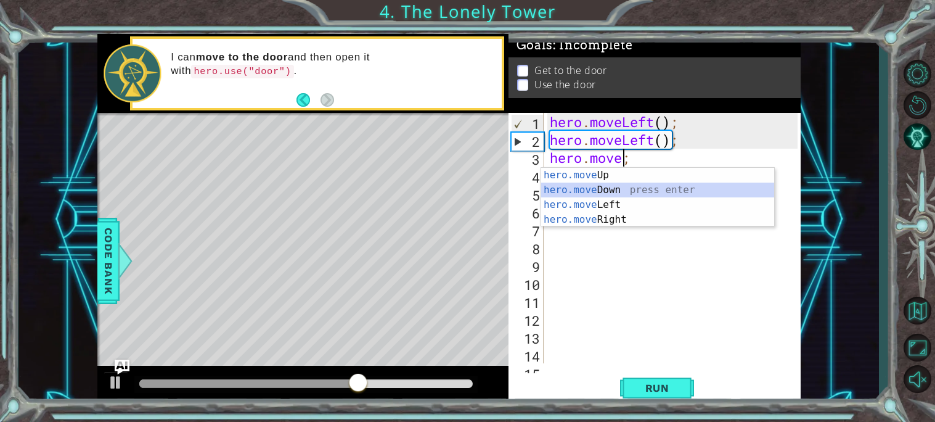
click at [626, 191] on div "hero.move Up press enter hero.move Down press enter hero.move Left press enter …" at bounding box center [657, 212] width 233 height 89
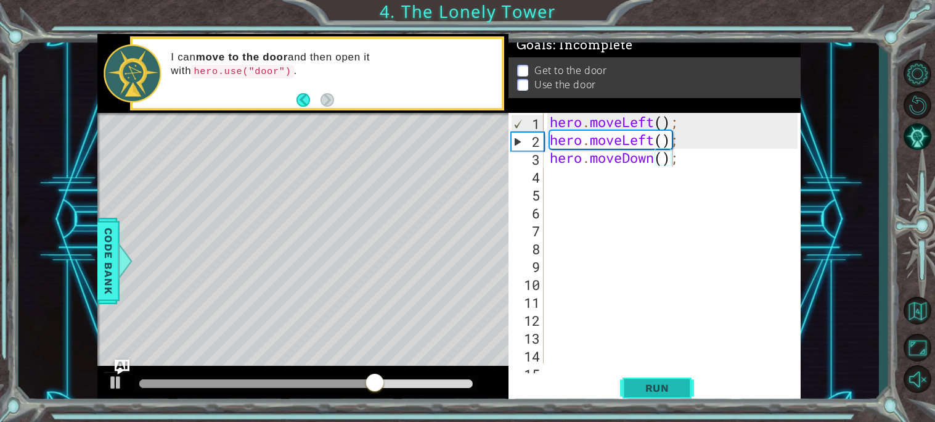
click at [681, 389] on span "Run" at bounding box center [657, 388] width 49 height 12
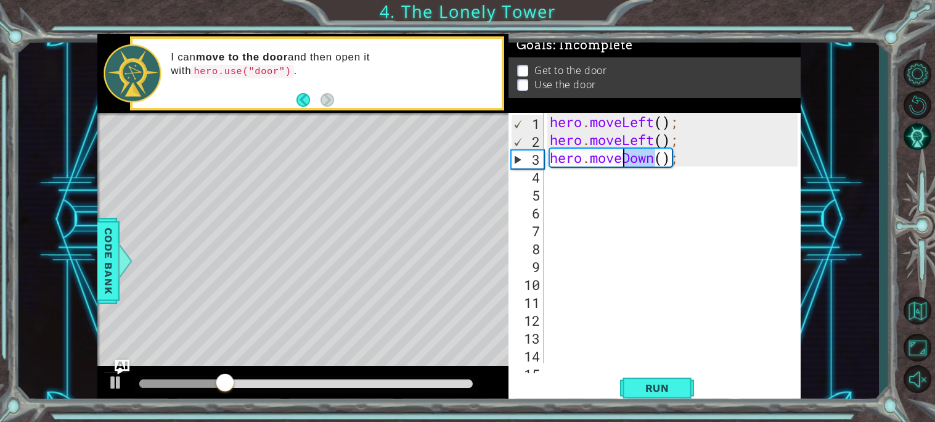
drag, startPoint x: 658, startPoint y: 162, endPoint x: 628, endPoint y: 163, distance: 29.6
click at [628, 163] on div "hero . moveLeft ( ) ; hero . moveLeft ( ) ; hero . moveDown ( ) ;" at bounding box center [676, 256] width 257 height 286
drag, startPoint x: 624, startPoint y: 158, endPoint x: 660, endPoint y: 162, distance: 36.0
click at [660, 162] on div "hero . moveLeft ( ) ; hero . moveLeft ( ) ; hero . moveDown ( ) ;" at bounding box center [676, 256] width 257 height 286
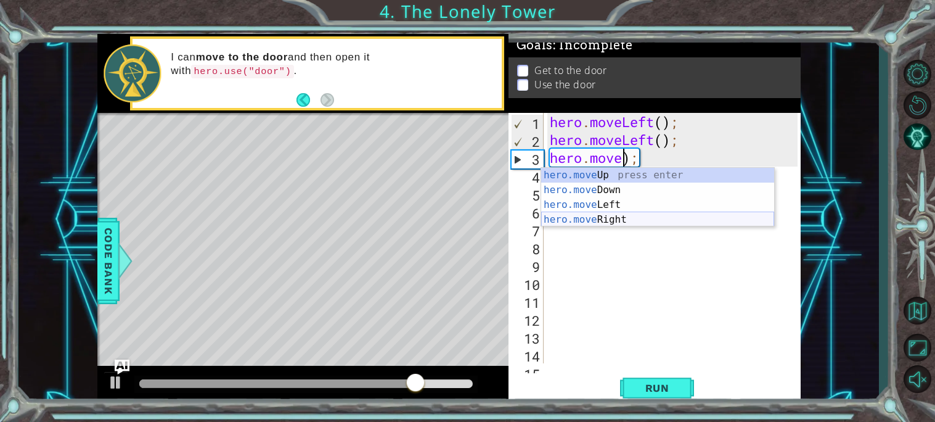
click at [642, 222] on div "hero.move Up press enter hero.move Down press enter hero.move Left press enter …" at bounding box center [657, 212] width 233 height 89
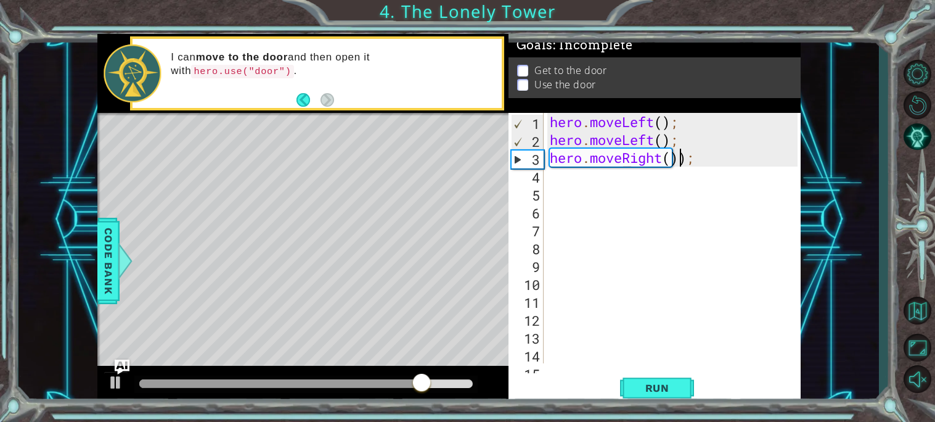
type textarea "hero.moveRight());"
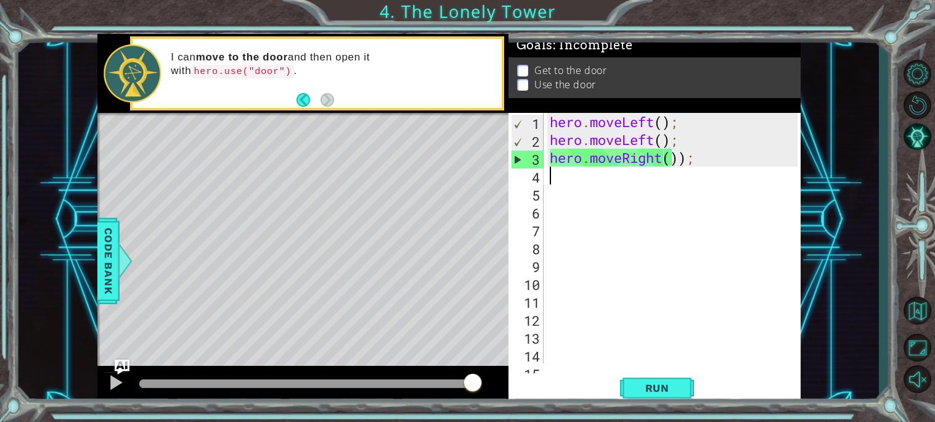
click at [613, 173] on div "hero . moveLeft ( ) ; hero . moveLeft ( ) ; hero . moveRight ( )) ;" at bounding box center [676, 256] width 257 height 286
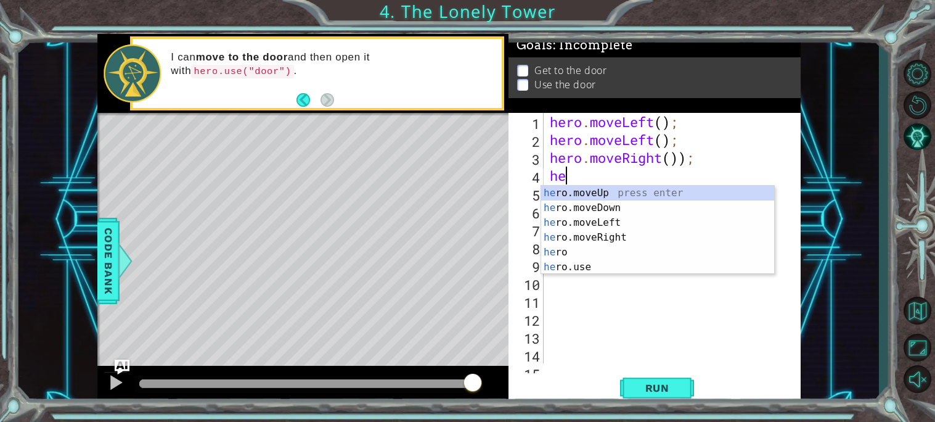
type textarea "hero"
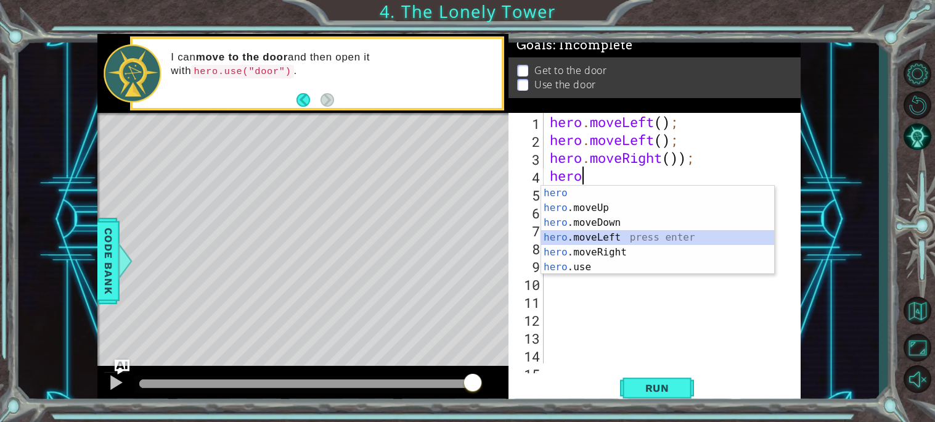
click at [621, 240] on div "hero press enter hero .moveUp press enter hero .moveDown press enter hero .move…" at bounding box center [657, 245] width 233 height 118
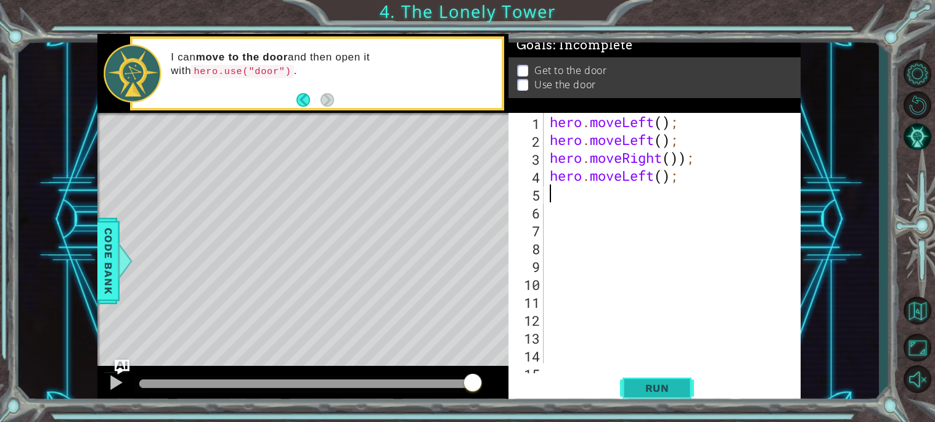
click at [636, 376] on button "Run" at bounding box center [657, 387] width 74 height 29
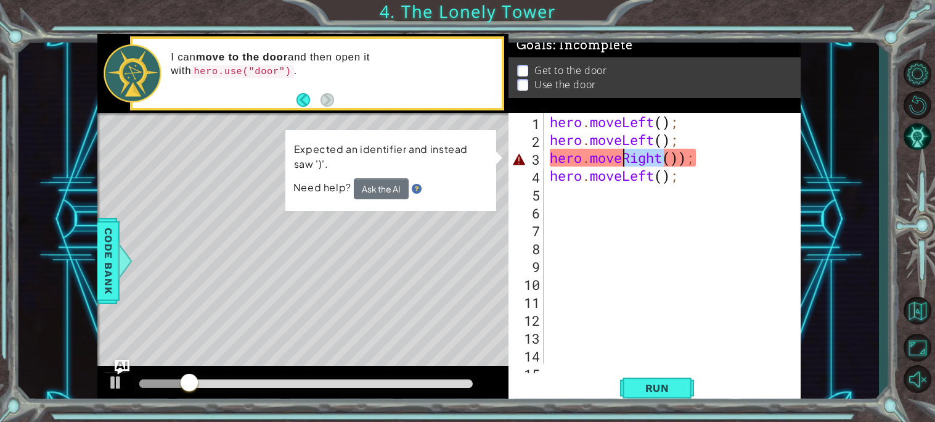
drag, startPoint x: 664, startPoint y: 159, endPoint x: 623, endPoint y: 158, distance: 40.1
click at [623, 158] on div "hero . moveLeft ( ) ; hero . moveLeft ( ) ; hero . moveRight ( )) ; hero . move…" at bounding box center [676, 256] width 257 height 286
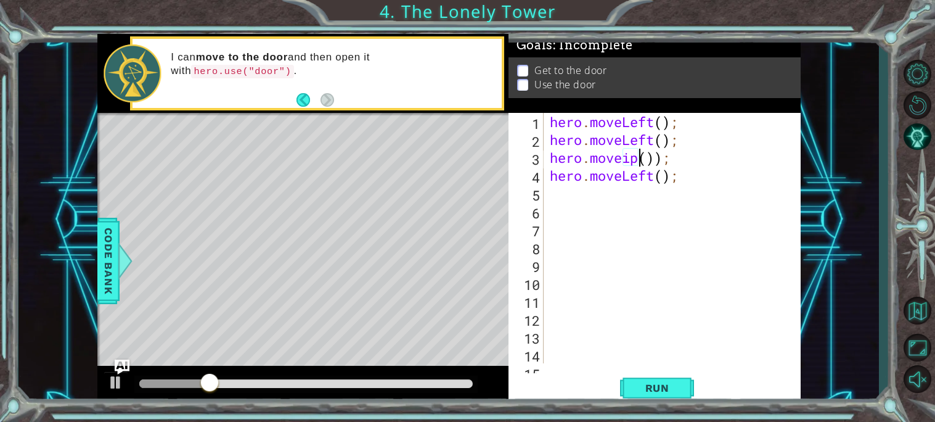
scroll to position [0, 3]
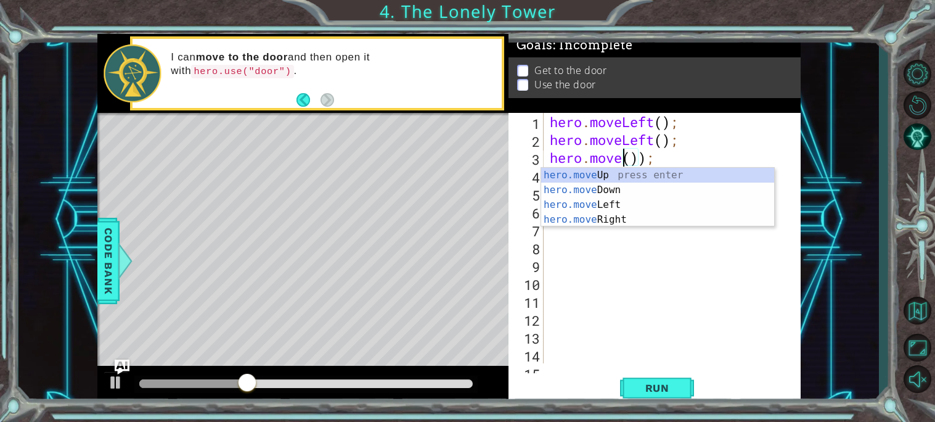
click at [623, 163] on div "hero . moveLeft ( ) ; hero . moveLeft ( ) ; hero . move ( )) ; hero . moveLeft …" at bounding box center [676, 256] width 257 height 286
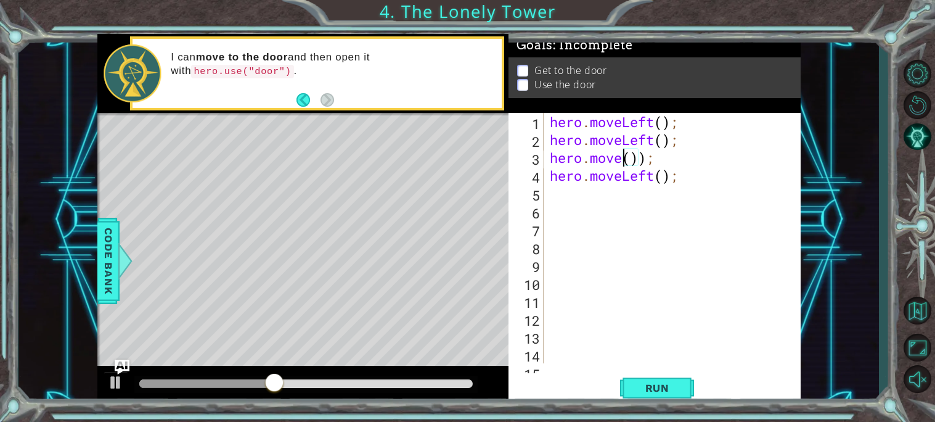
click at [627, 162] on div "hero . moveLeft ( ) ; hero . moveLeft ( ) ; hero . move ( )) ; hero . moveLeft …" at bounding box center [676, 256] width 257 height 286
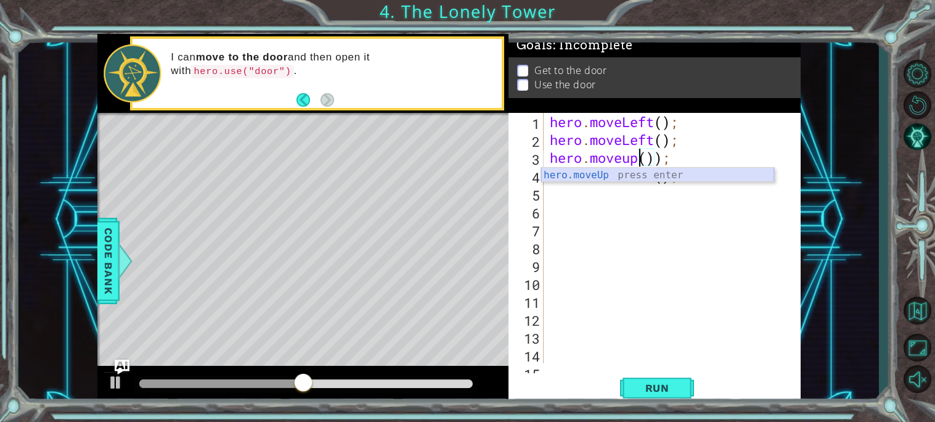
click at [640, 173] on div "hero.moveUp press enter" at bounding box center [657, 190] width 233 height 44
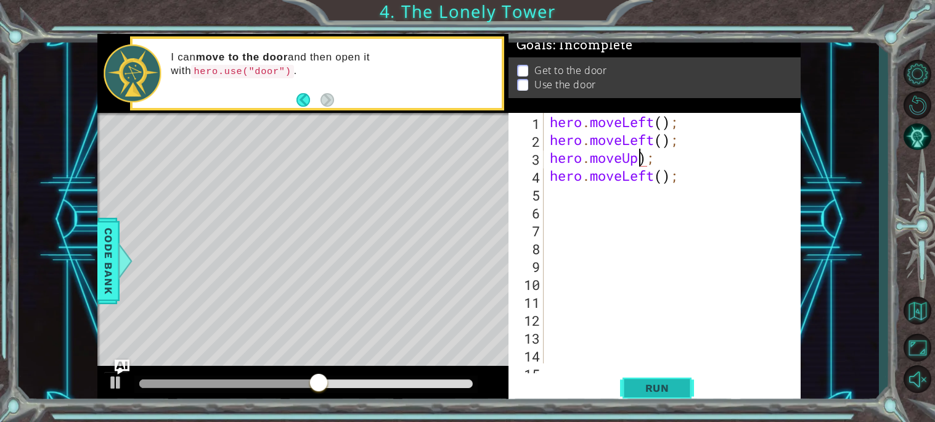
click at [672, 382] on span "Run" at bounding box center [657, 388] width 49 height 12
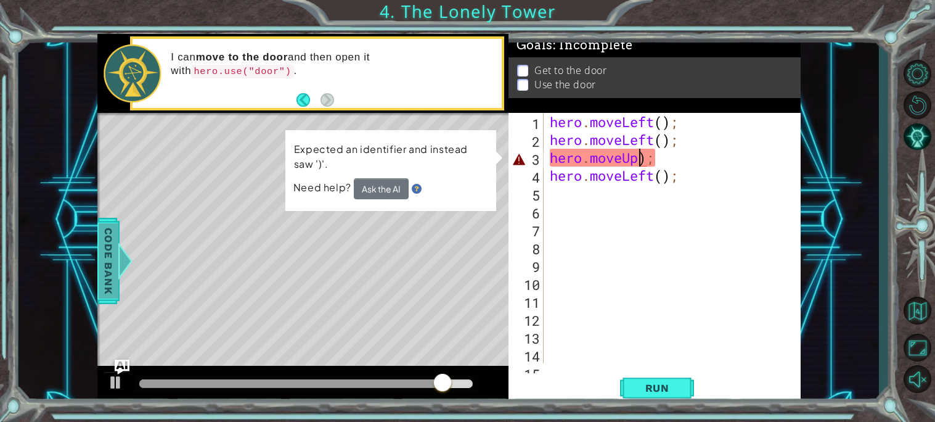
click at [102, 268] on span "Code Bank" at bounding box center [107, 260] width 20 height 75
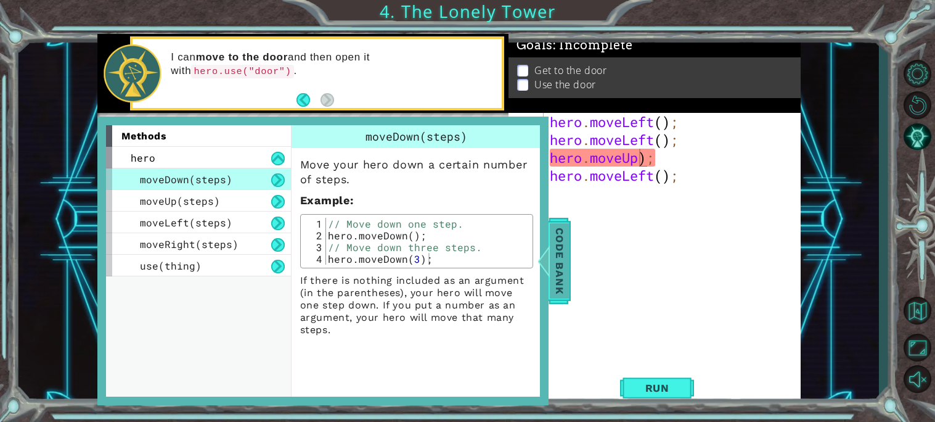
click at [567, 281] on span "Code Bank" at bounding box center [559, 260] width 20 height 75
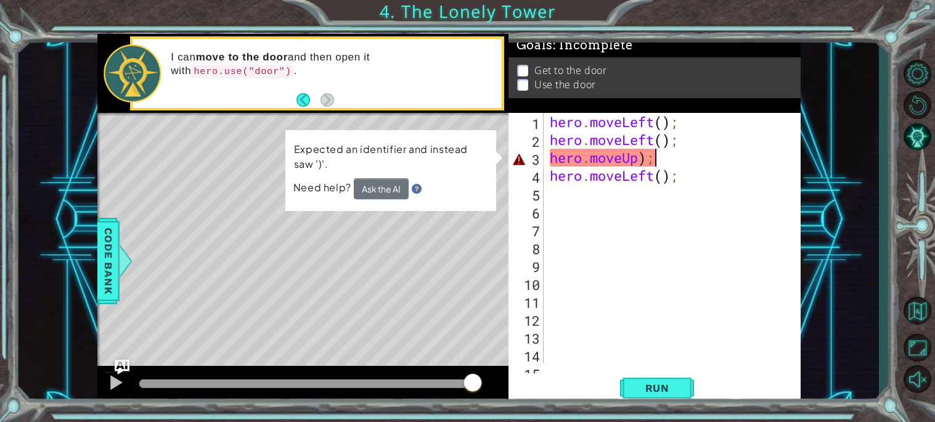
click at [658, 156] on div "hero . moveLeft ( ) ; hero . moveLeft ( ) ; hero . moveUp ) ; hero . moveLeft (…" at bounding box center [676, 256] width 257 height 286
drag, startPoint x: 645, startPoint y: 159, endPoint x: 623, endPoint y: 158, distance: 21.6
click at [623, 158] on div "hero . moveLeft ( ) ; hero . moveLeft ( ) ; hero . moveUp ) ; hero . moveLeft (…" at bounding box center [676, 256] width 257 height 286
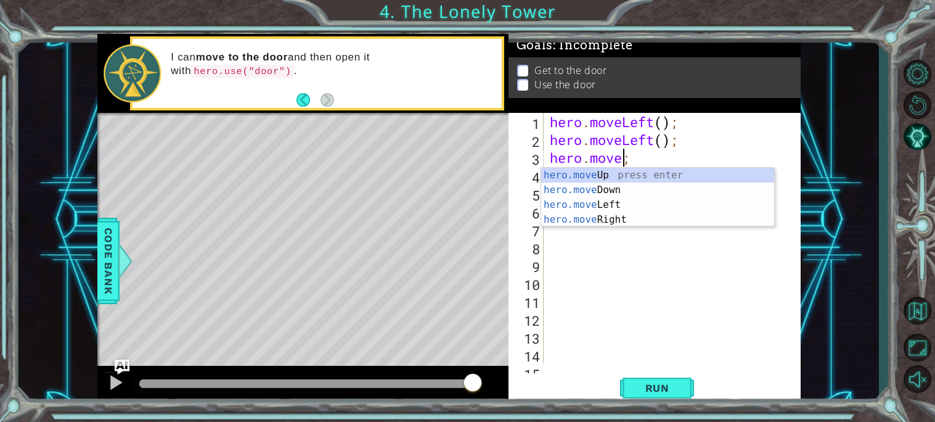
scroll to position [0, 2]
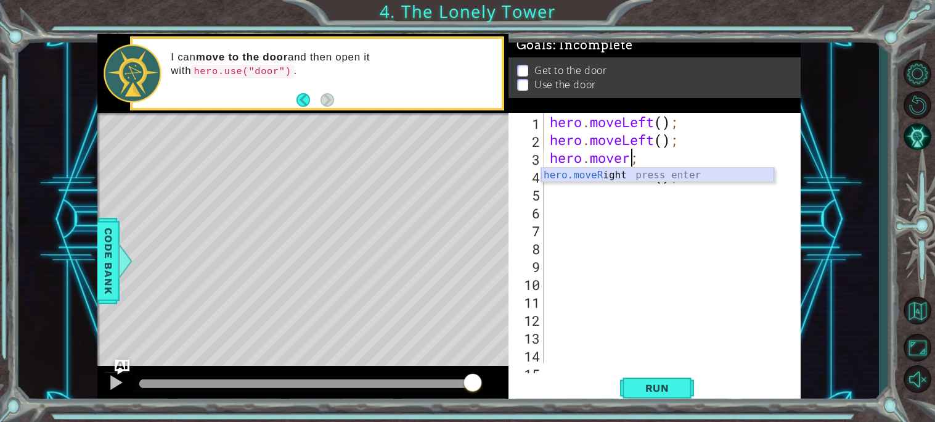
click at [628, 175] on div "hero.moveR ight press enter" at bounding box center [657, 190] width 233 height 44
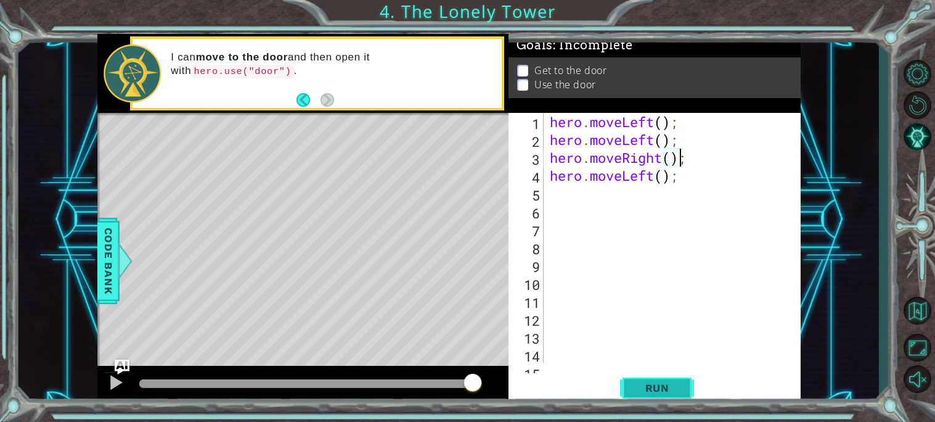
type textarea "hero.moveRight();"
click at [662, 384] on span "Run" at bounding box center [657, 388] width 49 height 12
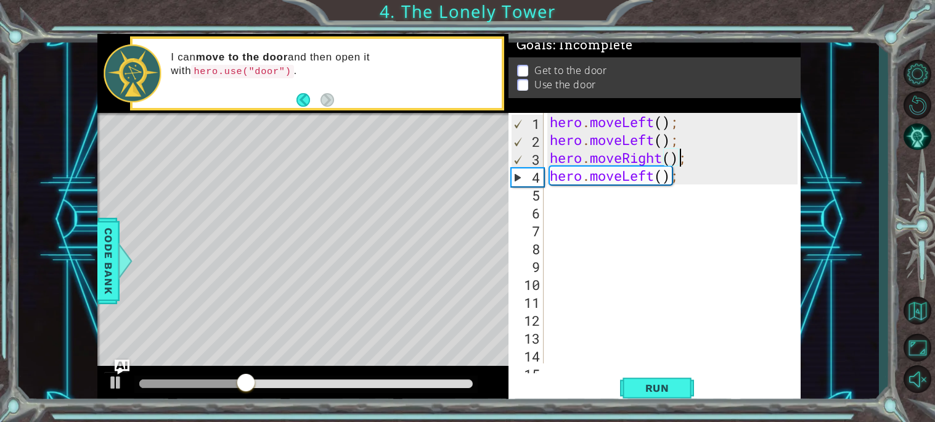
click at [616, 199] on div "hero . moveLeft ( ) ; hero . moveLeft ( ) ; hero . moveRight ( ) ; hero . moveL…" at bounding box center [676, 256] width 257 height 286
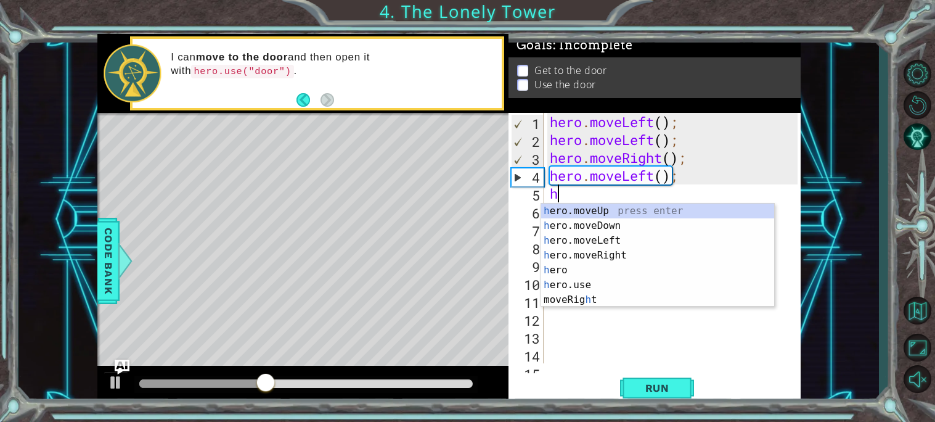
type textarea "he"
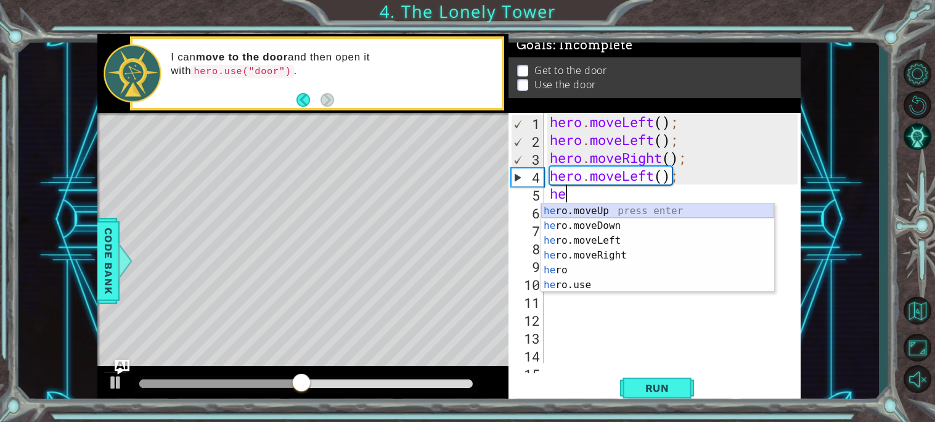
click at [610, 211] on div "he ro.moveUp press enter he ro.moveDown press enter he ro.moveLeft press enter …" at bounding box center [657, 262] width 233 height 118
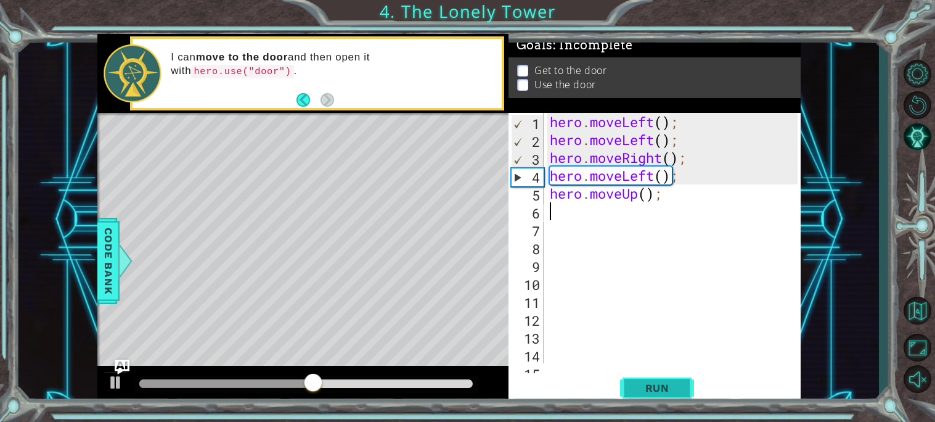
click at [651, 386] on span "Run" at bounding box center [657, 388] width 49 height 12
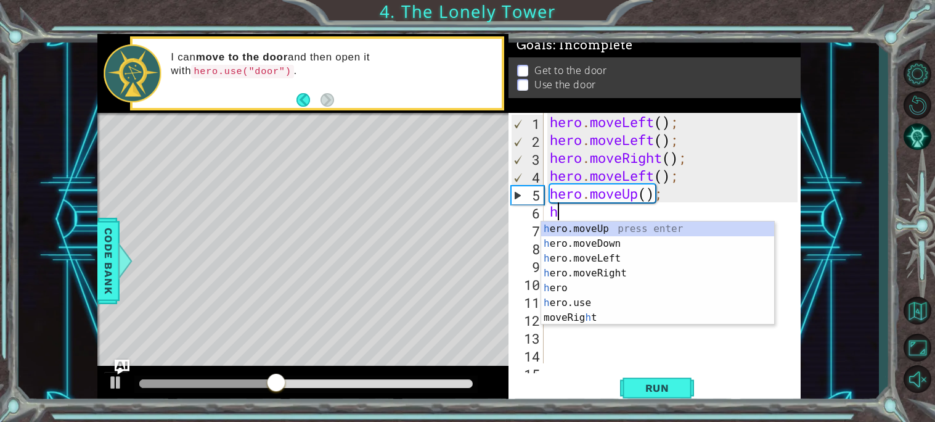
type textarea "he"
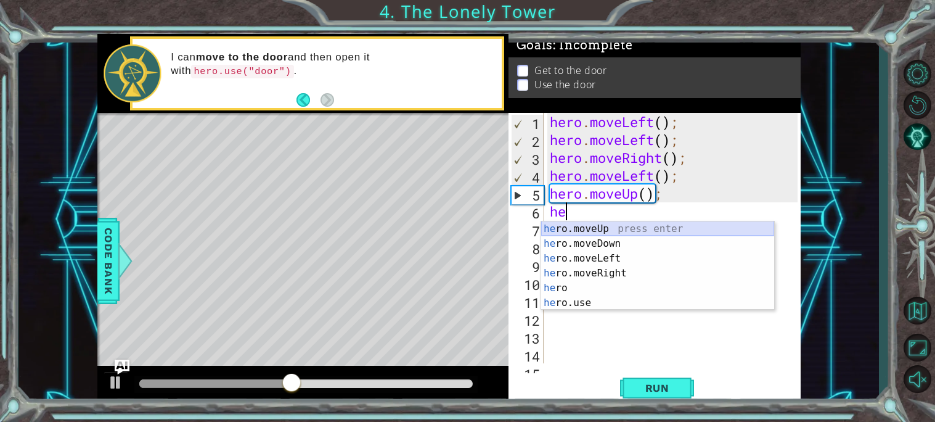
click at [612, 229] on div "he ro.moveUp press enter he ro.moveDown press enter he ro.moveLeft press enter …" at bounding box center [657, 280] width 233 height 118
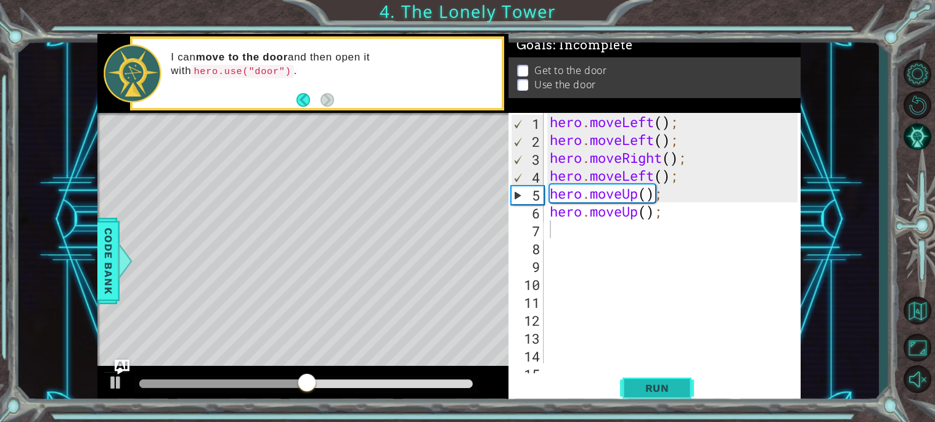
click at [647, 385] on span "Run" at bounding box center [657, 388] width 49 height 12
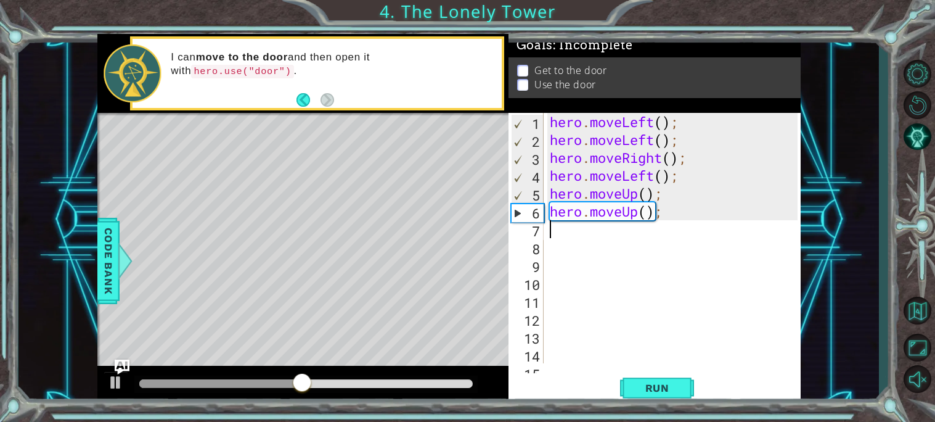
type textarea "h"
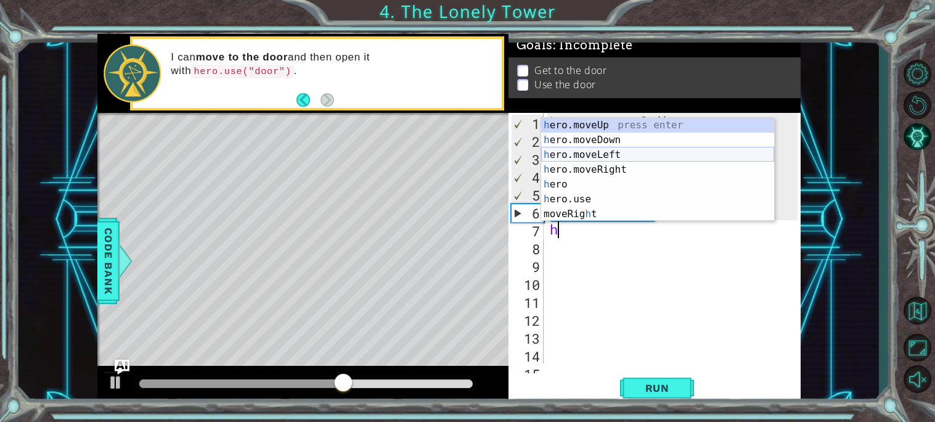
click at [594, 150] on div "h ero.moveUp press enter h ero.moveDown press enter h ero.moveLeft press enter …" at bounding box center [657, 184] width 233 height 133
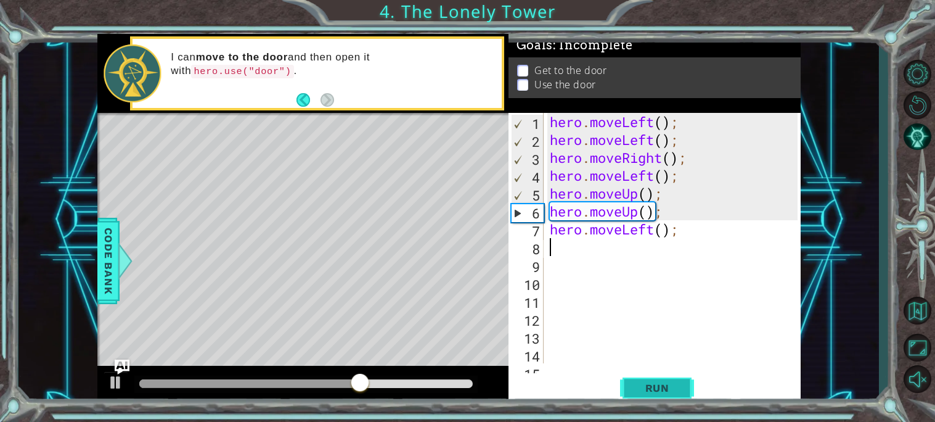
click at [668, 384] on span "Run" at bounding box center [657, 388] width 49 height 12
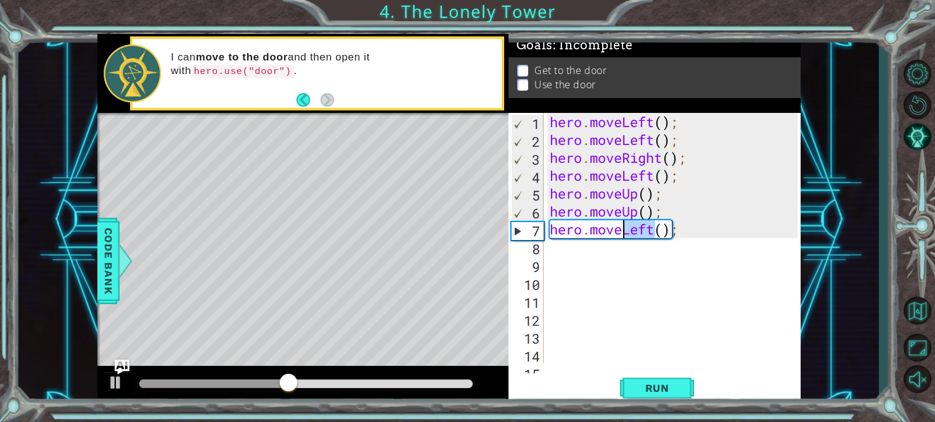
drag, startPoint x: 658, startPoint y: 236, endPoint x: 624, endPoint y: 228, distance: 34.8
click at [624, 228] on div "hero . moveLeft ( ) ; hero . moveLeft ( ) ; hero . moveRight ( ) ; hero . moveL…" at bounding box center [676, 256] width 257 height 286
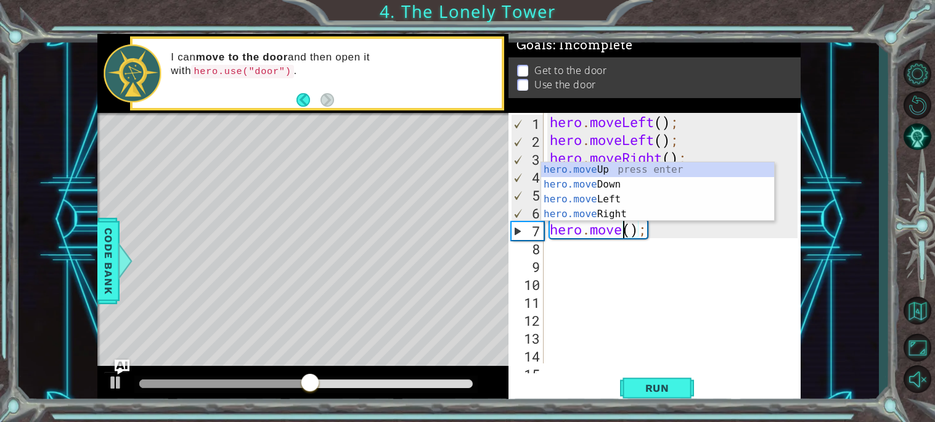
scroll to position [0, 3]
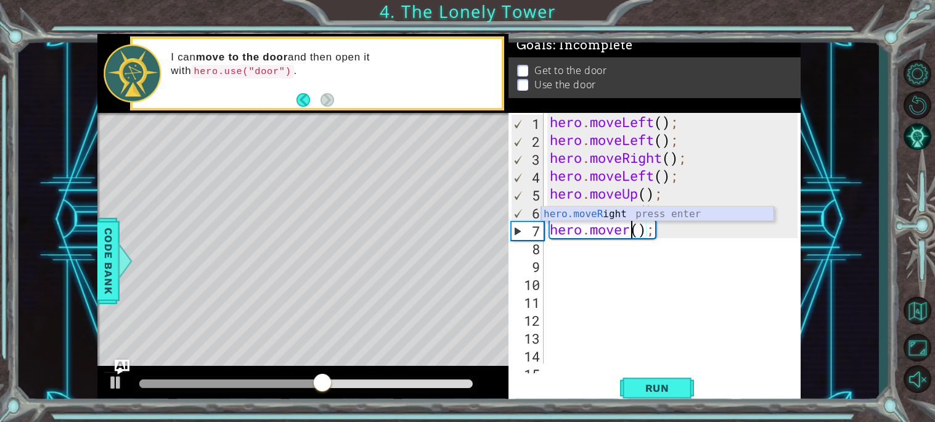
click at [628, 213] on div "hero.moveR ight press enter" at bounding box center [657, 229] width 233 height 44
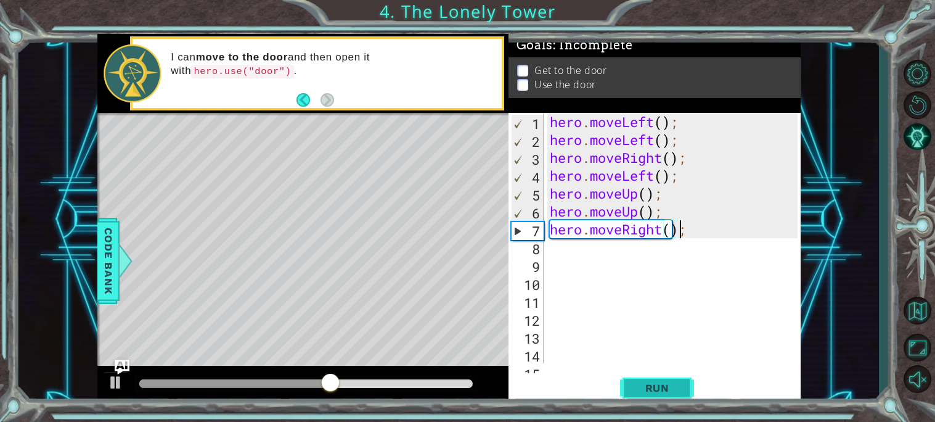
type textarea "hero.moveRight();"
click at [667, 393] on span "Run" at bounding box center [657, 388] width 49 height 12
click at [618, 261] on div "hero . moveLeft ( ) ; hero . moveLeft ( ) ; hero . moveRight ( ) ; hero . moveL…" at bounding box center [676, 256] width 257 height 286
click at [614, 254] on div "hero . moveLeft ( ) ; hero . moveLeft ( ) ; hero . moveRight ( ) ; hero . moveL…" at bounding box center [676, 256] width 257 height 286
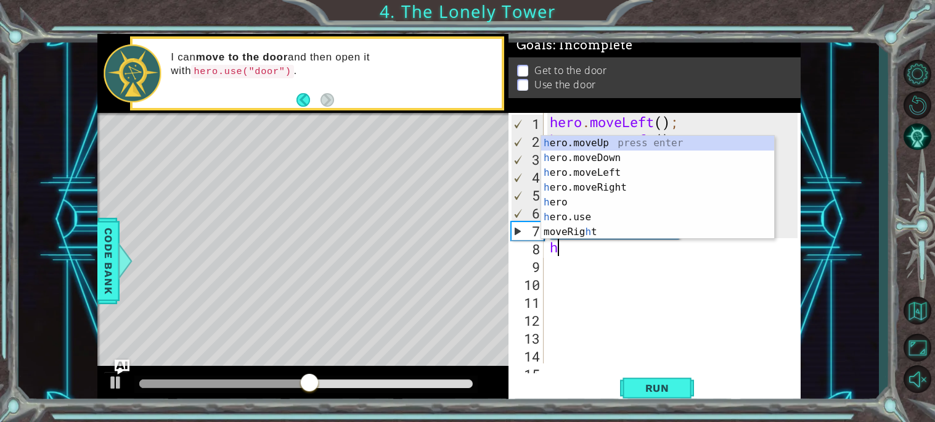
type textarea "he"
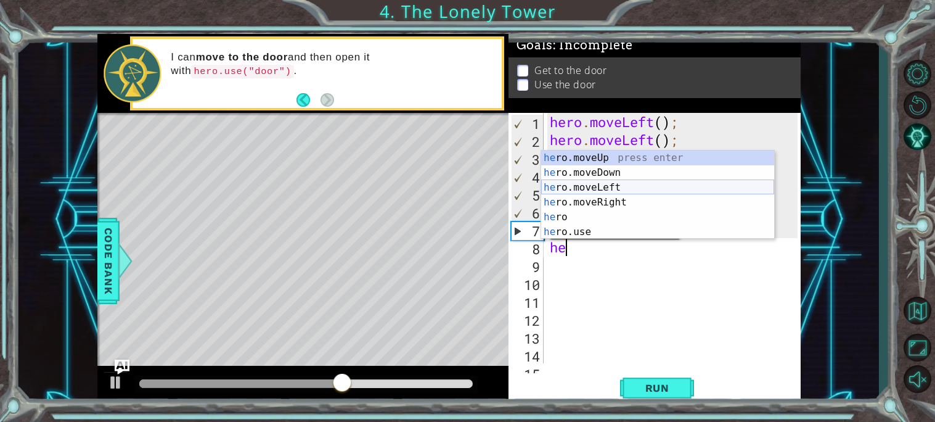
click at [616, 194] on div "he ro.moveUp press enter he ro.moveDown press enter he ro.moveLeft press enter …" at bounding box center [657, 209] width 233 height 118
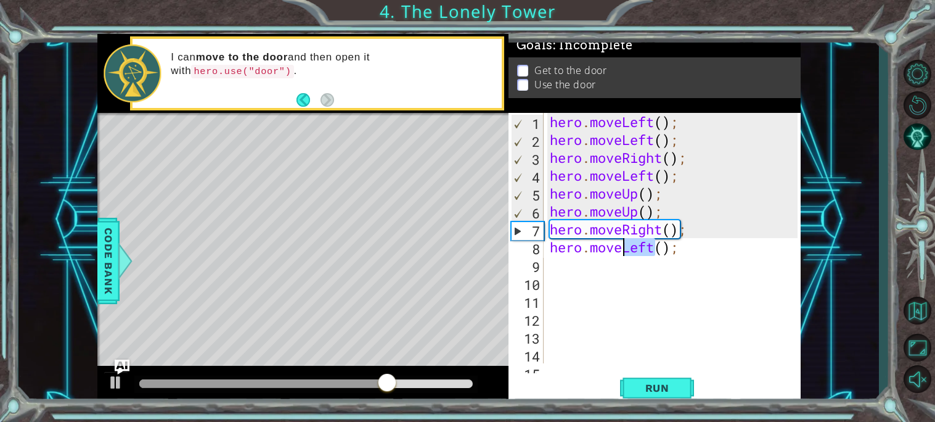
drag, startPoint x: 655, startPoint y: 249, endPoint x: 622, endPoint y: 250, distance: 32.7
click at [622, 250] on div "hero . moveLeft ( ) ; hero . moveLeft ( ) ; hero . moveRight ( ) ; hero . moveL…" at bounding box center [676, 256] width 257 height 286
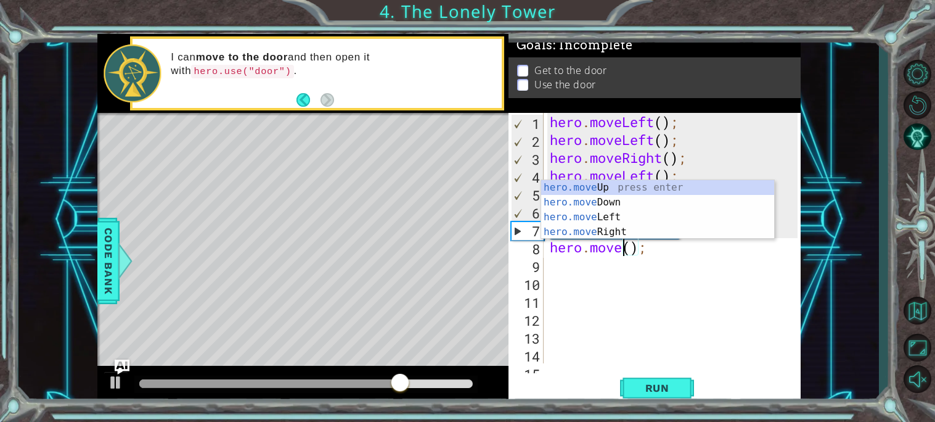
scroll to position [0, 3]
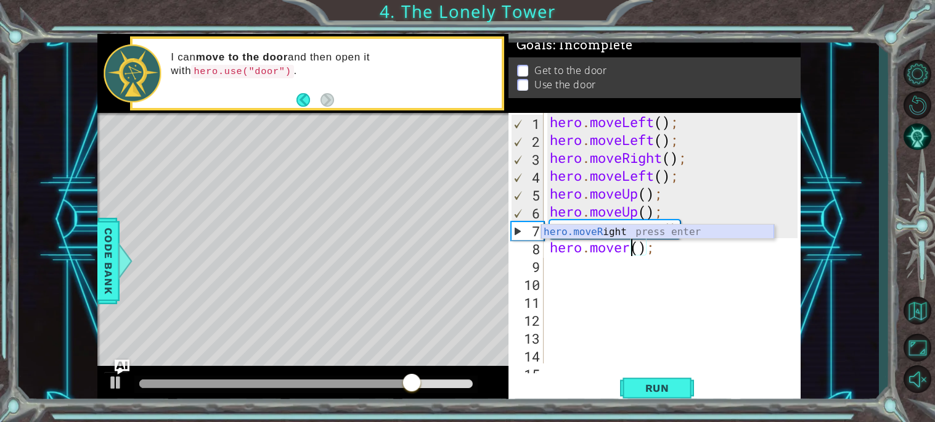
click at [615, 230] on div "hero.moveR ight press enter" at bounding box center [657, 246] width 233 height 44
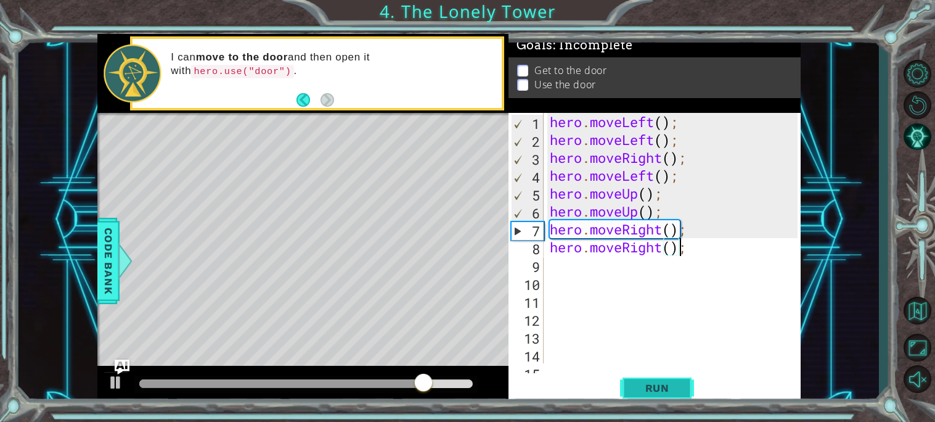
type textarea "hero.moveRight();"
click at [652, 393] on span "Run" at bounding box center [657, 388] width 49 height 12
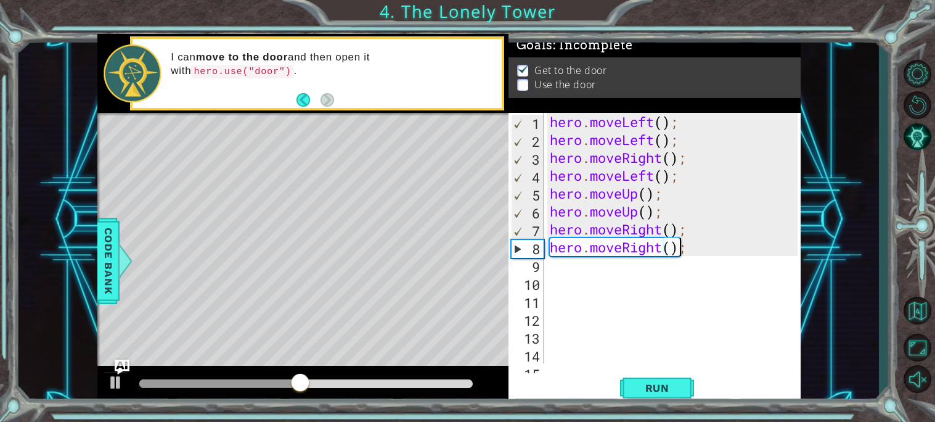
click at [587, 289] on div "hero . moveLeft ( ) ; hero . moveLeft ( ) ; hero . moveRight ( ) ; hero . moveL…" at bounding box center [676, 256] width 257 height 286
click at [580, 271] on div "hero . moveLeft ( ) ; hero . moveLeft ( ) ; hero . moveRight ( ) ; hero . moveL…" at bounding box center [676, 256] width 257 height 286
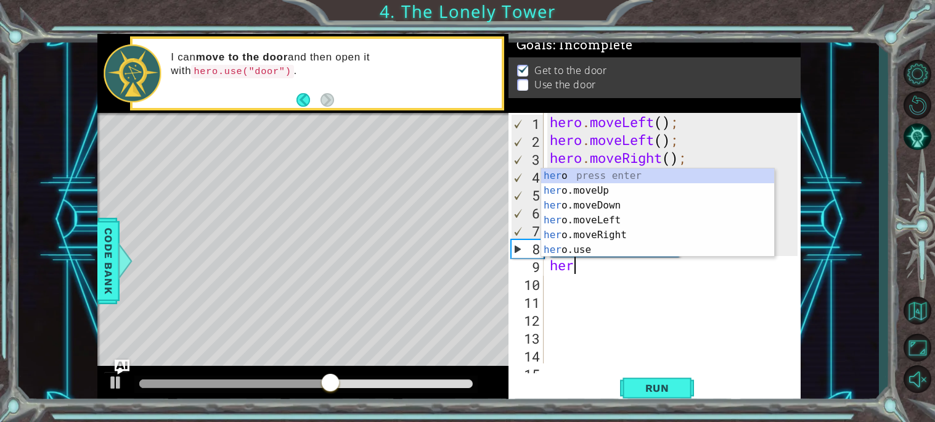
type textarea "hero"
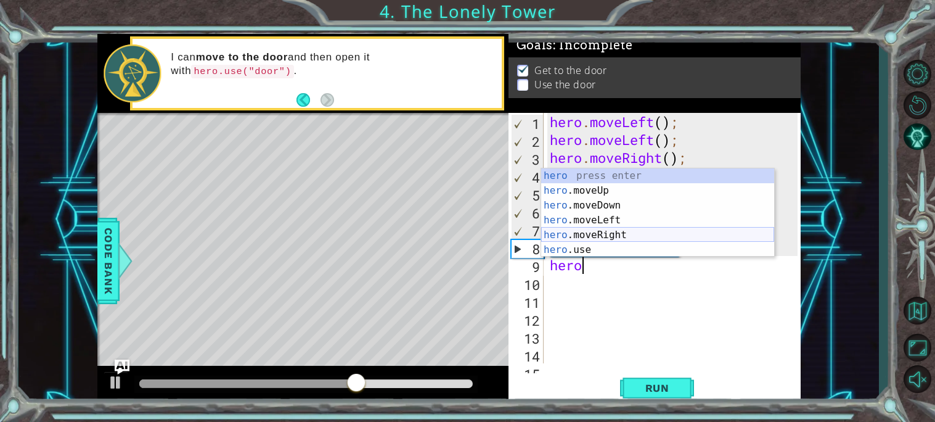
click at [578, 242] on div "hero press enter hero .moveUp press enter hero .moveDown press enter hero .move…" at bounding box center [657, 227] width 233 height 118
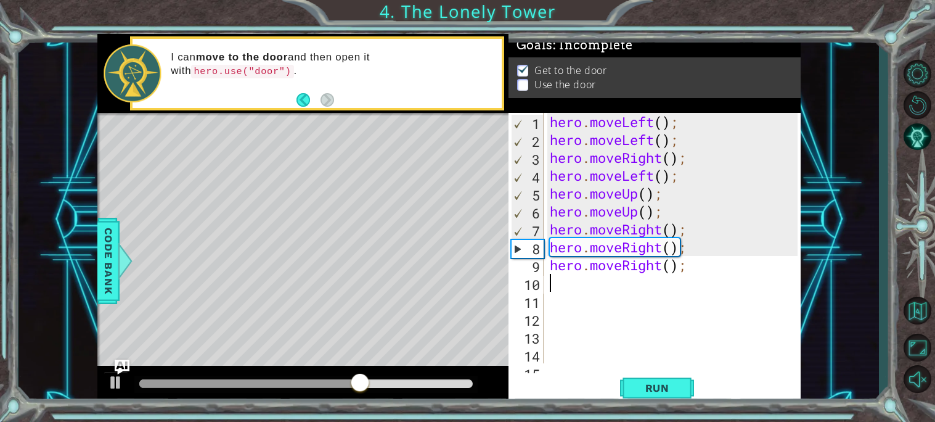
scroll to position [0, 0]
click at [588, 253] on div "hero . moveLeft ( ) ; hero . moveLeft ( ) ; hero . moveRight ( ) ; hero . moveL…" at bounding box center [676, 256] width 257 height 286
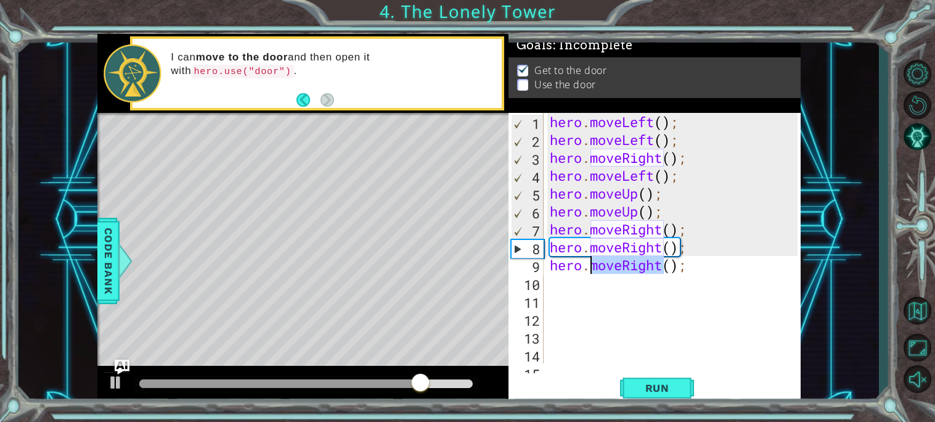
drag, startPoint x: 664, startPoint y: 268, endPoint x: 592, endPoint y: 265, distance: 72.2
click at [592, 265] on div "hero . moveLeft ( ) ; hero . moveLeft ( ) ; hero . moveRight ( ) ; hero . moveL…" at bounding box center [676, 256] width 257 height 286
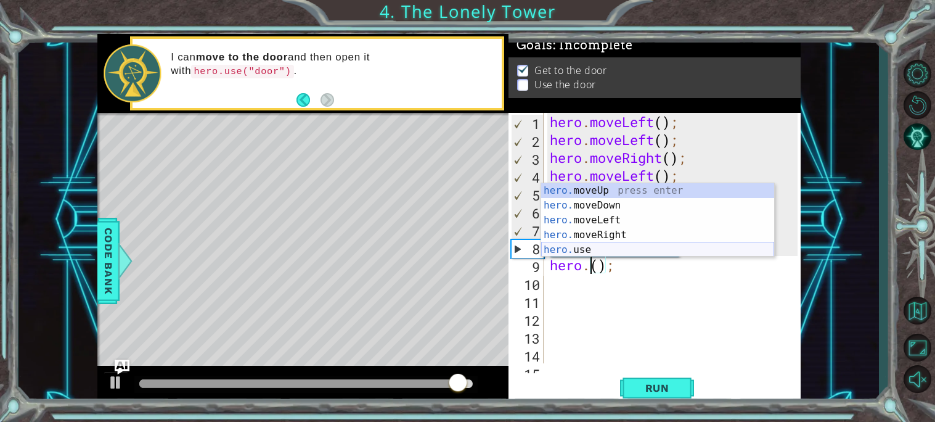
click at [604, 250] on div "hero. moveUp press enter hero. moveDown press enter hero. moveLeft press enter …" at bounding box center [657, 235] width 233 height 104
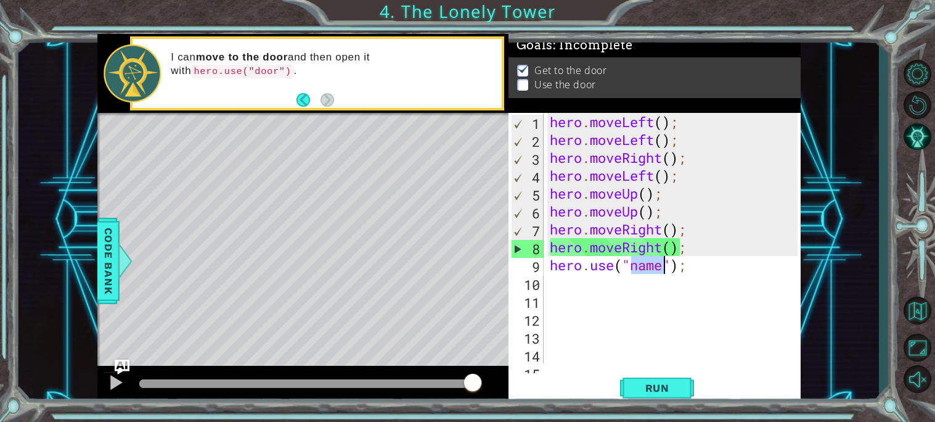
drag, startPoint x: 635, startPoint y: 266, endPoint x: 660, endPoint y: 269, distance: 26.0
click at [660, 269] on div "hero . moveLeft ( ) ; hero . moveLeft ( ) ; hero . moveRight ( ) ; hero . moveL…" at bounding box center [676, 256] width 257 height 286
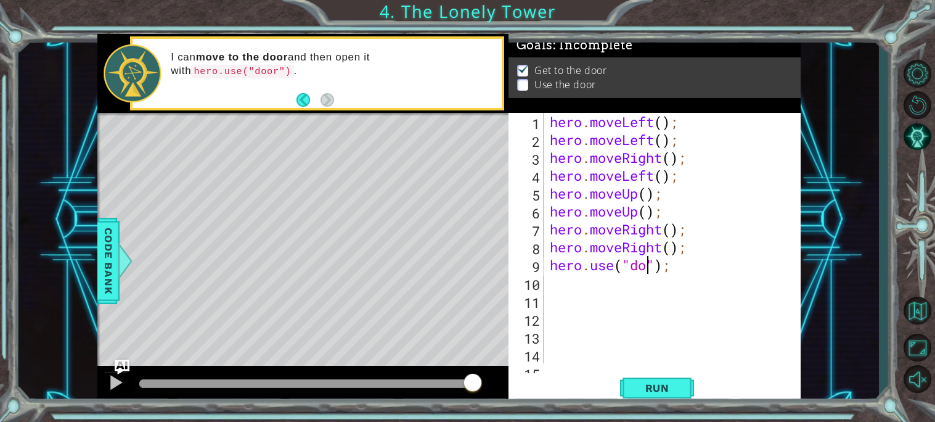
scroll to position [0, 4]
type textarea "hero.use("door");"
click at [666, 384] on span "Run" at bounding box center [657, 388] width 49 height 12
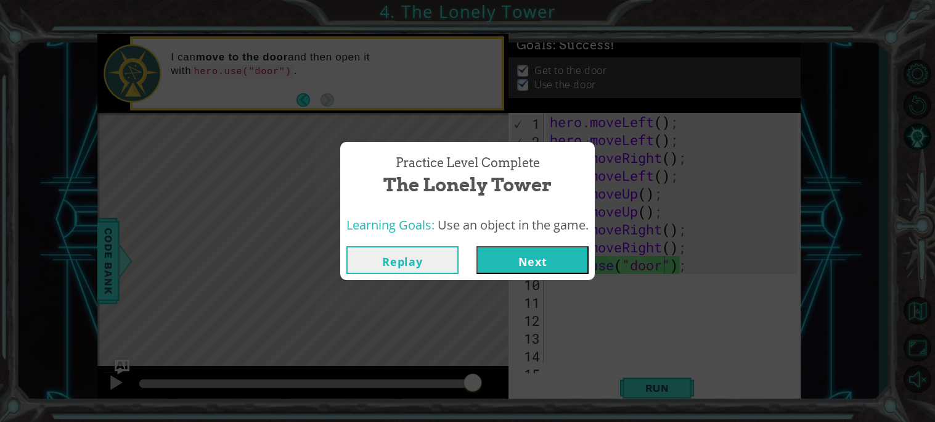
click at [536, 261] on button "Next" at bounding box center [533, 260] width 112 height 28
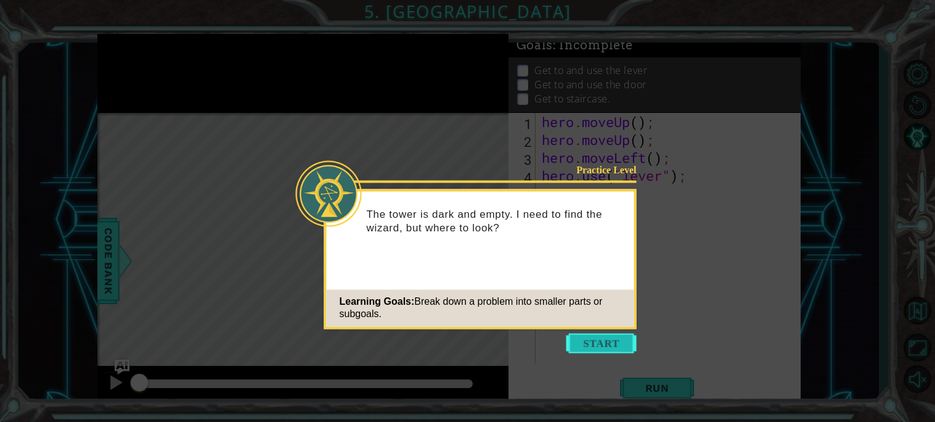
click at [588, 340] on button "Start" at bounding box center [602, 343] width 70 height 20
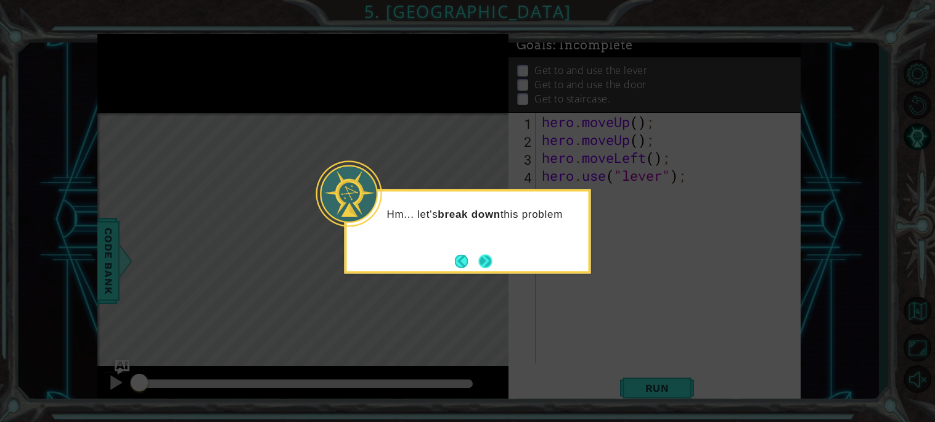
click at [491, 261] on button "Next" at bounding box center [486, 261] width 14 height 14
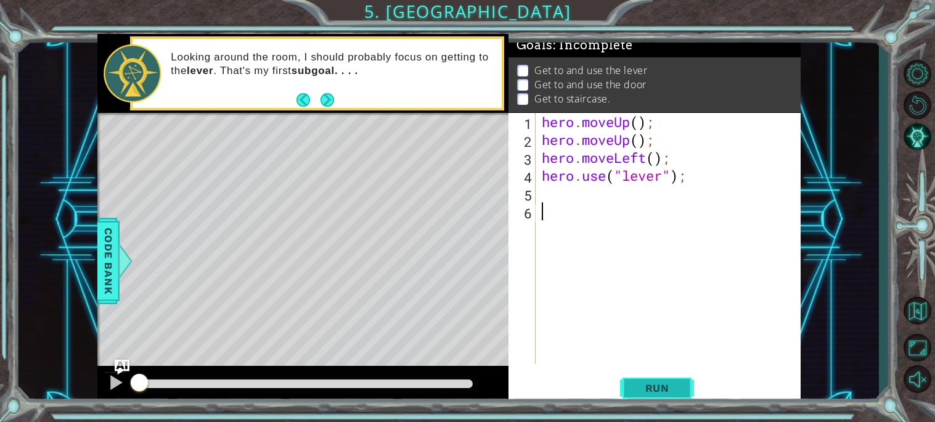
click at [659, 383] on span "Run" at bounding box center [657, 388] width 49 height 12
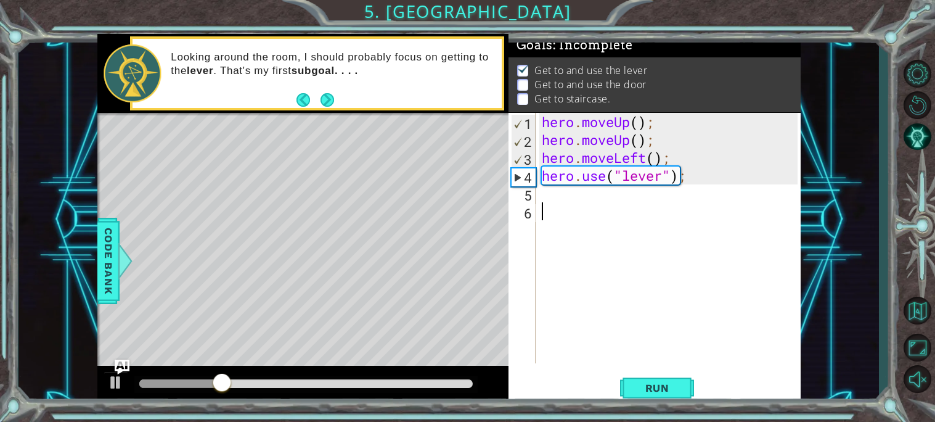
click at [540, 203] on div "hero . moveUp ( ) ; hero . moveUp ( ) ; hero . moveLeft ( ) ; hero . use ( "lev…" at bounding box center [672, 256] width 265 height 286
click at [540, 202] on div "hero . moveUp ( ) ; hero . moveUp ( ) ; hero . moveLeft ( ) ; hero . use ( "lev…" at bounding box center [672, 256] width 265 height 286
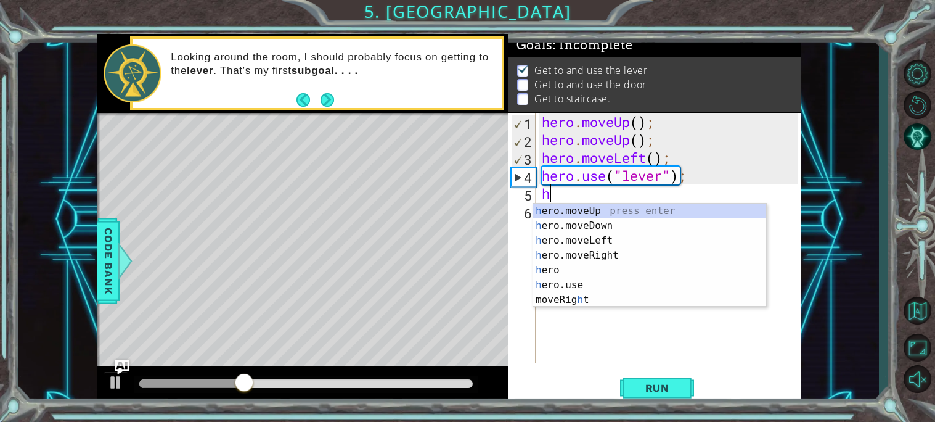
type textarea "he"
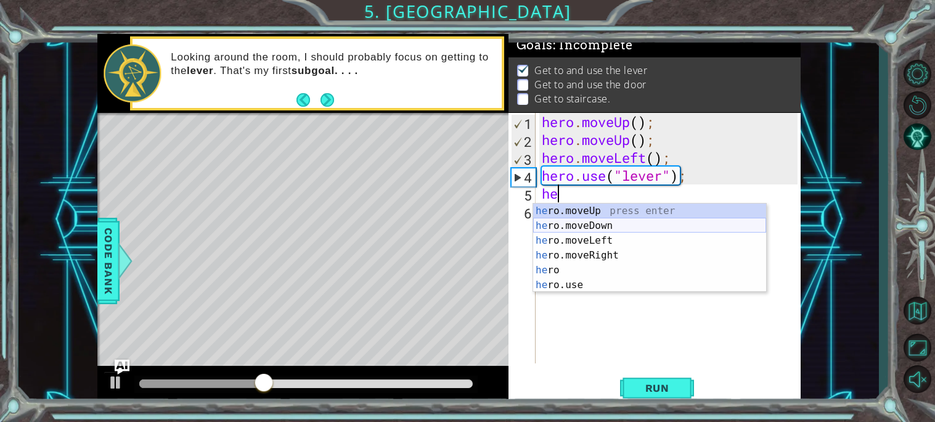
click at [557, 226] on div "he ro.moveUp press enter he ro.moveDown press enter he ro.moveLeft press enter …" at bounding box center [649, 262] width 233 height 118
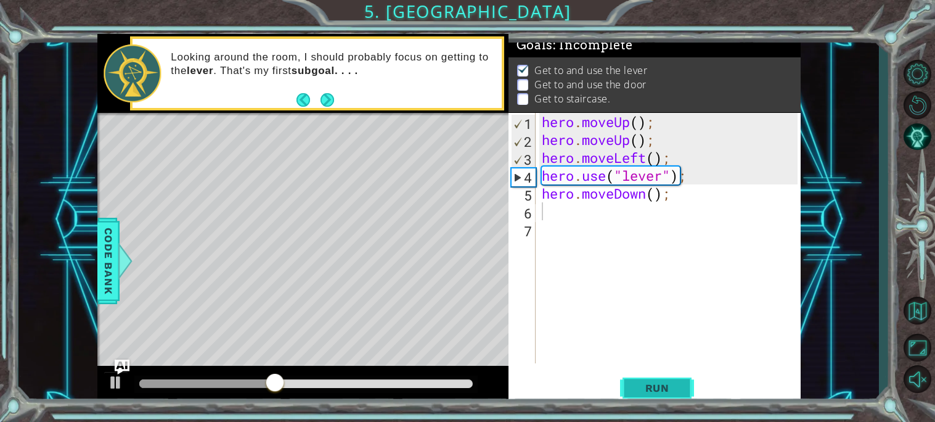
click at [628, 392] on button "Run" at bounding box center [657, 387] width 74 height 29
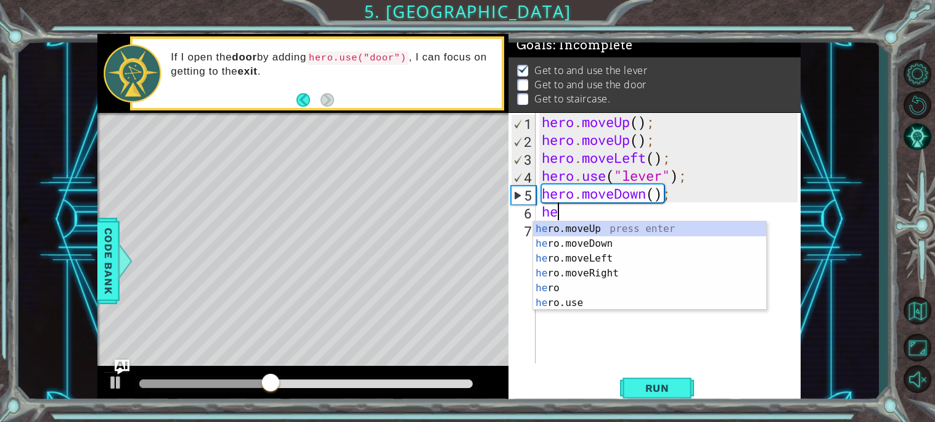
type textarea "her"
click at [581, 270] on div "her o.moveUp press enter her o.moveDown press enter her o.moveLeft press enter …" at bounding box center [649, 280] width 233 height 118
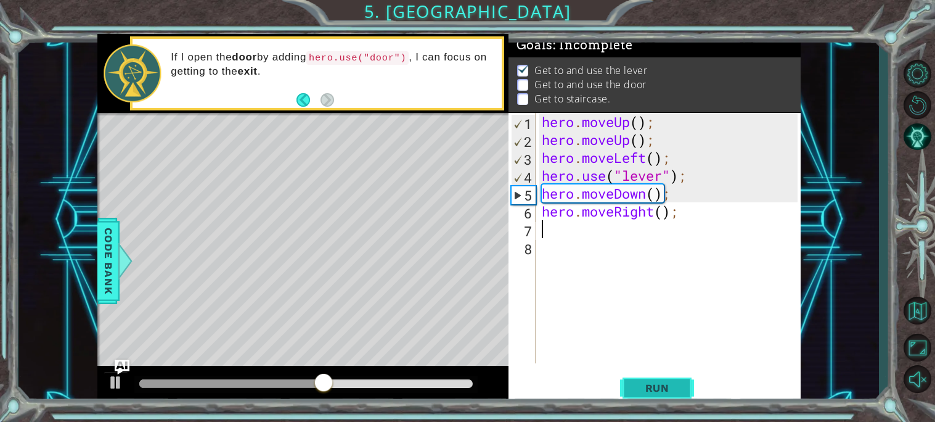
click at [670, 389] on span "Run" at bounding box center [657, 388] width 49 height 12
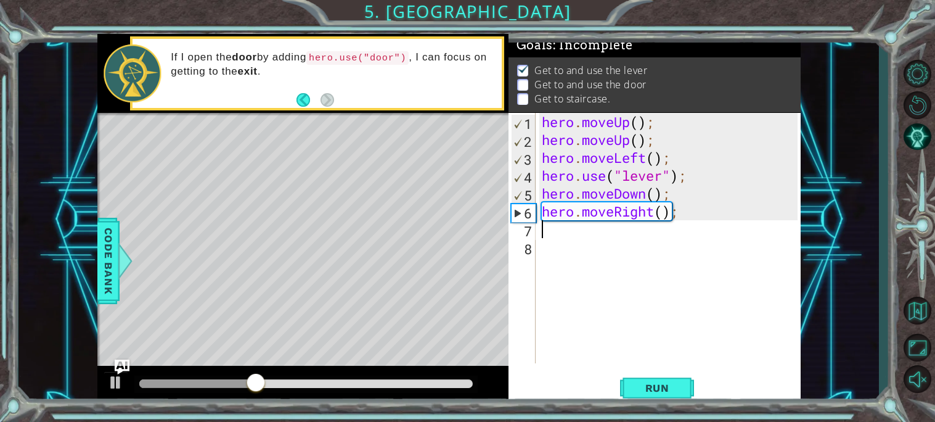
type textarea "r"
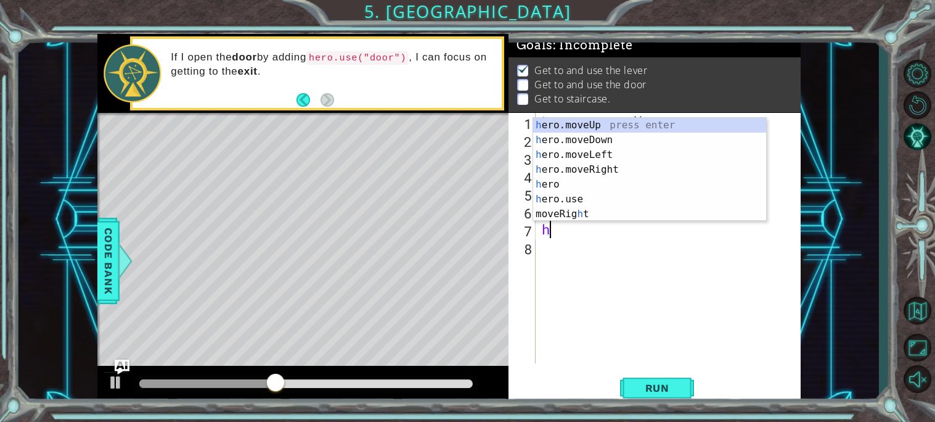
type textarea "he"
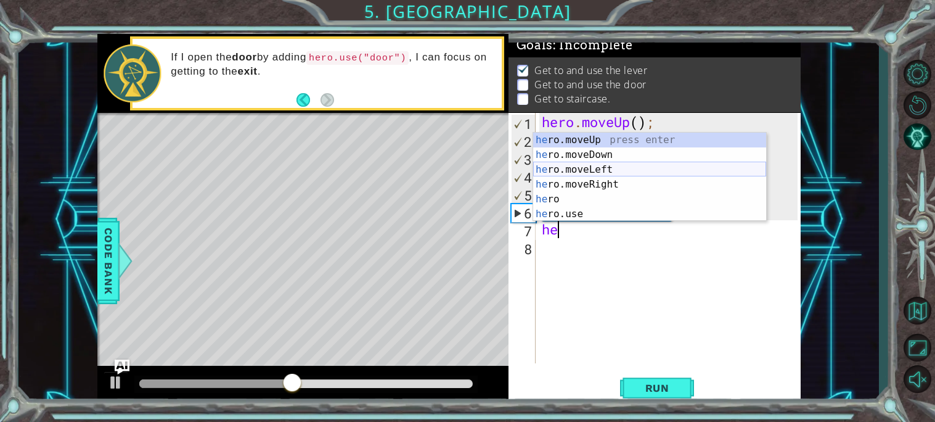
click at [636, 167] on div "he ro.moveUp press enter he ro.moveDown press enter he ro.moveLeft press enter …" at bounding box center [649, 192] width 233 height 118
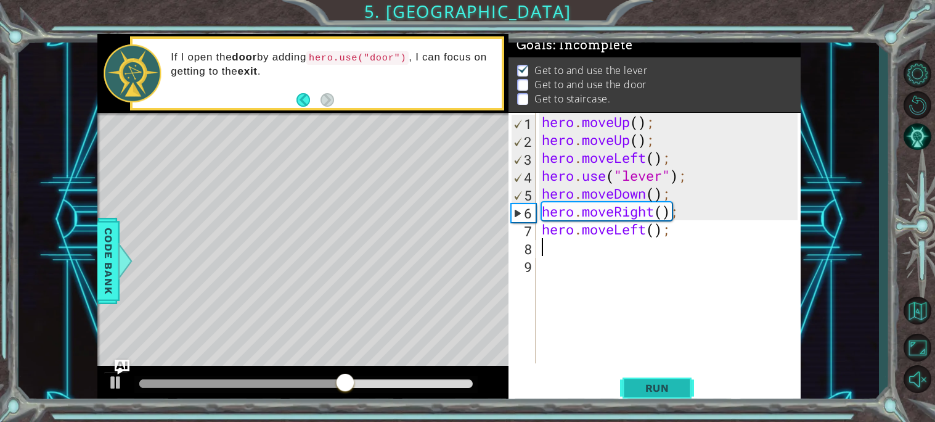
click at [651, 388] on span "Run" at bounding box center [657, 388] width 49 height 12
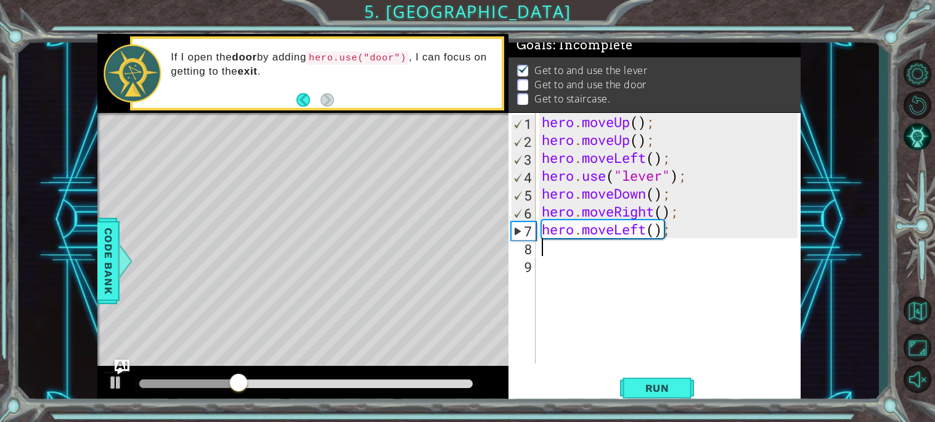
type textarea "he"
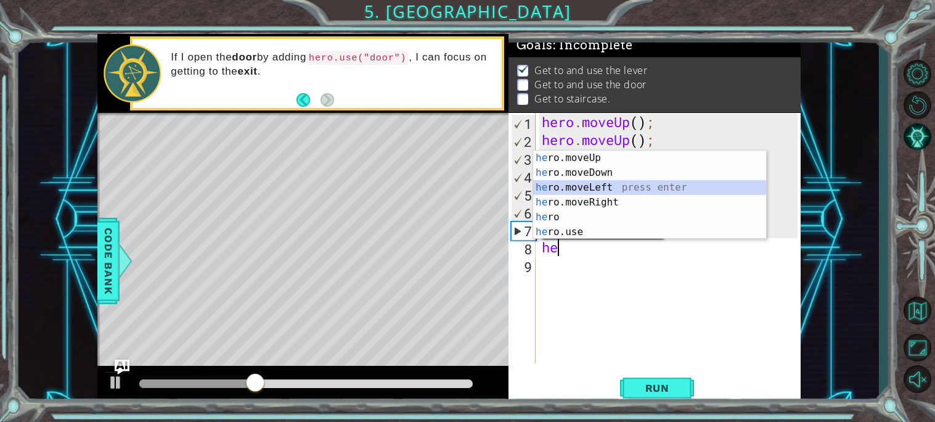
click at [672, 194] on div "he ro.moveUp press enter he ro.moveDown press enter he ro.moveLeft press enter …" at bounding box center [649, 209] width 233 height 118
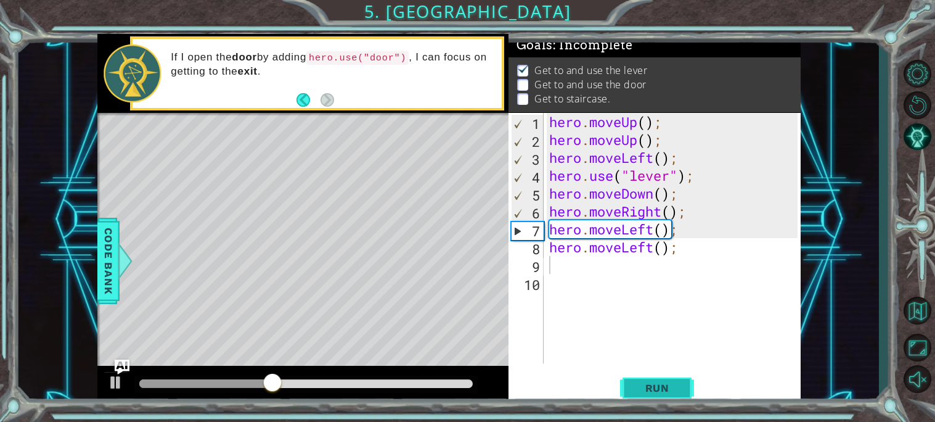
click at [670, 390] on span "Run" at bounding box center [657, 388] width 49 height 12
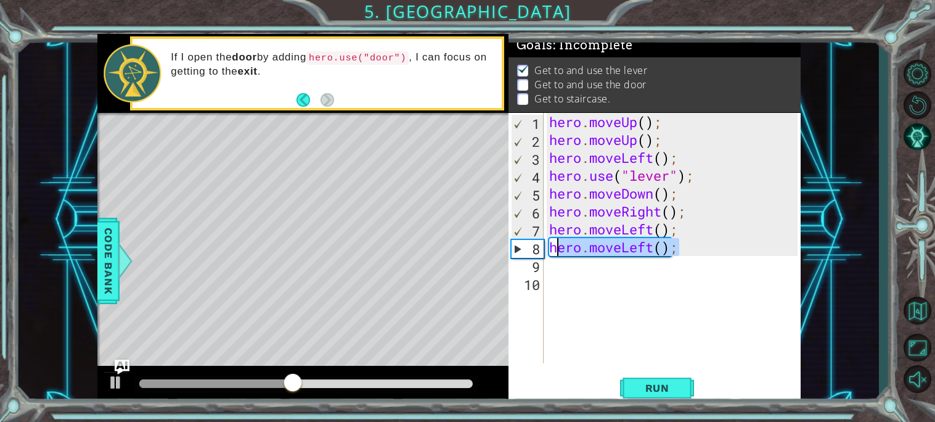
drag, startPoint x: 679, startPoint y: 252, endPoint x: 546, endPoint y: 247, distance: 133.3
click at [546, 247] on div "1 2 3 4 5 6 7 8 9 10 hero . moveUp ( ) ; hero . moveUp ( ) ; hero . moveLeft ( …" at bounding box center [653, 238] width 289 height 250
type textarea "hero.moveLeft();"
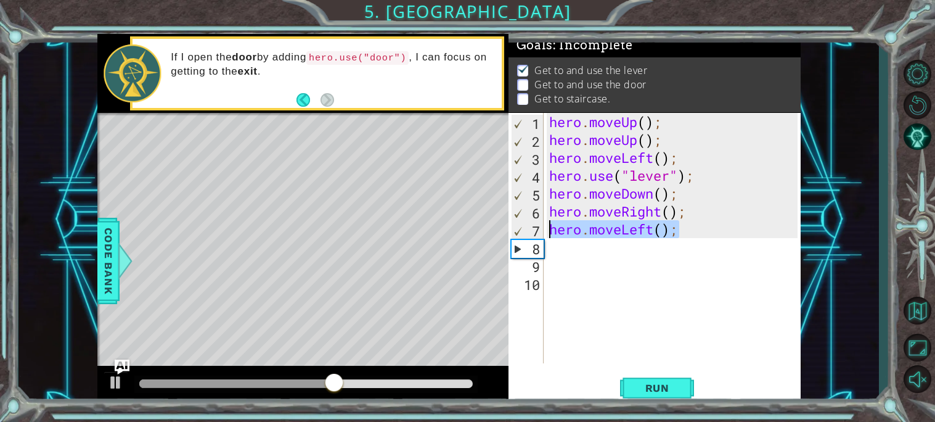
drag, startPoint x: 678, startPoint y: 229, endPoint x: 546, endPoint y: 221, distance: 132.2
click at [547, 221] on div "hero . moveUp ( ) ; hero . moveUp ( ) ; hero . moveLeft ( ) ; hero . use ( "lev…" at bounding box center [672, 238] width 251 height 250
type textarea "hero.moveLeft();"
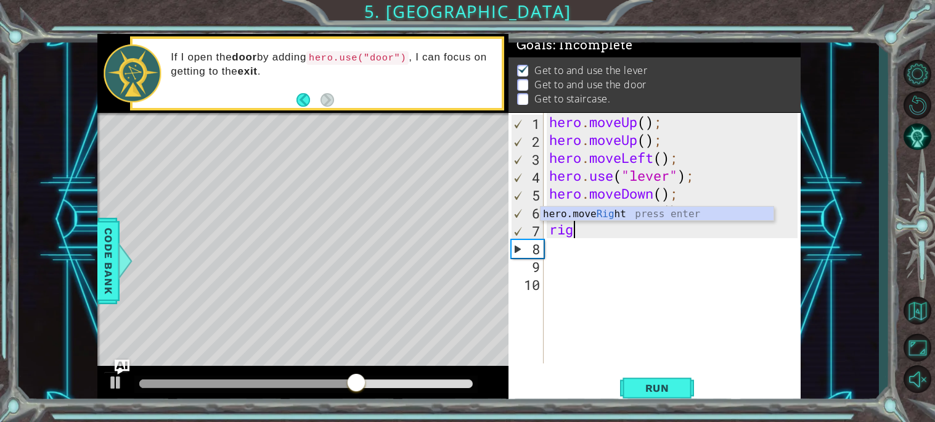
type textarea "righ"
click at [606, 209] on div "hero.move Righ t press enter" at bounding box center [657, 229] width 233 height 44
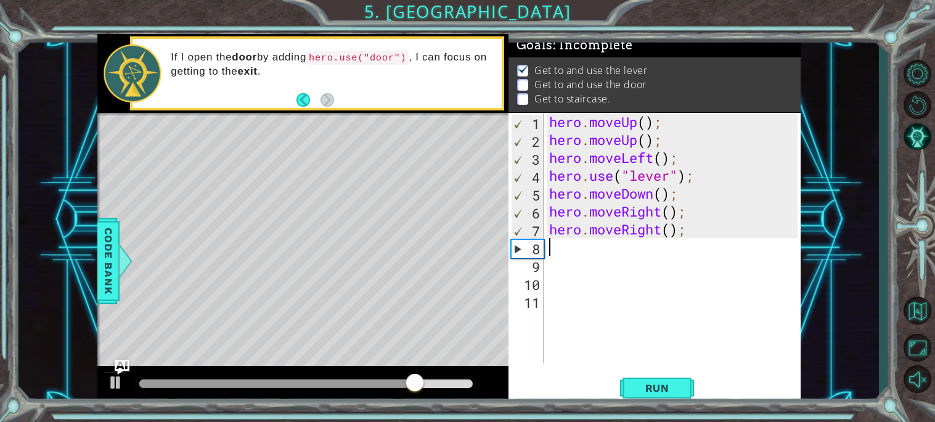
type textarea "he"
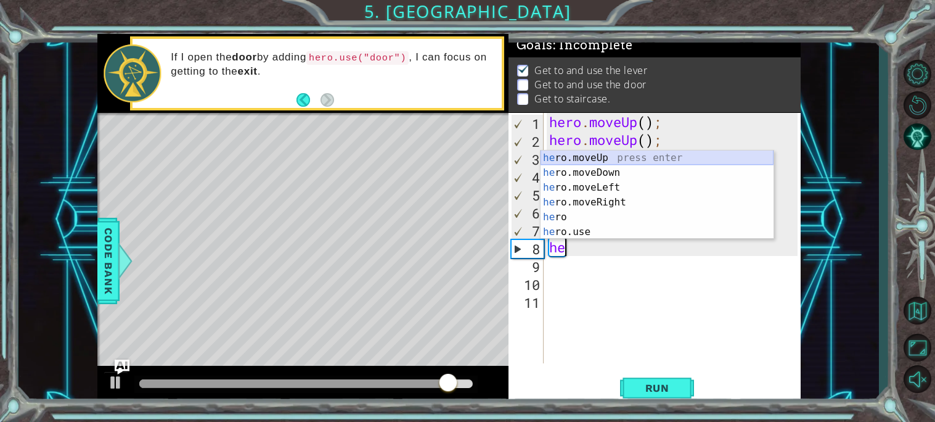
click at [545, 158] on div "he ro.moveUp press enter he ro.moveDown press enter he ro.moveLeft press enter …" at bounding box center [657, 209] width 233 height 118
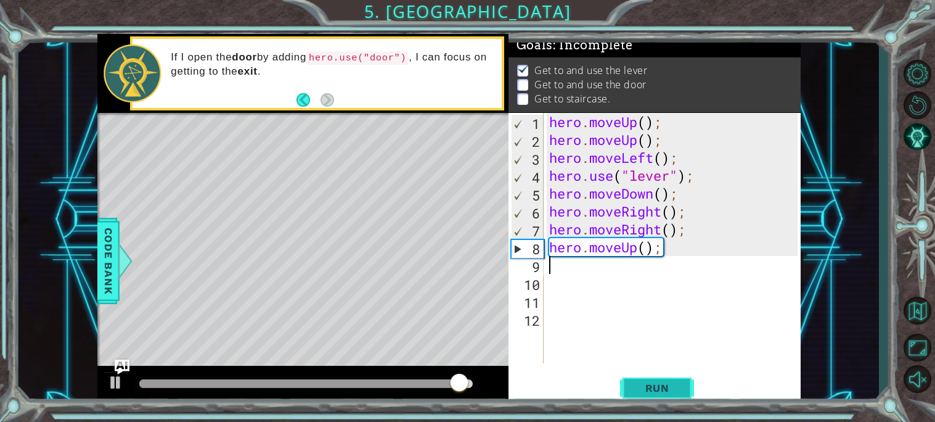
click at [672, 380] on button "Run" at bounding box center [657, 387] width 74 height 29
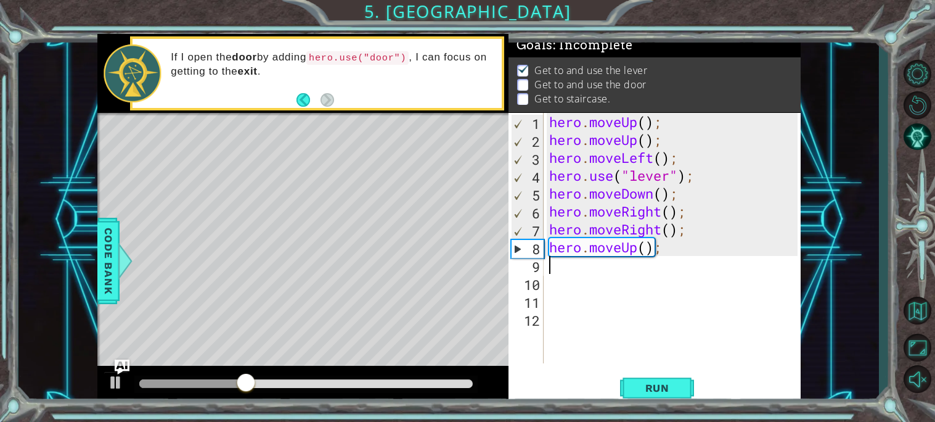
click at [579, 276] on div "hero . moveUp ( ) ; hero . moveUp ( ) ; hero . moveLeft ( ) ; hero . use ( "lev…" at bounding box center [675, 256] width 257 height 286
click at [577, 274] on div "hero . moveUp ( ) ; hero . moveUp ( ) ; hero . moveLeft ( ) ; hero . use ( "lev…" at bounding box center [675, 256] width 257 height 286
click at [565, 265] on div "hero . moveUp ( ) ; hero . moveUp ( ) ; hero . moveLeft ( ) ; hero . use ( "lev…" at bounding box center [675, 256] width 257 height 286
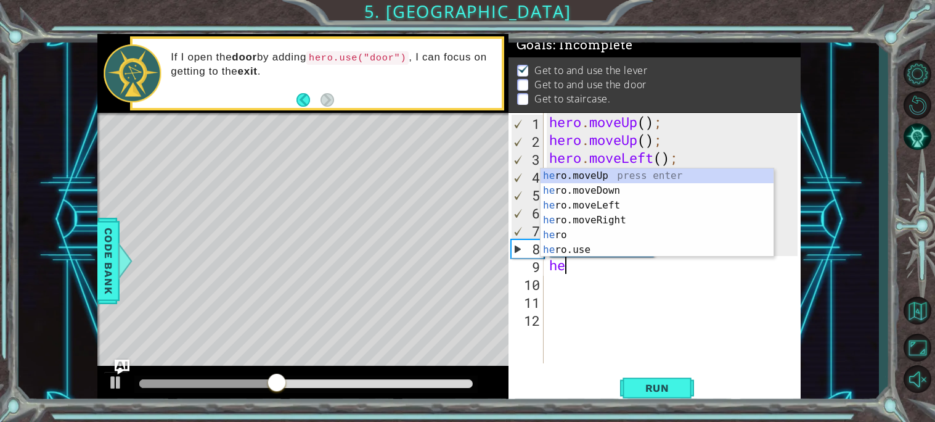
type textarea "heo"
click at [609, 216] on div "he r o .moveUp press enter he r o .moveDown press enter he r o .moveLeft press …" at bounding box center [657, 227] width 233 height 118
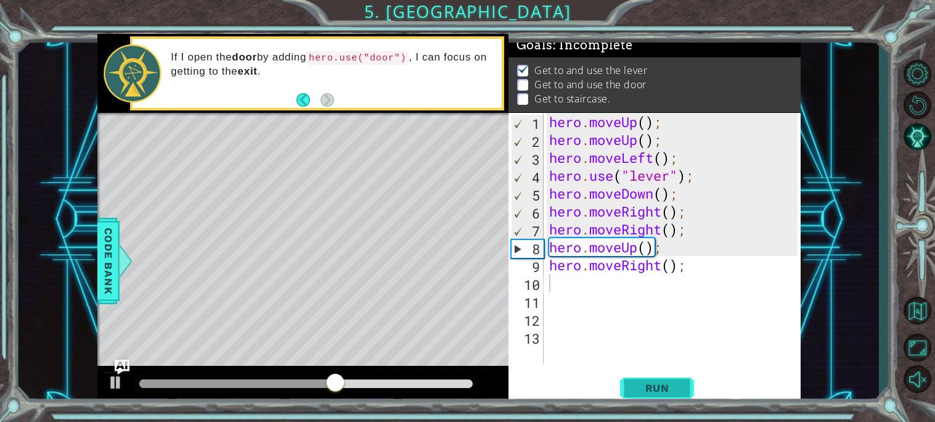
click at [639, 380] on button "Run" at bounding box center [657, 387] width 74 height 29
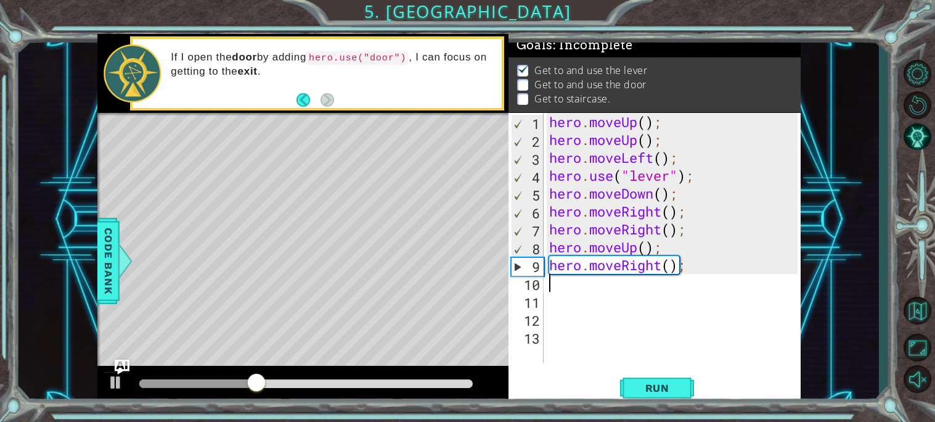
click at [556, 282] on div "hero . moveUp ( ) ; hero . moveUp ( ) ; hero . moveLeft ( ) ; hero . use ( "lev…" at bounding box center [675, 256] width 257 height 286
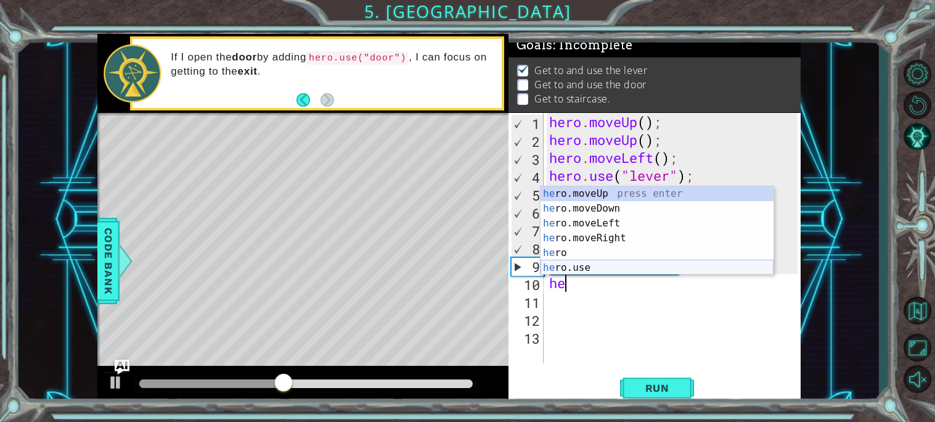
click at [609, 265] on div "he ro.moveUp press enter he ro.moveDown press enter he ro.moveLeft press enter …" at bounding box center [657, 245] width 233 height 118
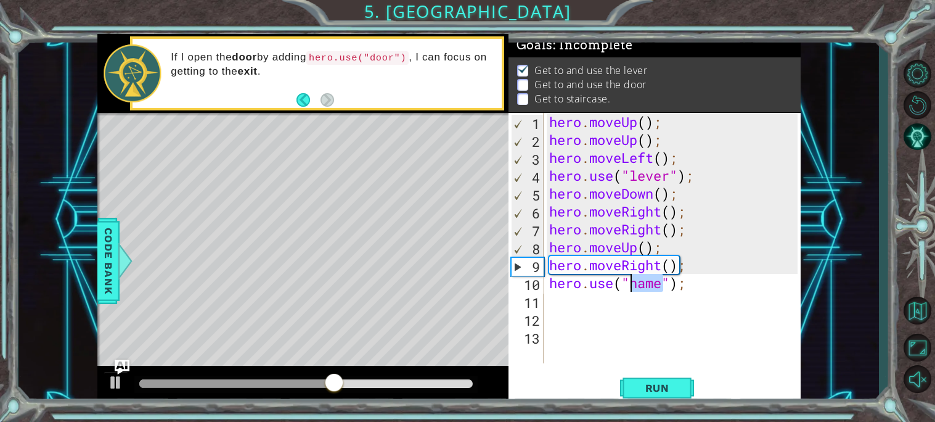
drag, startPoint x: 664, startPoint y: 286, endPoint x: 630, endPoint y: 284, distance: 33.3
click at [630, 284] on div "hero . moveUp ( ) ; hero . moveUp ( ) ; hero . moveLeft ( ) ; hero . use ( "lev…" at bounding box center [675, 256] width 257 height 286
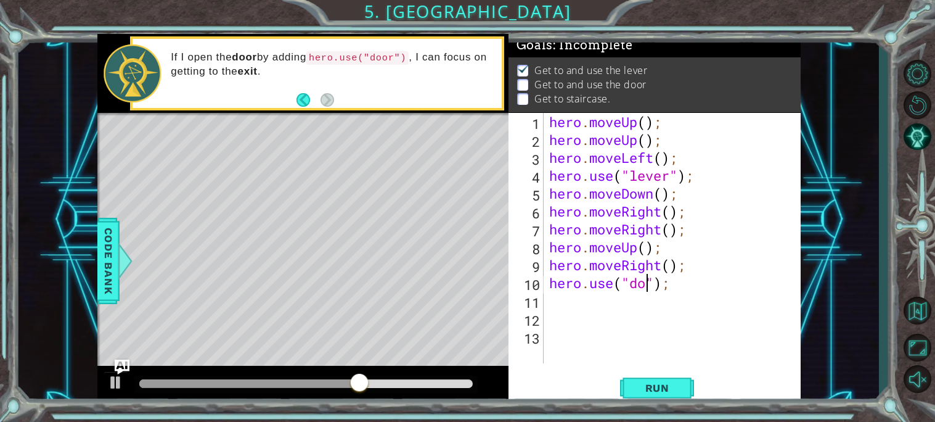
scroll to position [0, 4]
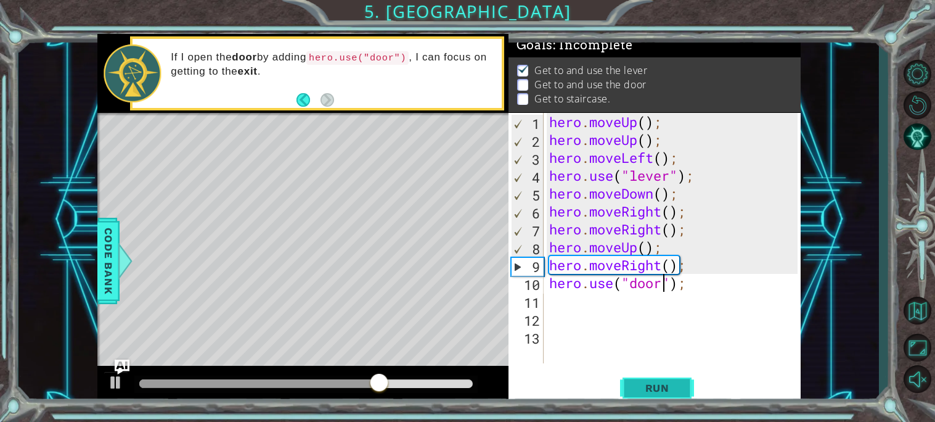
type textarea "hero.use("door");"
click at [652, 379] on button "Run" at bounding box center [657, 387] width 74 height 29
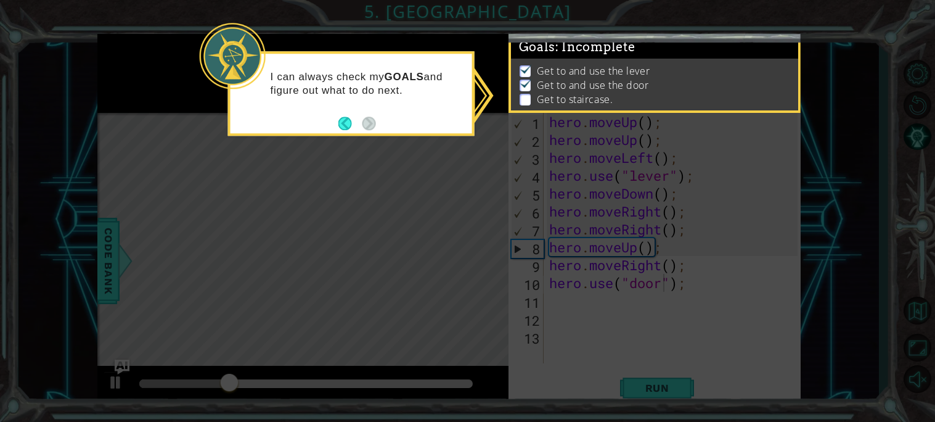
click at [423, 147] on icon at bounding box center [467, 211] width 935 height 422
click at [340, 125] on button "Back" at bounding box center [351, 124] width 24 height 14
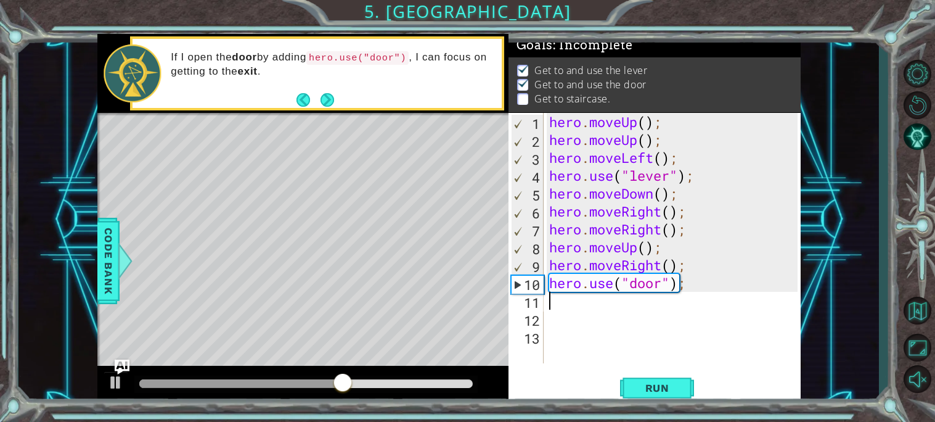
click at [557, 303] on div "hero . moveUp ( ) ; hero . moveUp ( ) ; hero . moveLeft ( ) ; hero . use ( "lev…" at bounding box center [675, 256] width 257 height 286
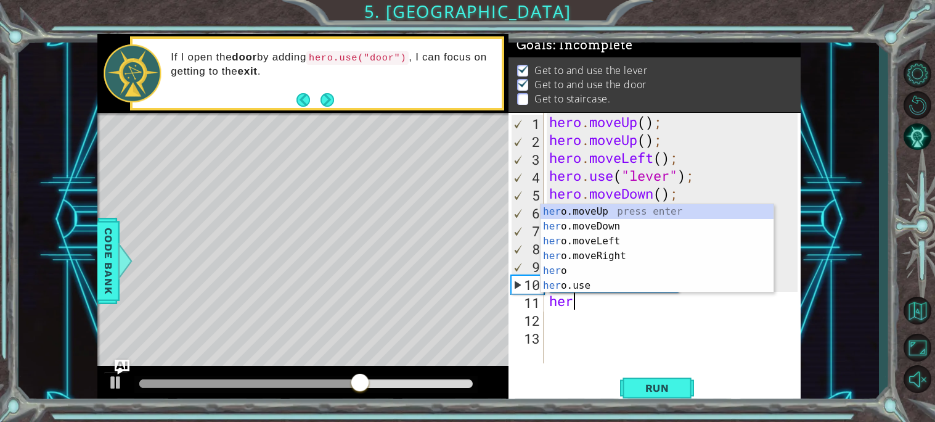
scroll to position [0, 1]
type textarea "hero"
click at [607, 218] on div "hero press enter hero .moveUp press enter hero .moveDown press enter hero .move…" at bounding box center [657, 263] width 233 height 118
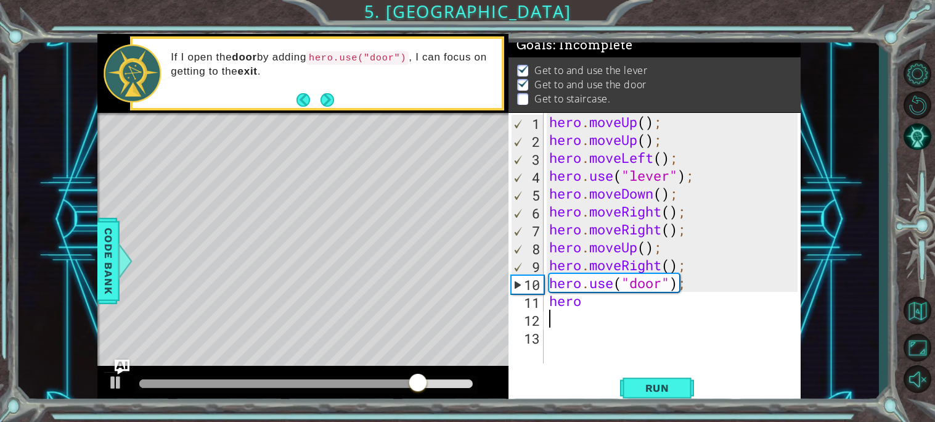
click at [601, 310] on div "hero . moveUp ( ) ; hero . moveUp ( ) ; hero . moveLeft ( ) ; hero . use ( "lev…" at bounding box center [675, 256] width 257 height 286
click at [588, 292] on div "hero . moveUp ( ) ; hero . moveUp ( ) ; hero . moveLeft ( ) ; hero . use ( "lev…" at bounding box center [675, 256] width 257 height 286
type textarea "herom"
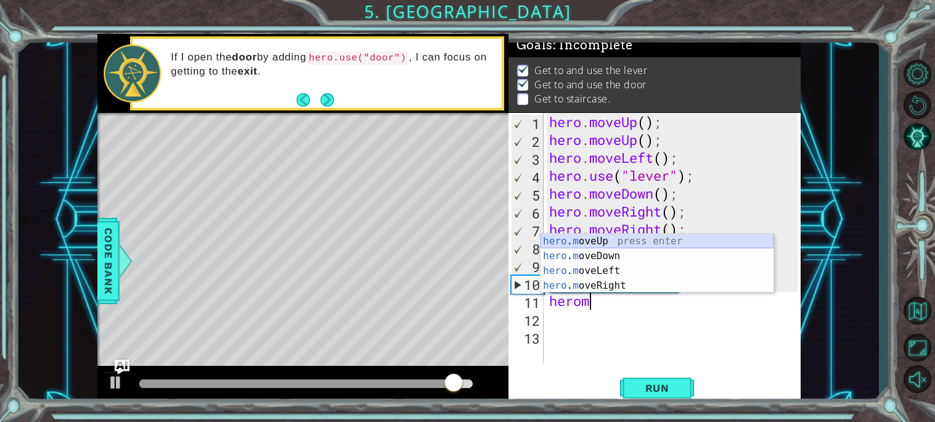
click at [624, 236] on div "hero . m oveUp press enter hero . m oveDown press enter hero . m oveLeft press …" at bounding box center [657, 278] width 233 height 89
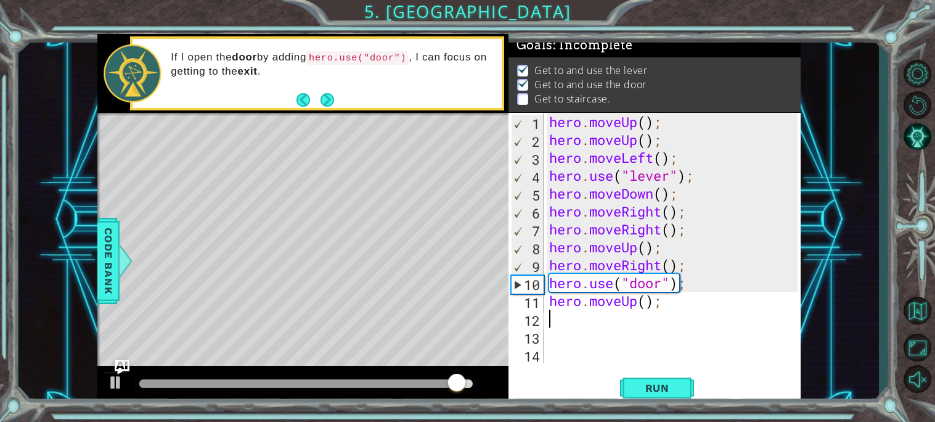
scroll to position [0, 0]
click at [644, 382] on span "Run" at bounding box center [657, 388] width 49 height 12
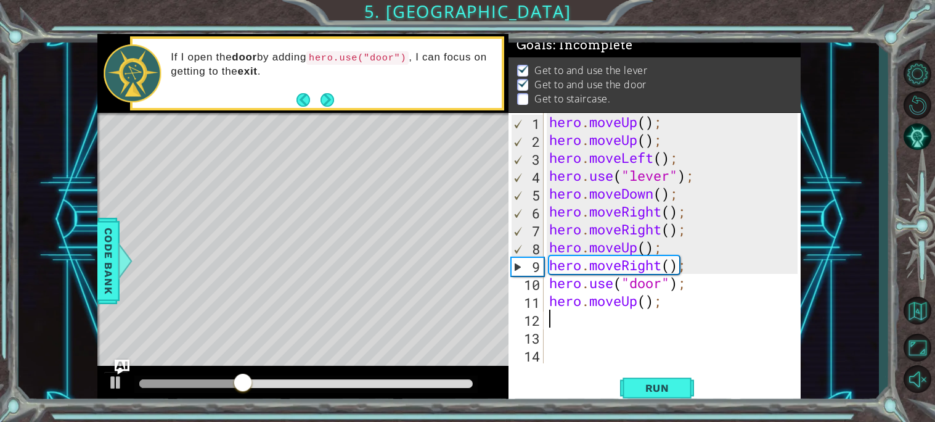
click at [547, 318] on div "hero . moveUp ( ) ; hero . moveUp ( ) ; hero . moveLeft ( ) ; hero . use ( "lev…" at bounding box center [675, 256] width 257 height 286
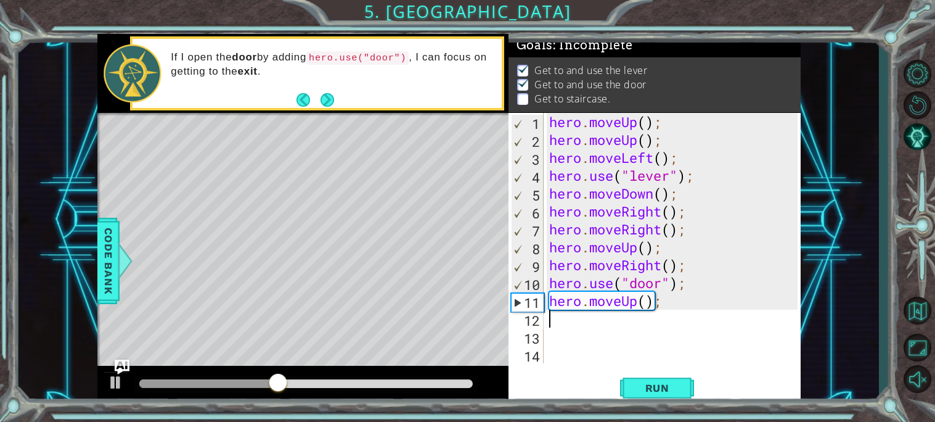
click at [551, 322] on div "hero . moveUp ( ) ; hero . moveUp ( ) ; hero . moveLeft ( ) ; hero . use ( "lev…" at bounding box center [675, 256] width 257 height 286
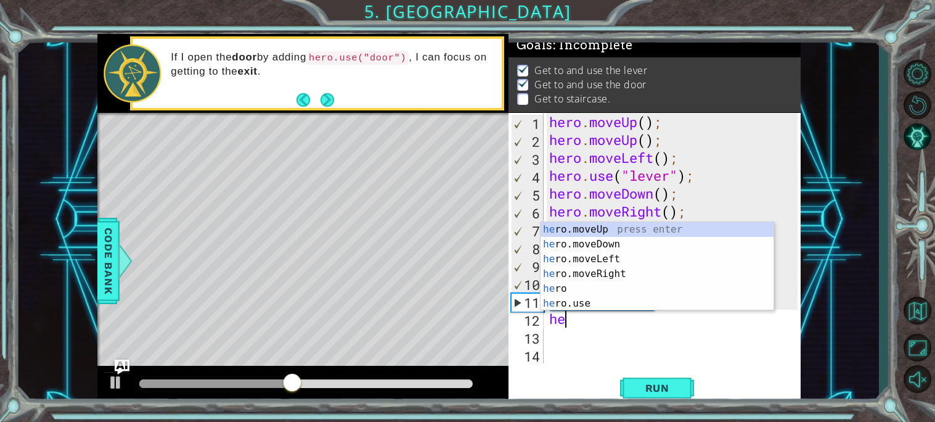
scroll to position [0, 1]
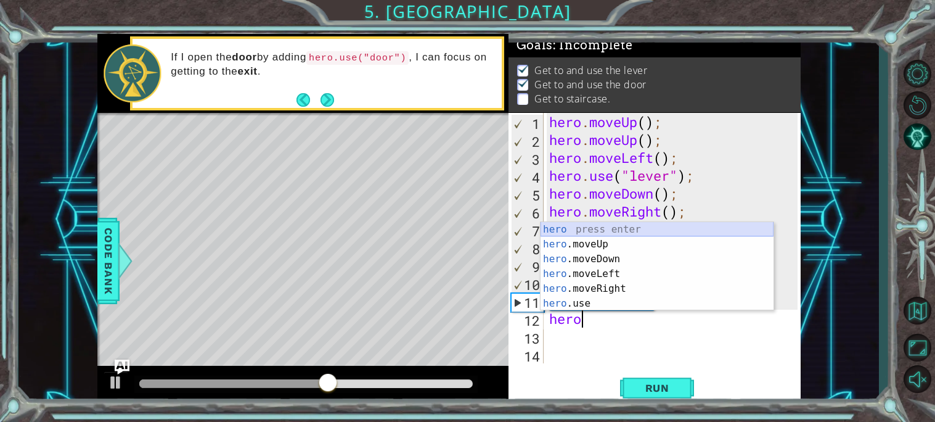
click at [588, 237] on div "hero press enter hero .moveUp press enter hero .moveDown press enter hero .move…" at bounding box center [657, 281] width 233 height 118
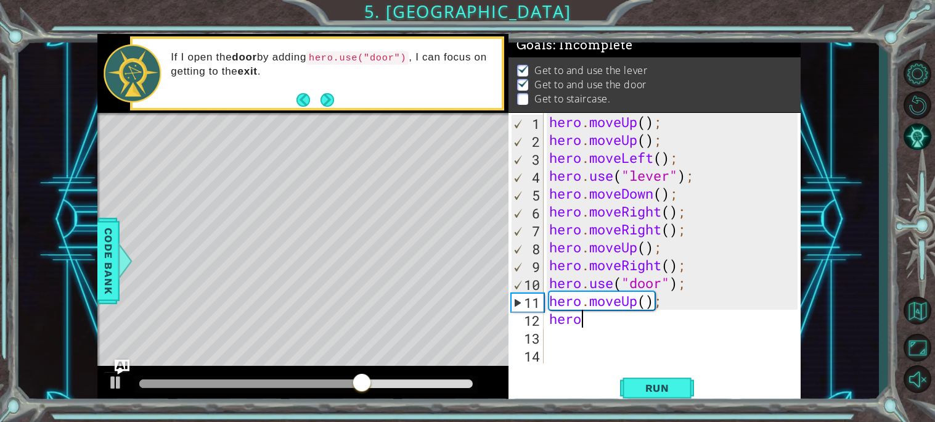
click at [593, 321] on div "hero . moveUp ( ) ; hero . moveUp ( ) ; hero . moveLeft ( ) ; hero . use ( "lev…" at bounding box center [675, 256] width 257 height 286
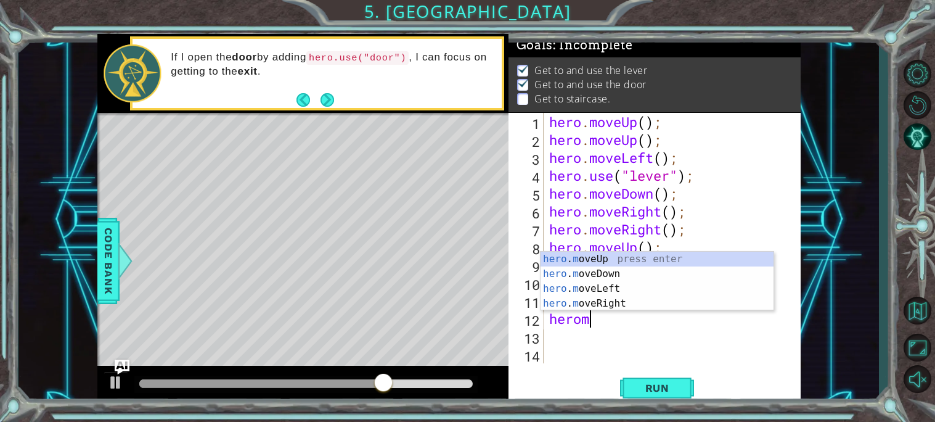
type textarea "heromo"
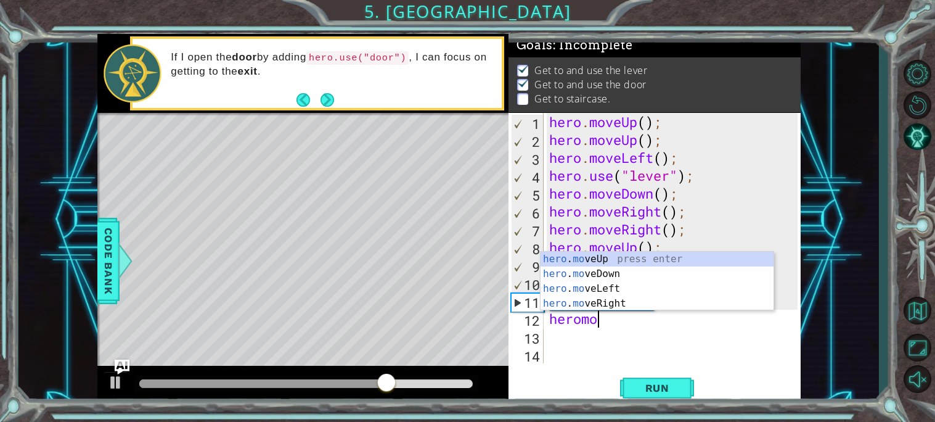
scroll to position [0, 1]
click at [621, 257] on div "hero . mo veUp press enter hero . mo veDown press enter hero . mo veLeft press …" at bounding box center [657, 296] width 233 height 89
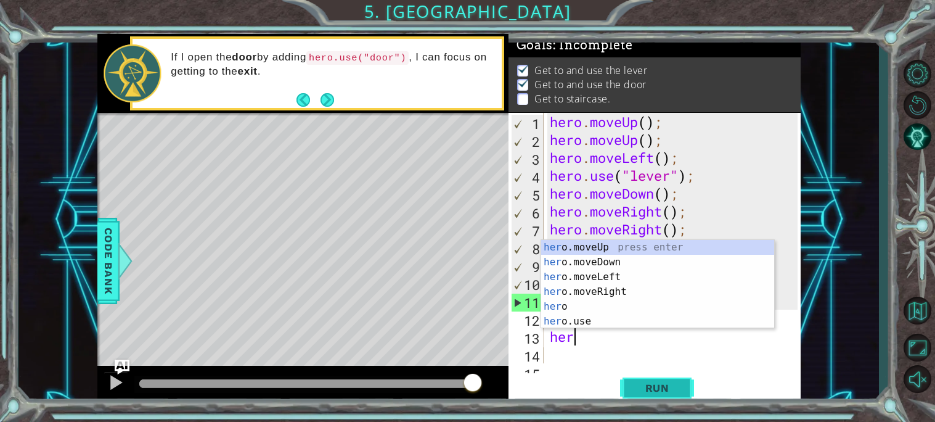
type textarea "hero"
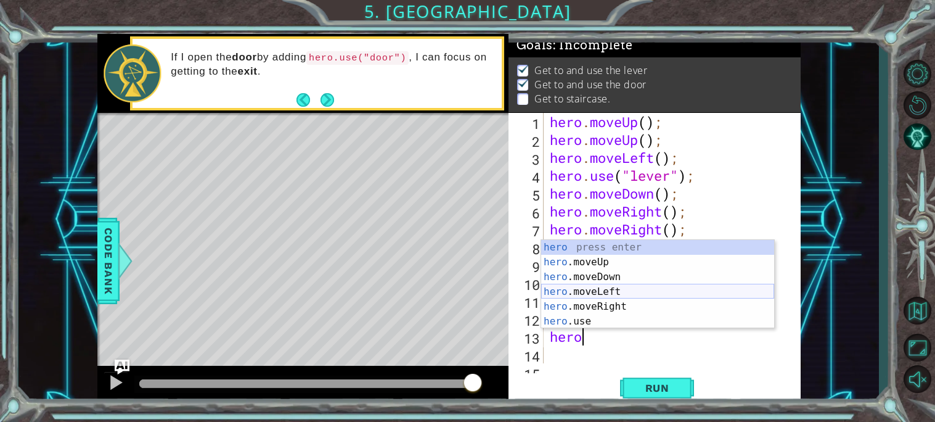
click at [665, 296] on div "hero press enter hero .moveUp press enter hero .moveDown press enter hero .move…" at bounding box center [657, 299] width 233 height 118
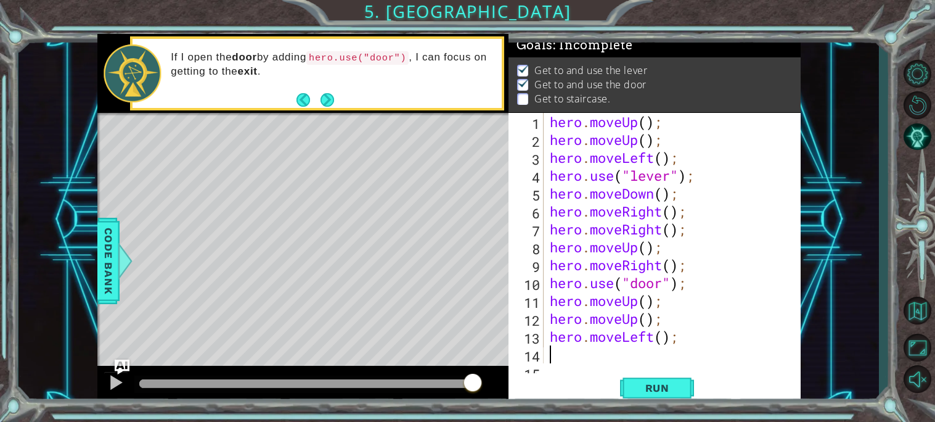
type textarea "he"
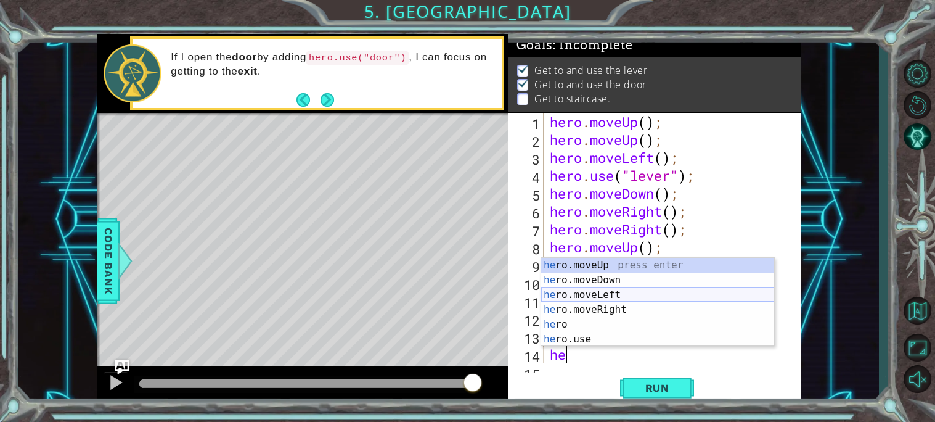
click at [625, 293] on div "he ro.moveUp press enter he ro.moveDown press enter he ro.moveLeft press enter …" at bounding box center [657, 317] width 233 height 118
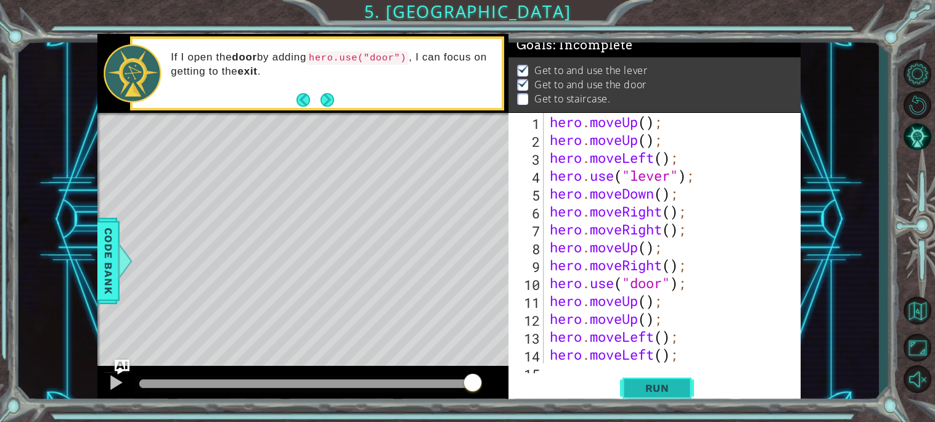
click at [639, 387] on span "Run" at bounding box center [657, 388] width 49 height 12
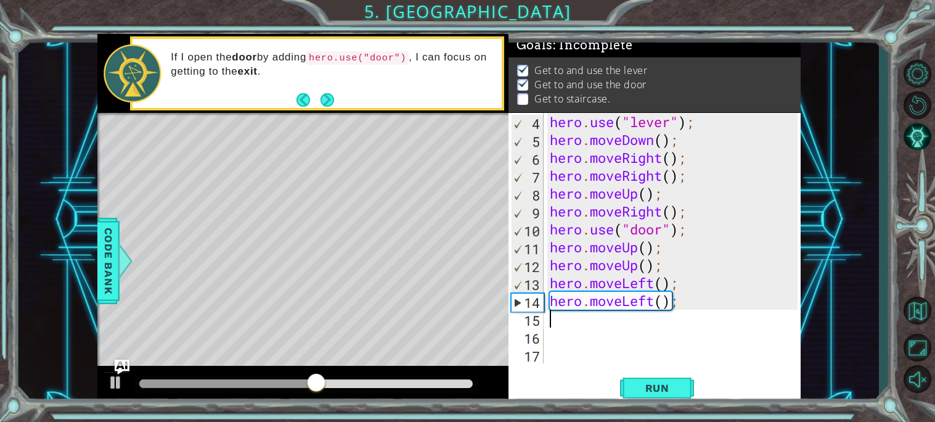
scroll to position [53, 0]
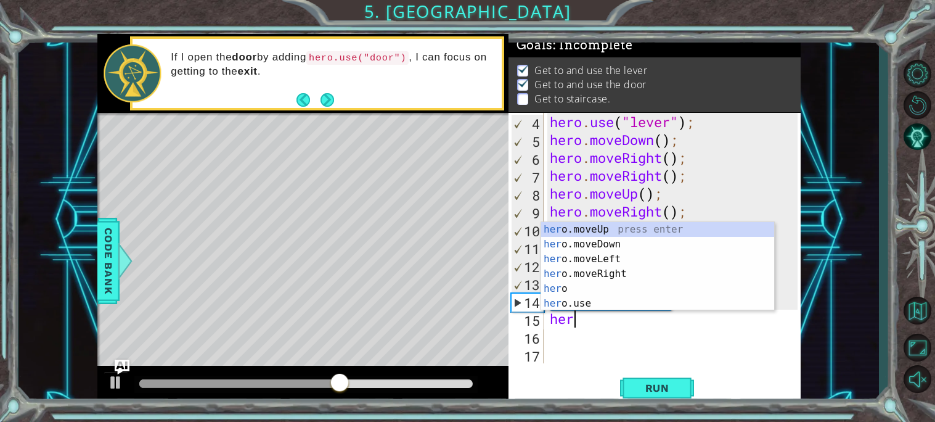
type textarea "hero"
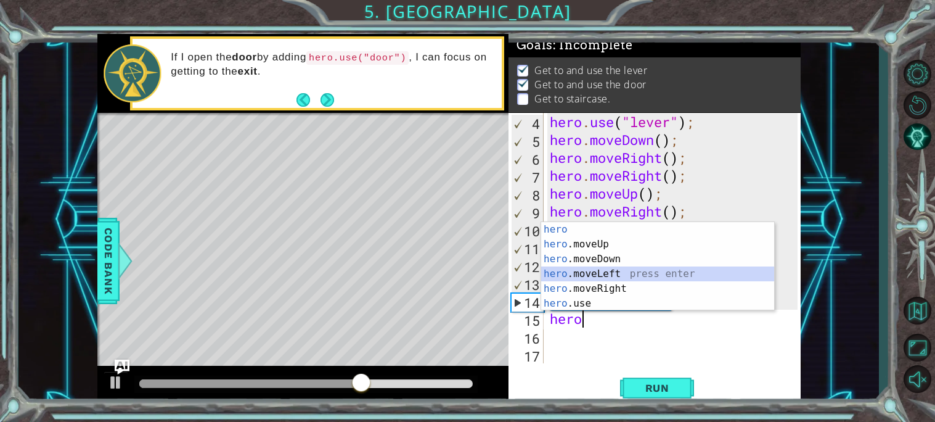
click at [609, 268] on div "hero press enter hero .moveUp press enter hero .moveDown press enter hero .move…" at bounding box center [657, 281] width 233 height 118
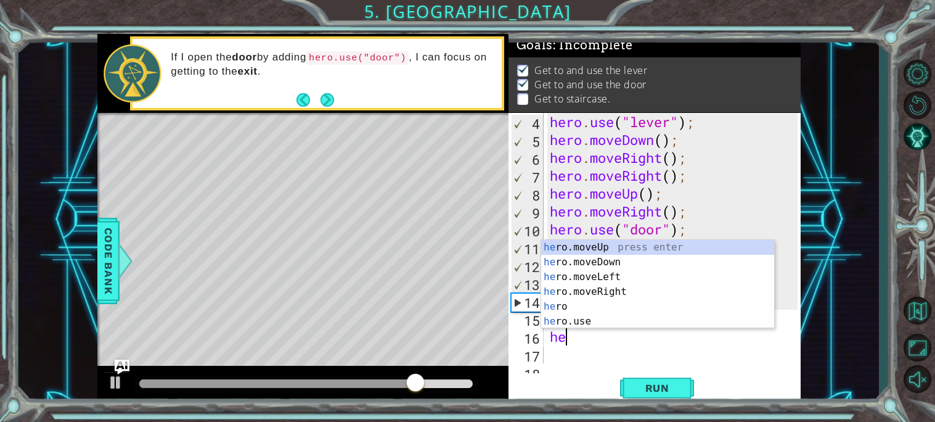
type textarea "hero"
click at [612, 257] on div "hero press enter hero .moveUp press enter hero .moveDown press enter hero .move…" at bounding box center [657, 299] width 233 height 118
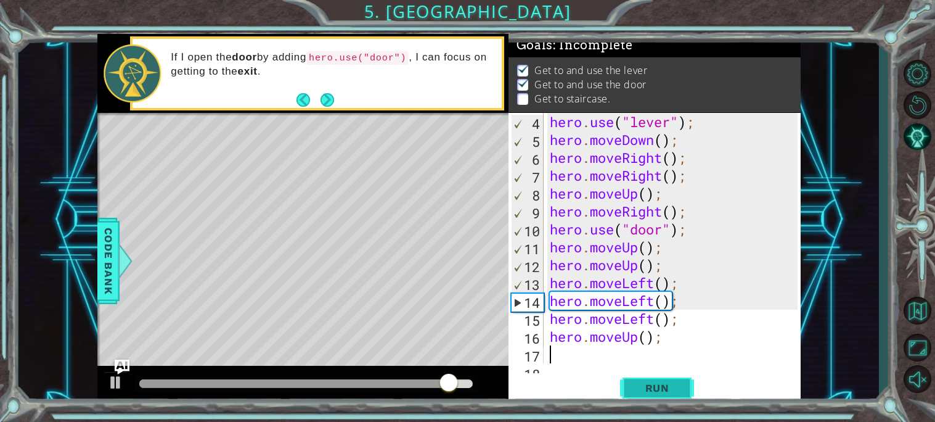
click at [653, 384] on span "Run" at bounding box center [657, 388] width 49 height 12
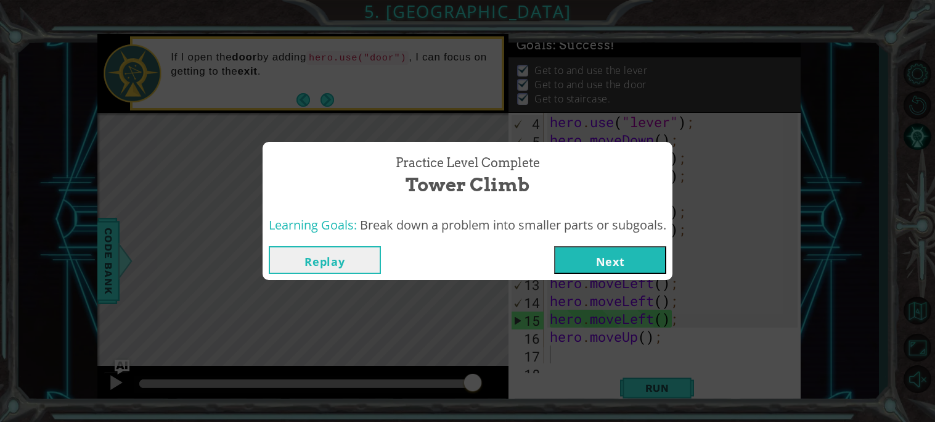
click at [594, 258] on button "Next" at bounding box center [610, 260] width 112 height 28
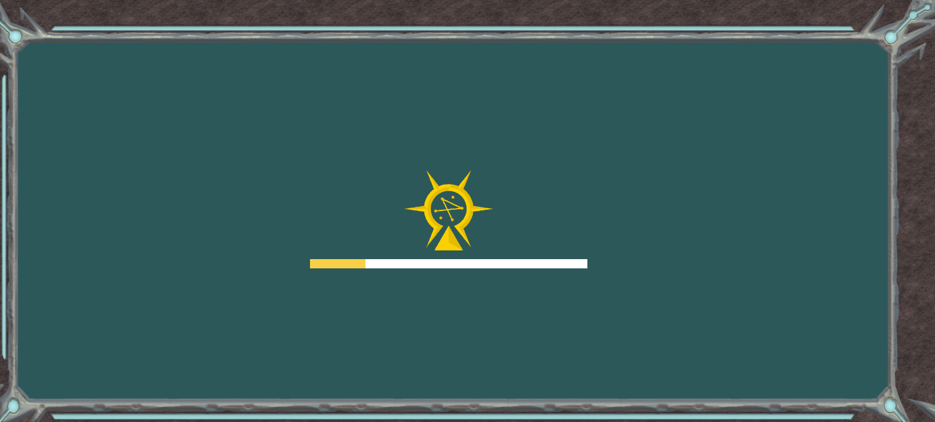
click at [599, 269] on div "Goals Error loading from server. Try refreshing the page. You'll need to join a…" at bounding box center [467, 211] width 935 height 422
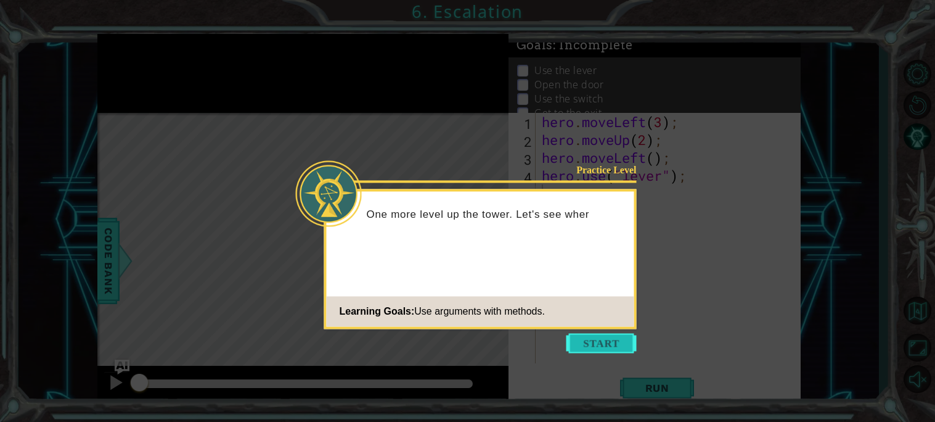
click at [615, 345] on button "Start" at bounding box center [602, 343] width 70 height 20
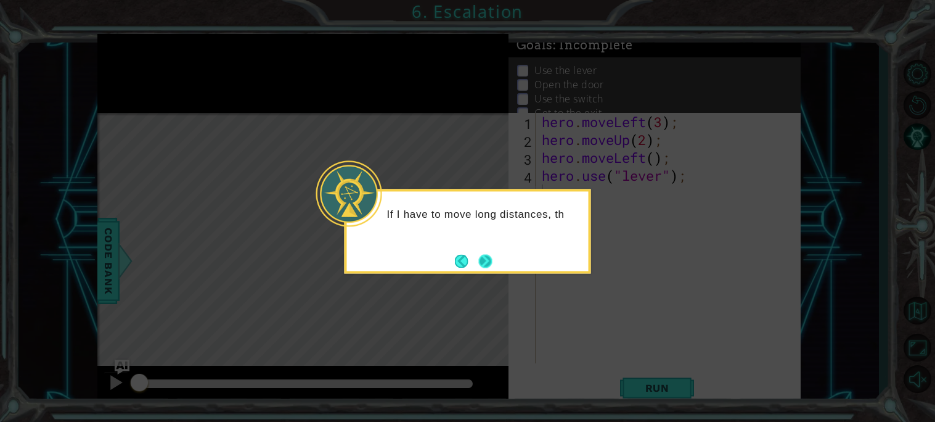
click at [483, 261] on button "Next" at bounding box center [486, 261] width 14 height 14
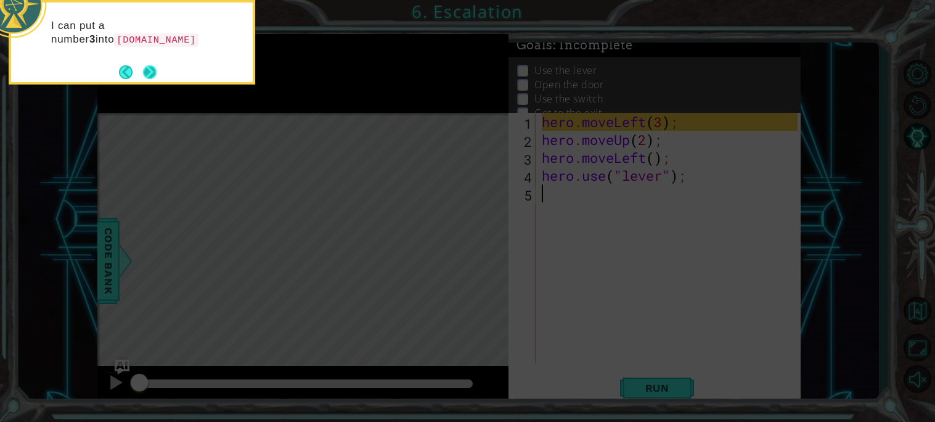
click at [147, 66] on button "Next" at bounding box center [150, 72] width 14 height 14
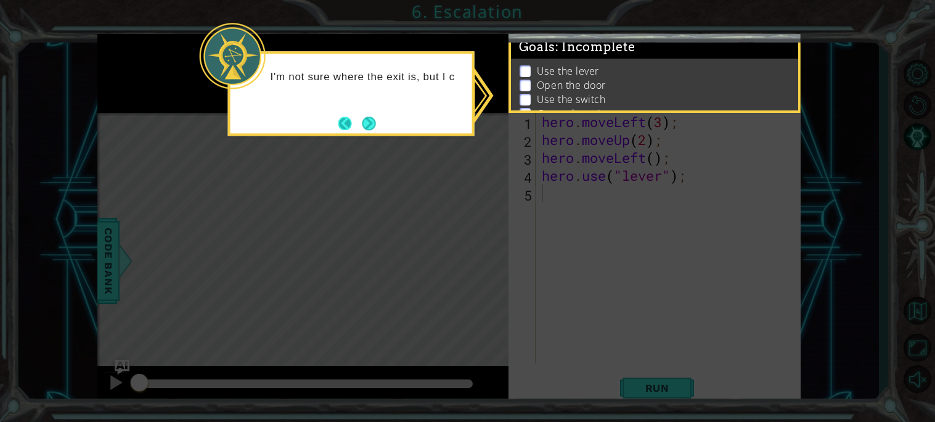
click at [348, 123] on button "Back" at bounding box center [351, 124] width 24 height 14
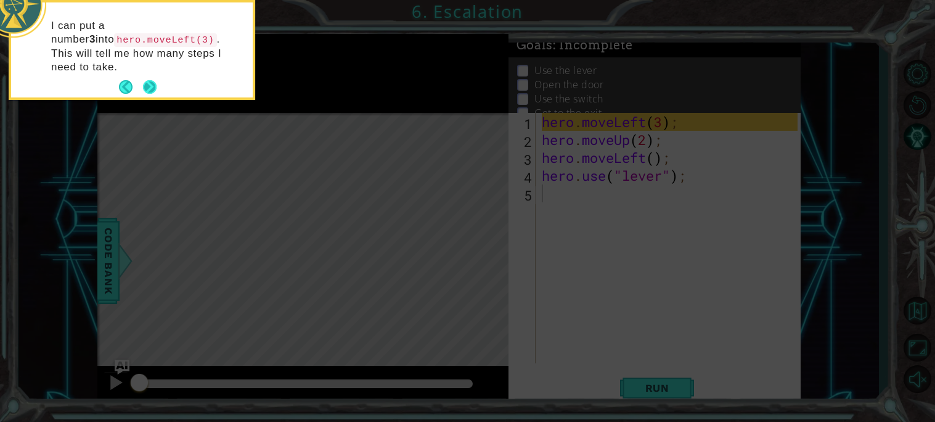
click at [149, 80] on button "Next" at bounding box center [150, 87] width 14 height 14
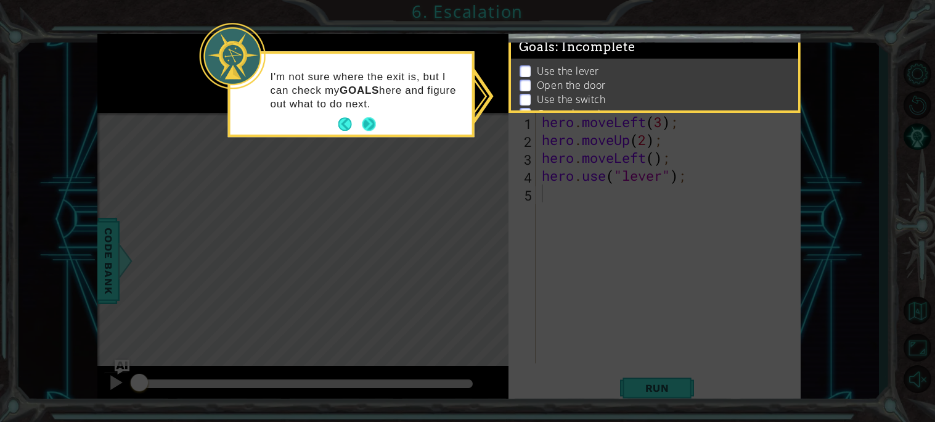
click at [373, 120] on button "Next" at bounding box center [370, 125] width 14 height 14
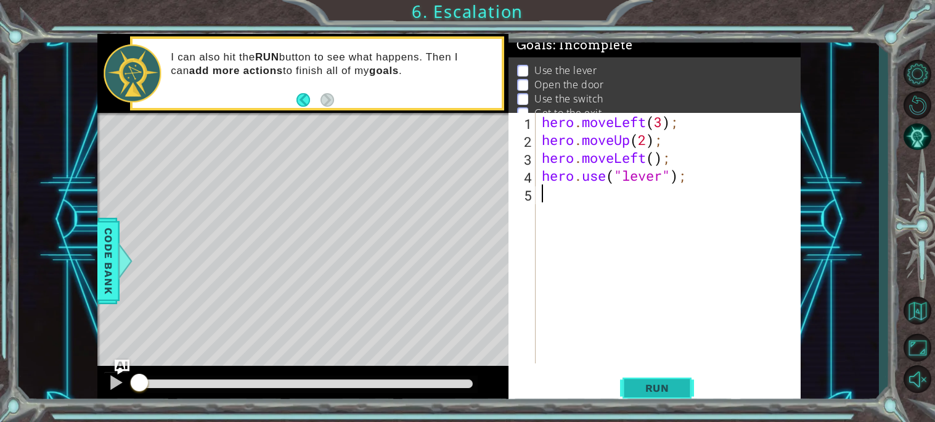
click at [673, 382] on span "Run" at bounding box center [657, 388] width 49 height 12
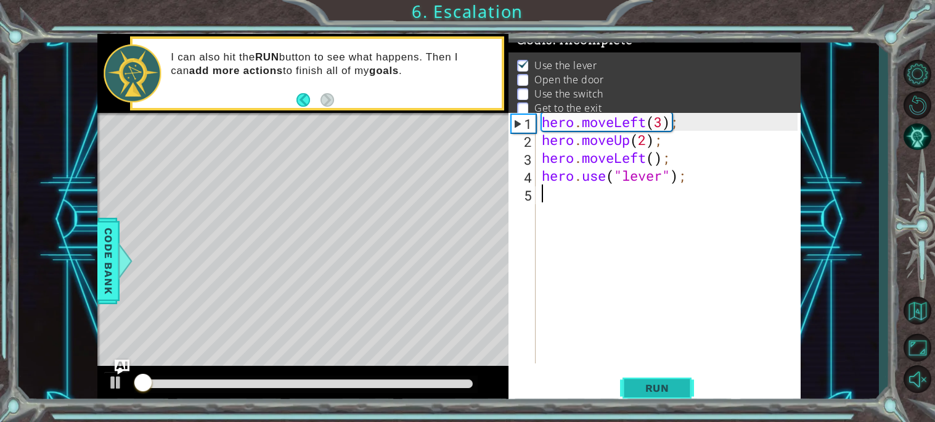
scroll to position [7, 0]
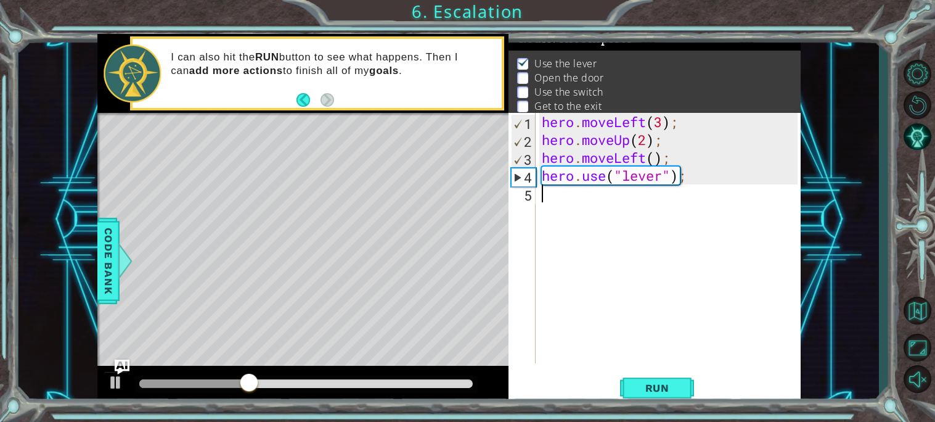
click at [569, 199] on div "hero . moveLeft ( 3 ) ; hero . moveUp ( 2 ) ; hero . moveLeft ( ) ; hero . use …" at bounding box center [672, 256] width 265 height 286
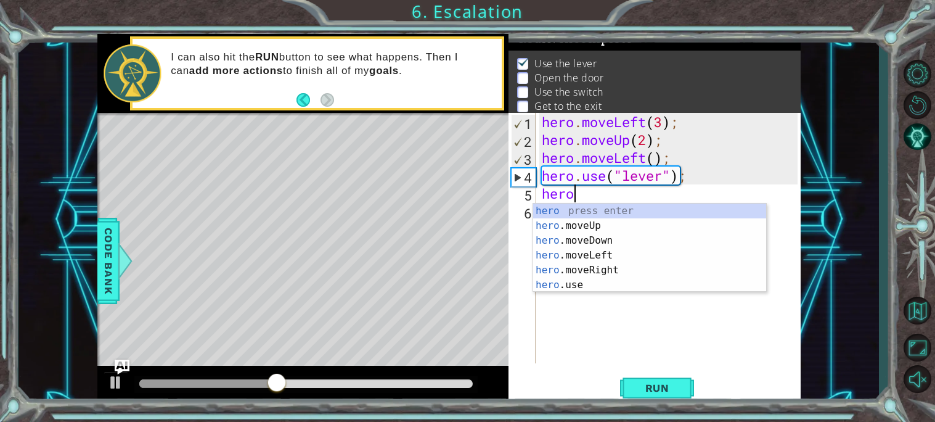
scroll to position [0, 1]
click at [575, 243] on div "hero press enter hero .moveUp press enter hero .moveDown press enter hero .move…" at bounding box center [649, 262] width 233 height 118
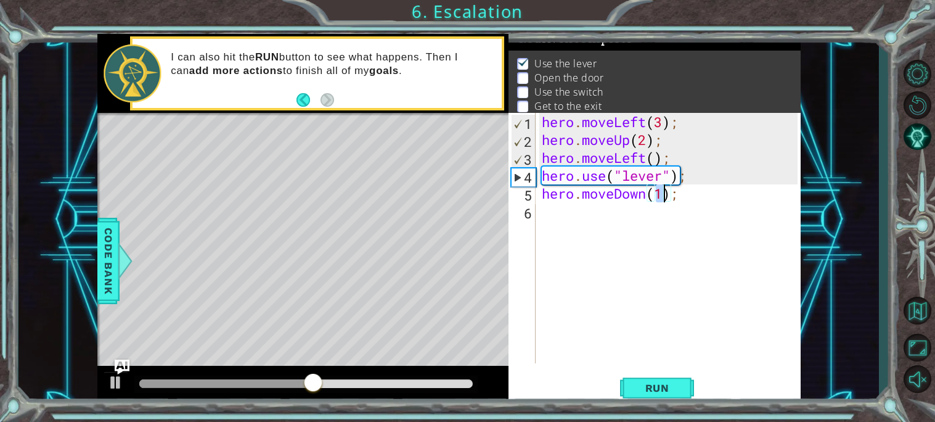
type textarea "hero.moveDown(1);"
click at [538, 218] on div "hero.moveDown(1); 1 2 3 4 5 6 hero . moveLeft ( 3 ) ; hero . moveUp ( 2 ) ; her…" at bounding box center [653, 238] width 289 height 250
click at [537, 214] on div "hero.moveDown(1); 1 2 3 4 5 6 hero . moveLeft ( 3 ) ; hero . moveUp ( 2 ) ; her…" at bounding box center [653, 238] width 289 height 250
click at [540, 214] on div "hero . moveLeft ( 3 ) ; hero . moveUp ( 2 ) ; hero . moveLeft ( ) ; hero . use …" at bounding box center [672, 256] width 265 height 286
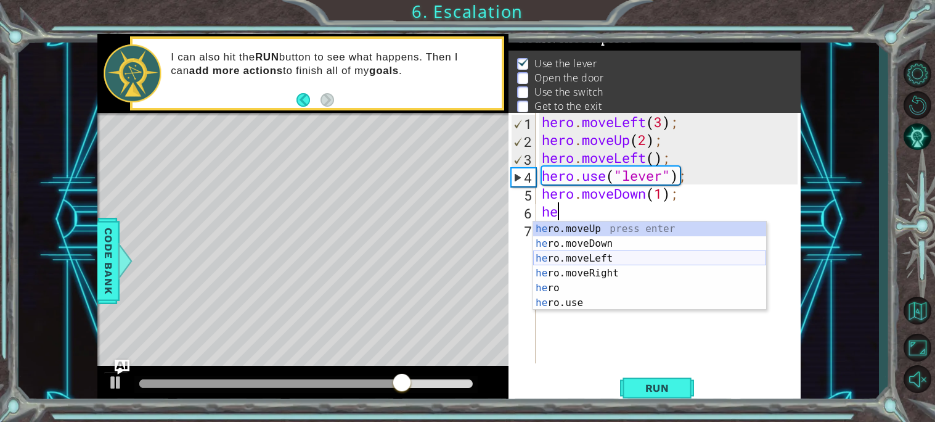
click at [556, 258] on div "he ro.moveUp press enter he ro.moveDown press enter he ro.moveLeft press enter …" at bounding box center [649, 280] width 233 height 118
type textarea "hero.moveLeft(1);"
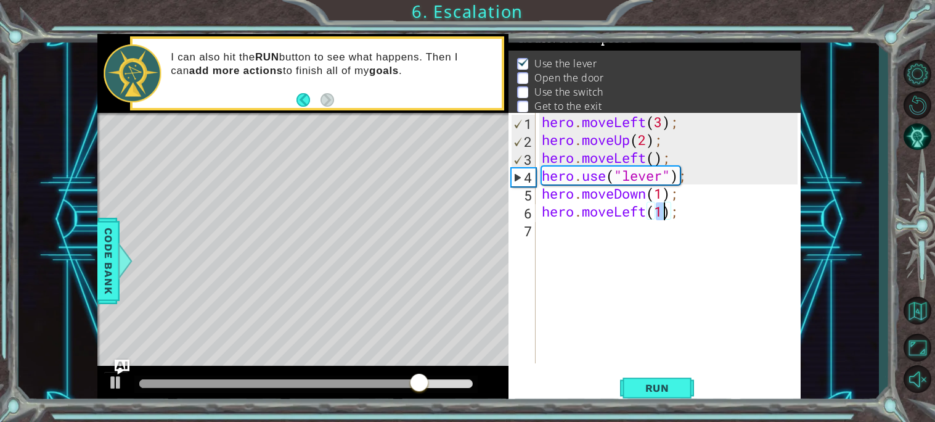
click at [542, 246] on div "hero . moveLeft ( 3 ) ; hero . moveUp ( 2 ) ; hero . moveLeft ( ) ; hero . use …" at bounding box center [672, 256] width 265 height 286
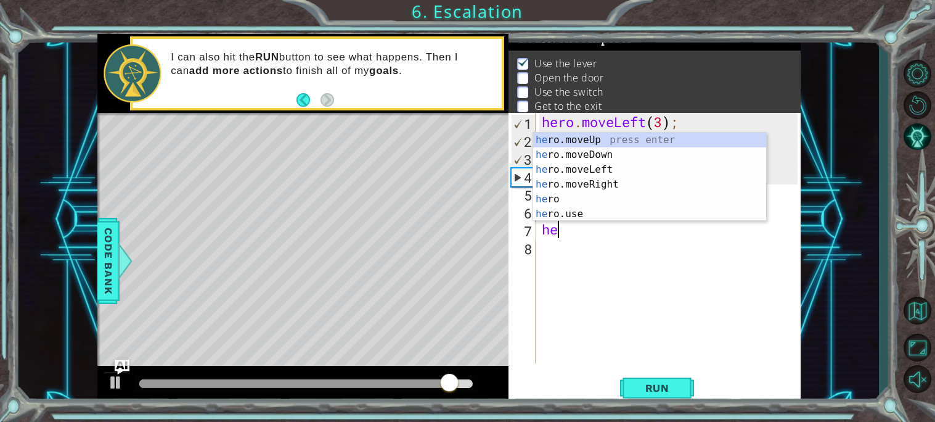
scroll to position [0, 1]
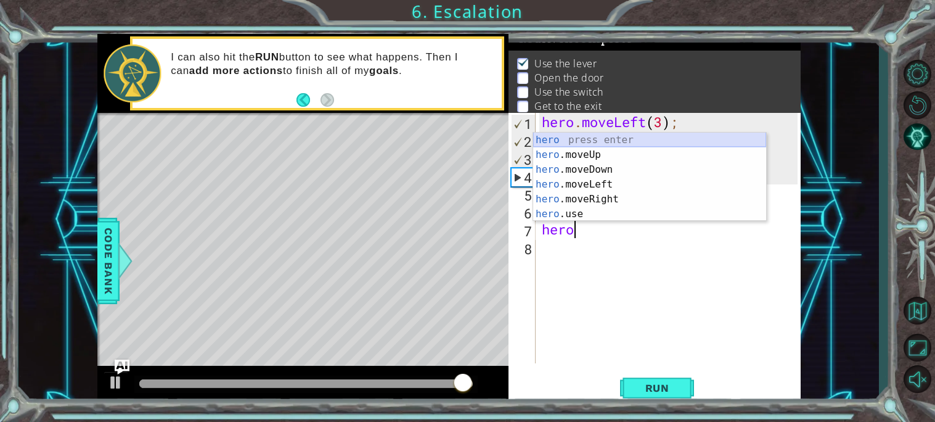
click at [600, 149] on div "hero press enter hero .moveUp press enter hero .moveDown press enter hero .move…" at bounding box center [649, 192] width 233 height 118
type textarea "hero.moveUp(1);"
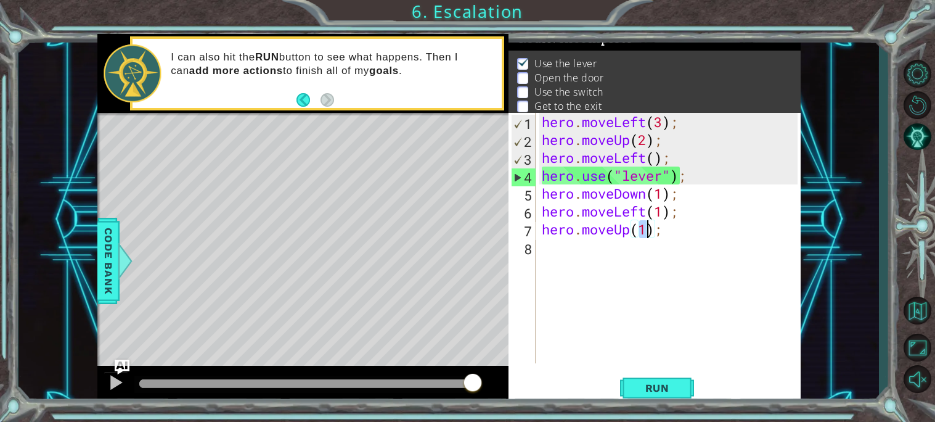
click at [542, 246] on div "hero . moveLeft ( 3 ) ; hero . moveUp ( 2 ) ; hero . moveLeft ( ) ; hero . use …" at bounding box center [672, 256] width 265 height 286
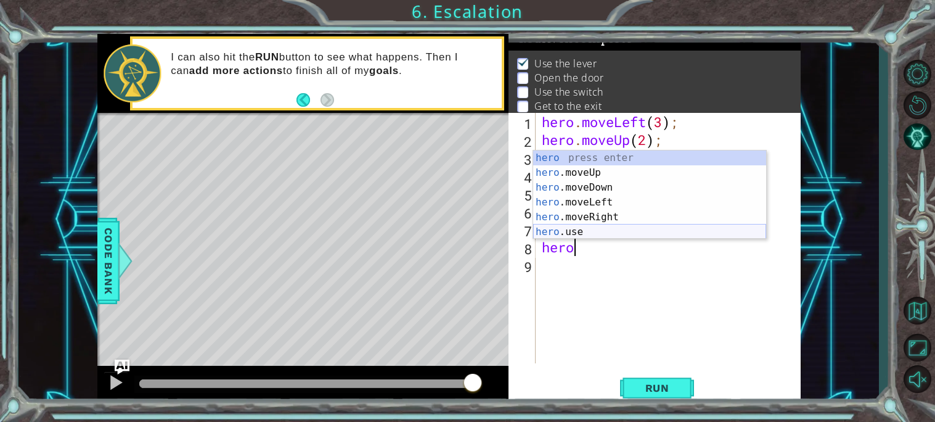
click at [602, 234] on div "hero press enter hero .moveUp press enter hero .moveDown press enter hero .move…" at bounding box center [649, 209] width 233 height 118
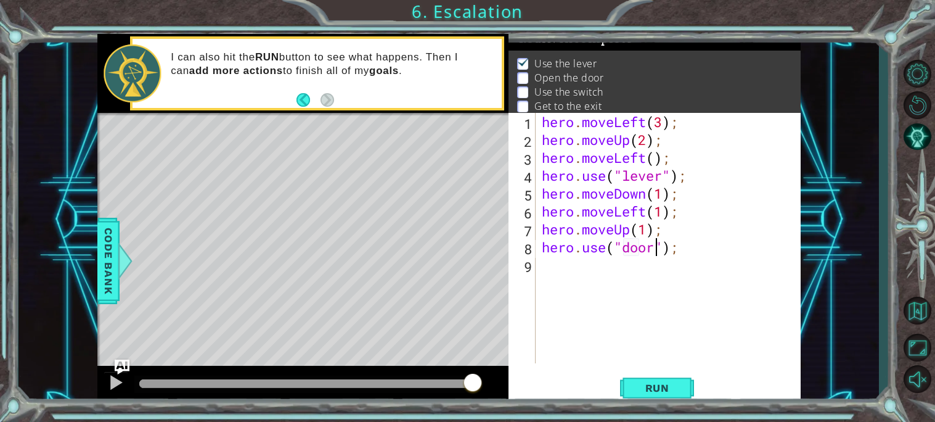
scroll to position [0, 5]
type textarea "hero.use("door");"
click at [649, 390] on span "Run" at bounding box center [657, 388] width 49 height 12
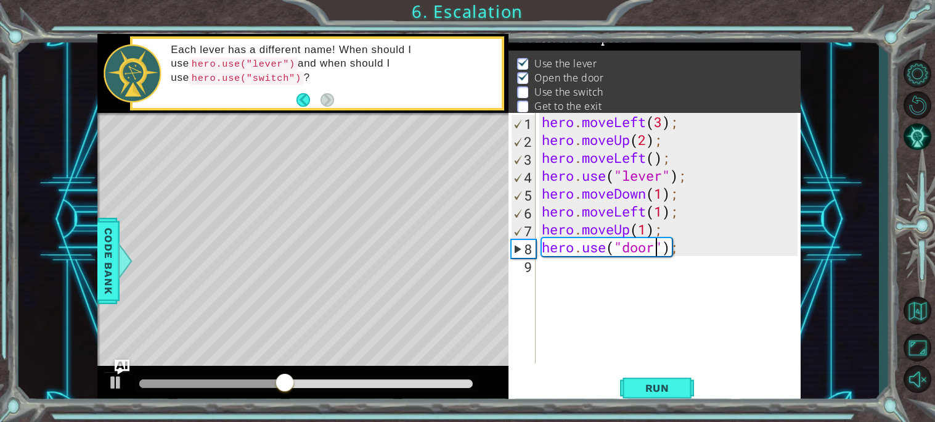
click at [590, 266] on div "hero . moveLeft ( 3 ) ; hero . moveUp ( 2 ) ; hero . moveLeft ( ) ; hero . use …" at bounding box center [672, 256] width 265 height 286
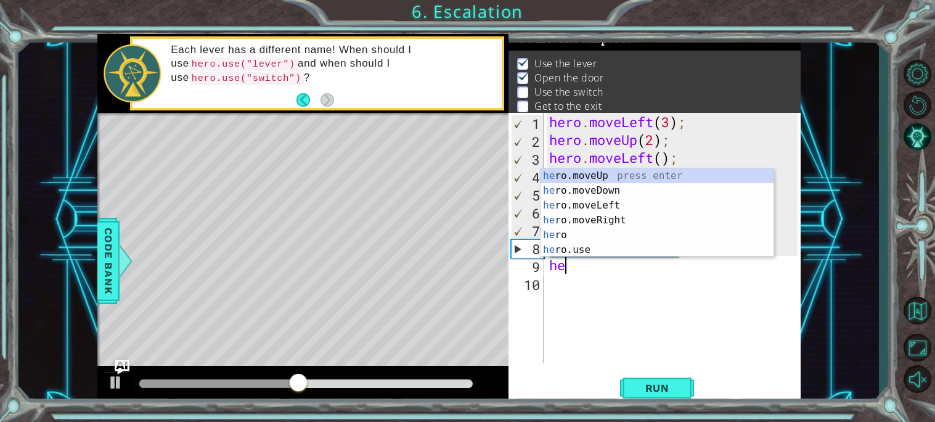
scroll to position [0, 1]
click at [603, 175] on div "her o.moveUp press enter her o.moveDown press enter her o.moveLeft press enter …" at bounding box center [657, 227] width 233 height 118
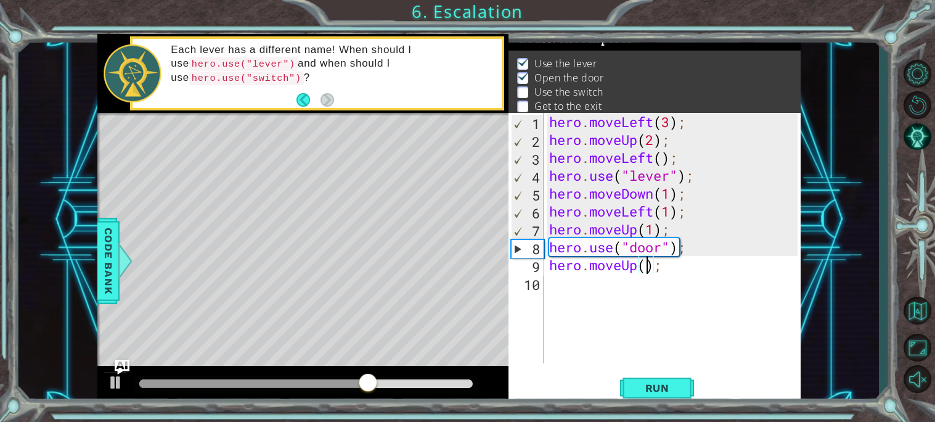
scroll to position [0, 4]
type textarea "hero.moveUp(2);"
click at [545, 299] on div "hero.moveUp(2); 1 2 3 4 5 6 7 8 9 10 hero . moveLeft ( 3 ) ; hero . moveUp ( 2 …" at bounding box center [653, 238] width 289 height 250
click at [547, 284] on div "hero . moveLeft ( 3 ) ; hero . moveUp ( 2 ) ; hero . moveLeft ( ) ; hero . use …" at bounding box center [675, 256] width 257 height 286
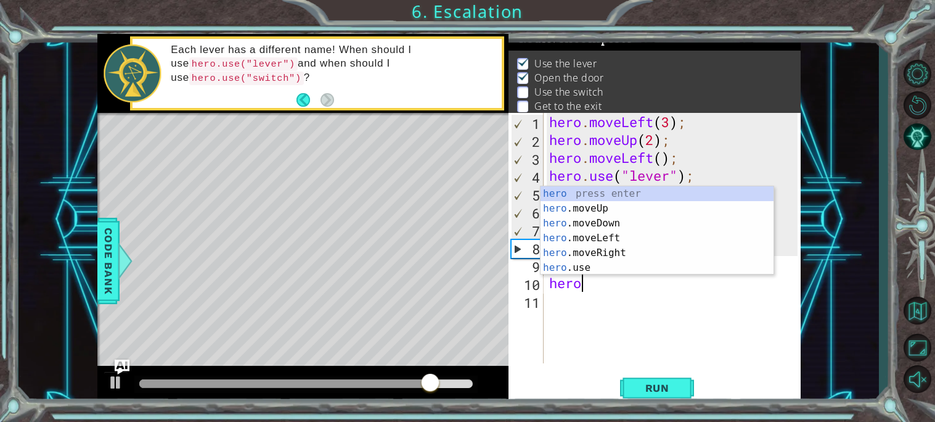
scroll to position [0, 1]
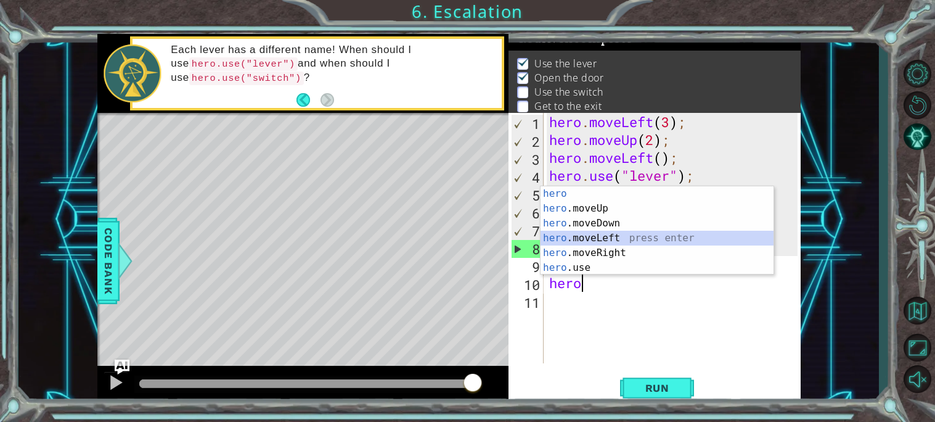
click at [582, 240] on div "hero press enter hero .moveUp press enter hero .moveDown press enter hero .move…" at bounding box center [657, 245] width 233 height 118
type textarea "hero.moveLeft(1);"
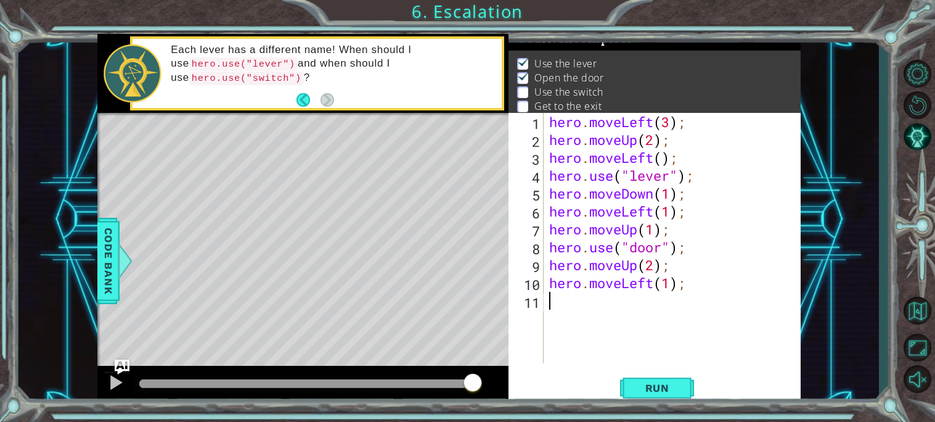
click at [580, 293] on div "hero . moveLeft ( 3 ) ; hero . moveUp ( 2 ) ; hero . moveLeft ( ) ; hero . use …" at bounding box center [675, 256] width 257 height 286
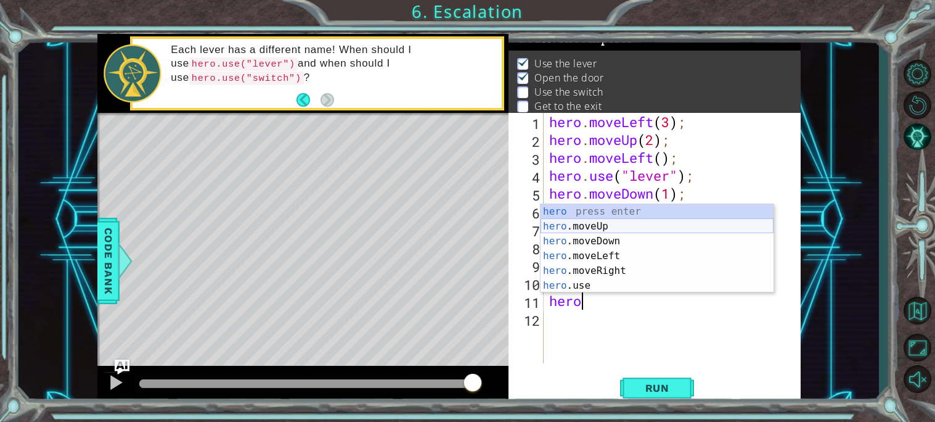
click at [616, 224] on div "hero press enter hero .moveUp press enter hero .moveDown press enter hero .move…" at bounding box center [657, 263] width 233 height 118
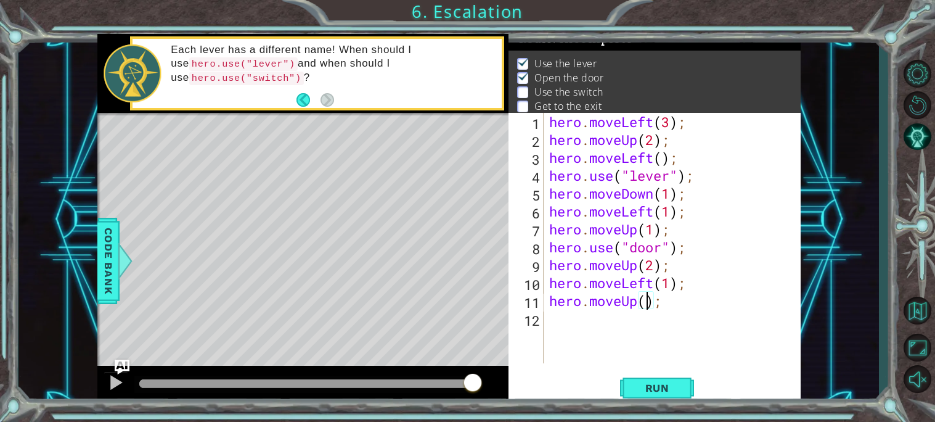
type textarea "hero.moveUp(3);"
click at [547, 319] on div "hero . moveLeft ( 3 ) ; hero . moveUp ( 2 ) ; hero . moveLeft ( ) ; hero . use …" at bounding box center [675, 256] width 257 height 286
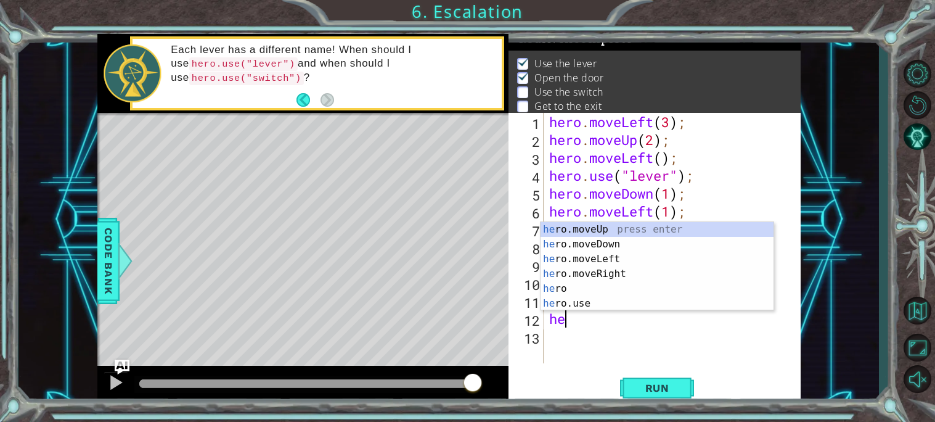
scroll to position [0, 1]
click at [592, 303] on div "hero press enter hero .moveUp press enter hero .moveDown press enter hero .move…" at bounding box center [657, 281] width 233 height 118
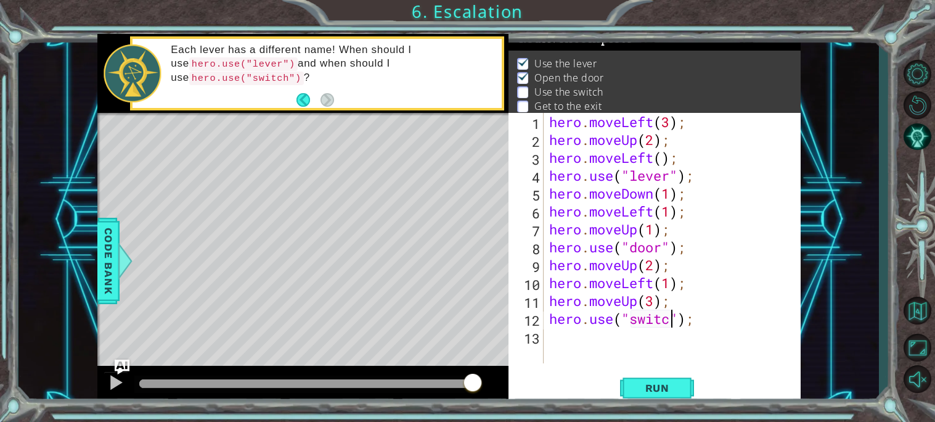
scroll to position [0, 6]
click at [670, 384] on span "Run" at bounding box center [657, 388] width 49 height 12
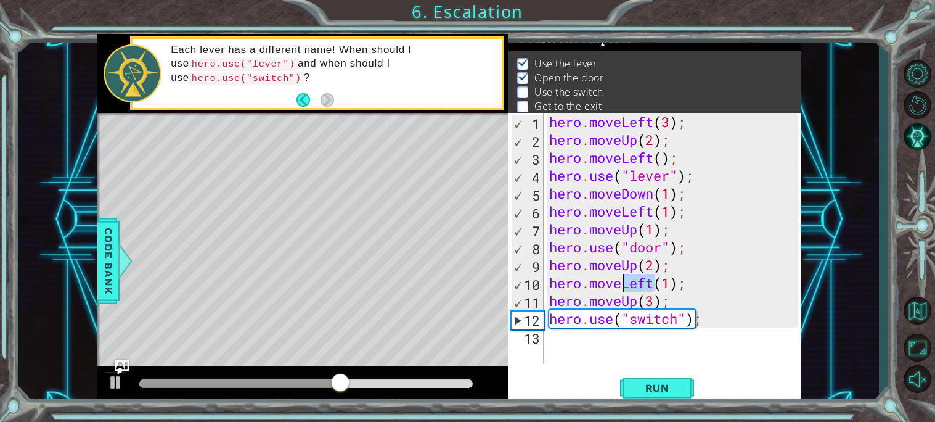
drag, startPoint x: 659, startPoint y: 287, endPoint x: 622, endPoint y: 283, distance: 37.2
click at [622, 283] on div "hero . moveLeft ( 3 ) ; hero . moveUp ( 2 ) ; hero . moveLeft ( ) ; hero . use …" at bounding box center [675, 256] width 257 height 286
click at [636, 259] on body "1 ההההההההההההההההההההההההההההההההההההההההההההההההההההההההההההההההההההההההההההה…" at bounding box center [467, 211] width 935 height 422
click at [639, 284] on div "hero . moveLeft ( 3 ) ; hero . moveUp ( 2 ) ; hero . moveLeft ( ) ; hero . use …" at bounding box center [675, 256] width 257 height 286
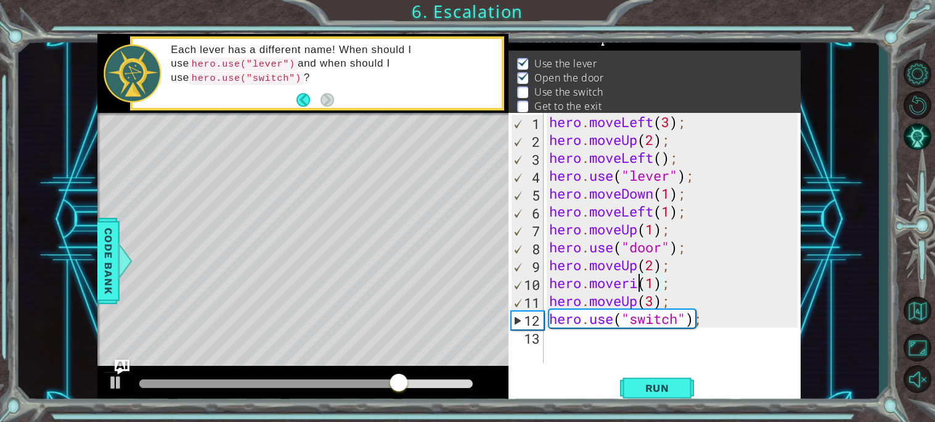
scroll to position [0, 4]
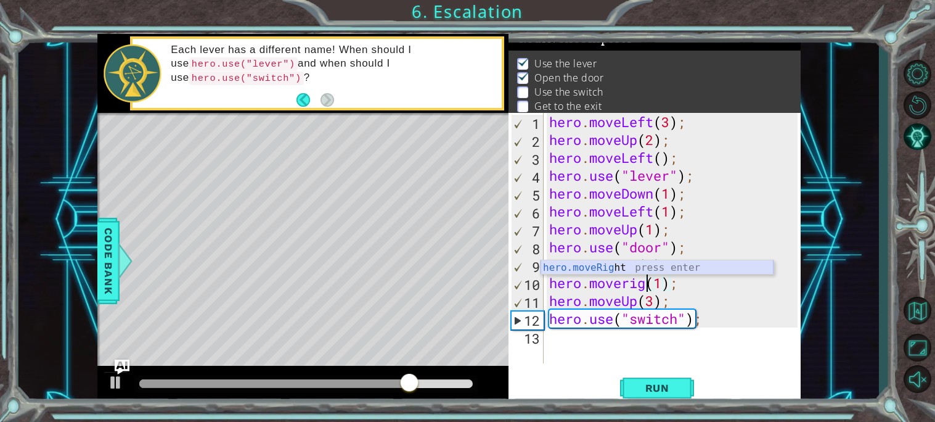
click at [625, 268] on div "hero.moveRig ht press enter" at bounding box center [657, 282] width 233 height 44
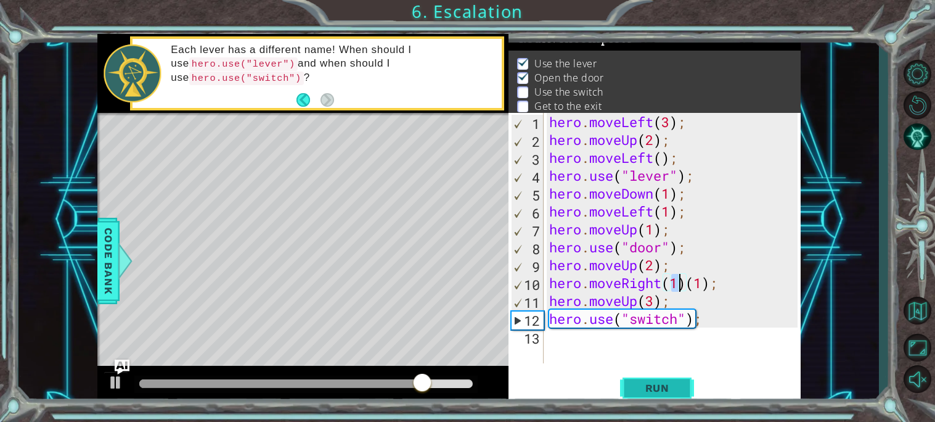
click at [645, 395] on button "Run" at bounding box center [657, 387] width 74 height 29
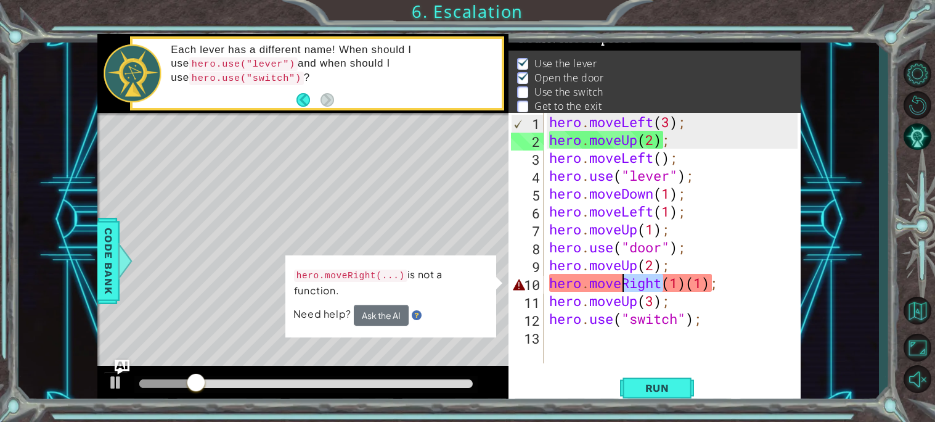
drag, startPoint x: 664, startPoint y: 286, endPoint x: 626, endPoint y: 286, distance: 38.2
click at [626, 286] on div "hero . moveLeft ( 3 ) ; hero . moveUp ( 2 ) ; hero . moveLeft ( ) ; hero . use …" at bounding box center [675, 256] width 257 height 286
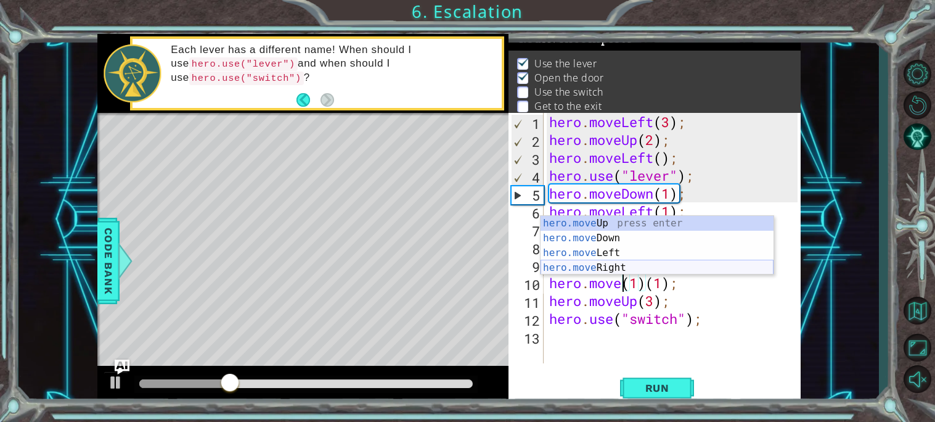
click at [605, 268] on div "hero.move Up press enter hero.move Down press enter hero.move Left press enter …" at bounding box center [657, 260] width 233 height 89
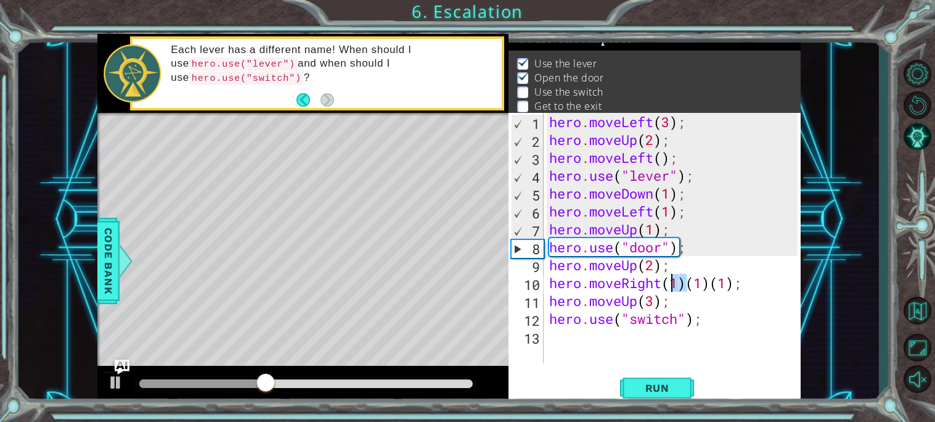
drag, startPoint x: 688, startPoint y: 282, endPoint x: 668, endPoint y: 281, distance: 19.8
click at [668, 281] on div "hero . moveLeft ( 3 ) ; hero . moveUp ( 2 ) ; hero . moveLeft ( ) ; hero . use …" at bounding box center [675, 256] width 257 height 286
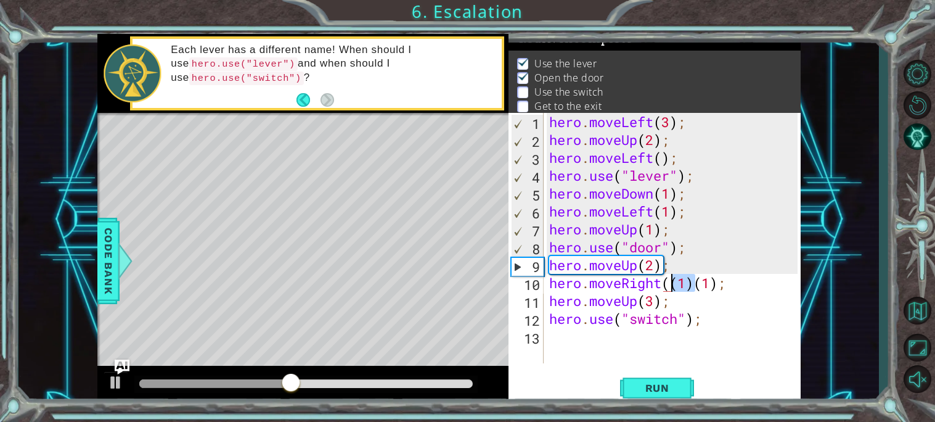
drag, startPoint x: 697, startPoint y: 287, endPoint x: 667, endPoint y: 286, distance: 29.7
click at [667, 286] on div "hero . moveLeft ( 3 ) ; hero . moveUp ( 2 ) ; hero . moveLeft ( ) ; hero . use …" at bounding box center [675, 256] width 257 height 286
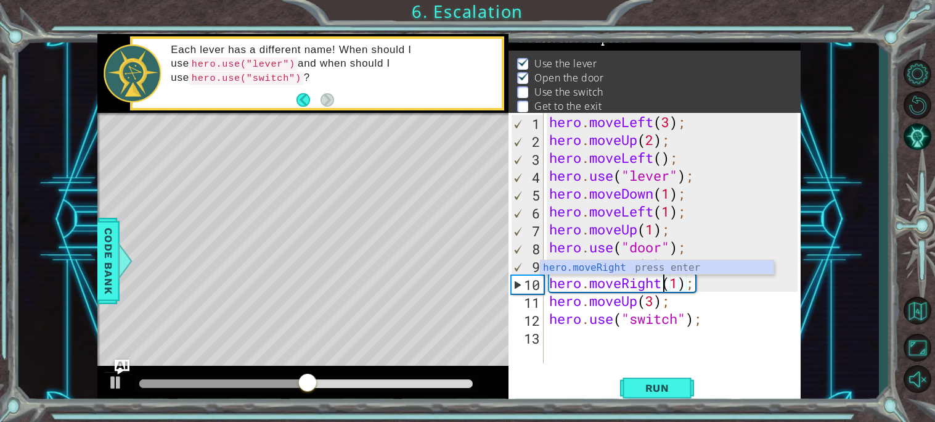
click at [715, 315] on div "hero . moveLeft ( 3 ) ; hero . moveUp ( 2 ) ; hero . moveLeft ( ) ; hero . use …" at bounding box center [675, 256] width 257 height 286
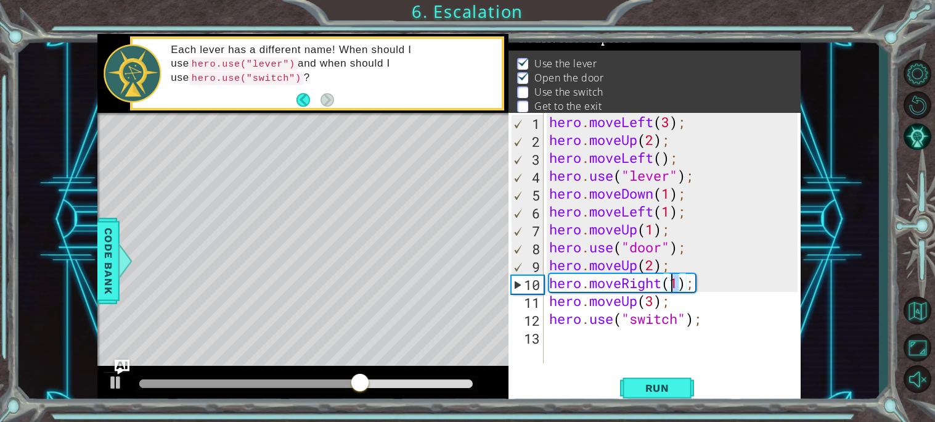
drag, startPoint x: 681, startPoint y: 284, endPoint x: 673, endPoint y: 286, distance: 7.5
click at [673, 286] on div "hero . moveLeft ( 3 ) ; hero . moveUp ( 2 ) ; hero . moveLeft ( ) ; hero . use …" at bounding box center [675, 256] width 257 height 286
click at [670, 382] on span "Run" at bounding box center [657, 388] width 49 height 12
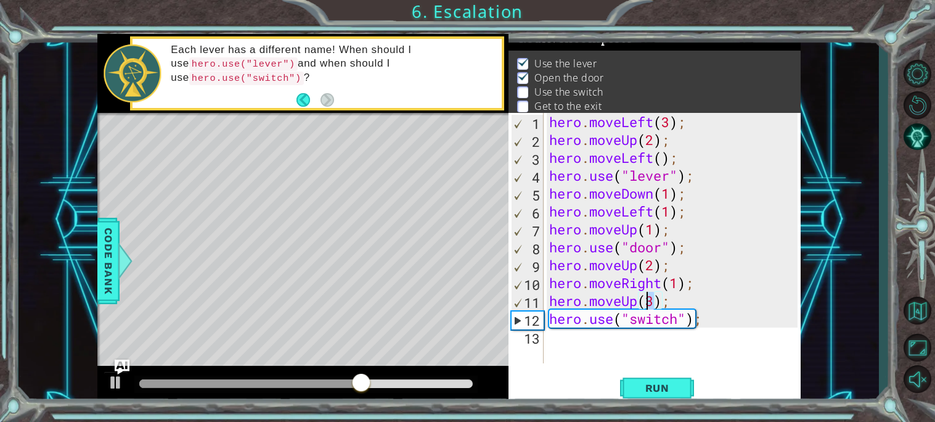
drag, startPoint x: 658, startPoint y: 299, endPoint x: 645, endPoint y: 299, distance: 12.9
click at [645, 299] on div "hero . moveLeft ( 3 ) ; hero . moveUp ( 2 ) ; hero . moveLeft ( ) ; hero . use …" at bounding box center [675, 256] width 257 height 286
click at [638, 392] on span "Run" at bounding box center [657, 388] width 49 height 12
click at [675, 393] on span "Run" at bounding box center [657, 388] width 49 height 12
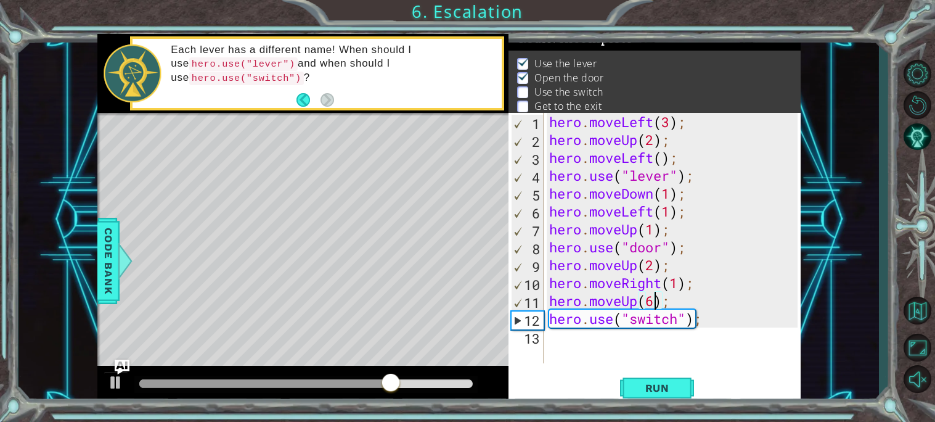
click at [448, 382] on div at bounding box center [306, 383] width 334 height 9
click at [463, 382] on div at bounding box center [306, 383] width 334 height 9
type textarea "hero.moveUp(6);"
click at [655, 385] on span "Run" at bounding box center [657, 388] width 49 height 12
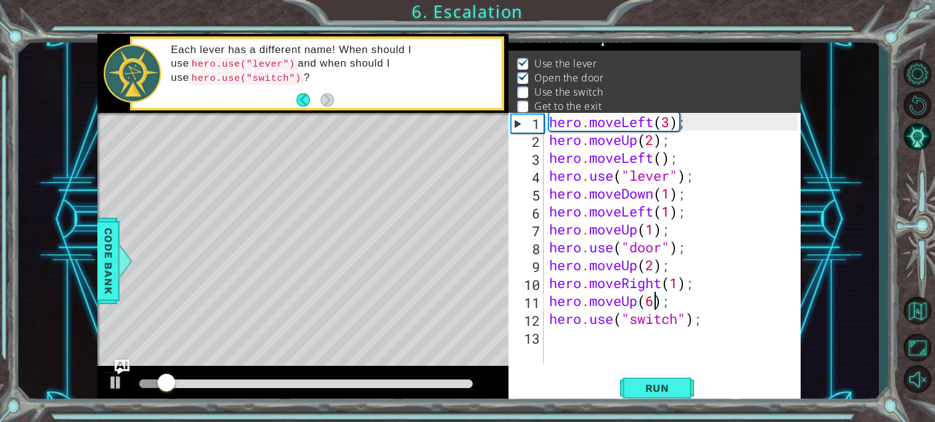
click at [670, 351] on div "hero . moveLeft ( 3 ) ; hero . moveUp ( 2 ) ; hero . moveLeft ( ) ; hero . use …" at bounding box center [675, 256] width 257 height 286
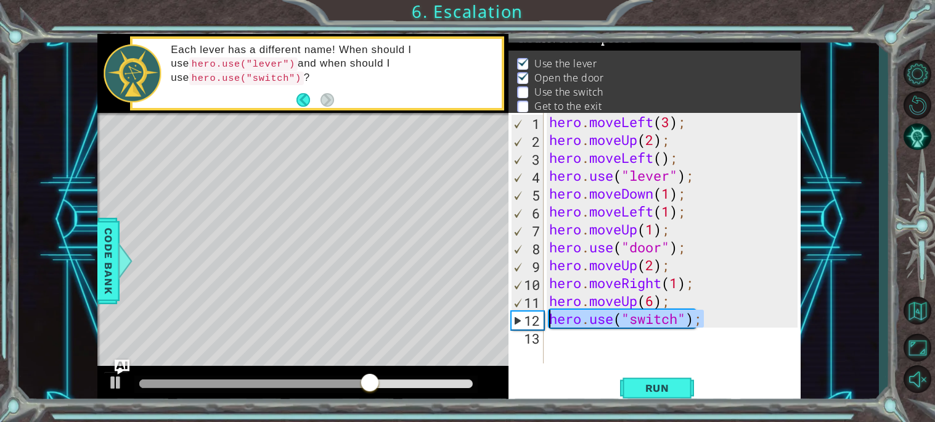
drag, startPoint x: 708, startPoint y: 322, endPoint x: 535, endPoint y: 318, distance: 173.3
click at [535, 318] on div "1 2 3 4 5 6 7 8 9 10 11 12 13 hero . moveLeft ( 3 ) ; hero . moveUp ( 2 ) ; her…" at bounding box center [653, 238] width 289 height 250
type textarea "hero.use("switch");"
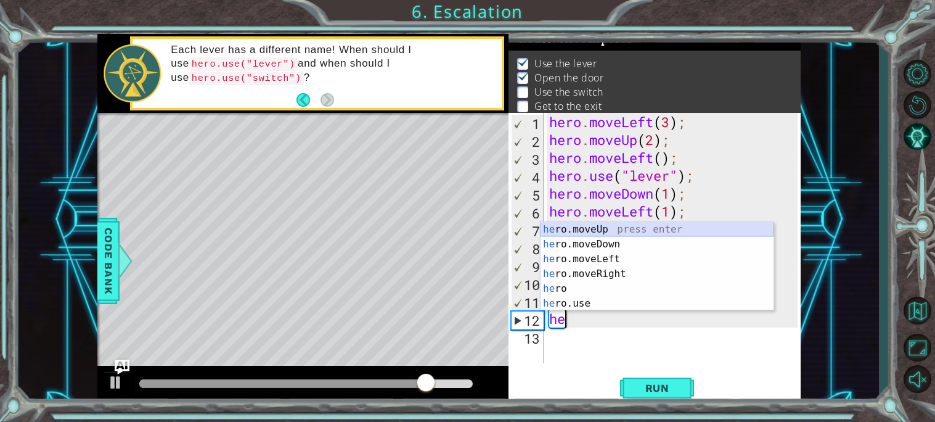
click at [609, 222] on div "he ro.moveUp press enter he ro.moveDown press enter he ro.moveLeft press enter …" at bounding box center [657, 281] width 233 height 118
type textarea "hero.moveUp(1);"
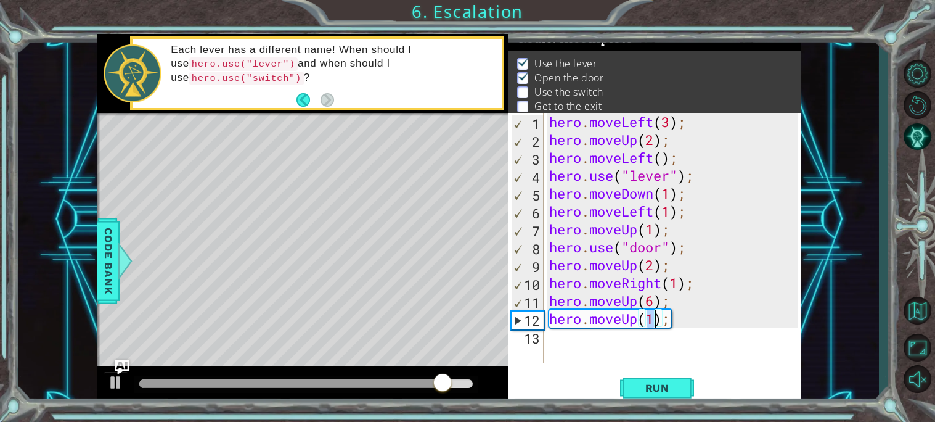
click at [599, 335] on div "hero . moveLeft ( 3 ) ; hero . moveUp ( 2 ) ; hero . moveLeft ( ) ; hero . use …" at bounding box center [675, 256] width 257 height 286
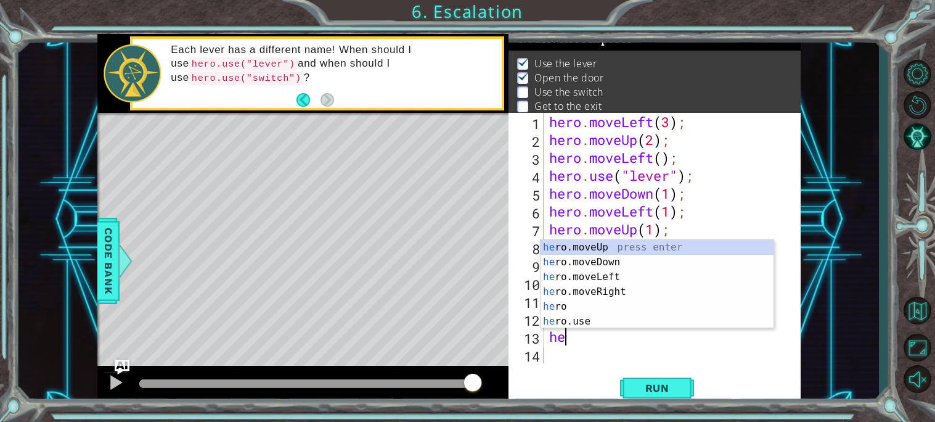
click at [672, 327] on body "1 ההההההההההההההההההההההההההההההההההההההההההההההההההההההההההההההההההההההההההההה…" at bounding box center [467, 211] width 935 height 422
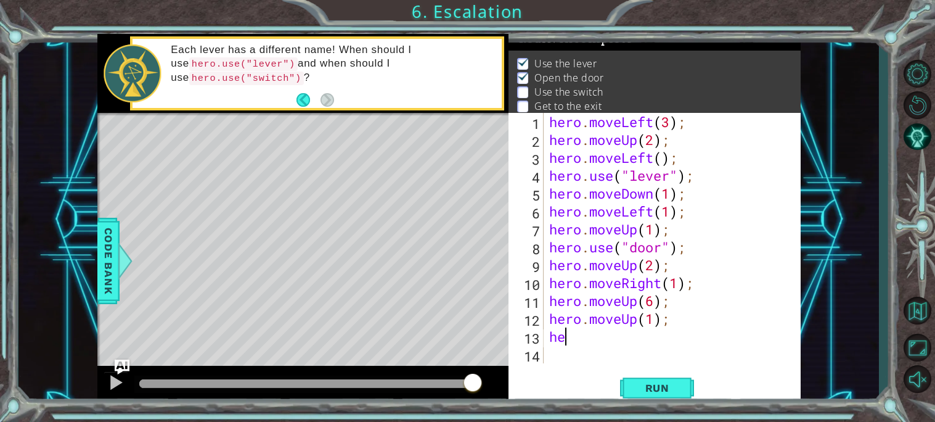
click at [570, 331] on div "hero . moveLeft ( 3 ) ; hero . moveUp ( 2 ) ; hero . moveLeft ( ) ; hero . use …" at bounding box center [675, 256] width 257 height 286
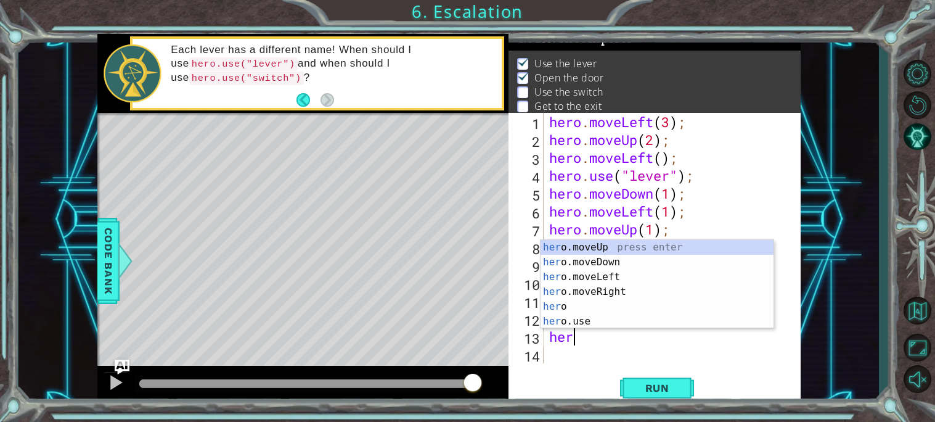
scroll to position [0, 1]
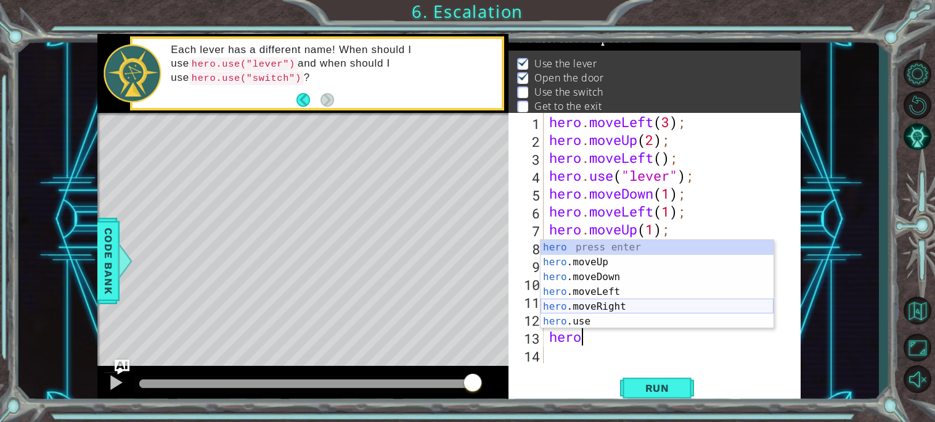
click at [573, 318] on div "hero press enter hero .moveUp press enter hero .moveDown press enter hero .move…" at bounding box center [657, 299] width 233 height 118
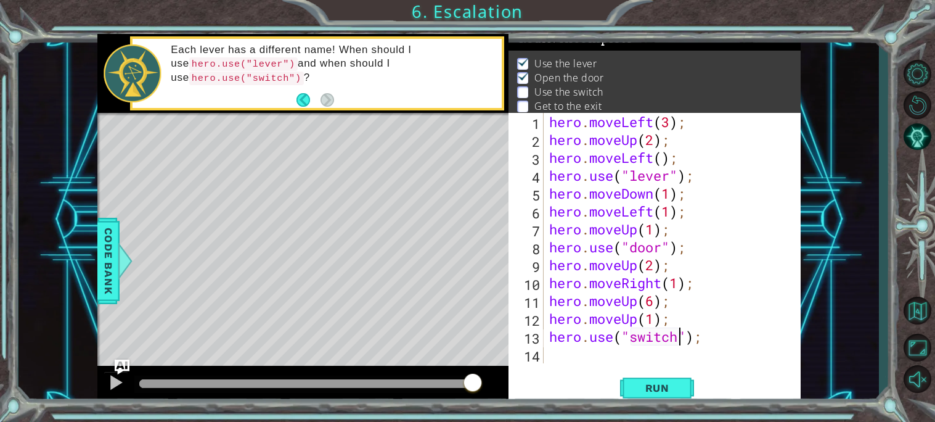
scroll to position [0, 6]
click at [643, 394] on button "Run" at bounding box center [657, 387] width 74 height 29
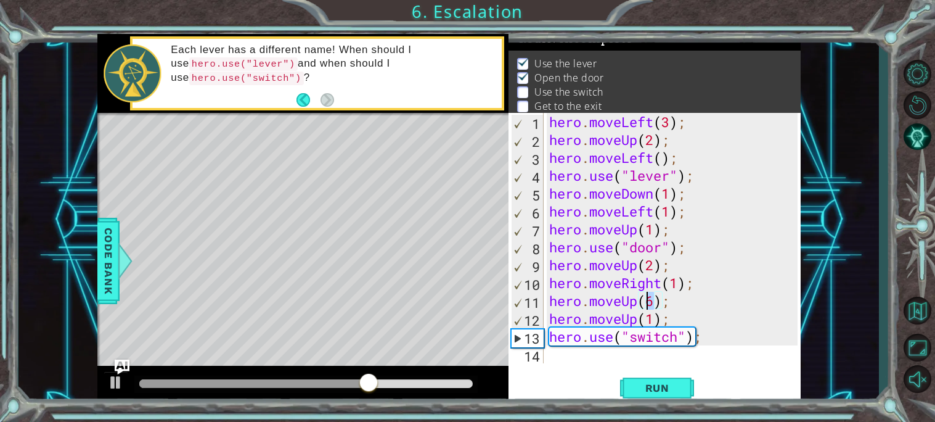
drag, startPoint x: 655, startPoint y: 303, endPoint x: 647, endPoint y: 305, distance: 7.6
click at [647, 305] on div "hero . moveLeft ( 3 ) ; hero . moveUp ( 2 ) ; hero . moveLeft ( ) ; hero . use …" at bounding box center [675, 256] width 257 height 286
click at [655, 379] on button "Run" at bounding box center [657, 387] width 74 height 29
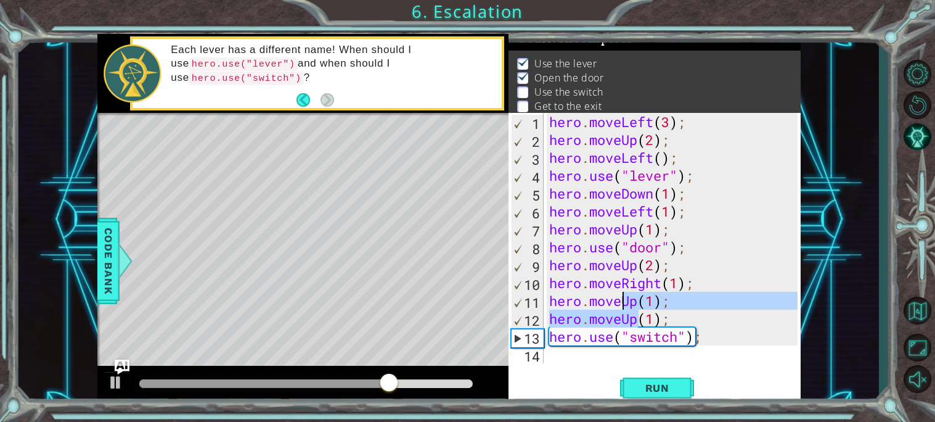
drag, startPoint x: 638, startPoint y: 320, endPoint x: 623, endPoint y: 302, distance: 23.2
click at [623, 302] on div "hero . moveLeft ( 3 ) ; hero . moveUp ( 2 ) ; hero . moveLeft ( ) ; hero . use …" at bounding box center [675, 256] width 257 height 286
click at [702, 368] on div "hero.moveUp(1); hero.moveUp(1); 1 2 3 4 5 6 7 8 9 10 11 12 13 14 hero . moveLef…" at bounding box center [655, 259] width 292 height 292
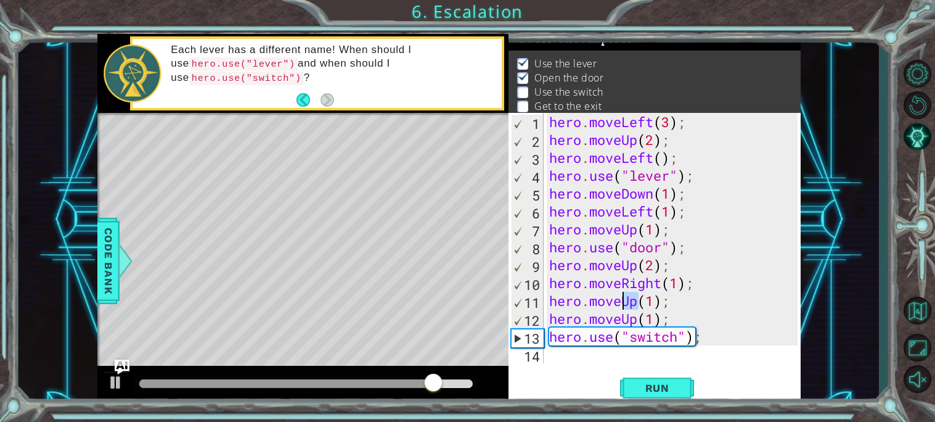
drag, startPoint x: 640, startPoint y: 304, endPoint x: 626, endPoint y: 303, distance: 14.2
click at [626, 303] on div "hero . moveLeft ( 3 ) ; hero . moveUp ( 2 ) ; hero . moveLeft ( ) ; hero . use …" at bounding box center [675, 256] width 257 height 286
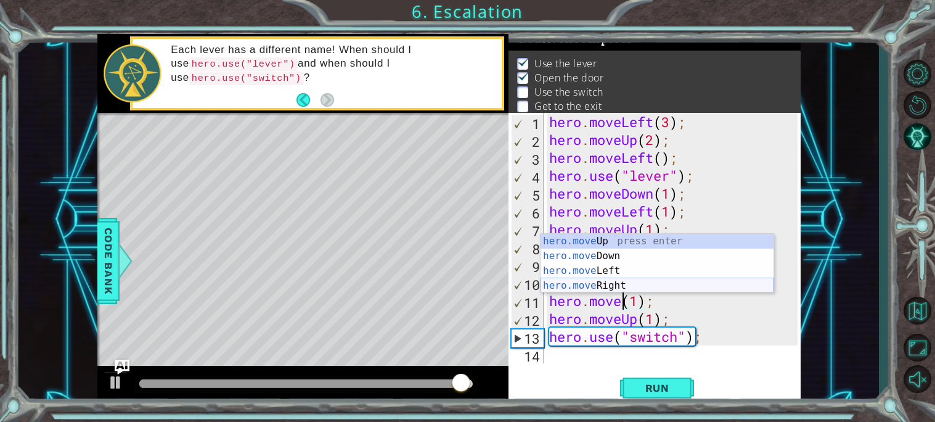
click at [659, 282] on div "hero.move Up press enter hero.move Down press enter hero.move Left press enter …" at bounding box center [657, 278] width 233 height 89
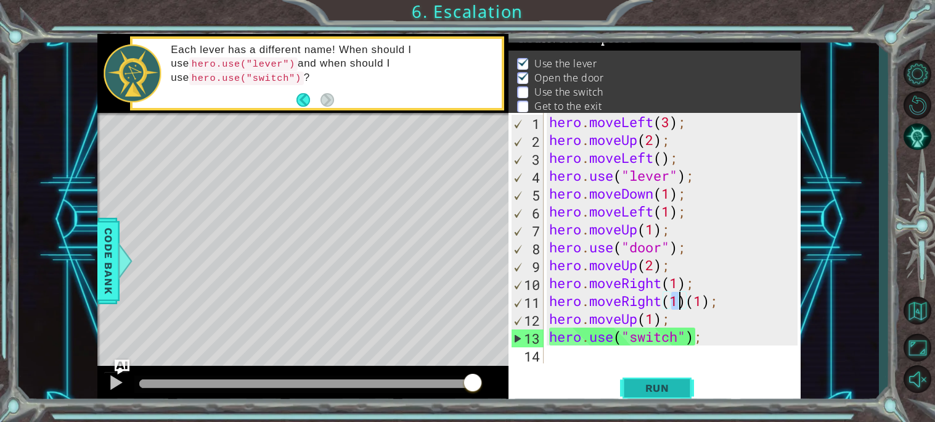
click at [666, 384] on span "Run" at bounding box center [657, 388] width 49 height 12
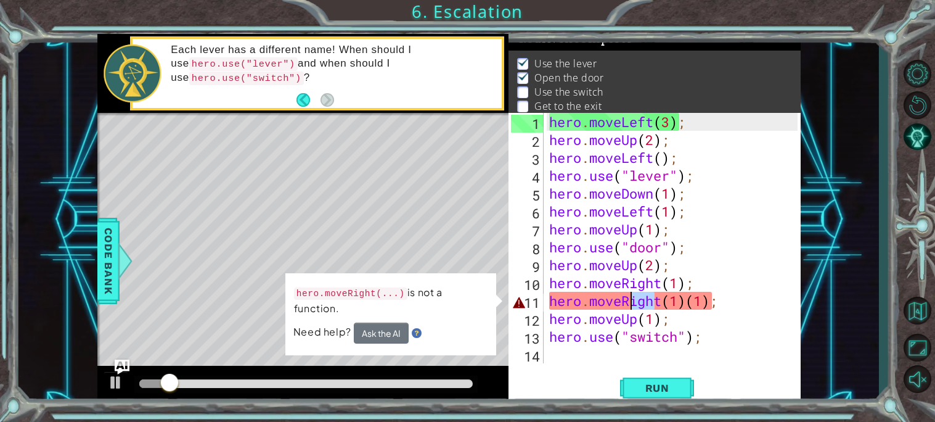
drag, startPoint x: 659, startPoint y: 300, endPoint x: 633, endPoint y: 302, distance: 26.5
click at [633, 302] on div "hero . moveLeft ( 3 ) ; hero . moveUp ( 2 ) ; hero . moveLeft ( ) ; hero . use …" at bounding box center [675, 256] width 257 height 286
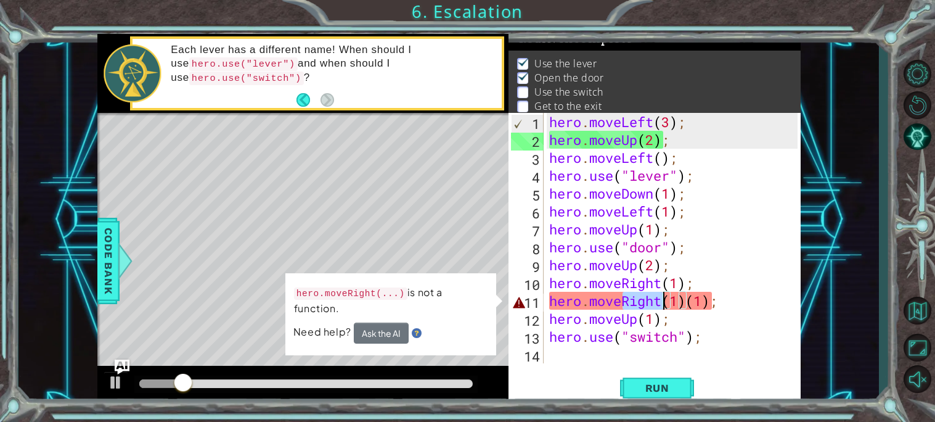
drag, startPoint x: 622, startPoint y: 300, endPoint x: 664, endPoint y: 305, distance: 42.8
click at [664, 305] on div "hero . moveLeft ( 3 ) ; hero . moveUp ( 2 ) ; hero . moveLeft ( ) ; hero . use …" at bounding box center [675, 256] width 257 height 286
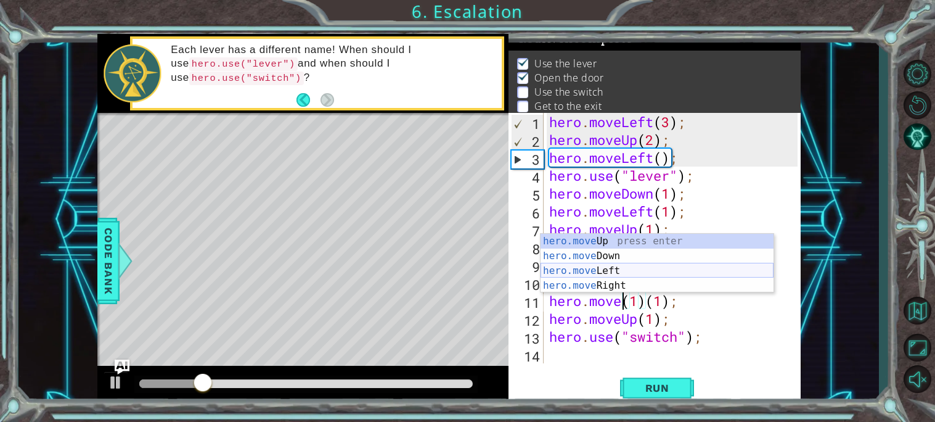
click at [631, 266] on div "hero.move Up press enter hero.move Down press enter hero.move Left press enter …" at bounding box center [657, 278] width 233 height 89
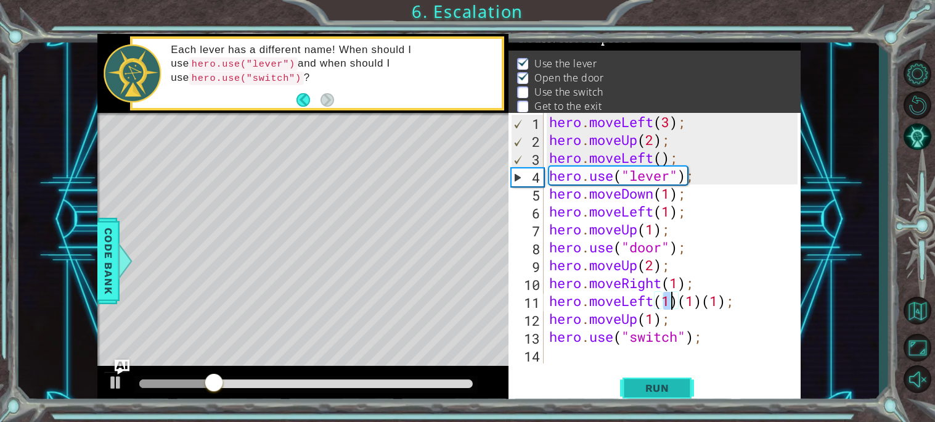
click at [640, 384] on span "Run" at bounding box center [657, 388] width 49 height 12
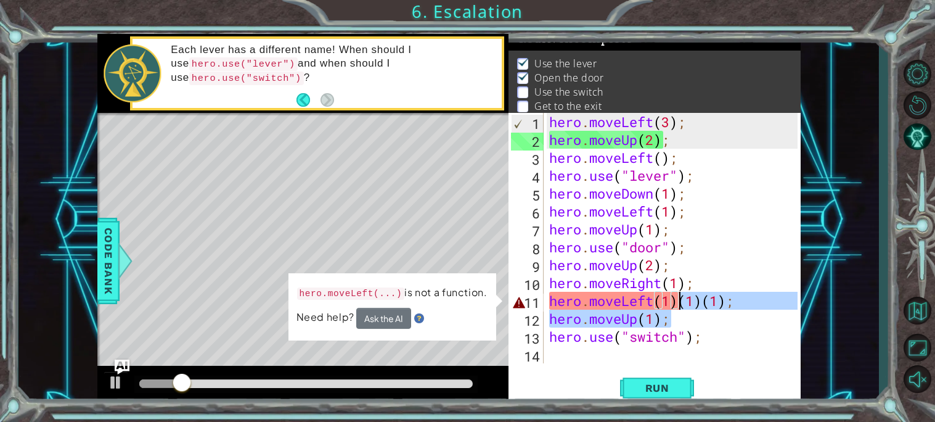
drag, startPoint x: 749, startPoint y: 312, endPoint x: 680, endPoint y: 301, distance: 69.9
click at [680, 301] on div "hero . moveLeft ( 3 ) ; hero . moveUp ( 2 ) ; hero . moveLeft ( ) ; hero . use …" at bounding box center [675, 256] width 257 height 286
type textarea "hero.moveLeft(1)"
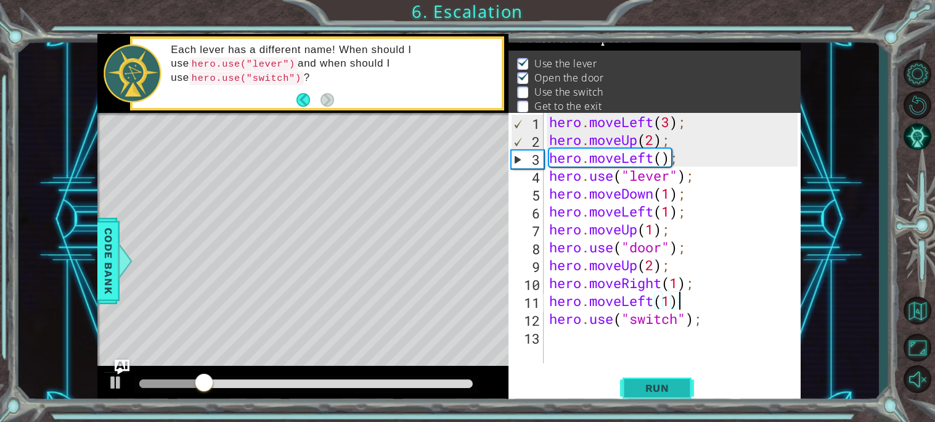
click at [674, 374] on button "Run" at bounding box center [657, 387] width 74 height 29
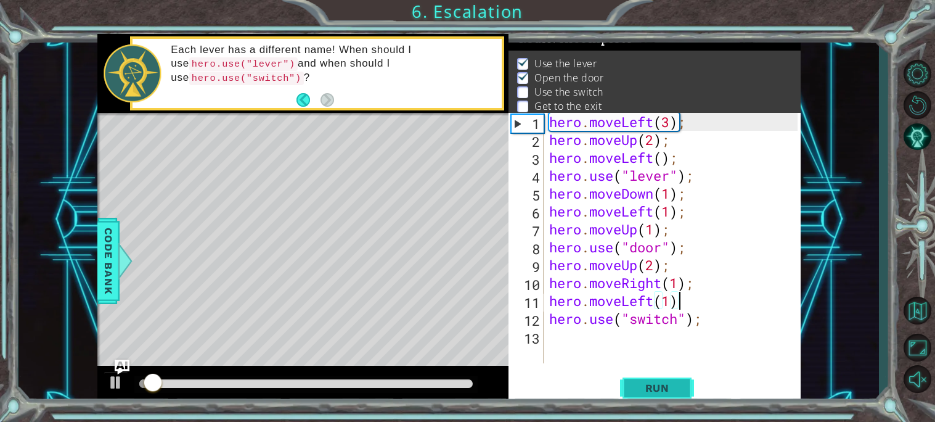
click at [661, 389] on span "Run" at bounding box center [657, 388] width 49 height 12
